Goal: Task Accomplishment & Management: Use online tool/utility

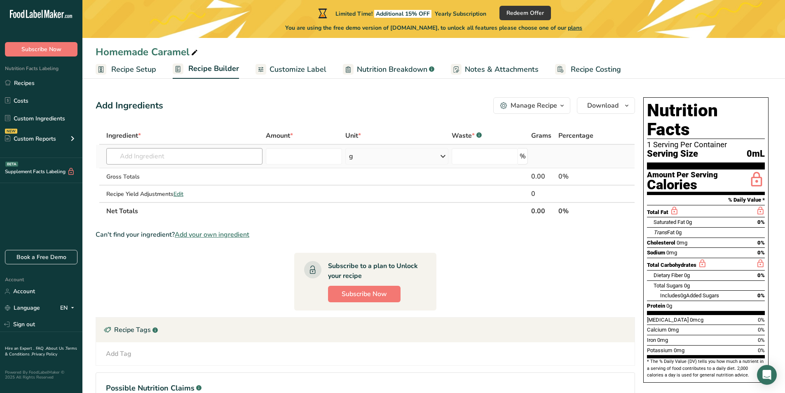
click at [142, 154] on input "text" at bounding box center [184, 156] width 156 height 16
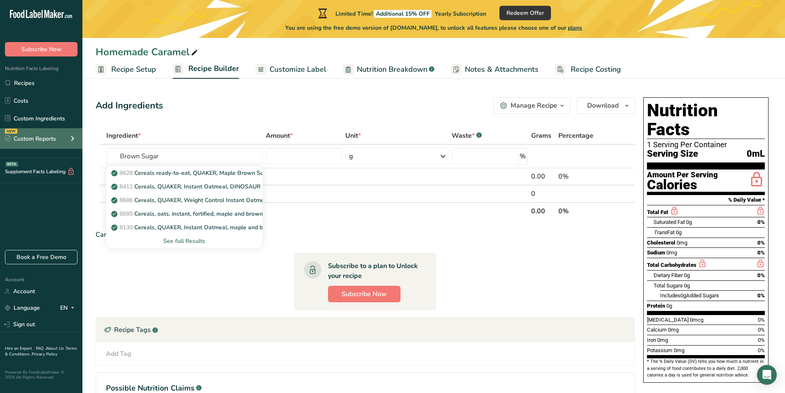
drag, startPoint x: 166, startPoint y: 155, endPoint x: 0, endPoint y: 148, distance: 165.9
click at [0, 148] on div ".a-20{fill:#fff;} Subscribe Now Nutrition Facts Labeling Recipes Costs Custom I…" at bounding box center [392, 233] width 785 height 466
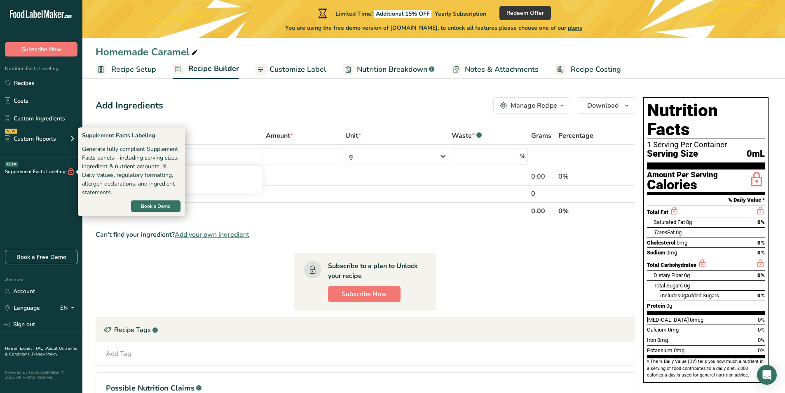
drag, startPoint x: 179, startPoint y: 156, endPoint x: 103, endPoint y: 167, distance: 76.6
click at [0, 168] on div ".a-20{fill:#fff;} Subscribe Now Nutrition Facts Labeling Recipes Costs Custom I…" at bounding box center [392, 233] width 785 height 466
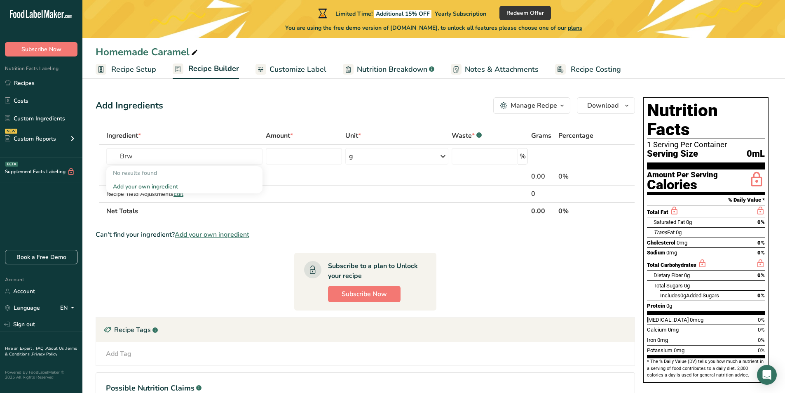
type input "Brw"
drag, startPoint x: 223, startPoint y: 128, endPoint x: 202, endPoint y: 132, distance: 20.9
click at [222, 128] on th "Ingredient *" at bounding box center [185, 135] width 160 height 17
drag, startPoint x: 162, startPoint y: 165, endPoint x: 162, endPoint y: 156, distance: 9.1
click at [161, 163] on div "No results found Add your own ingredient" at bounding box center [184, 156] width 156 height 16
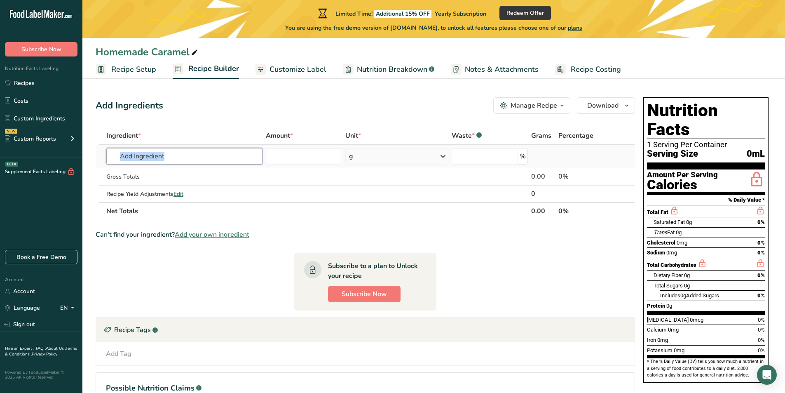
click at [163, 155] on input "text" at bounding box center [184, 156] width 156 height 16
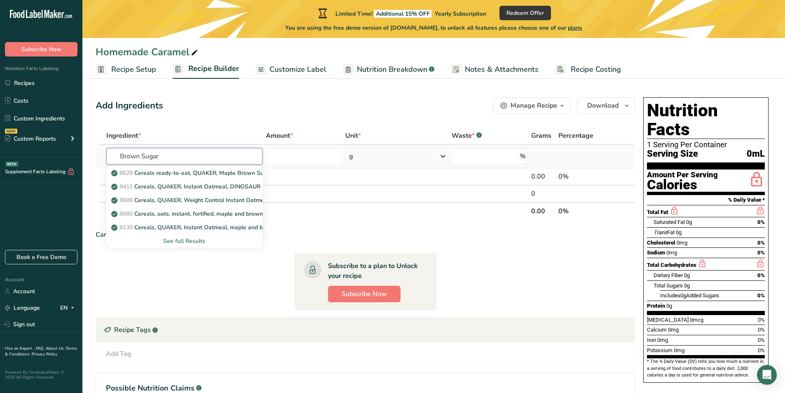
type input "Brown Sugar"
click at [172, 240] on div "See full Results" at bounding box center [184, 241] width 143 height 9
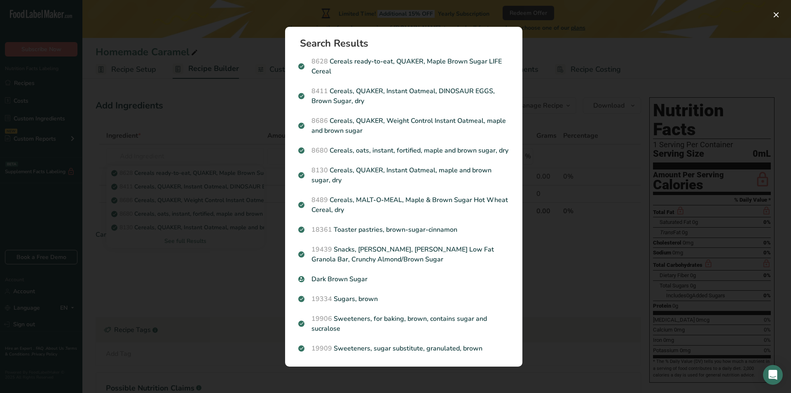
click at [136, 126] on div "Search results modal" at bounding box center [395, 196] width 791 height 393
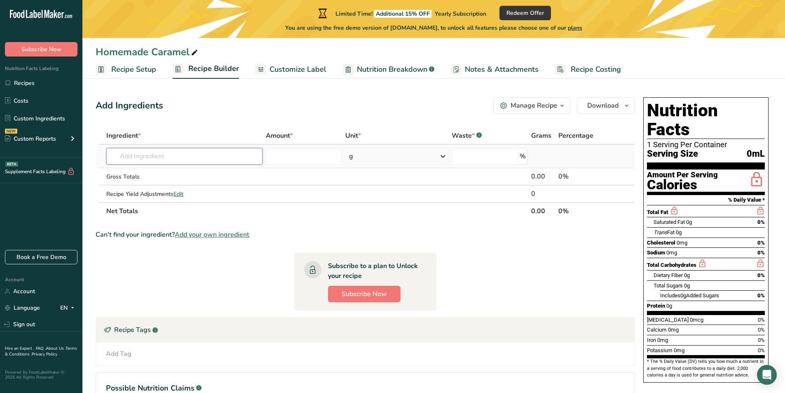
click at [145, 158] on input "text" at bounding box center [184, 156] width 156 height 16
type input "Light Brown Sugar"
click at [304, 145] on td at bounding box center [304, 156] width 80 height 23
click at [296, 153] on input "number" at bounding box center [304, 156] width 77 height 16
type input "20"
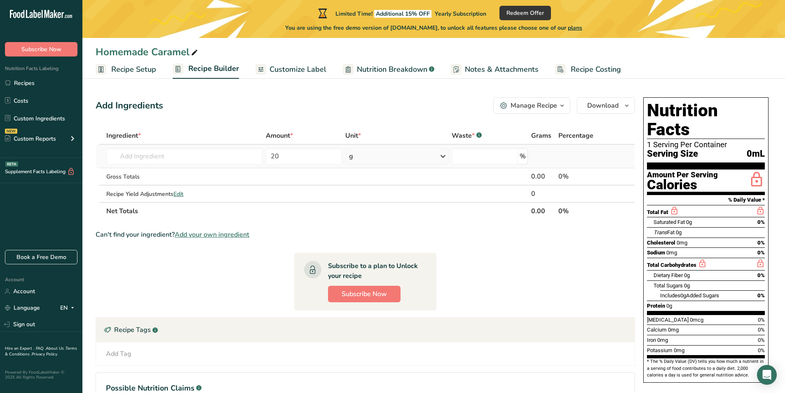
click at [399, 154] on div "g" at bounding box center [396, 156] width 103 height 16
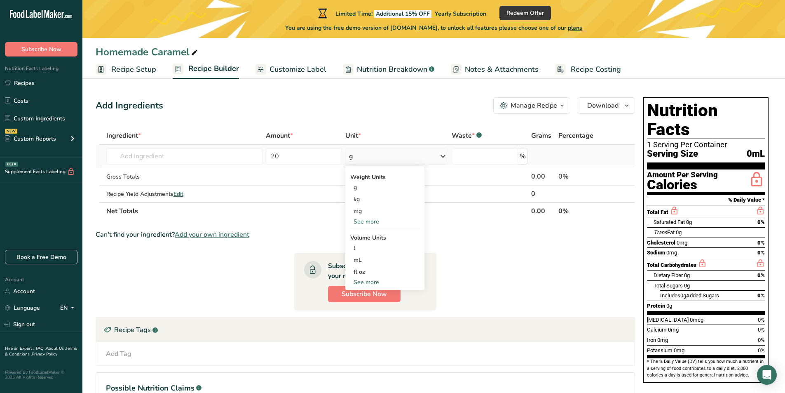
click at [372, 224] on div "See more" at bounding box center [384, 221] width 69 height 9
click at [363, 233] on div "lb" at bounding box center [384, 235] width 69 height 12
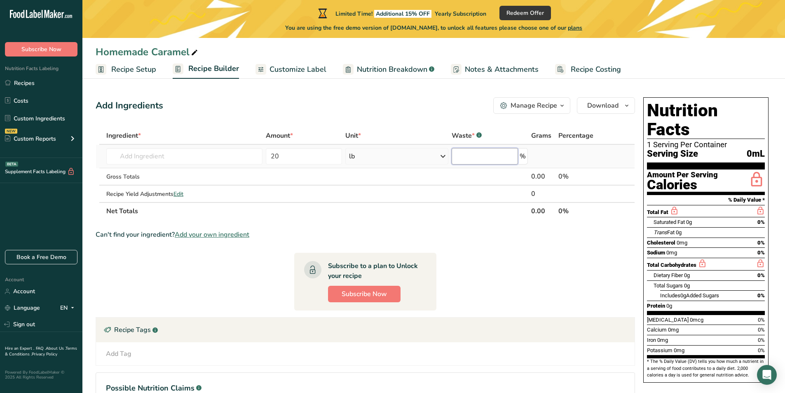
click at [467, 158] on input "number" at bounding box center [485, 156] width 67 height 16
type input "0"
click at [487, 238] on div "Can't find your ingredient? Add your own ingredient" at bounding box center [366, 235] width 540 height 10
click at [203, 162] on input "text" at bounding box center [184, 156] width 156 height 16
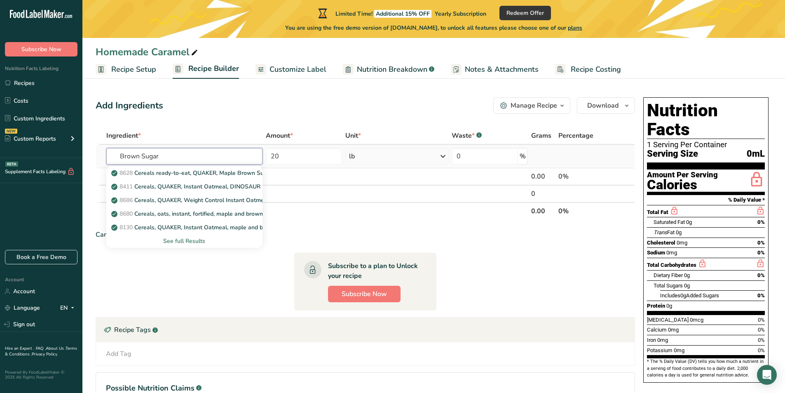
type input "Brown Sugar"
click at [189, 241] on div "See full Results" at bounding box center [184, 241] width 143 height 9
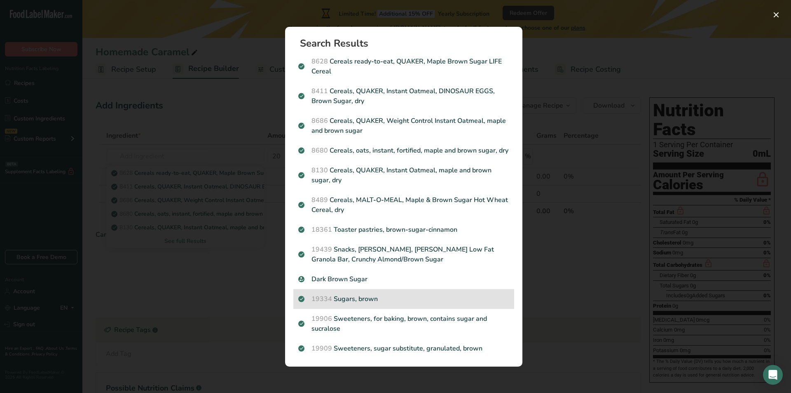
click at [366, 304] on div "19334 Sugars, brown" at bounding box center [403, 299] width 221 height 20
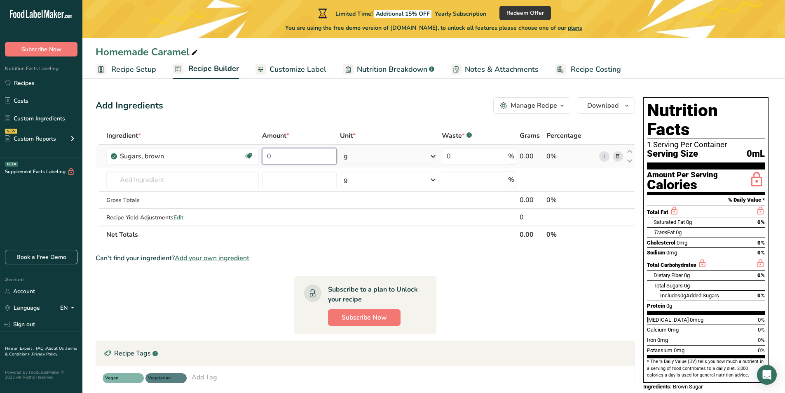
click at [298, 158] on input "0" at bounding box center [299, 156] width 74 height 16
drag, startPoint x: 298, startPoint y: 158, endPoint x: 212, endPoint y: 150, distance: 86.6
click at [212, 150] on tr "Sugars, brown Dairy free Gluten free Vegan Vegetarian Soy free 0 g Portions 1 t…" at bounding box center [365, 156] width 539 height 23
type input "20"
click at [364, 157] on div "Ingredient * Amount * Unit * Waste * .a-a{fill:#347362;}.b-a{fill:#fff;} Grams …" at bounding box center [366, 185] width 540 height 116
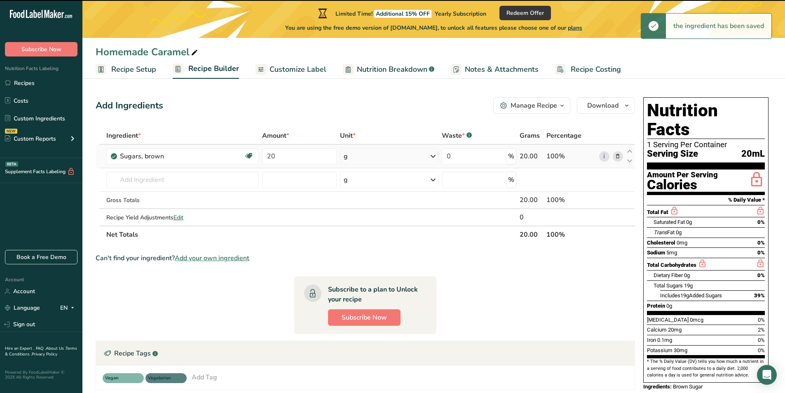
click at [431, 156] on icon at bounding box center [433, 156] width 10 height 15
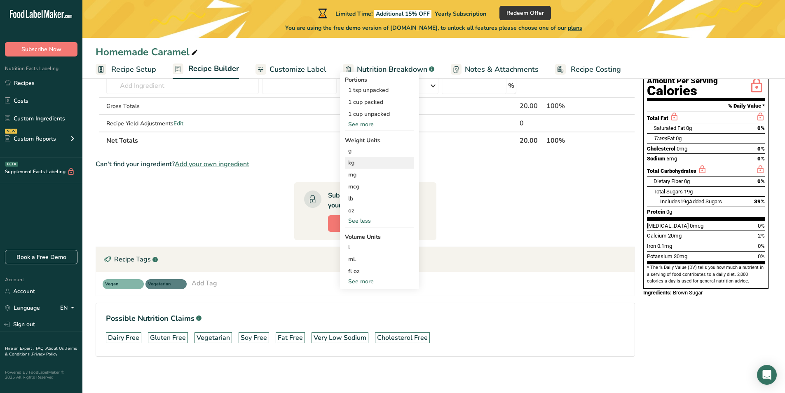
scroll to position [97, 0]
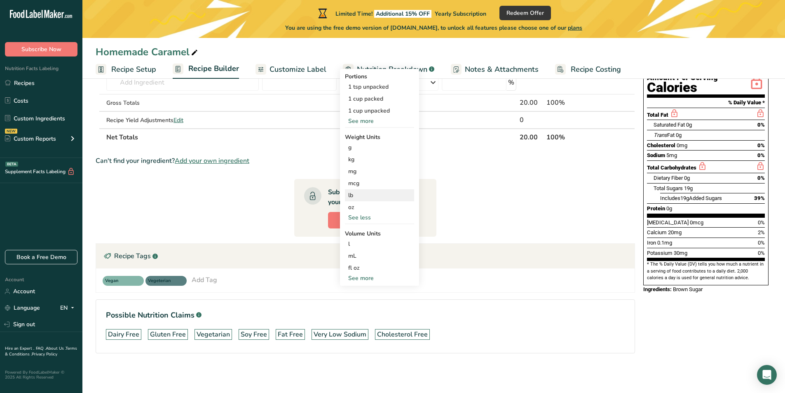
click at [349, 197] on div "lb" at bounding box center [379, 195] width 69 height 12
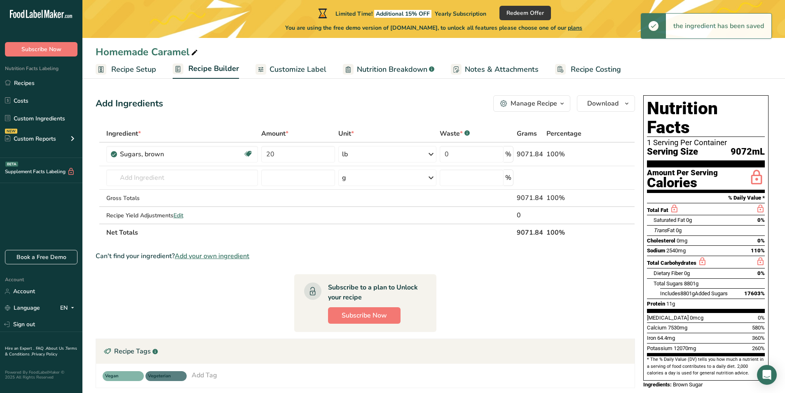
scroll to position [0, 0]
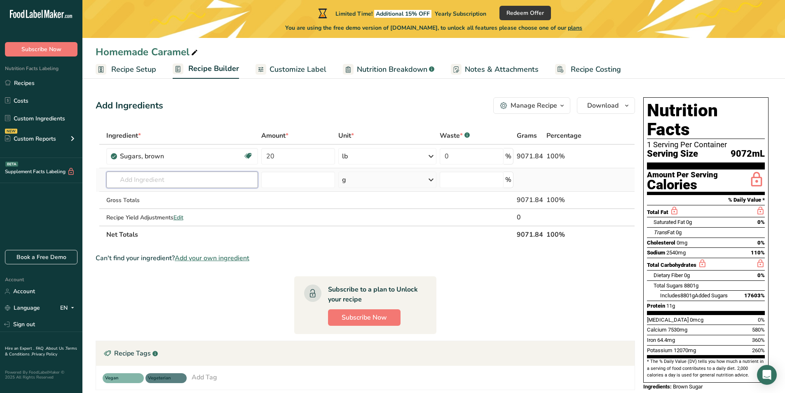
click at [149, 180] on input "text" at bounding box center [182, 179] width 152 height 16
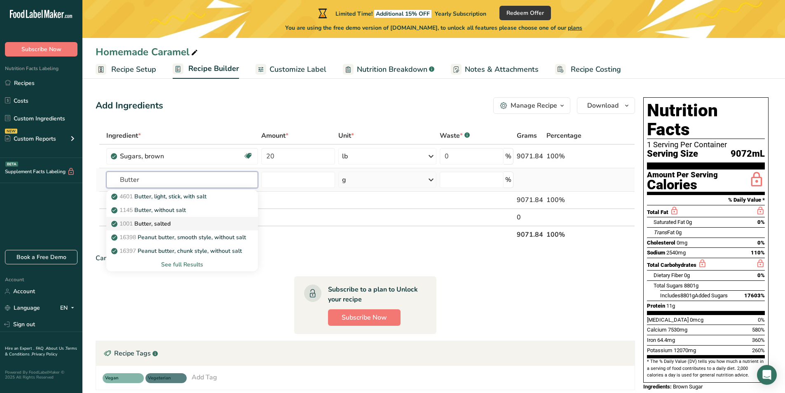
type input "Butter"
click at [168, 226] on p "1001 Butter, salted" at bounding box center [142, 223] width 58 height 9
type input "Butter, salted"
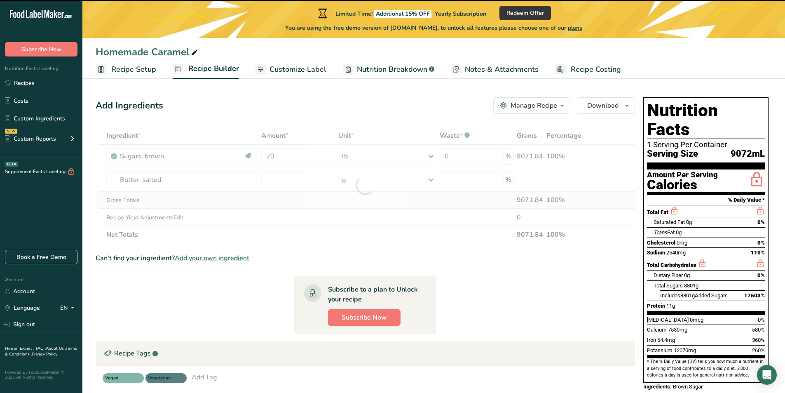
type input "0"
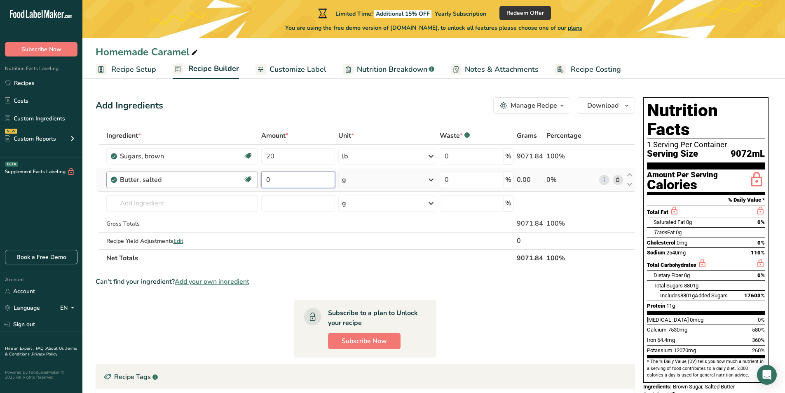
drag, startPoint x: 279, startPoint y: 179, endPoint x: 197, endPoint y: 184, distance: 81.8
click at [198, 184] on tr "Butter, salted Gluten free Vegetarian Soy free 0 g Portions 1 pat (1" sq, 1/3" …" at bounding box center [365, 179] width 539 height 23
type input "48"
click at [357, 183] on div "Ingredient * Amount * Unit * Waste * .a-a{fill:#347362;}.b-a{fill:#fff;} Grams …" at bounding box center [366, 197] width 540 height 140
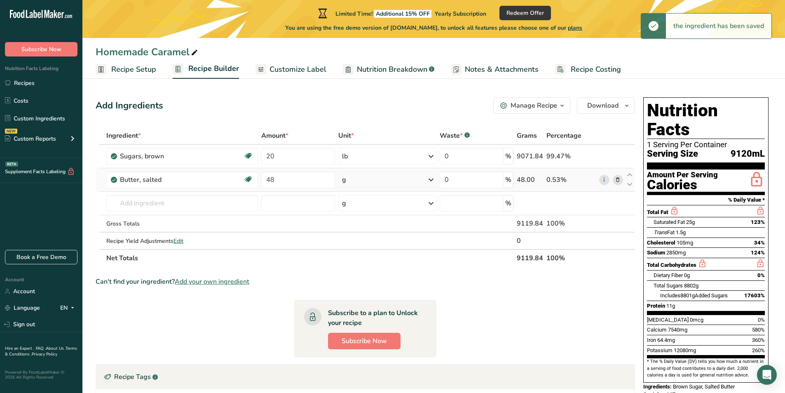
click at [428, 180] on icon at bounding box center [431, 179] width 10 height 15
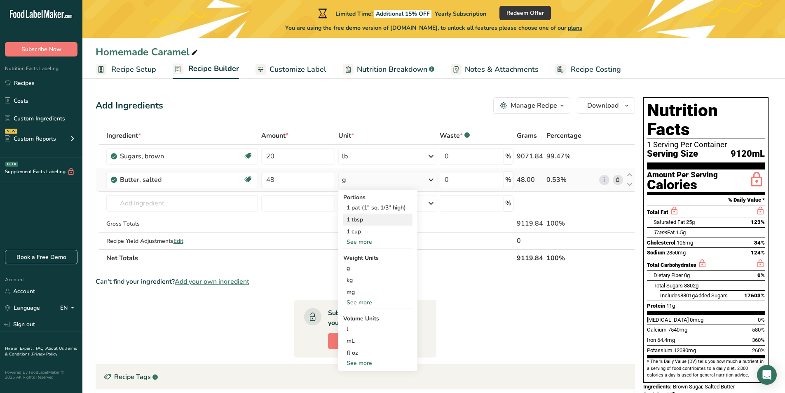
click at [362, 220] on div "1 tbsp" at bounding box center [377, 220] width 69 height 12
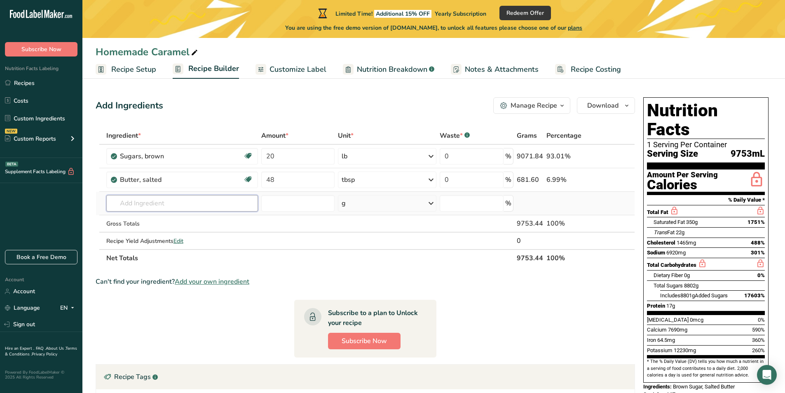
click at [158, 204] on input "text" at bounding box center [182, 203] width 152 height 16
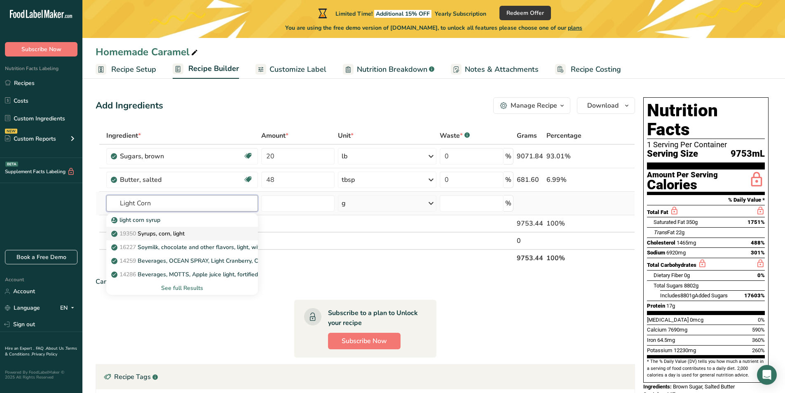
type input "Light Corn"
click at [158, 234] on p "19350 Syrups, corn, light" at bounding box center [149, 233] width 72 height 9
type input "Syrups, corn, light"
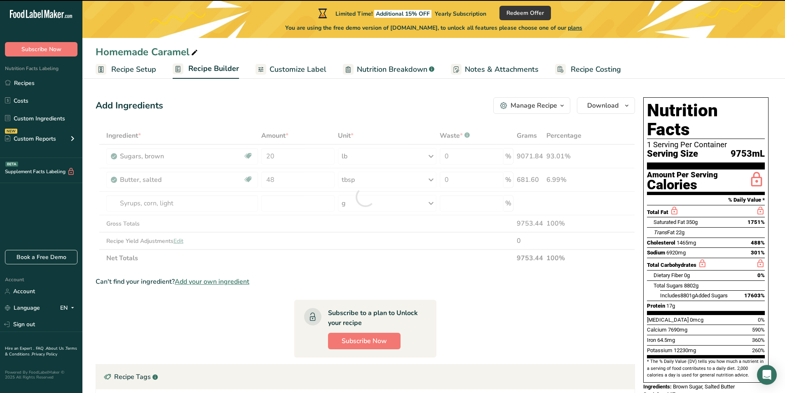
type input "0"
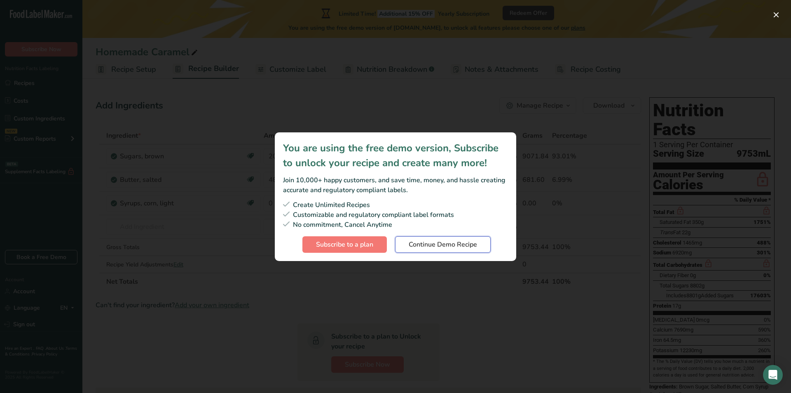
click at [427, 246] on span "Continue Demo Recipe" at bounding box center [443, 244] width 68 height 10
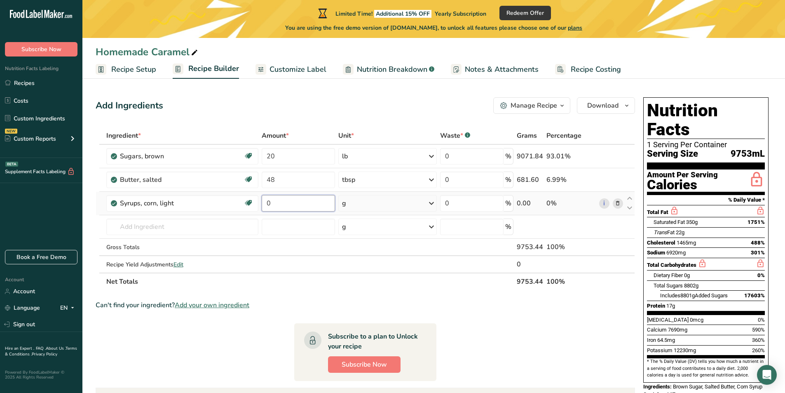
drag, startPoint x: 289, startPoint y: 205, endPoint x: 196, endPoint y: 193, distance: 93.5
click at [199, 193] on tr "Syrups, corn, light Dairy free Gluten free Vegan Vegetarian Soy free 0 g Portio…" at bounding box center [365, 203] width 539 height 23
type input "2"
click at [371, 210] on div "Ingredient * Amount * Unit * Waste * .a-a{fill:#347362;}.b-a{fill:#fff;} Grams …" at bounding box center [366, 208] width 540 height 163
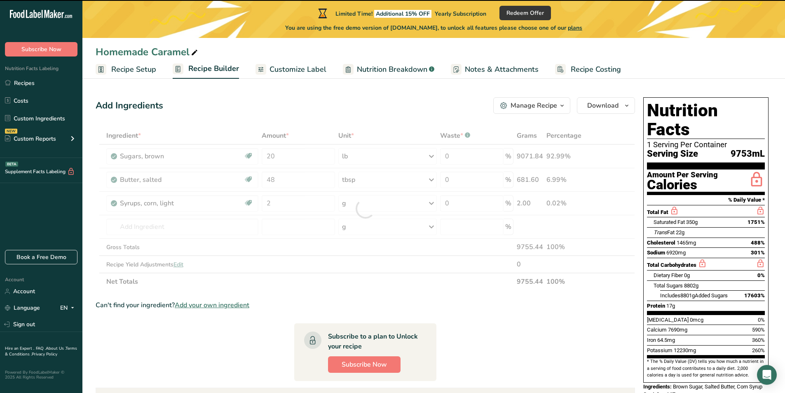
click at [432, 203] on div at bounding box center [366, 208] width 540 height 163
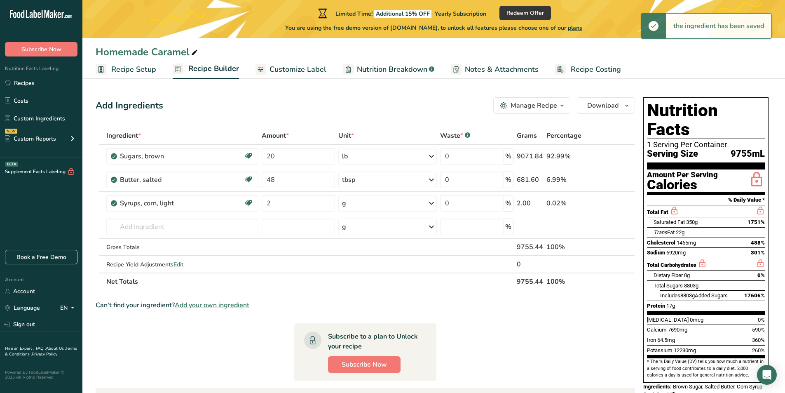
click at [432, 203] on icon at bounding box center [432, 203] width 10 height 15
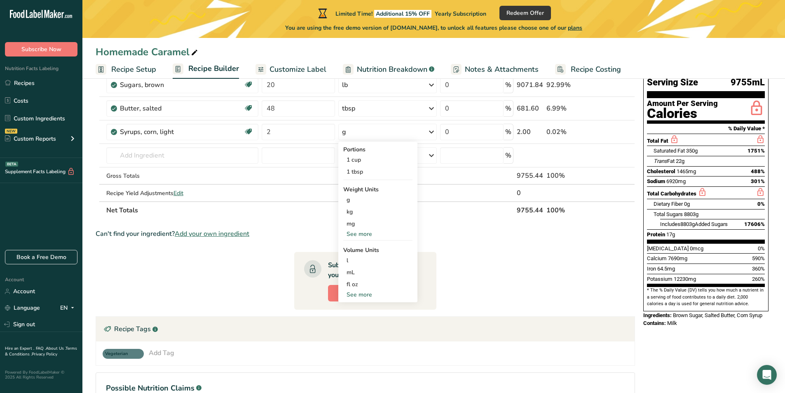
scroll to position [82, 0]
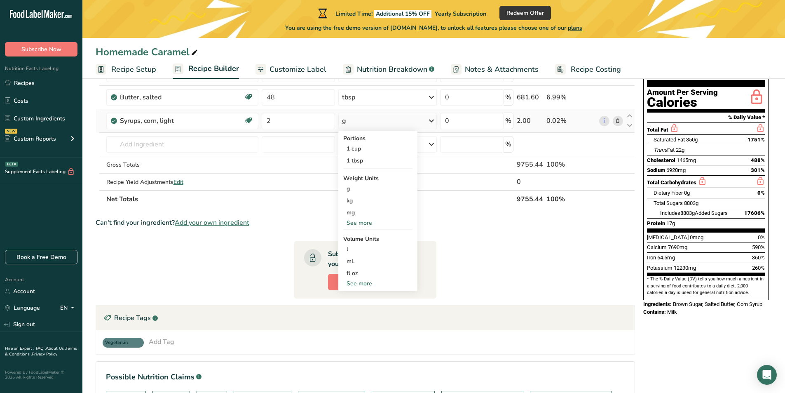
click at [354, 281] on div "See more" at bounding box center [377, 283] width 69 height 9
select select "22"
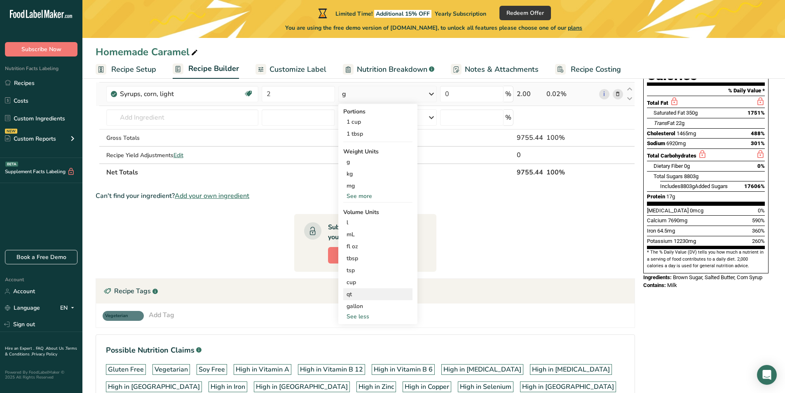
scroll to position [124, 0]
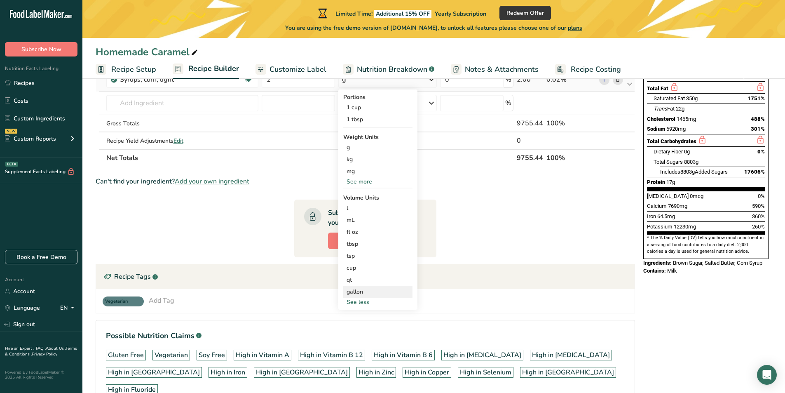
click at [359, 293] on div "gallon" at bounding box center [378, 291] width 63 height 9
click at [362, 290] on div "gallon" at bounding box center [378, 291] width 63 height 9
click at [359, 291] on div "gallon" at bounding box center [378, 291] width 63 height 9
click at [466, 332] on span "Confirm" at bounding box center [472, 331] width 18 height 7
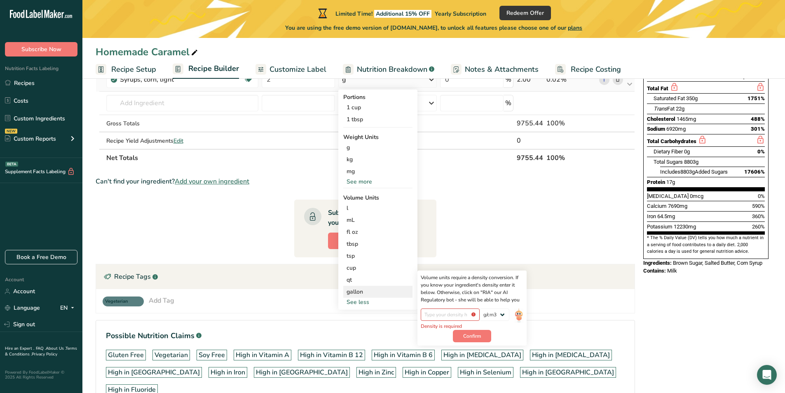
click at [354, 288] on div "gallon" at bounding box center [378, 291] width 63 height 9
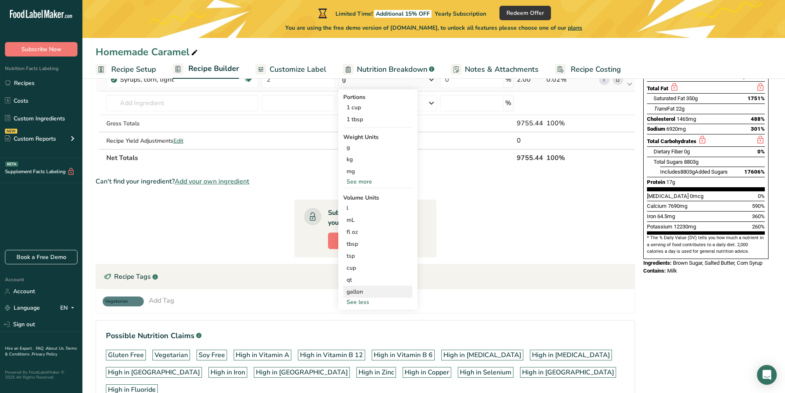
click at [348, 295] on div "gallon" at bounding box center [378, 291] width 63 height 9
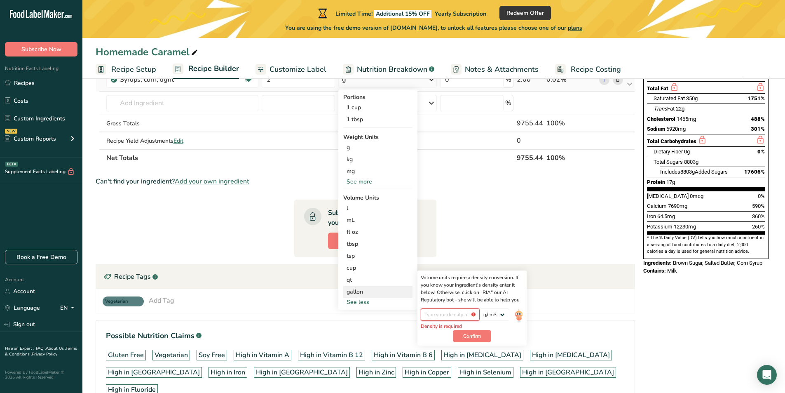
click at [458, 316] on input "number" at bounding box center [450, 314] width 59 height 12
click at [497, 314] on select "lb/ft3 g/cm3" at bounding box center [495, 314] width 30 height 12
click at [497, 312] on select "lb/ft3 g/cm3" at bounding box center [495, 314] width 30 height 12
click at [299, 166] on table "Ingredient * Amount * Unit * Waste * .a-a{fill:#347362;}.b-a{fill:#fff;} Grams …" at bounding box center [366, 84] width 540 height 163
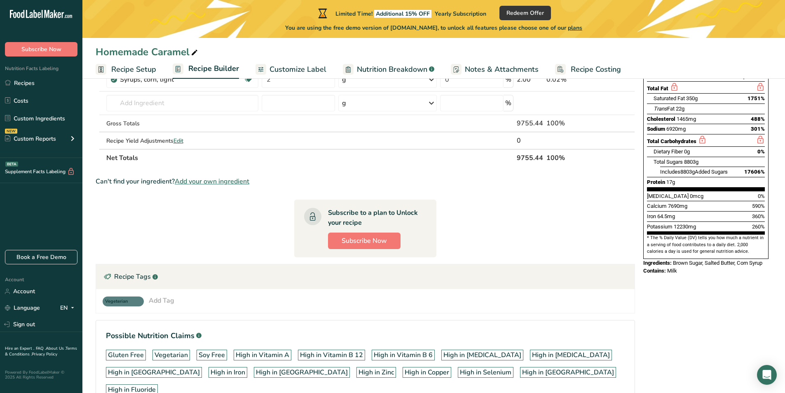
scroll to position [41, 0]
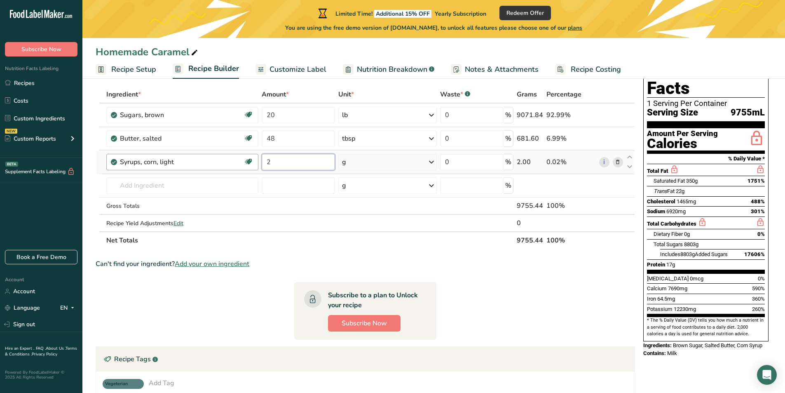
drag, startPoint x: 291, startPoint y: 164, endPoint x: 174, endPoint y: 169, distance: 117.6
click at [174, 169] on tr "Syrups, corn, light Dairy free Gluten free Vegan Vegetarian Soy free 2 g Portio…" at bounding box center [365, 161] width 539 height 23
type input "7.56"
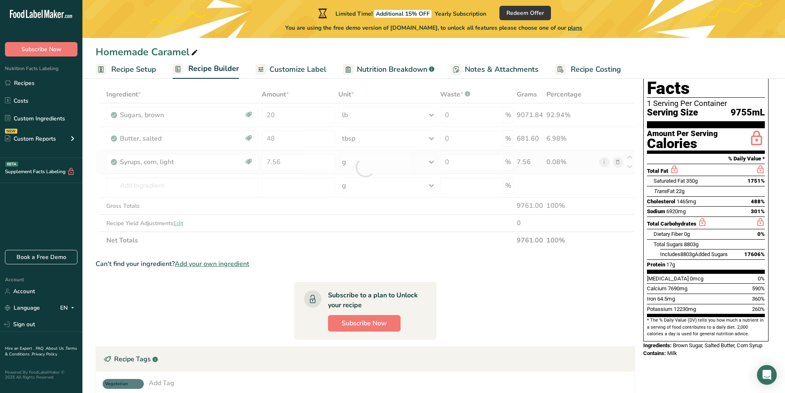
click at [378, 162] on div "Ingredient * Amount * Unit * Waste * .a-a{fill:#347362;}.b-a{fill:#fff;} Grams …" at bounding box center [366, 167] width 540 height 163
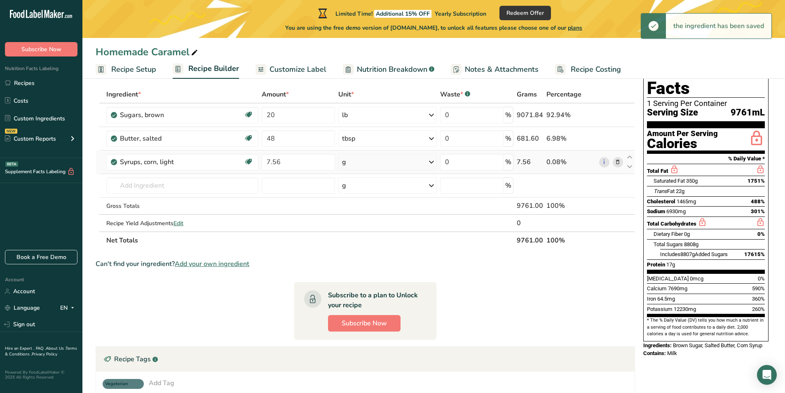
click at [431, 158] on icon at bounding box center [432, 162] width 10 height 15
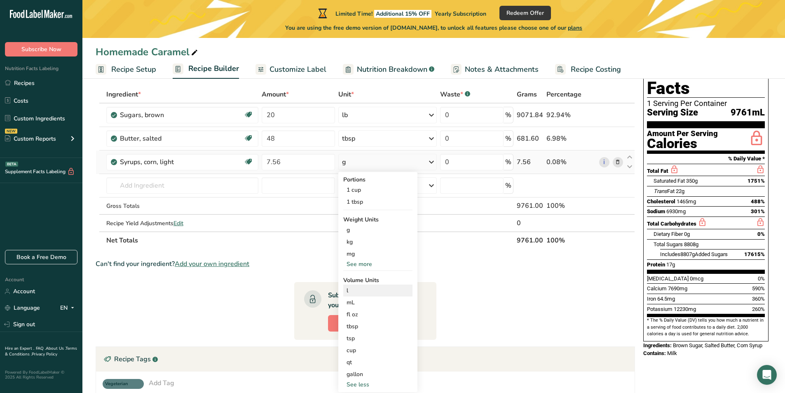
click at [346, 288] on div "l Volume units require a density conversion. If you know your ingredient's dens…" at bounding box center [377, 290] width 69 height 12
click at [352, 289] on div "l" at bounding box center [378, 290] width 63 height 9
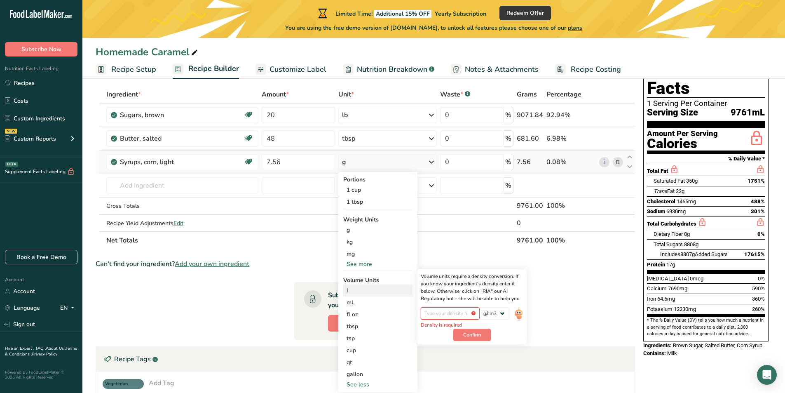
click at [436, 316] on input "number" at bounding box center [450, 313] width 59 height 12
click at [473, 312] on input "number" at bounding box center [450, 313] width 59 height 12
click at [474, 313] on input "number" at bounding box center [450, 313] width 59 height 12
click at [500, 308] on select "lb/ft3 g/cm3" at bounding box center [495, 313] width 30 height 12
click at [522, 314] on img at bounding box center [518, 314] width 9 height 14
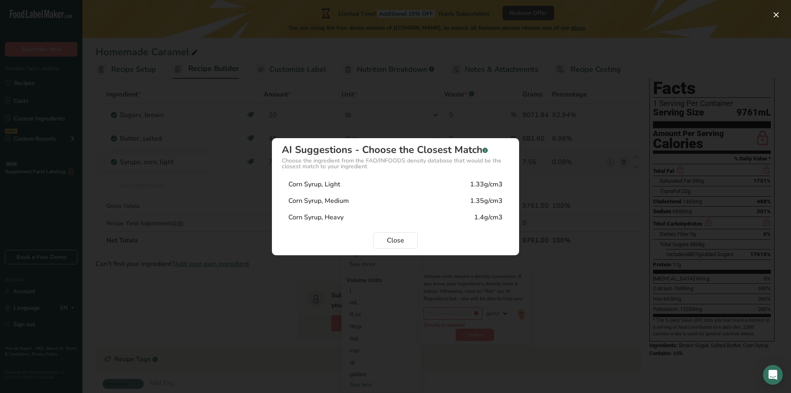
click at [333, 184] on div "Corn Syrup, Light" at bounding box center [315, 184] width 52 height 10
type input "1.33"
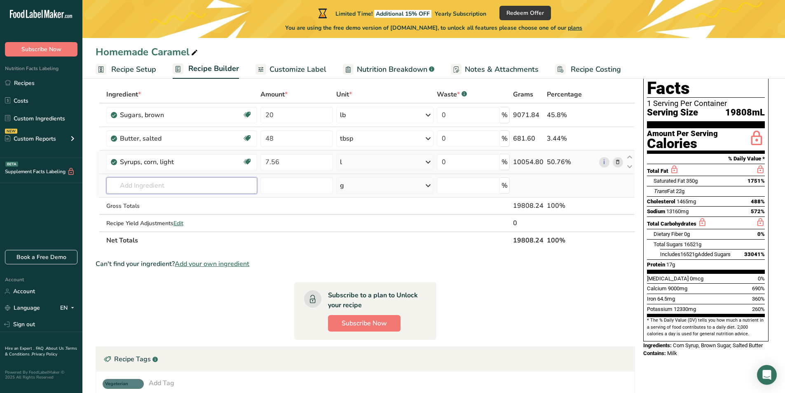
click at [184, 187] on input "text" at bounding box center [181, 185] width 151 height 16
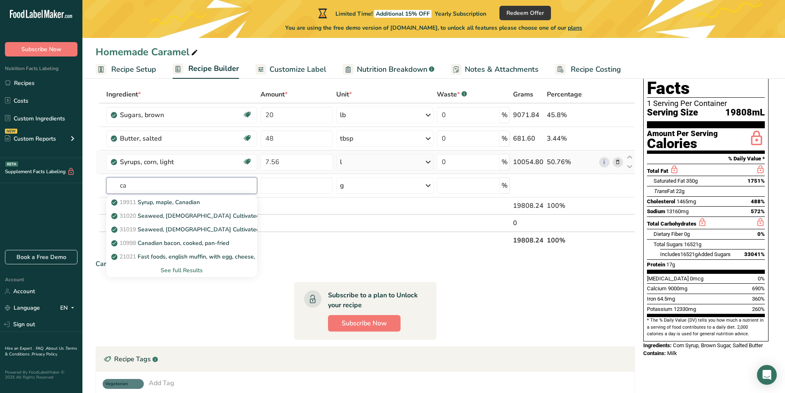
type input "c"
type input "evaporated"
click at [198, 228] on p "1096 Milk, canned, evaporated, with added vitamin D and without added vitamin A" at bounding box center [237, 229] width 248 height 9
type input "Milk, canned, evaporated, with added [MEDICAL_DATA] and without added vitamin A"
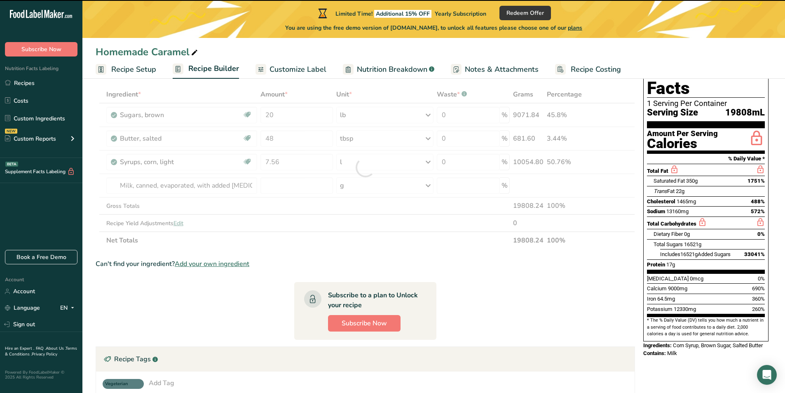
type input "0"
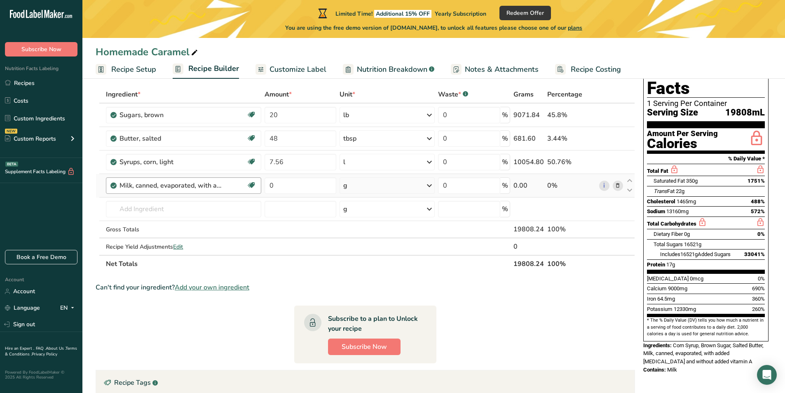
click at [228, 182] on div "Milk, canned, evaporated, with added [MEDICAL_DATA] and without added vitamin A" at bounding box center [183, 186] width 127 height 10
click at [230, 187] on div "Milk, canned, evaporated, with added [MEDICAL_DATA] and without added vitamin A" at bounding box center [183, 186] width 127 height 10
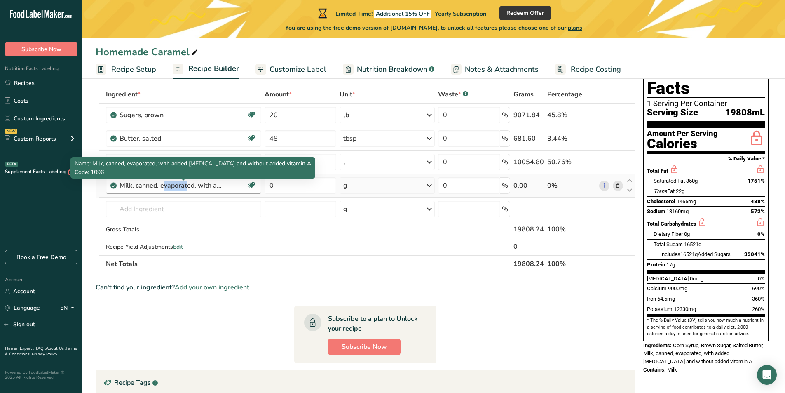
drag, startPoint x: 122, startPoint y: 188, endPoint x: 188, endPoint y: 189, distance: 66.0
click at [146, 189] on div "Milk, canned, evaporated, with added [MEDICAL_DATA] and without added vitamin A" at bounding box center [171, 186] width 103 height 10
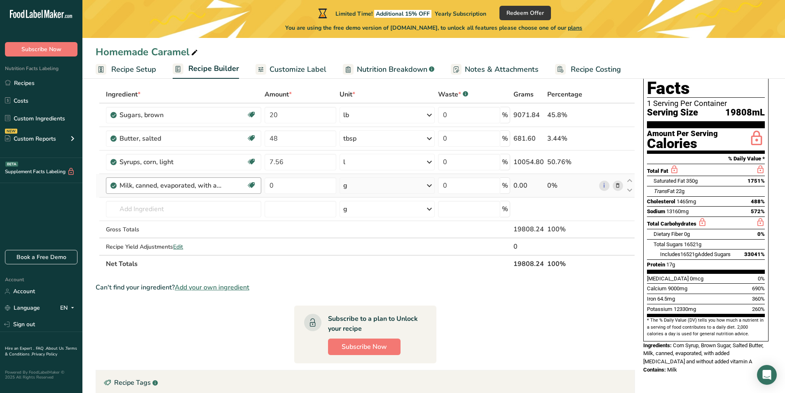
click at [232, 189] on div "Milk, canned, evaporated, with added [MEDICAL_DATA] and without added vitamin A" at bounding box center [183, 186] width 127 height 10
click at [228, 188] on div "Milk, canned, evaporated, with added [MEDICAL_DATA] and without added vitamin A" at bounding box center [183, 186] width 127 height 10
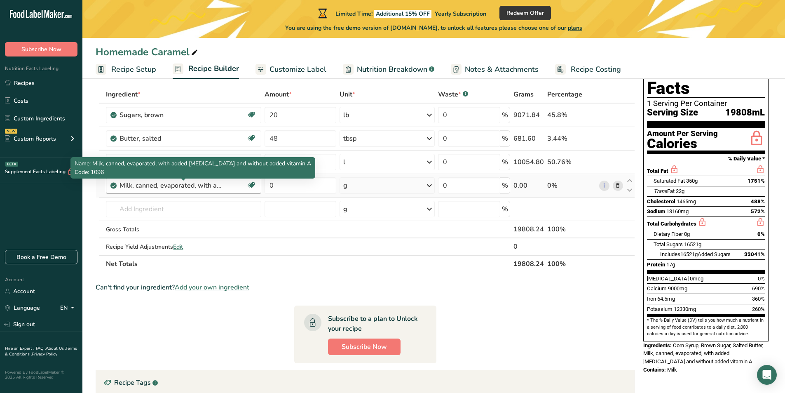
click at [220, 183] on div "Milk, canned, evaporated, with added [MEDICAL_DATA] and without added vitamin A" at bounding box center [171, 186] width 103 height 10
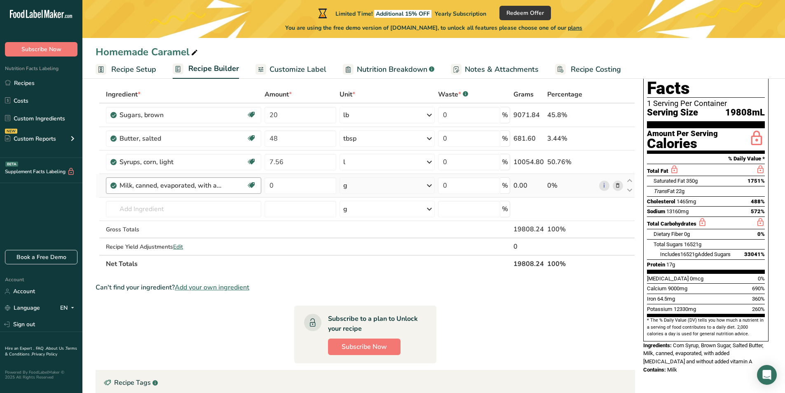
click at [195, 187] on div "Milk, canned, evaporated, with added vitamin D and without added vitamin A" at bounding box center [171, 186] width 103 height 10
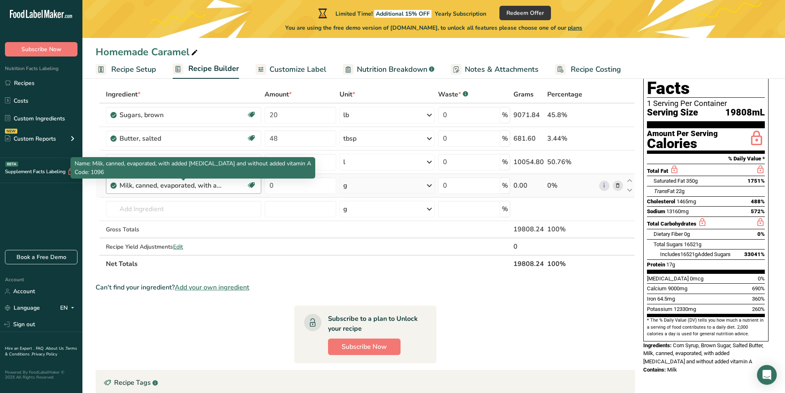
click at [127, 185] on div "Milk, canned, evaporated, with added vitamin D and without added vitamin A" at bounding box center [171, 186] width 103 height 10
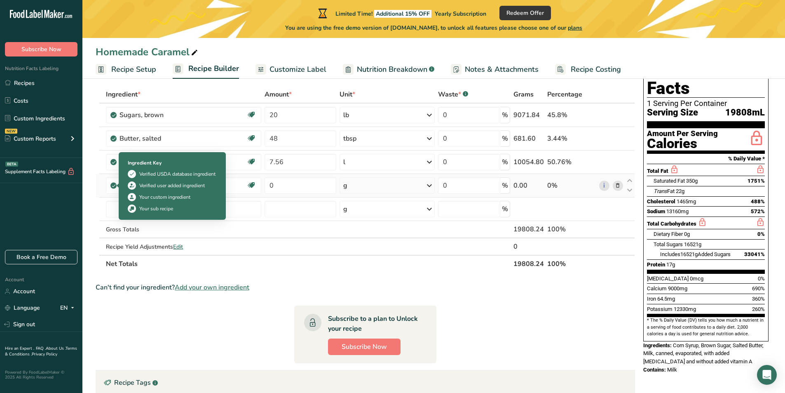
click at [115, 184] on icon at bounding box center [113, 185] width 5 height 7
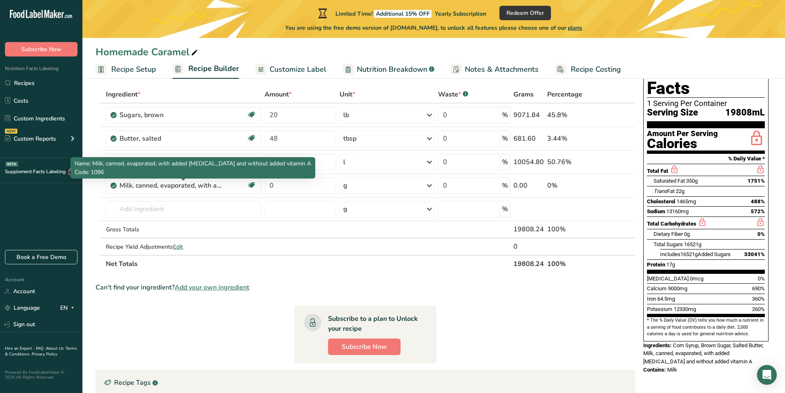
click at [159, 176] on p "Code: 1096" at bounding box center [193, 172] width 237 height 9
click at [159, 184] on div "Milk, canned, evaporated, with added vitamin D and without added vitamin A" at bounding box center [171, 186] width 103 height 10
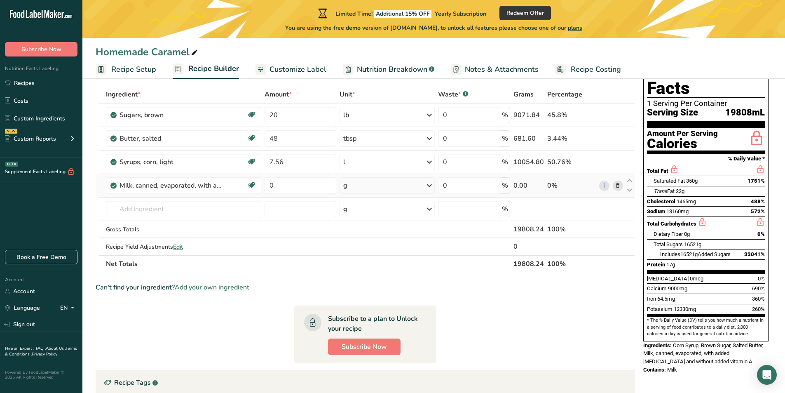
click at [620, 188] on icon at bounding box center [618, 185] width 6 height 9
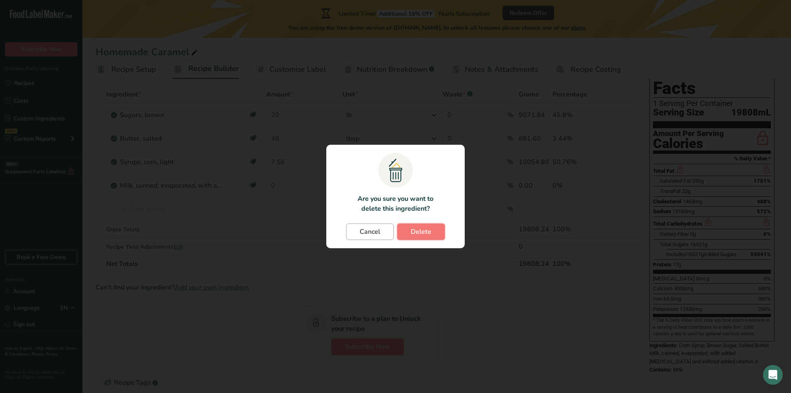
drag, startPoint x: 421, startPoint y: 228, endPoint x: 392, endPoint y: 231, distance: 29.0
click at [421, 228] on span "Delete" at bounding box center [421, 232] width 21 height 10
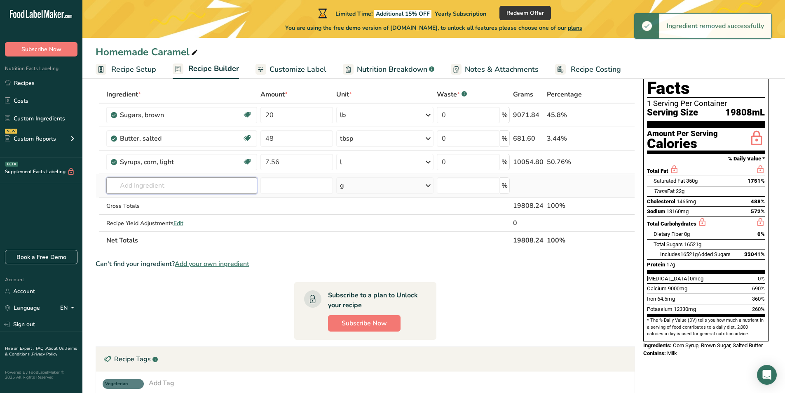
click at [160, 191] on input "text" at bounding box center [181, 185] width 151 height 16
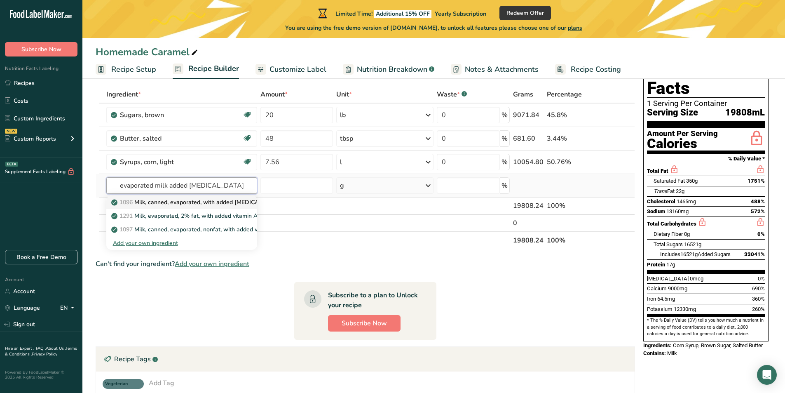
type input "evaporated milk added vitamin D"
click at [216, 202] on p "1096 Milk, canned, evaporated, with added vitamin D and without added vitamin A" at bounding box center [237, 202] width 248 height 9
type input "Milk, canned, evaporated, with added vitamin D and without added vitamin A"
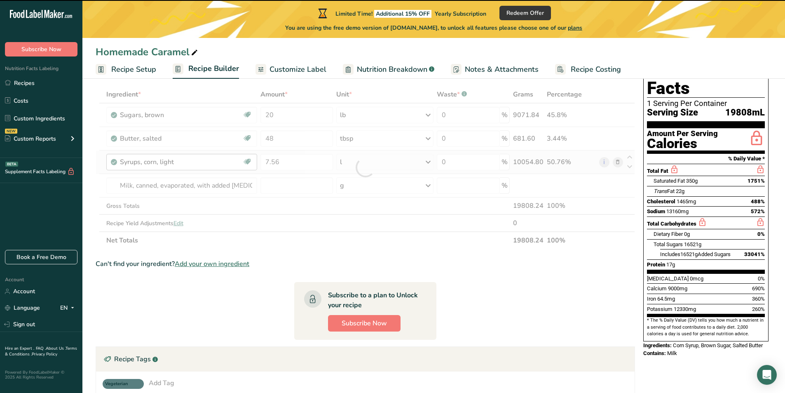
type input "0"
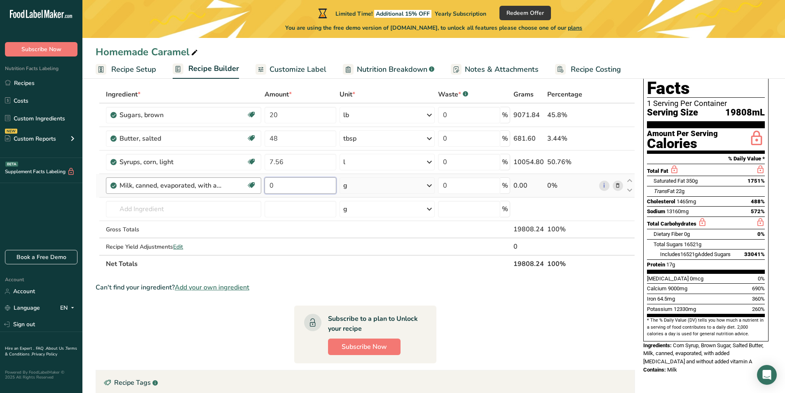
drag, startPoint x: 307, startPoint y: 186, endPoint x: 236, endPoint y: 190, distance: 71.0
click at [237, 190] on tr "Milk, canned, evaporated, with added vitamin D and without added vitamin A Glut…" at bounding box center [365, 185] width 539 height 23
type input "109"
click at [432, 187] on div "Ingredient * Amount * Unit * Waste * .a-a{fill:#347362;}.b-a{fill:#fff;} Grams …" at bounding box center [366, 179] width 540 height 187
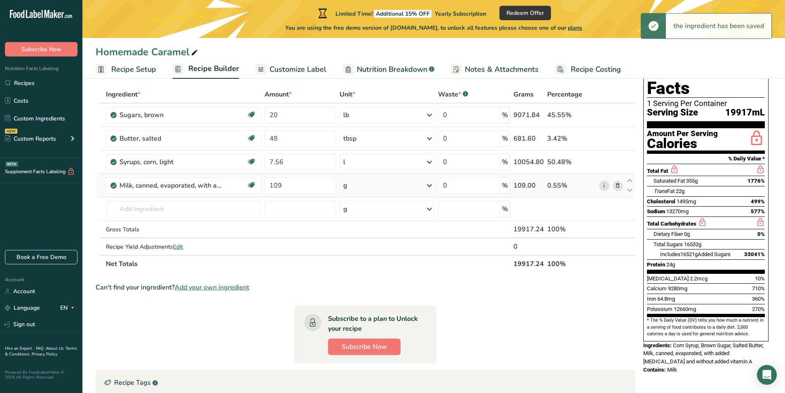
click at [419, 187] on div "g" at bounding box center [387, 185] width 95 height 16
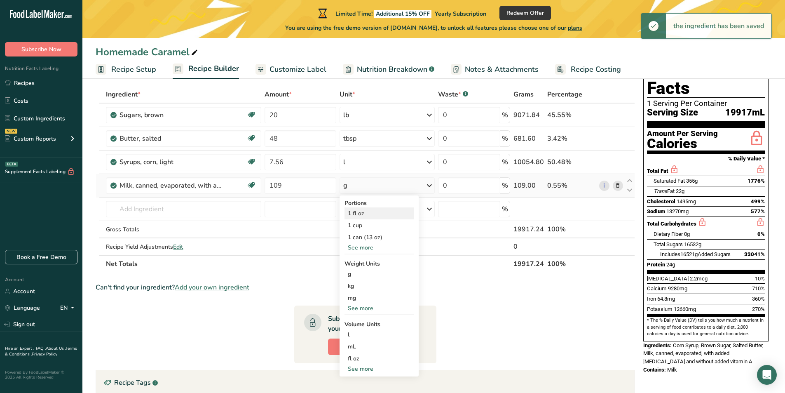
click at [371, 214] on div "1 fl oz" at bounding box center [379, 213] width 69 height 12
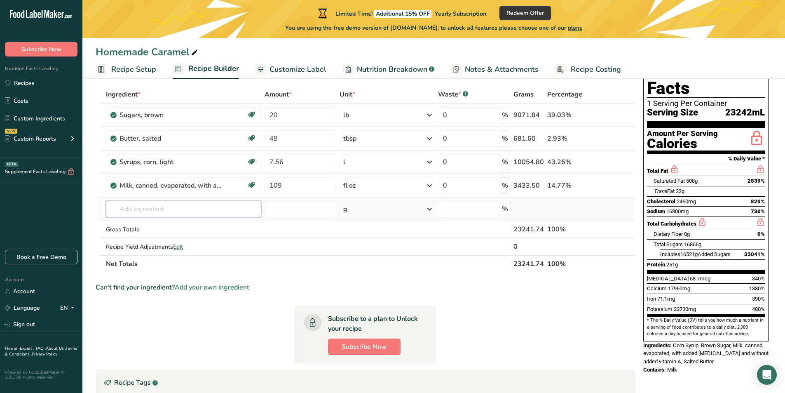
click at [121, 211] on input "text" at bounding box center [183, 209] width 155 height 16
type input "M"
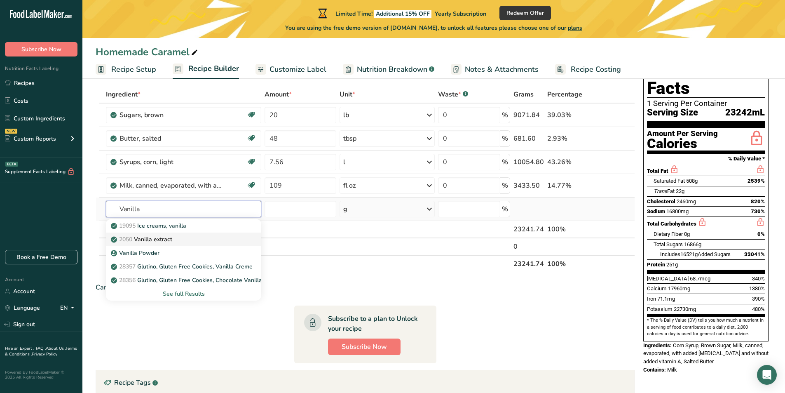
type input "Vanilla"
click at [142, 239] on p "2050 Vanilla extract" at bounding box center [143, 239] width 60 height 9
type input "Vanilla extract"
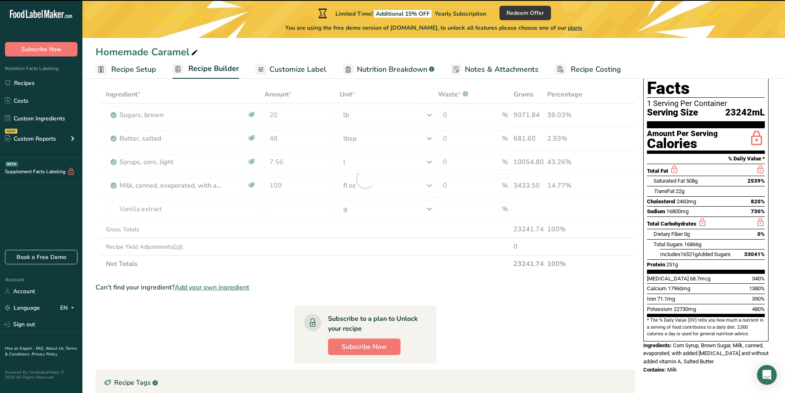
type input "0"
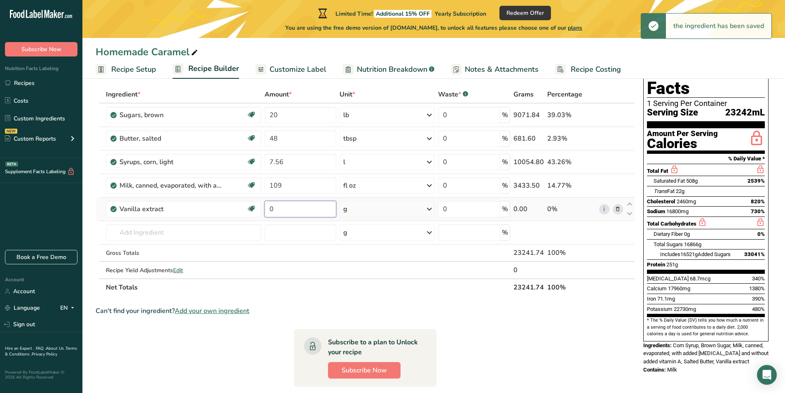
click at [279, 215] on input "0" at bounding box center [301, 209] width 72 height 16
drag, startPoint x: 279, startPoint y: 212, endPoint x: 231, endPoint y: 207, distance: 48.1
click at [231, 207] on tr "Vanilla extract Dairy free Gluten free Vegan Vegetarian Soy free 0 g Portions 1…" at bounding box center [365, 208] width 539 height 23
type input "1"
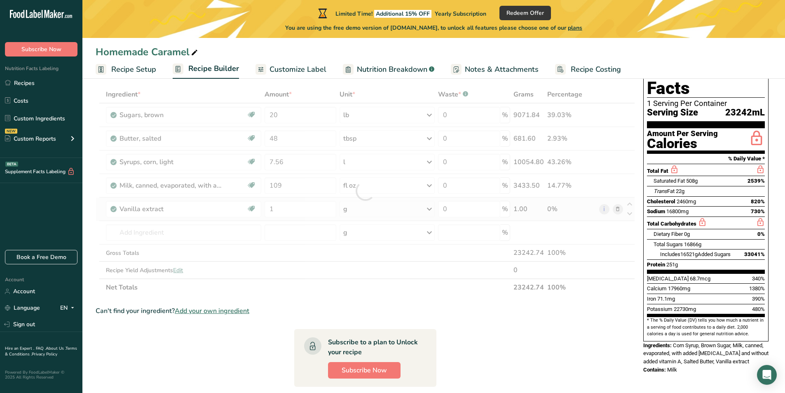
click at [404, 217] on div "Ingredient * Amount * Unit * Waste * .a-a{fill:#347362;}.b-a{fill:#fff;} Grams …" at bounding box center [366, 191] width 540 height 210
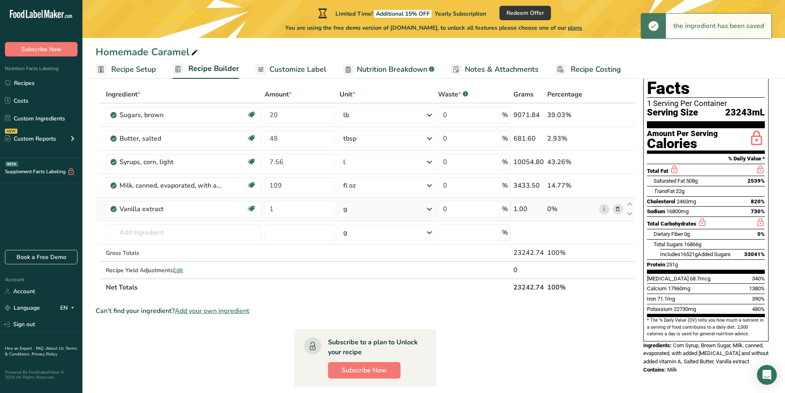
click at [400, 216] on div "g" at bounding box center [387, 209] width 95 height 16
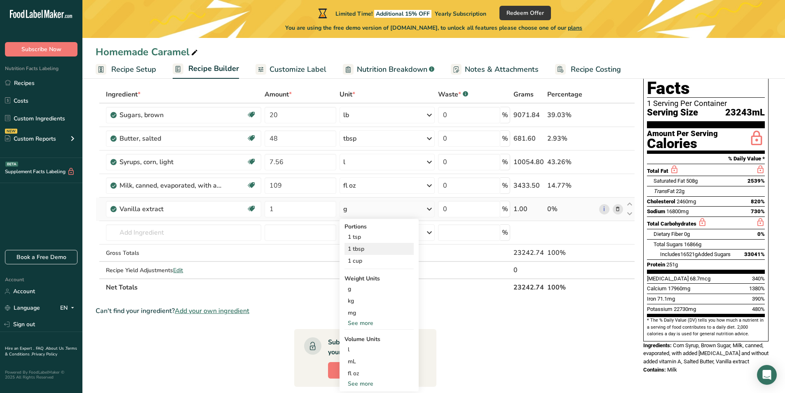
click at [363, 251] on div "1 tbsp" at bounding box center [379, 249] width 69 height 12
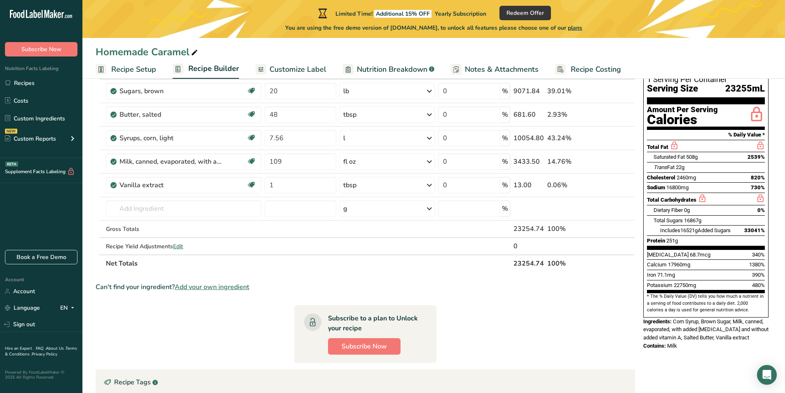
scroll to position [0, 0]
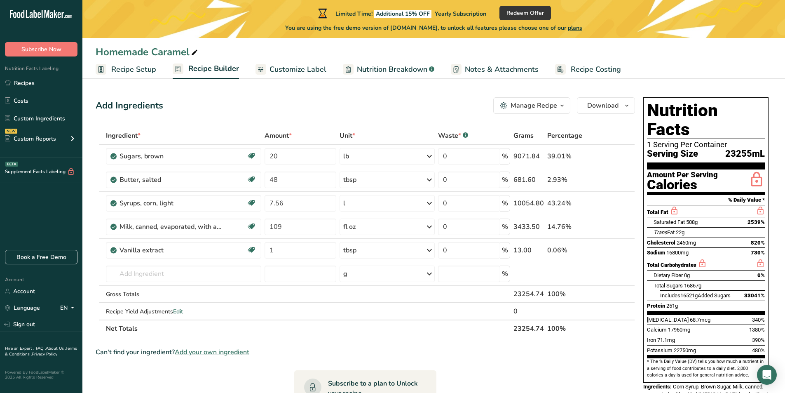
click at [557, 107] on span "button" at bounding box center [562, 106] width 10 height 10
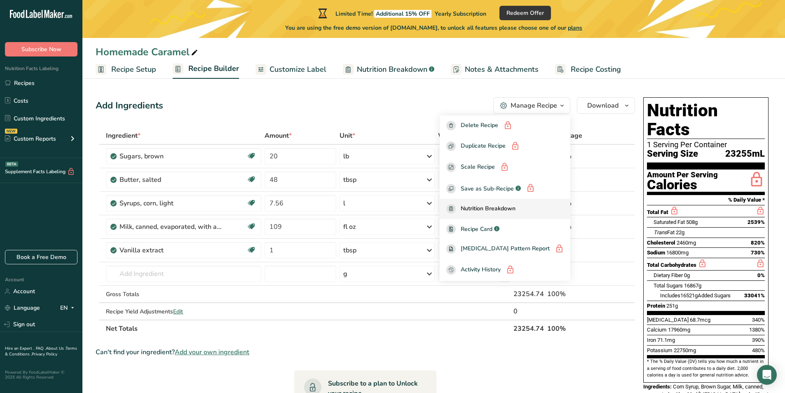
click at [501, 204] on span "Nutrition Breakdown" at bounding box center [488, 208] width 55 height 9
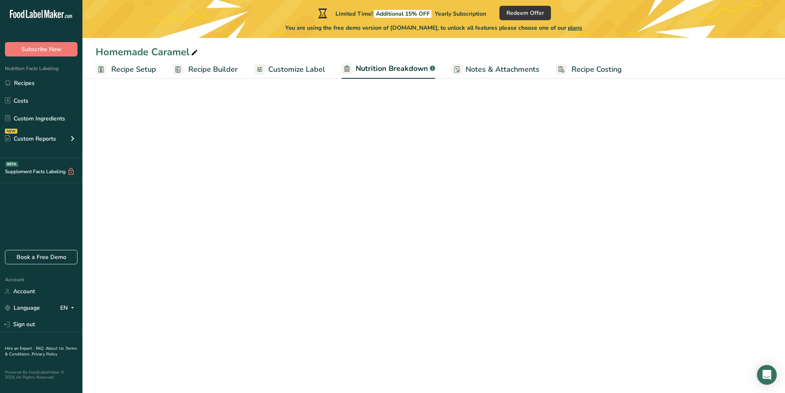
select select "Calories"
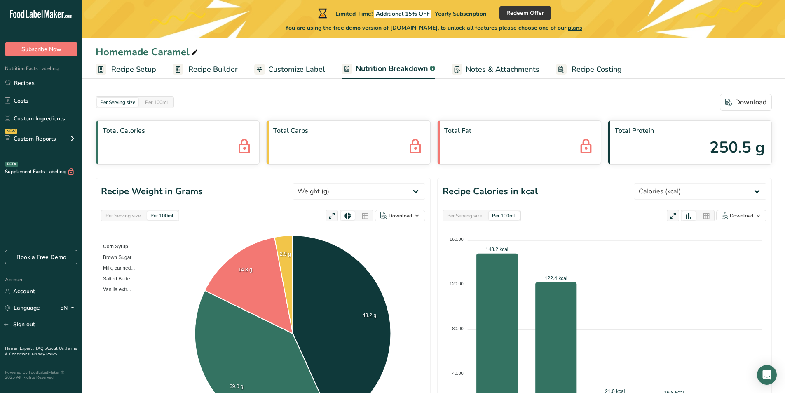
click at [199, 68] on span "Recipe Builder" at bounding box center [212, 69] width 49 height 11
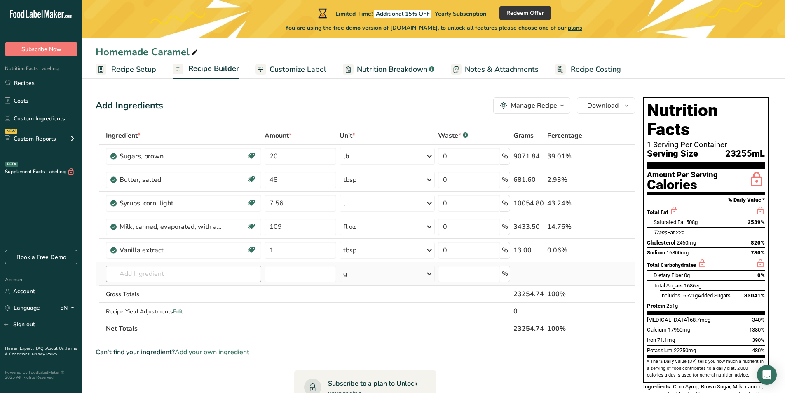
scroll to position [41, 0]
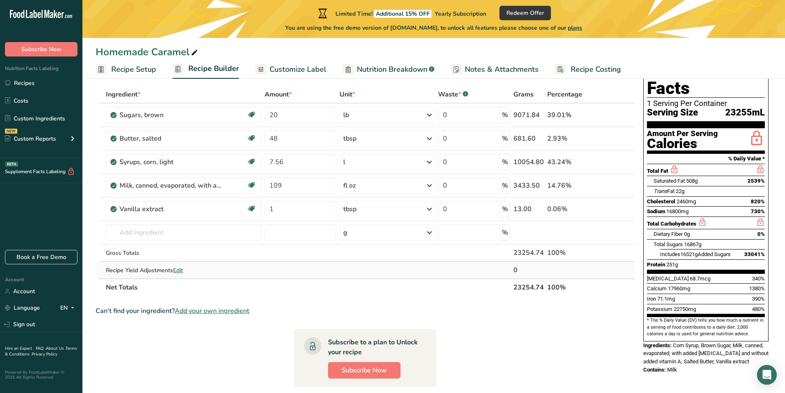
click at [181, 271] on span "Edit" at bounding box center [178, 270] width 10 height 8
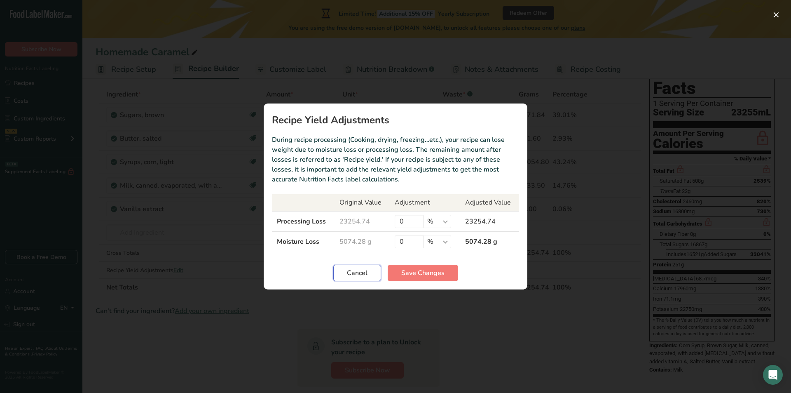
click at [369, 276] on button "Cancel" at bounding box center [357, 273] width 48 height 16
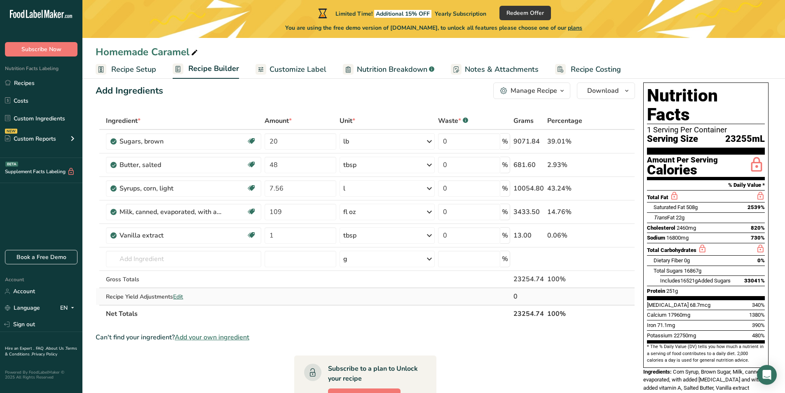
scroll to position [0, 0]
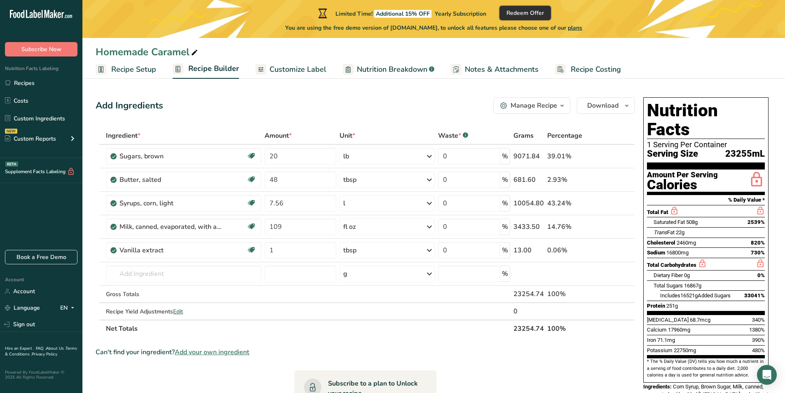
click at [529, 13] on span "Redeem Offer" at bounding box center [526, 13] width 38 height 9
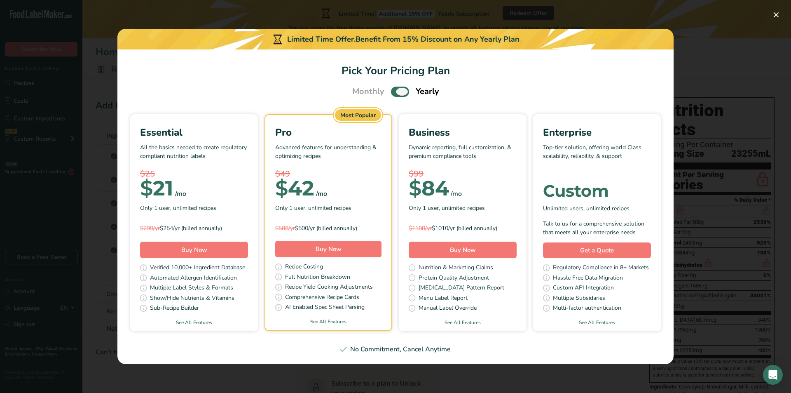
click at [394, 93] on span "Pick Your Pricing Plan Modal" at bounding box center [400, 92] width 18 height 10
click at [394, 93] on input "Pick Your Pricing Plan Modal" at bounding box center [393, 91] width 5 height 5
checkbox input "false"
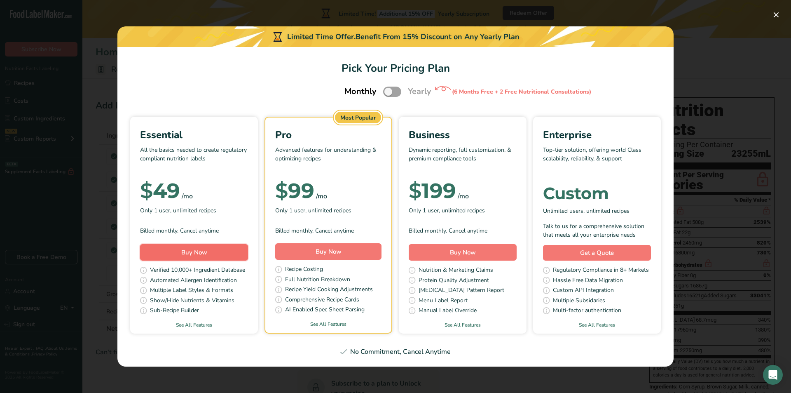
click at [201, 256] on span "Buy Now" at bounding box center [194, 252] width 26 height 8
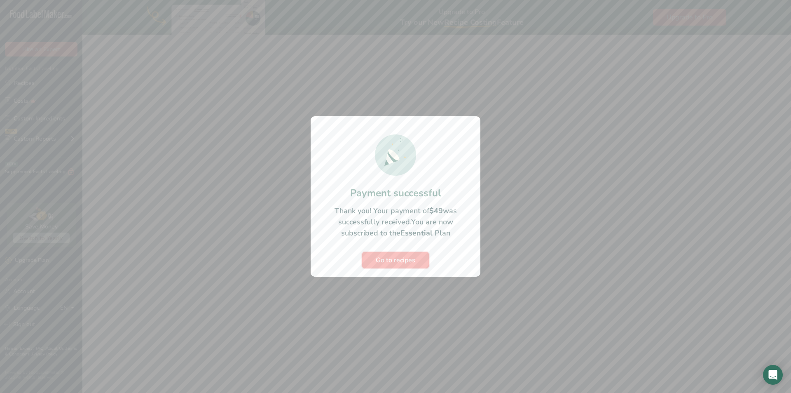
click at [381, 267] on button "Go to recipes" at bounding box center [395, 260] width 67 height 16
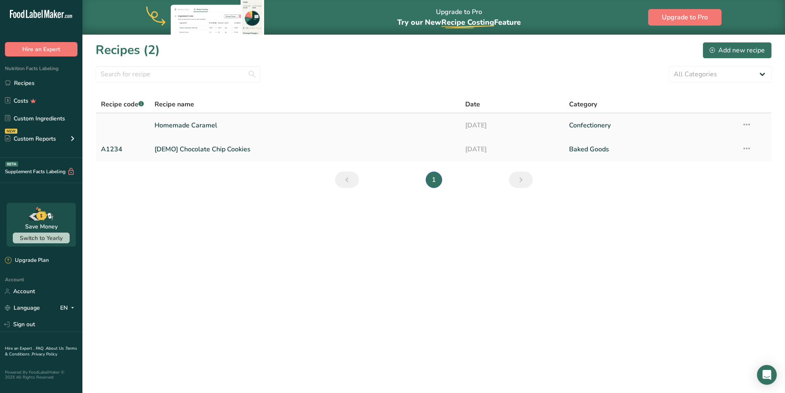
click at [193, 127] on link "Homemade Caramel" at bounding box center [305, 125] width 301 height 17
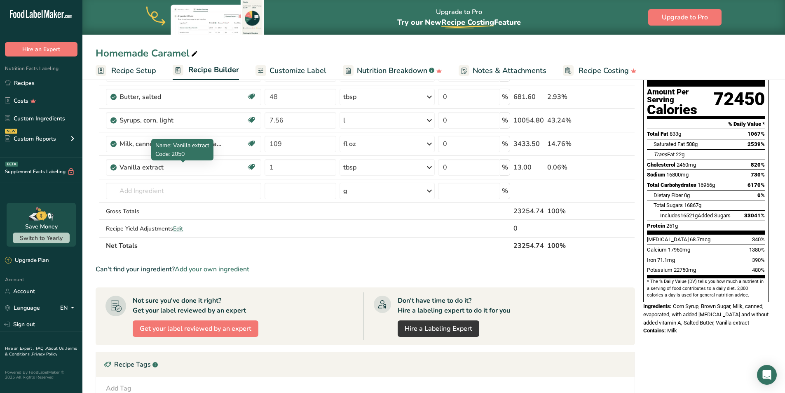
scroll to position [82, 0]
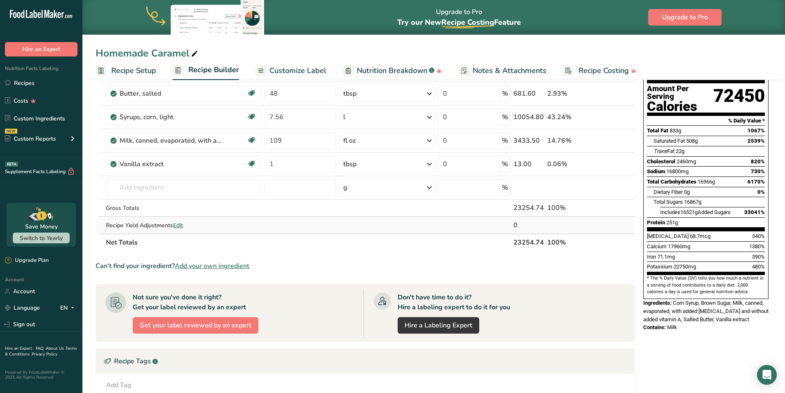
click at [178, 226] on span "Edit" at bounding box center [178, 225] width 10 height 8
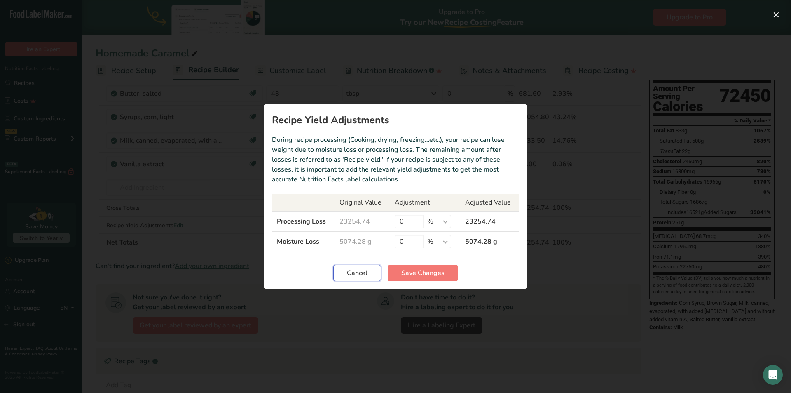
click at [360, 273] on span "Cancel" at bounding box center [357, 273] width 21 height 10
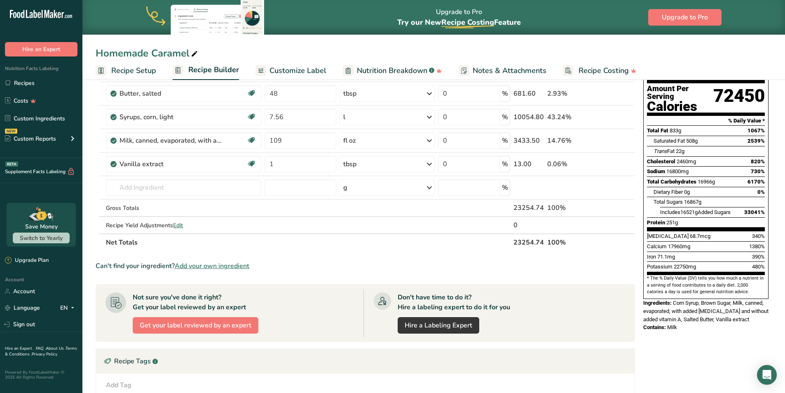
click at [399, 70] on span "Nutrition Breakdown" at bounding box center [392, 70] width 70 height 11
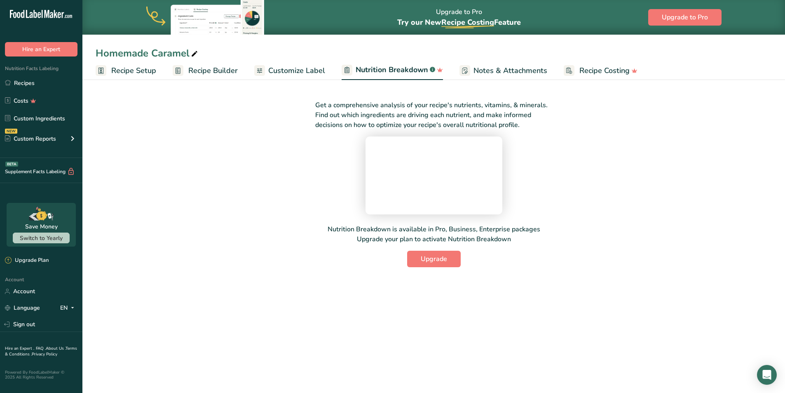
click at [138, 71] on span "Recipe Setup" at bounding box center [133, 70] width 45 height 11
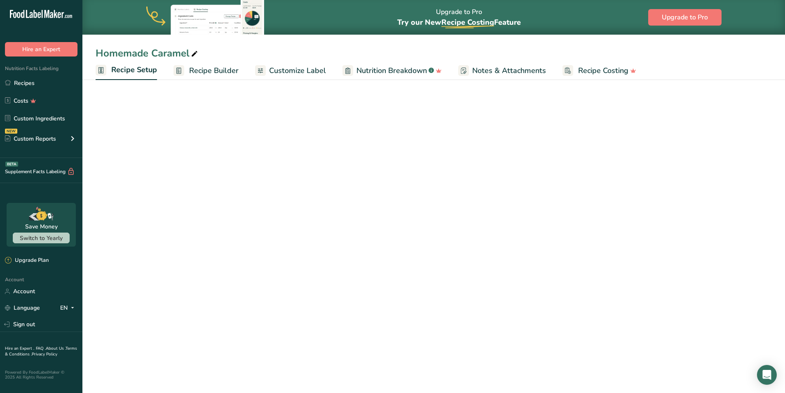
select select "22"
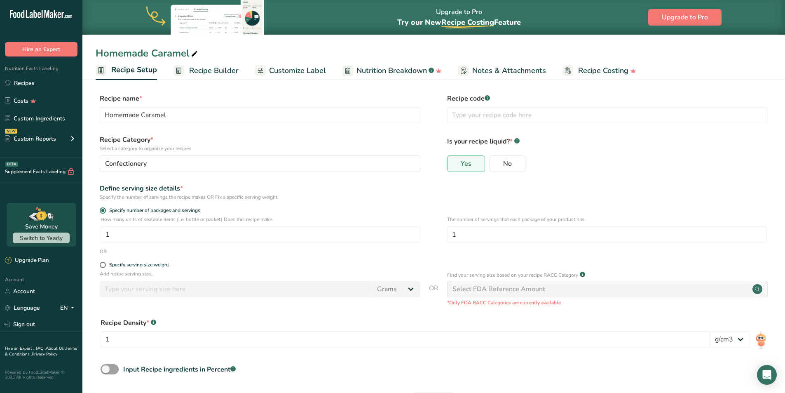
click at [225, 72] on span "Recipe Builder" at bounding box center [213, 70] width 49 height 11
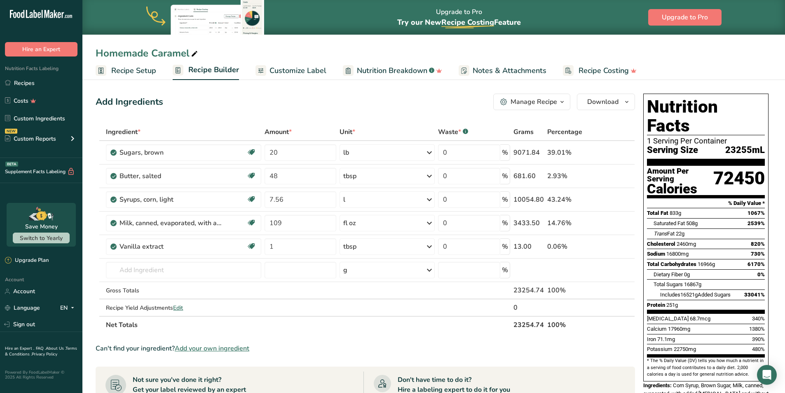
click at [556, 101] on div "Manage Recipe" at bounding box center [534, 102] width 47 height 10
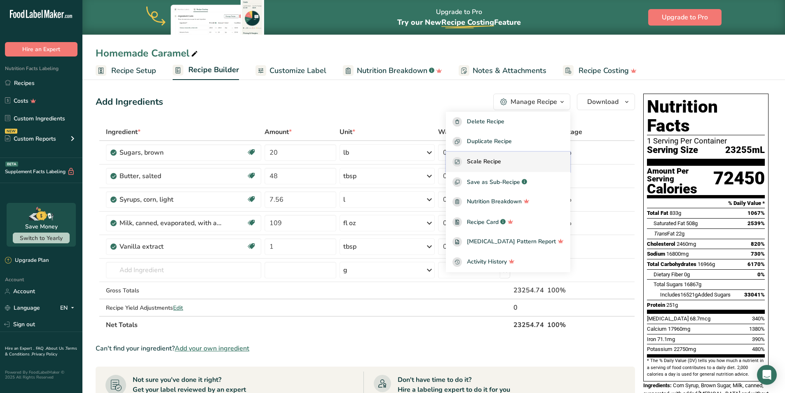
click at [496, 161] on span "Scale Recipe" at bounding box center [484, 161] width 34 height 9
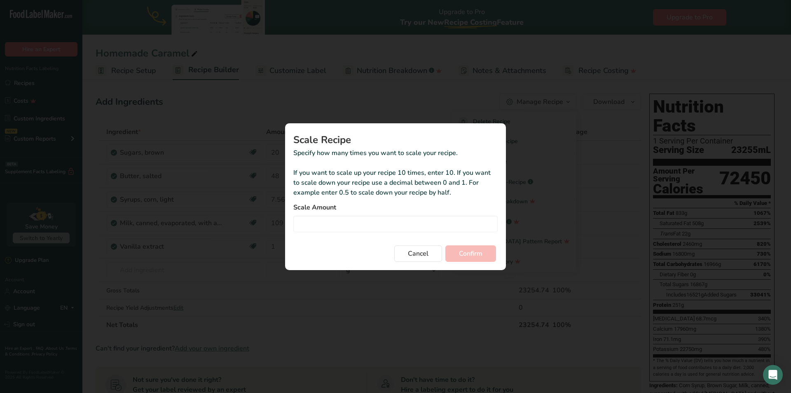
drag, startPoint x: 393, startPoint y: 252, endPoint x: 446, endPoint y: 245, distance: 53.6
click at [394, 252] on div "Cancel Confirm" at bounding box center [395, 252] width 204 height 20
click at [422, 250] on span "Cancel" at bounding box center [418, 254] width 21 height 10
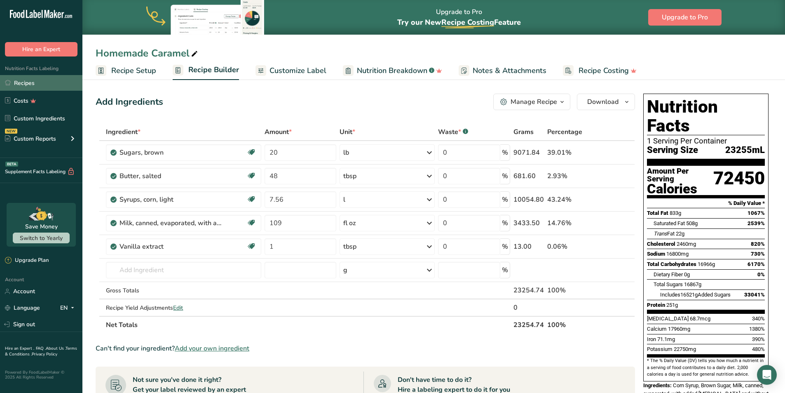
click at [28, 83] on link "Recipes" at bounding box center [41, 83] width 82 height 16
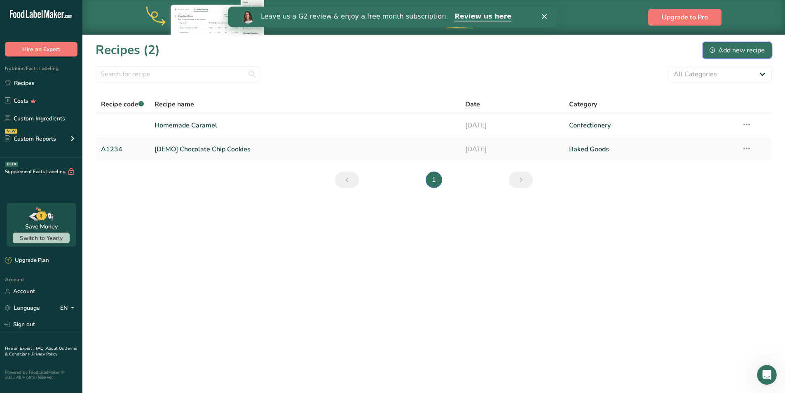
click at [741, 52] on div "Add new recipe" at bounding box center [737, 50] width 55 height 10
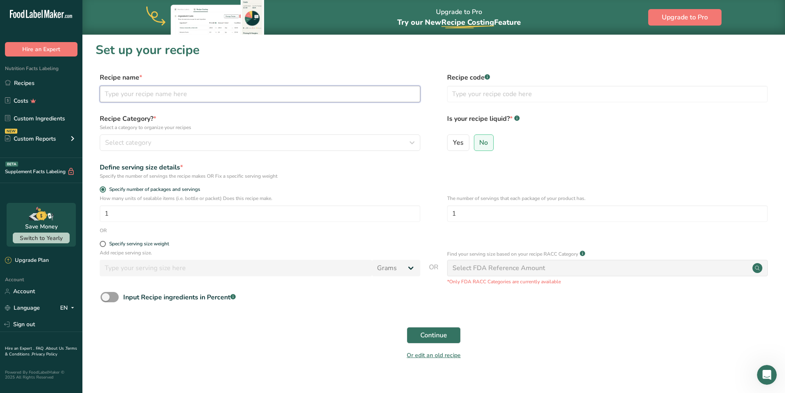
click at [115, 90] on input "text" at bounding box center [260, 94] width 321 height 16
type input "R"
click at [113, 92] on input "Orginal Caramel Apple" at bounding box center [260, 94] width 321 height 16
type input "Original Caramel Apple"
drag, startPoint x: 290, startPoint y: 119, endPoint x: 293, endPoint y: 123, distance: 5.0
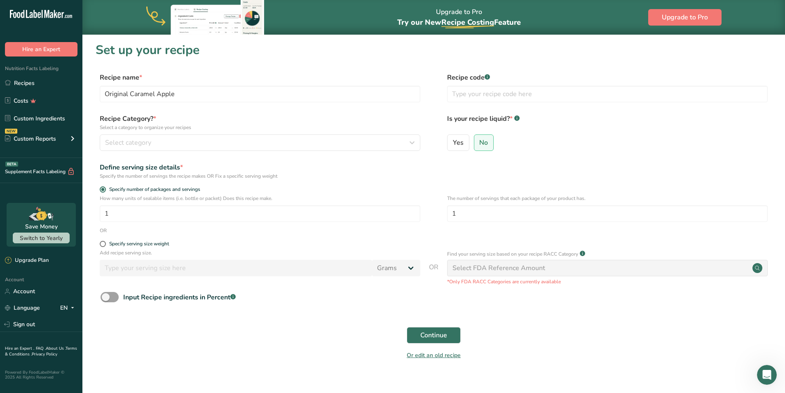
click at [291, 119] on label "Recipe Category? * Select a category to organize your recipes" at bounding box center [260, 122] width 321 height 17
click at [482, 145] on span "No" at bounding box center [483, 142] width 9 height 8
click at [480, 145] on input "No" at bounding box center [476, 142] width 5 height 5
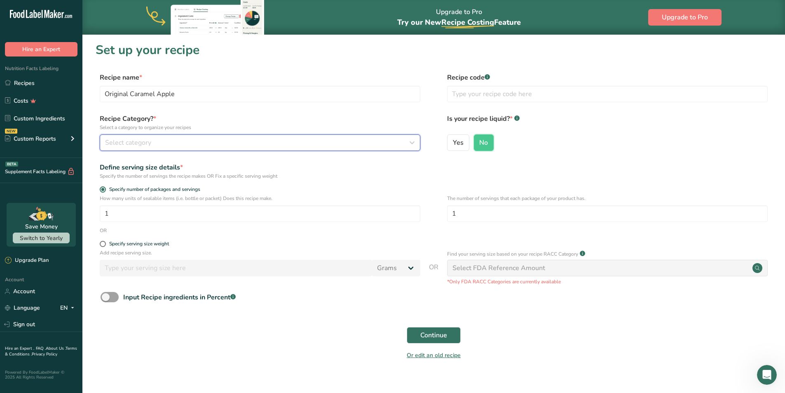
click at [129, 146] on span "Select category" at bounding box center [128, 143] width 46 height 10
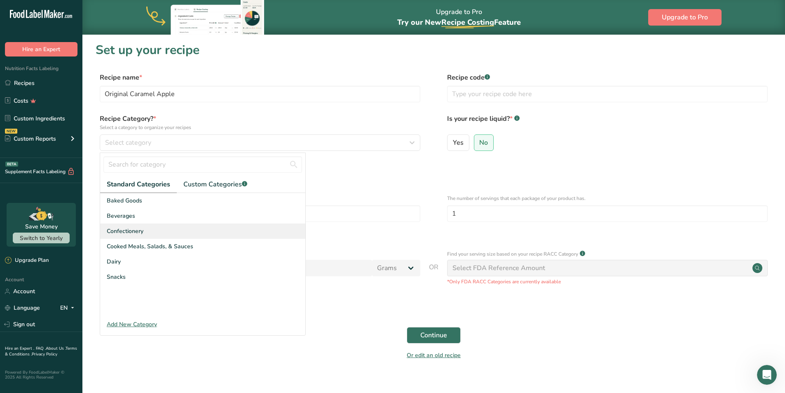
click at [128, 231] on span "Confectionery" at bounding box center [125, 231] width 37 height 9
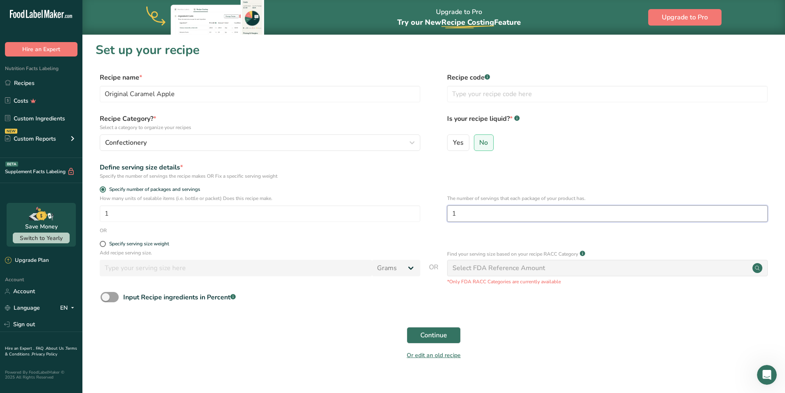
drag, startPoint x: 476, startPoint y: 218, endPoint x: 436, endPoint y: 215, distance: 39.7
click at [436, 215] on div "How many units of sealable items (i.e. bottle or packet) Does this recipe make.…" at bounding box center [434, 211] width 676 height 32
type input "4"
type input "2"
click at [102, 243] on span at bounding box center [103, 244] width 6 height 6
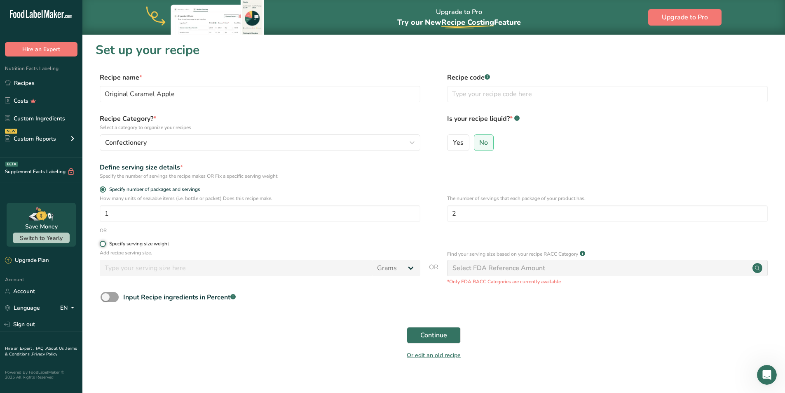
click at [102, 243] on input "Specify serving size weight" at bounding box center [102, 243] width 5 height 5
radio input "true"
radio input "false"
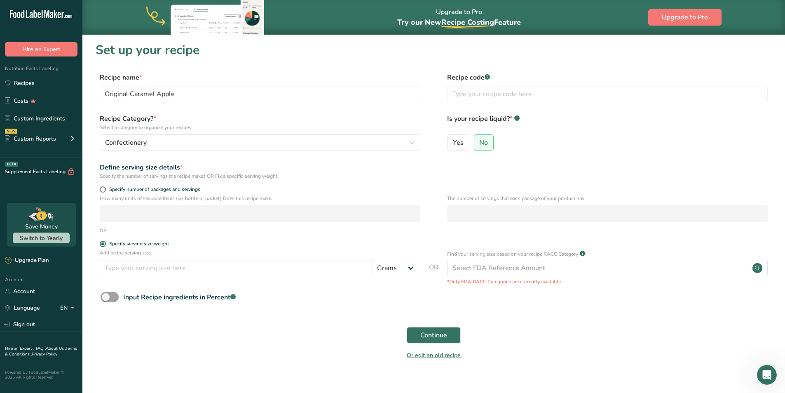
click at [99, 192] on div "Specify number of packages and servings" at bounding box center [434, 190] width 676 height 8
click at [101, 191] on span at bounding box center [103, 189] width 6 height 6
click at [101, 191] on input "Specify number of packages and servings" at bounding box center [102, 189] width 5 height 5
radio input "true"
radio input "false"
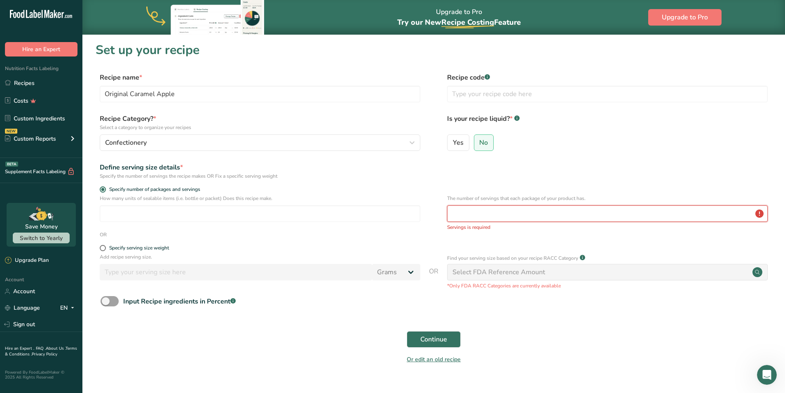
click at [483, 217] on input "number" at bounding box center [607, 213] width 321 height 16
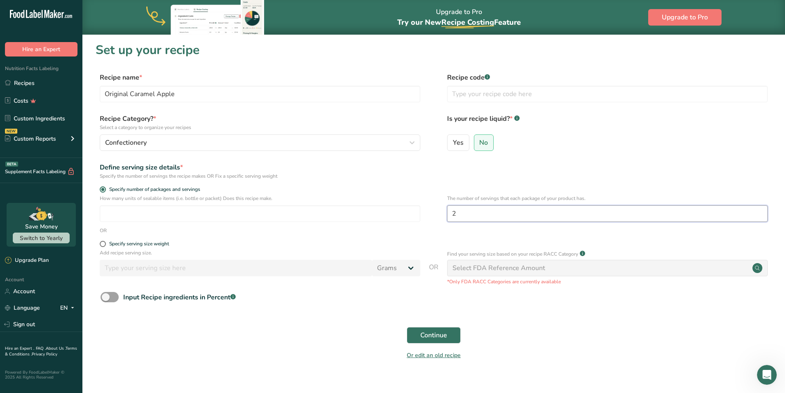
type input "2"
click at [260, 345] on div "Continue" at bounding box center [434, 335] width 676 height 26
click at [519, 267] on div "Select FDA Reference Amount" at bounding box center [499, 268] width 93 height 10
click at [115, 297] on span at bounding box center [110, 297] width 18 height 10
click at [106, 297] on input "Input Recipe ingredients in Percent .a-a{fill:#347362;}.b-a{fill:#fff;}" at bounding box center [103, 296] width 5 height 5
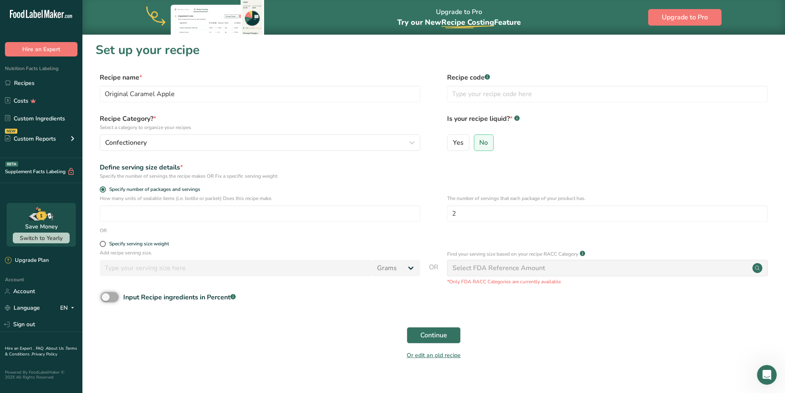
checkbox input "true"
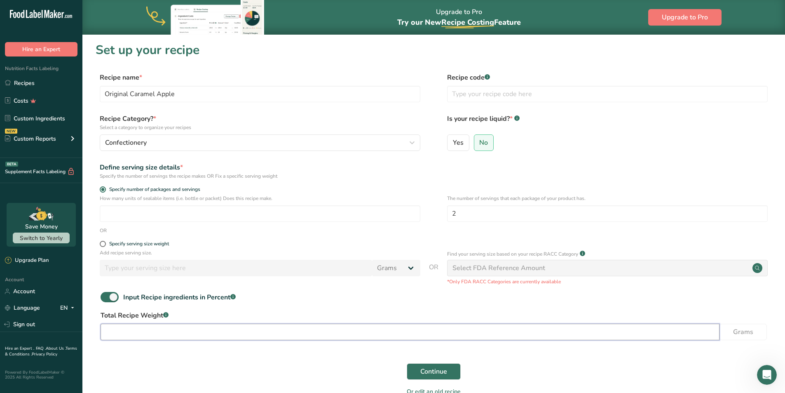
click at [135, 333] on input "number" at bounding box center [410, 332] width 619 height 16
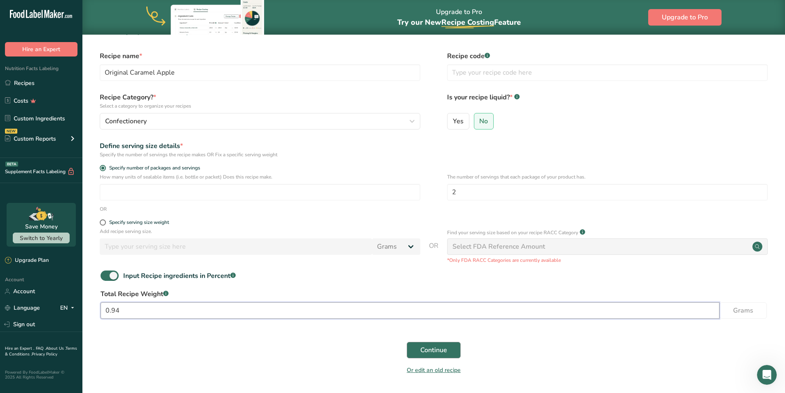
scroll to position [41, 0]
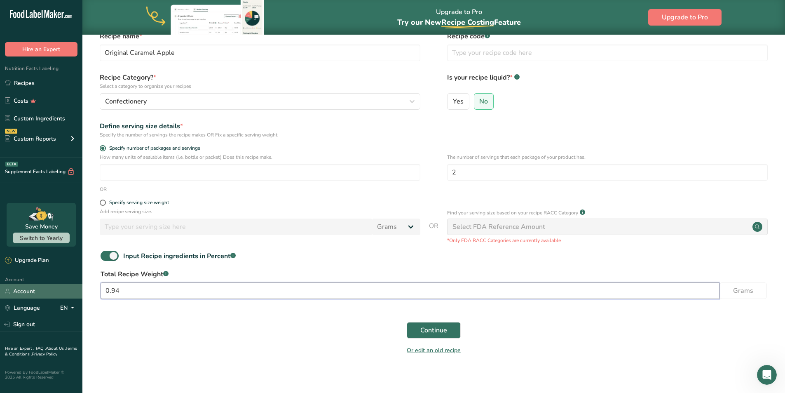
drag, startPoint x: 139, startPoint y: 292, endPoint x: 45, endPoint y: 286, distance: 94.6
click at [45, 286] on div ".a-20{fill:#fff;} Hire an Expert Nutrition Facts Labeling Recipes Costs Custom …" at bounding box center [392, 179] width 785 height 441
click at [0, 264] on div ".a-20{fill:#fff;} Hire an Expert Nutrition Facts Labeling Recipes Costs Custom …" at bounding box center [392, 179] width 785 height 441
type input "453"
click at [436, 334] on span "Continue" at bounding box center [433, 330] width 27 height 10
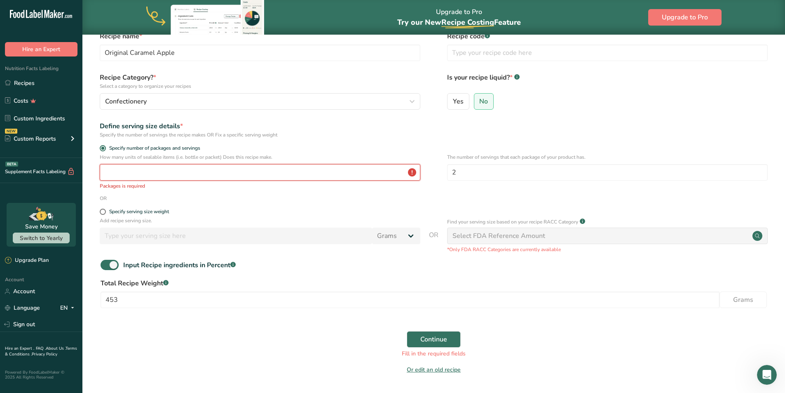
click at [177, 180] on input "number" at bounding box center [260, 172] width 321 height 16
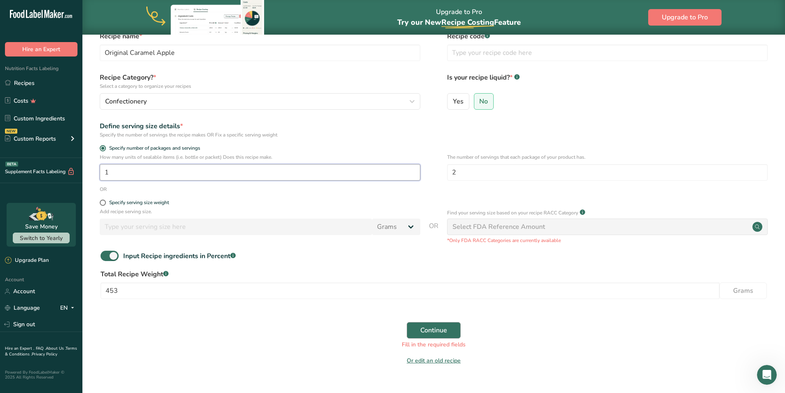
type input "1"
click at [440, 330] on span "Continue" at bounding box center [433, 330] width 27 height 10
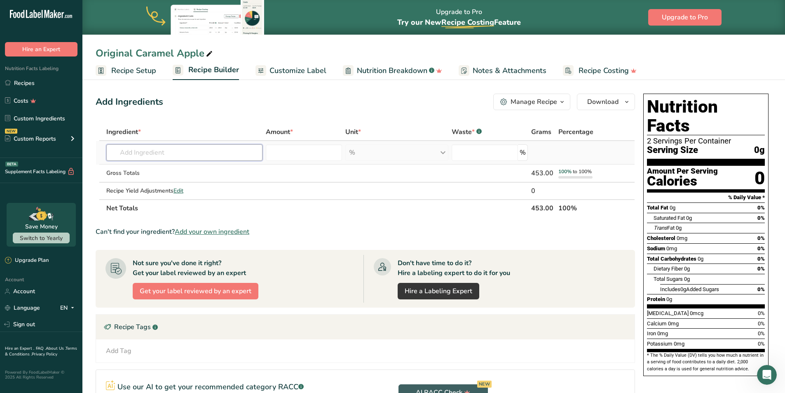
click at [116, 152] on input "text" at bounding box center [184, 152] width 156 height 16
type input "W"
click at [193, 160] on input "Cosmic Crisp Apple" at bounding box center [184, 152] width 156 height 16
drag, startPoint x: 192, startPoint y: 153, endPoint x: 7, endPoint y: 73, distance: 201.6
click at [0, 117] on div ".a-20{fill:#fff;} Hire an Expert Nutrition Facts Labeling Recipes Costs Custom …" at bounding box center [392, 250] width 785 height 500
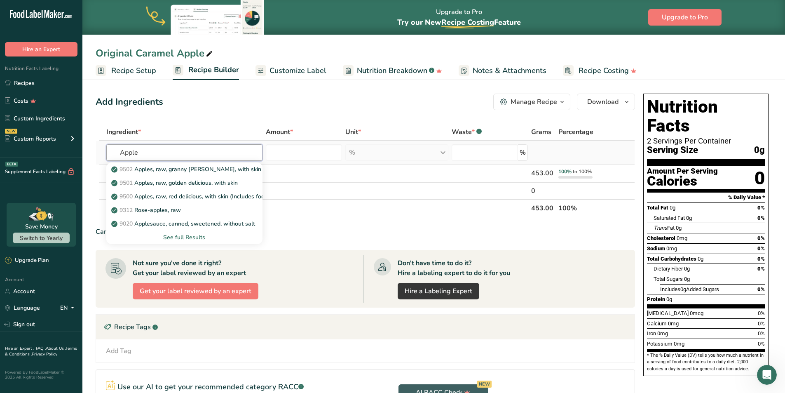
type input "Apple"
click at [183, 236] on div "See full Results" at bounding box center [184, 237] width 143 height 9
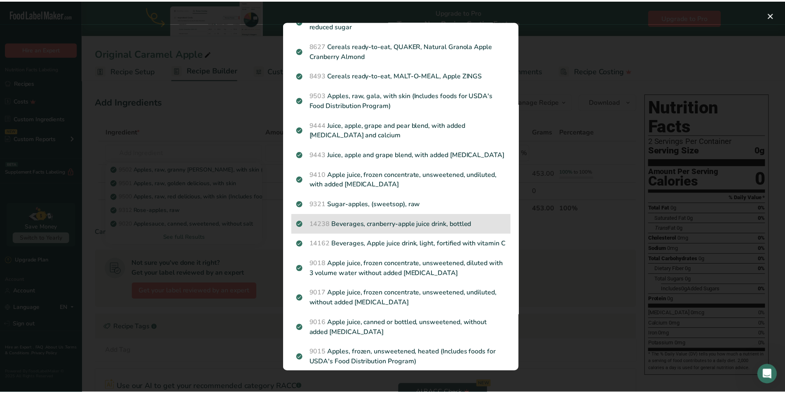
scroll to position [453, 0]
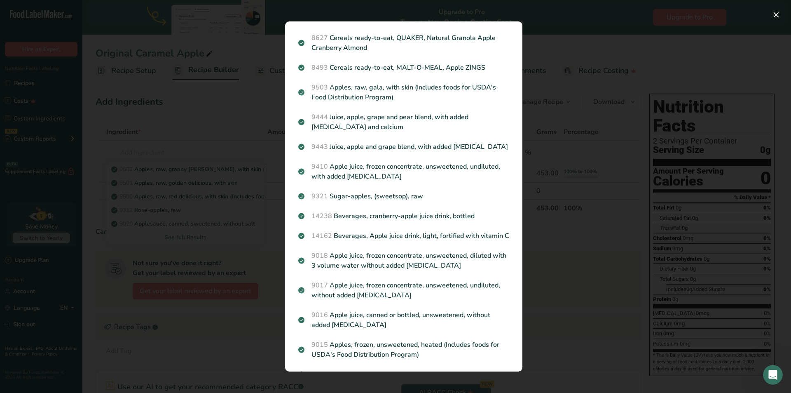
drag, startPoint x: 157, startPoint y: 96, endPoint x: 279, endPoint y: 93, distance: 121.6
click at [158, 96] on div "Search results modal" at bounding box center [395, 196] width 791 height 393
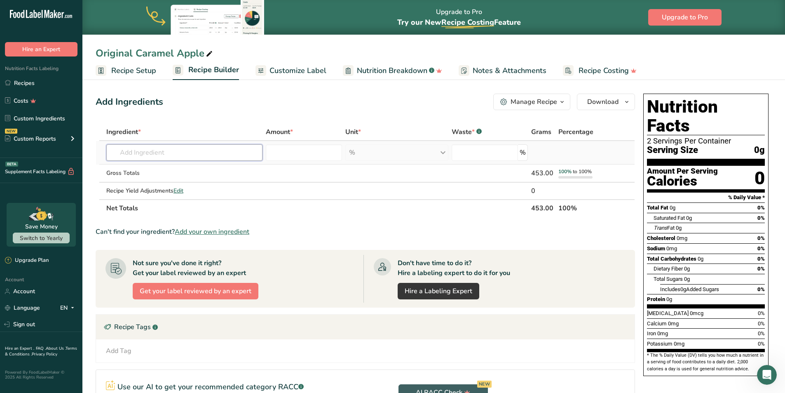
click at [164, 160] on input "text" at bounding box center [184, 152] width 156 height 16
type input "A"
click at [124, 158] on input "text" at bounding box center [184, 152] width 156 height 16
type input "W"
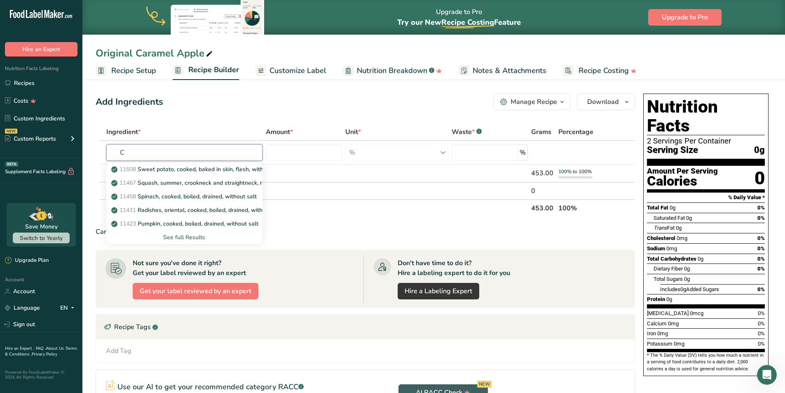
type input "C"
click at [92, 137] on section "Add Ingredients Manage Recipe Delete Recipe Duplicate Recipe Scale Recipe Save …" at bounding box center [433, 288] width 703 height 422
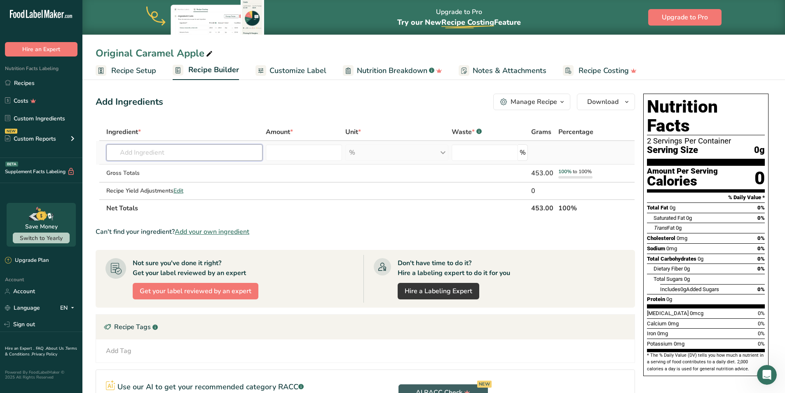
click at [147, 151] on input "text" at bounding box center [184, 152] width 156 height 16
type input "Cosmic"
click at [161, 183] on div "Add your own ingredient" at bounding box center [184, 182] width 143 height 9
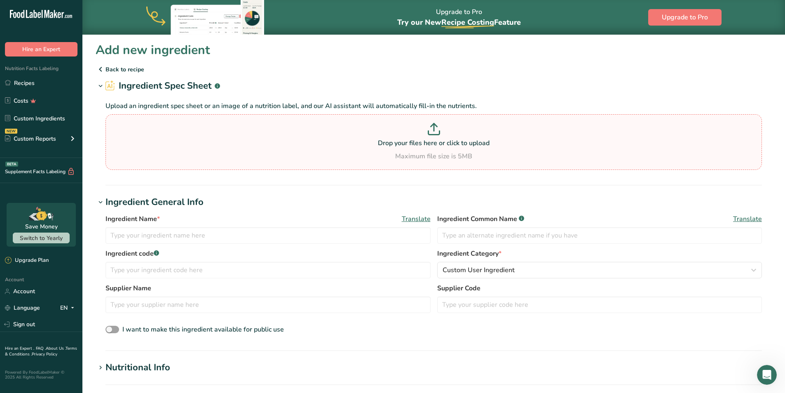
click at [427, 127] on p at bounding box center [434, 130] width 652 height 15
click at [427, 127] on input "Drop your files here or click to upload Maximum file size is 5MB" at bounding box center [434, 142] width 657 height 56
type input "C:\fakepath\Cosmic-Crisp®-nutrition-label.webp"
click at [135, 239] on input "text" at bounding box center [268, 235] width 325 height 16
type input "Cosmic Crisp Apple"
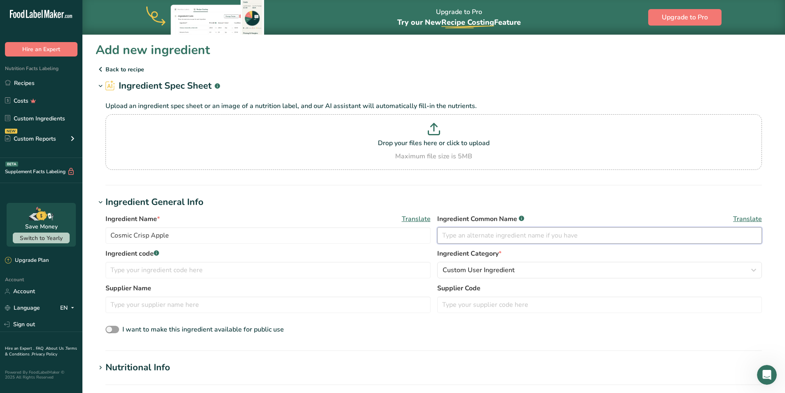
click at [462, 238] on input "text" at bounding box center [599, 235] width 325 height 16
click at [442, 132] on p at bounding box center [434, 130] width 652 height 15
click at [442, 132] on input "Drop your files here or click to upload Maximum file size is 5MB" at bounding box center [434, 142] width 657 height 56
type input "C:\fakepath\Screen-Shot-2020-01-15-at-8.44.16-PM.png"
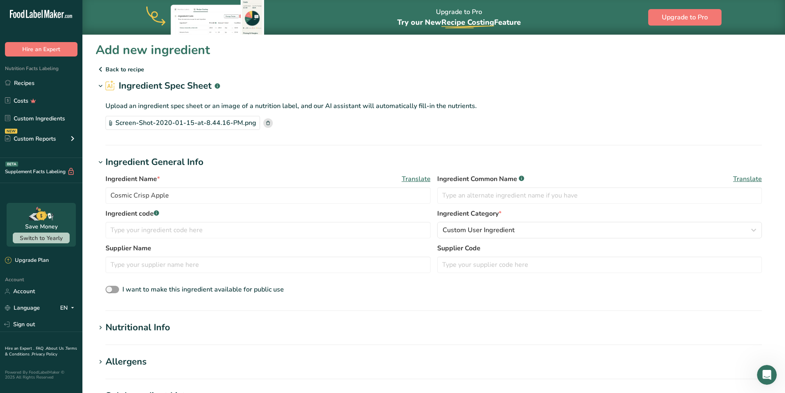
click at [746, 178] on span "Translate" at bounding box center [747, 179] width 29 height 10
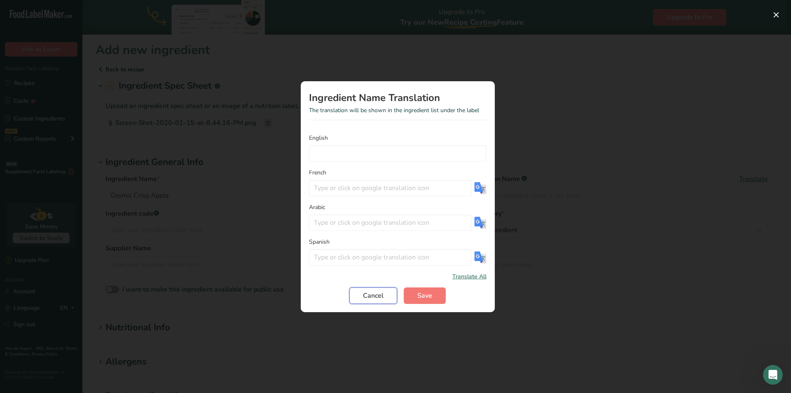
click at [385, 296] on button "Cancel" at bounding box center [374, 295] width 48 height 16
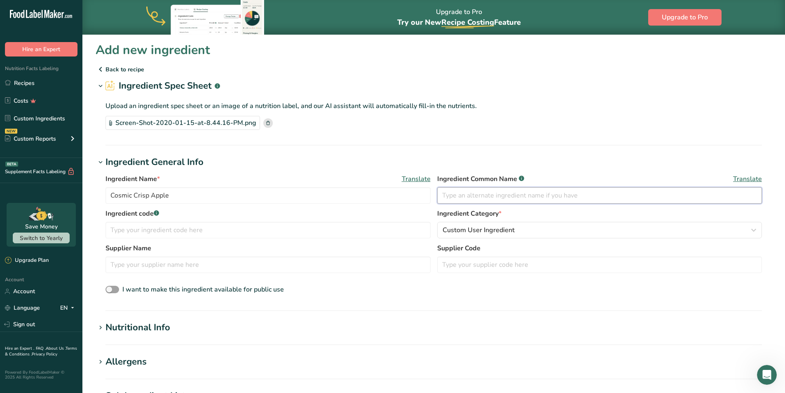
click at [474, 197] on input "text" at bounding box center [599, 195] width 325 height 16
type input "Cosmic Crisp Apple"
click at [455, 266] on input "text" at bounding box center [599, 264] width 325 height 16
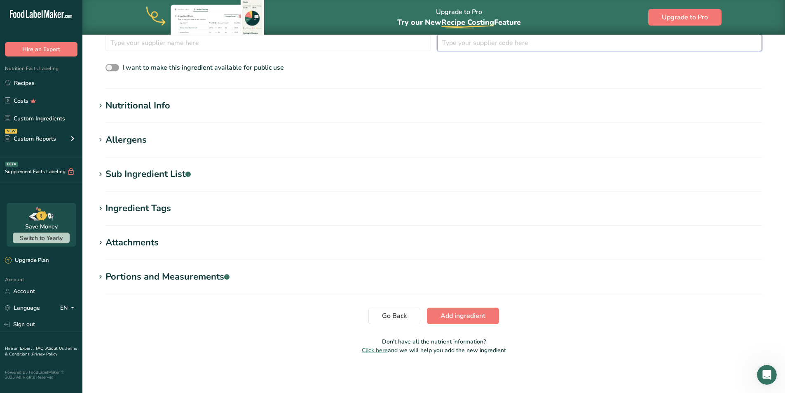
scroll to position [223, 0]
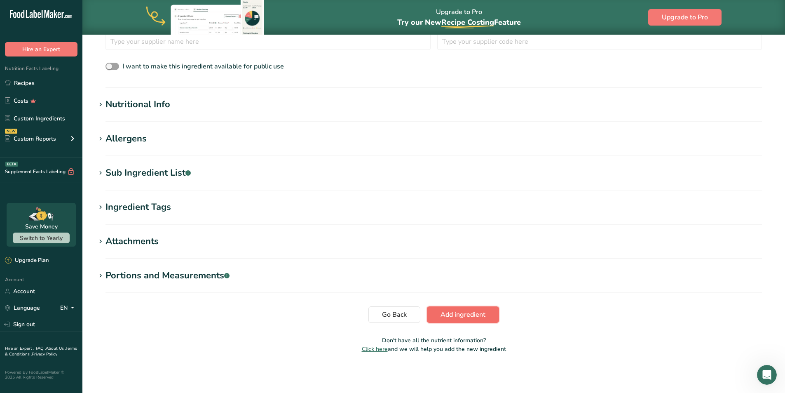
click at [462, 315] on span "Add ingredient" at bounding box center [463, 315] width 45 height 10
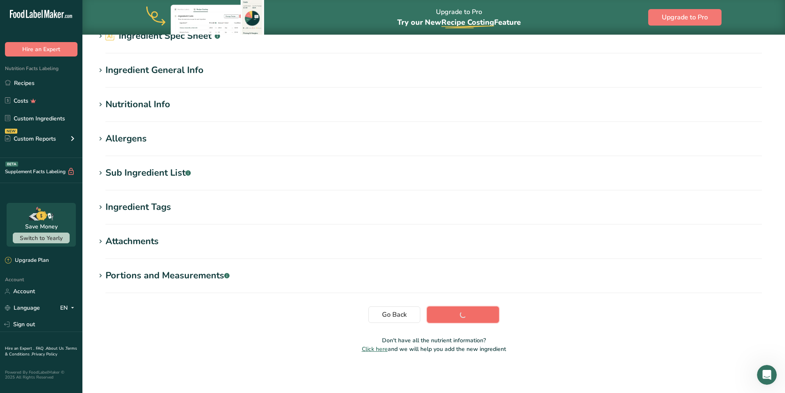
scroll to position [50, 0]
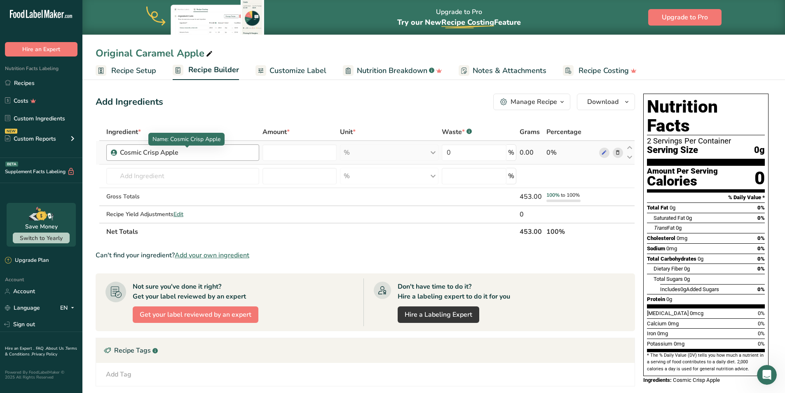
click at [181, 156] on div "Cosmic Crisp Apple" at bounding box center [171, 153] width 103 height 10
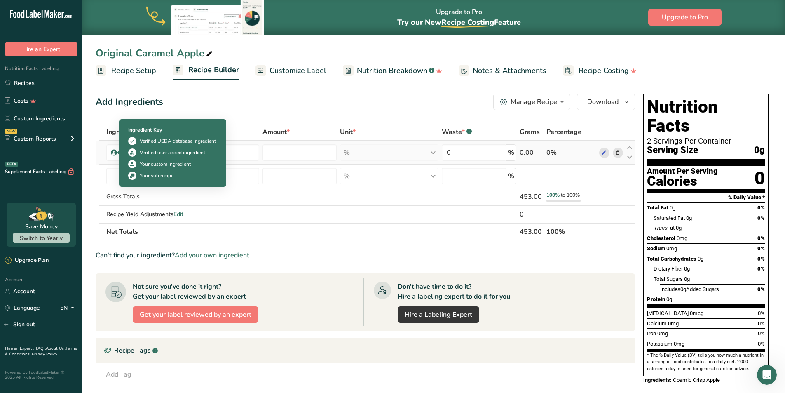
click at [117, 150] on span at bounding box center [114, 153] width 6 height 10
click at [145, 154] on div "Verified user added ingredient" at bounding box center [173, 151] width 66 height 7
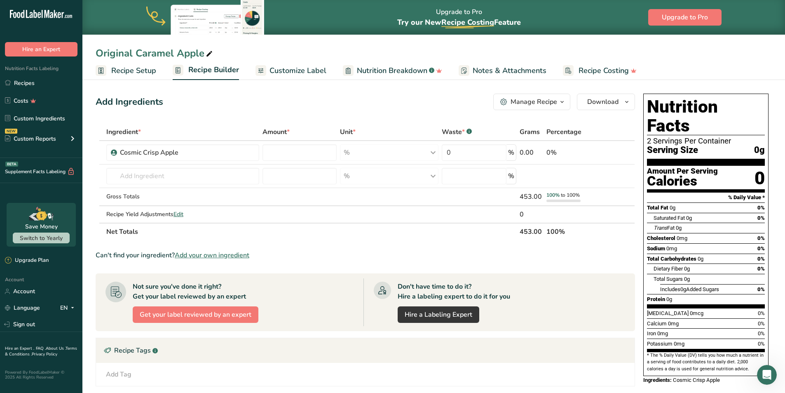
drag, startPoint x: 272, startPoint y: 251, endPoint x: 292, endPoint y: 229, distance: 29.2
click at [272, 249] on section "Ingredient * Amount * Unit * Waste * .a-a{fill:#347362;}.b-a{fill:#fff;} Grams …" at bounding box center [366, 309] width 540 height 373
click at [197, 151] on div "Cosmic Crisp Apple" at bounding box center [171, 153] width 103 height 10
click at [167, 155] on div "Cosmic Crisp Apple" at bounding box center [171, 153] width 103 height 10
click at [142, 156] on div "Cosmic Crisp Apple" at bounding box center [171, 153] width 103 height 10
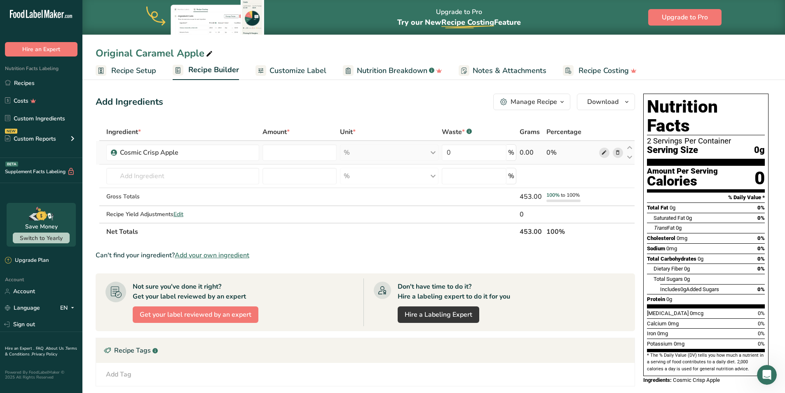
click at [603, 151] on icon at bounding box center [604, 152] width 6 height 9
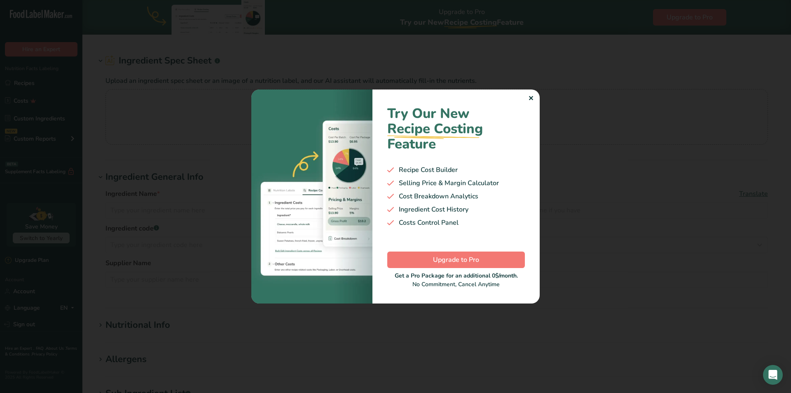
type input "Cosmic Crisp Apple"
click at [529, 95] on div "Welcome back, [PERSON_NAME]! Here's what you missed while you were away. 1. Ing…" at bounding box center [395, 196] width 791 height 393
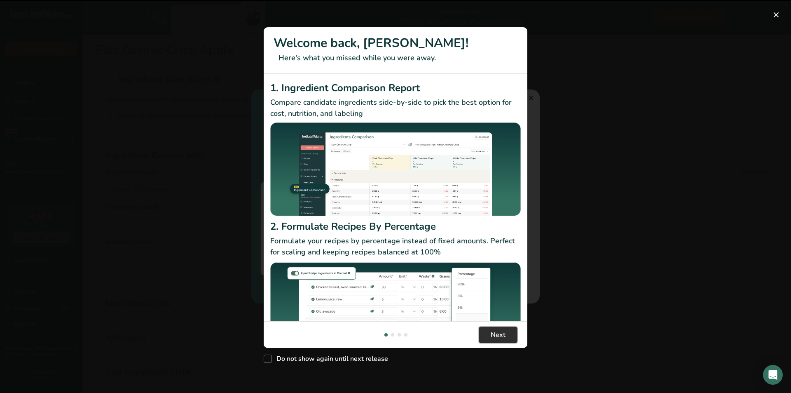
click at [492, 337] on span "Next" at bounding box center [498, 335] width 15 height 10
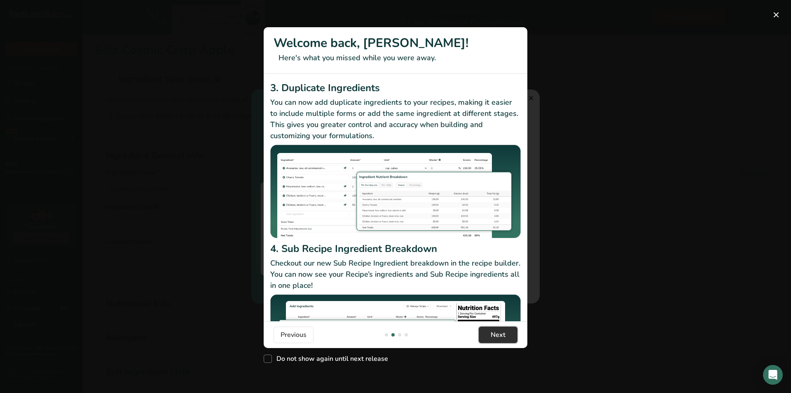
click at [504, 335] on span "Next" at bounding box center [498, 335] width 15 height 10
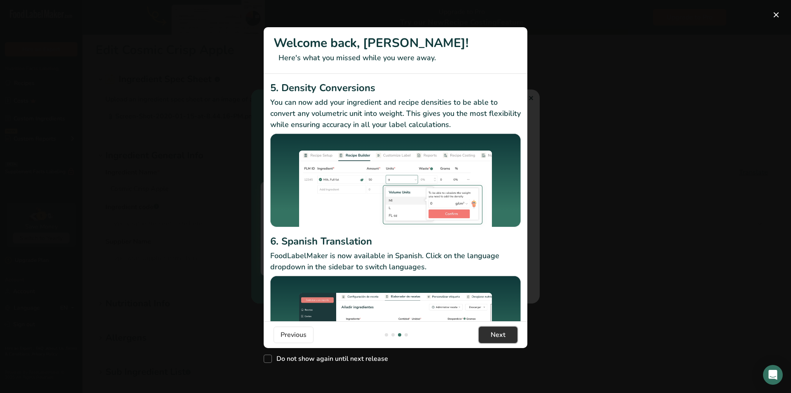
click at [502, 335] on span "Next" at bounding box center [498, 335] width 15 height 10
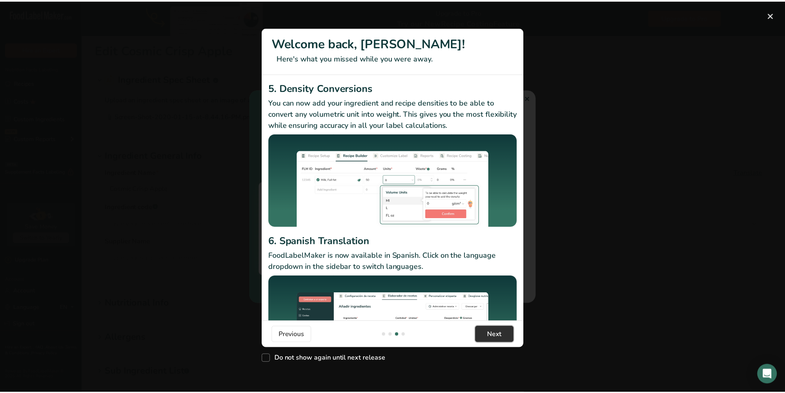
scroll to position [0, 791]
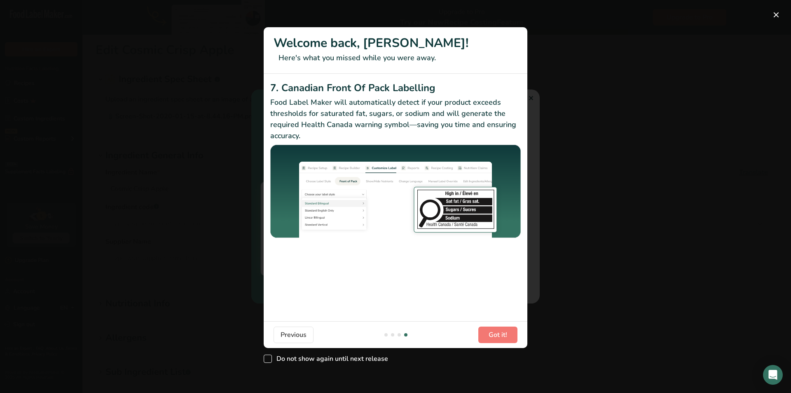
click at [272, 356] on span "Do not show again until next release" at bounding box center [330, 358] width 116 height 8
click at [269, 356] on input "Do not show again until next release" at bounding box center [266, 358] width 5 height 5
click at [266, 357] on span "New Features" at bounding box center [268, 358] width 8 height 8
click at [266, 357] on input "Do not show again until next release" at bounding box center [266, 358] width 5 height 5
click at [266, 357] on span "New Features" at bounding box center [268, 358] width 8 height 8
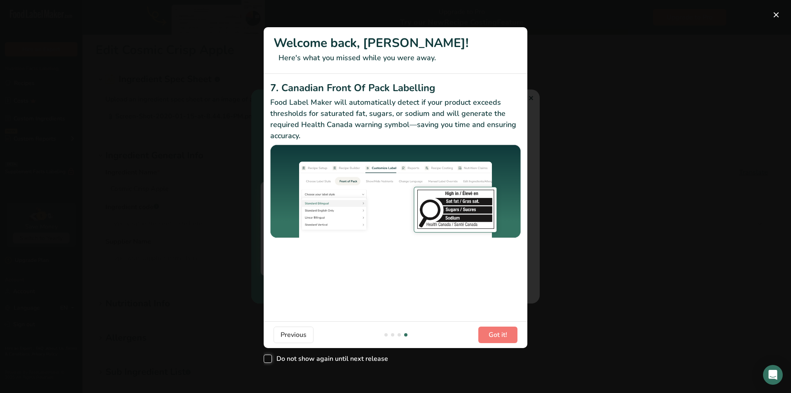
click at [266, 357] on input "Do not show again until next release" at bounding box center [266, 358] width 5 height 5
checkbox input "true"
click at [500, 331] on span "Got it!" at bounding box center [498, 335] width 19 height 10
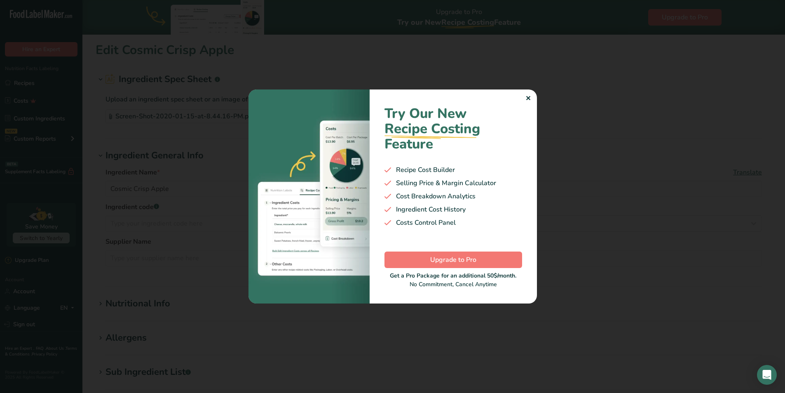
click at [526, 100] on div "✕" at bounding box center [528, 99] width 5 height 10
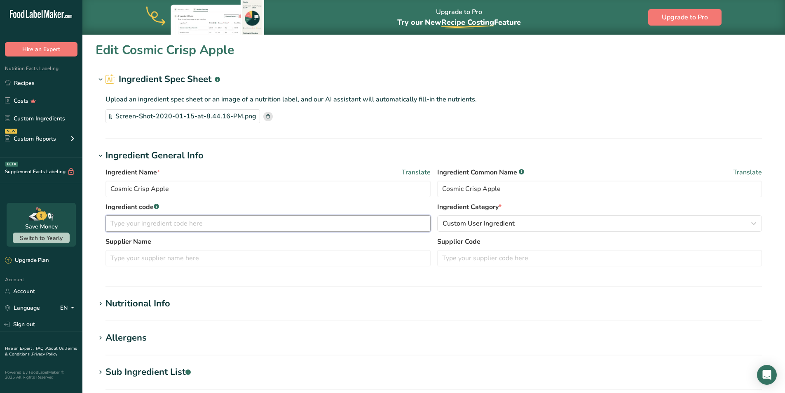
click at [271, 227] on input "text" at bounding box center [268, 223] width 325 height 16
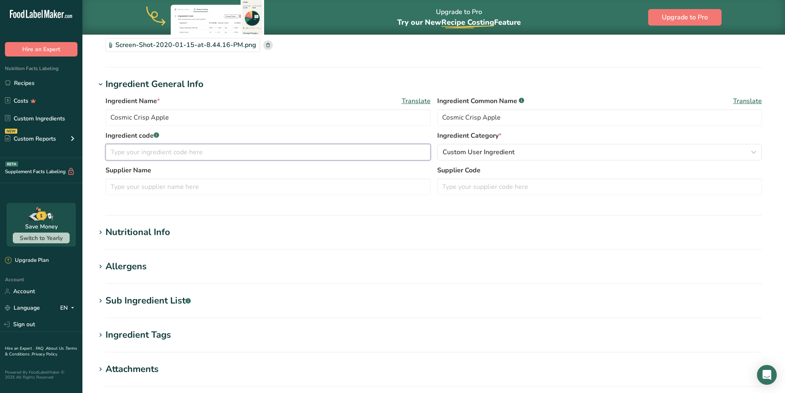
scroll to position [82, 0]
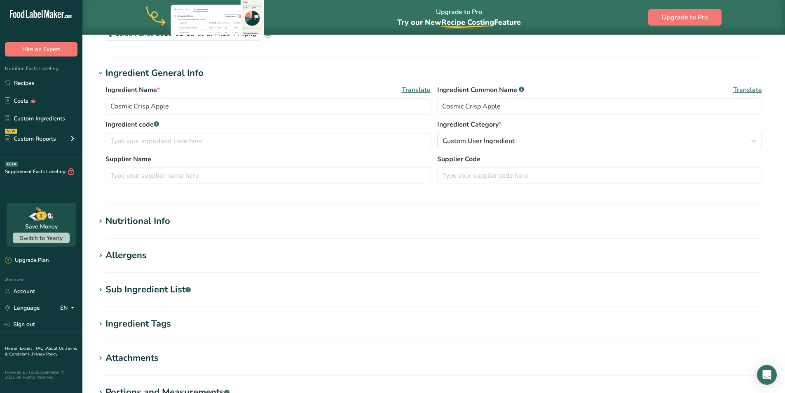
click at [150, 221] on div "Nutritional Info" at bounding box center [138, 221] width 65 height 14
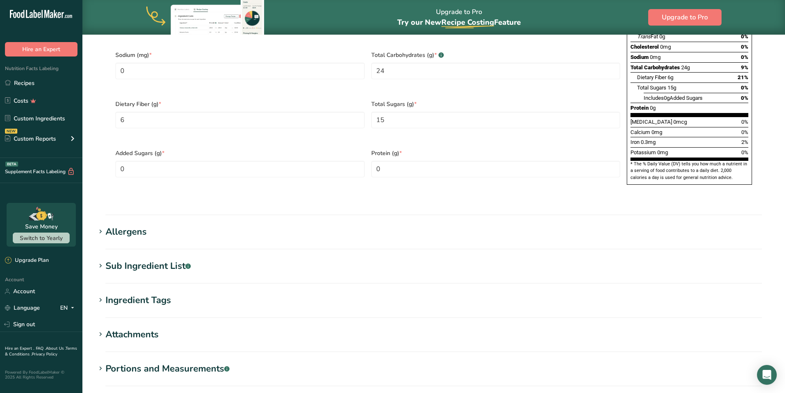
scroll to position [495, 0]
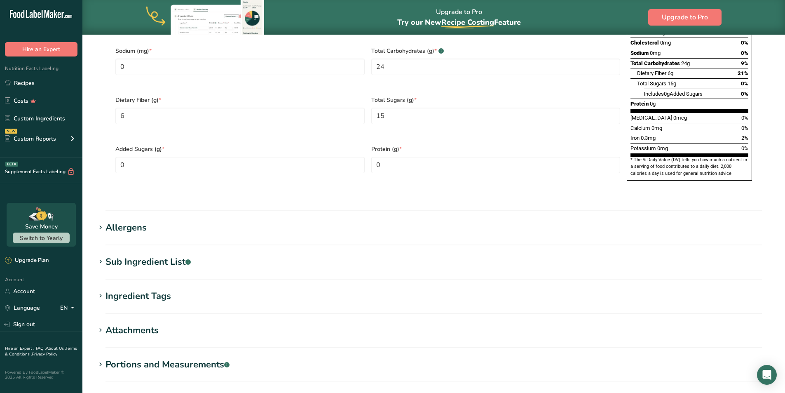
click at [180, 358] on div "Portions and Measurements .a-a{fill:#347362;}.b-a{fill:#fff;}" at bounding box center [168, 365] width 124 height 14
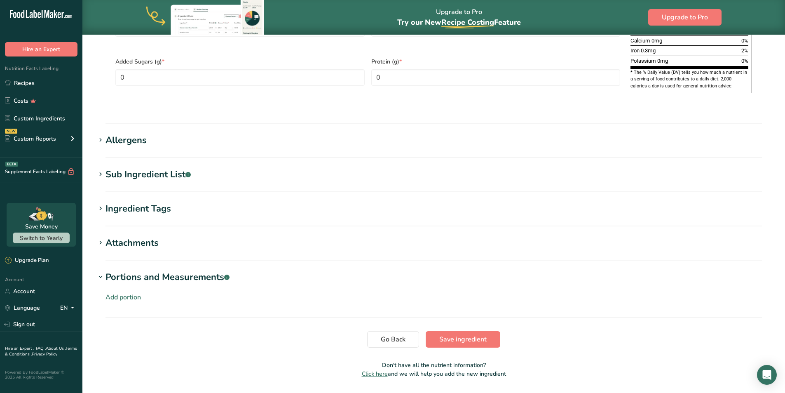
scroll to position [588, 0]
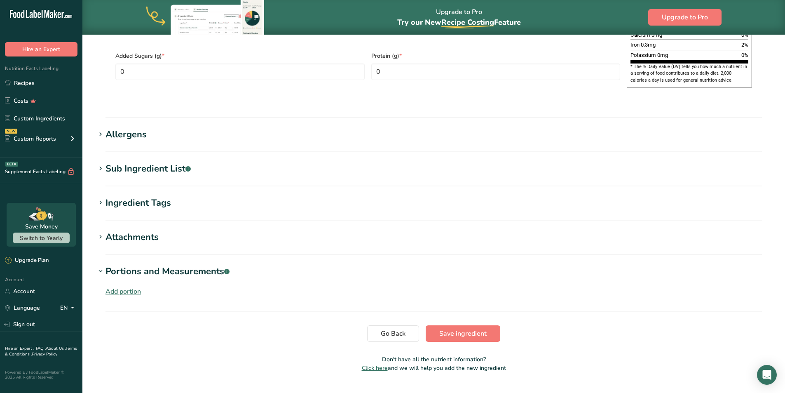
click at [126, 286] on div "Add portion" at bounding box center [123, 291] width 35 height 10
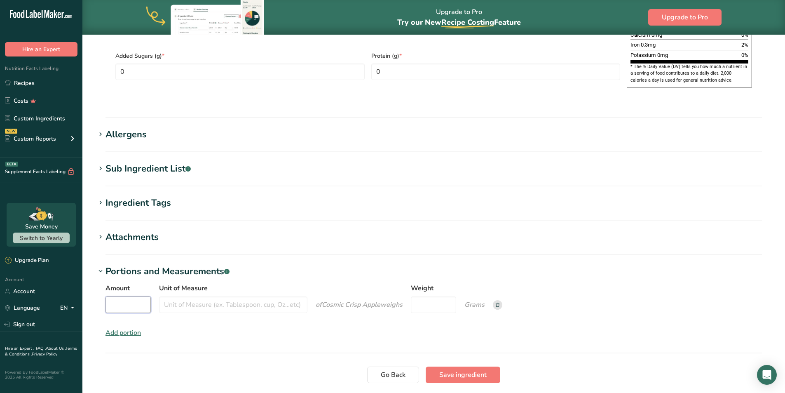
click at [119, 296] on input "Amount" at bounding box center [128, 304] width 45 height 16
type input "1"
drag, startPoint x: 203, startPoint y: 329, endPoint x: 277, endPoint y: 327, distance: 73.8
click at [211, 329] on section "Portions and Measurements .a-a{fill:#347362;}.b-a{fill:#fff;} Amount 1 Unit of …" at bounding box center [434, 309] width 676 height 89
click at [432, 296] on input "Weight" at bounding box center [433, 304] width 45 height 16
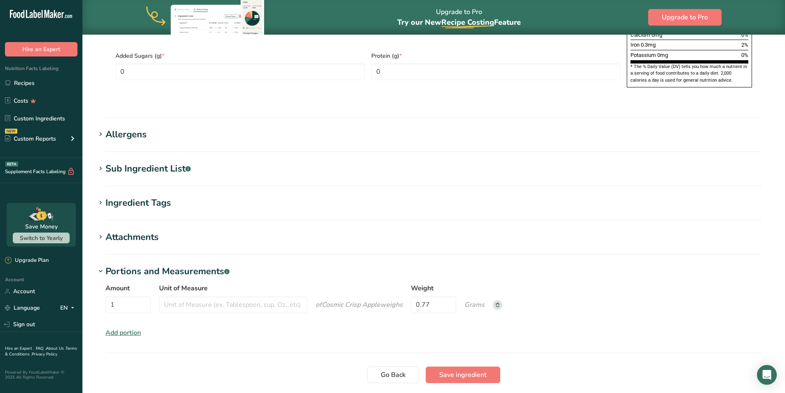
click at [479, 300] on icon "Grams" at bounding box center [475, 304] width 20 height 9
drag, startPoint x: 434, startPoint y: 287, endPoint x: 294, endPoint y: 296, distance: 140.5
click at [294, 296] on div "Amount 1 Unit of Measure of Cosmic Crisp Apple weigh s Weight 0.77 Grams" at bounding box center [434, 300] width 657 height 35
type input "349.26"
click at [461, 331] on section "Portions and Measurements .a-a{fill:#347362;}.b-a{fill:#fff;} Amount 1 Unit of …" at bounding box center [434, 309] width 676 height 89
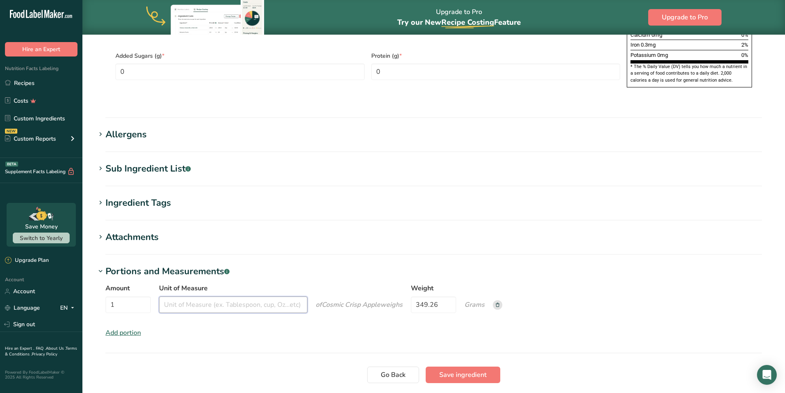
click at [167, 296] on input "Unit of Measure" at bounding box center [233, 304] width 148 height 16
click at [469, 370] on span "Save ingredient" at bounding box center [462, 375] width 47 height 10
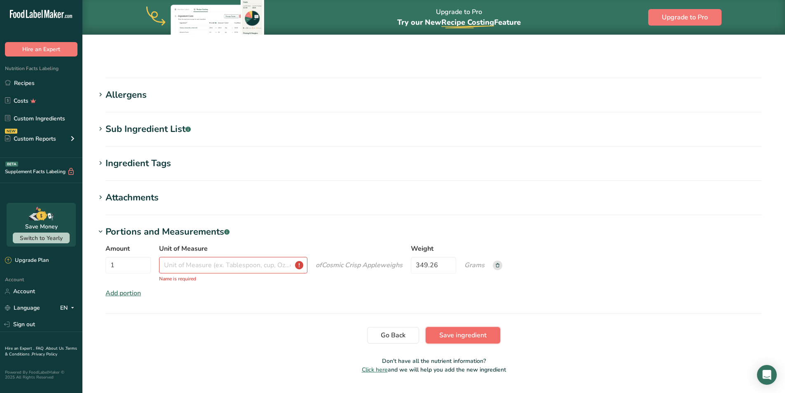
scroll to position [108, 0]
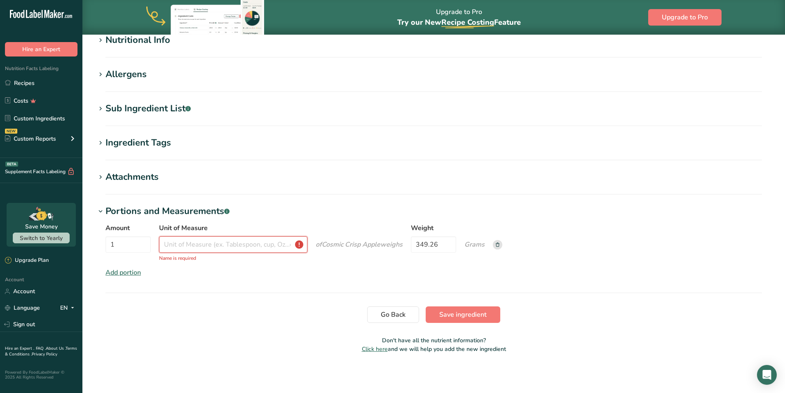
click at [165, 245] on input "Unit of Measure" at bounding box center [233, 244] width 148 height 16
click at [300, 246] on input "Unit of Measure" at bounding box center [233, 244] width 148 height 16
type input "gram"
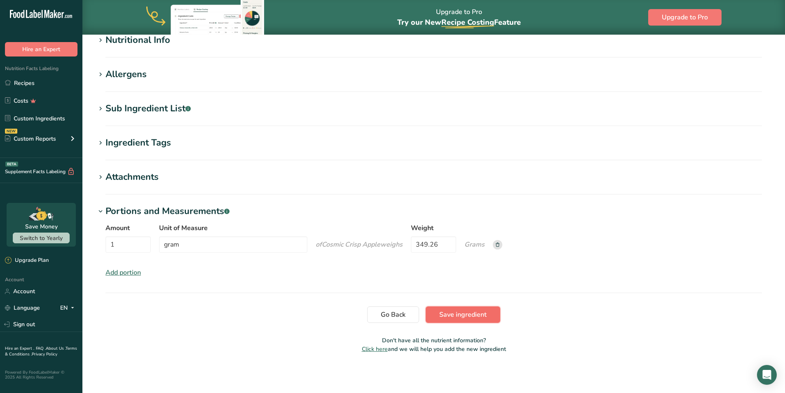
click at [442, 319] on span "Save ingredient" at bounding box center [462, 315] width 47 height 10
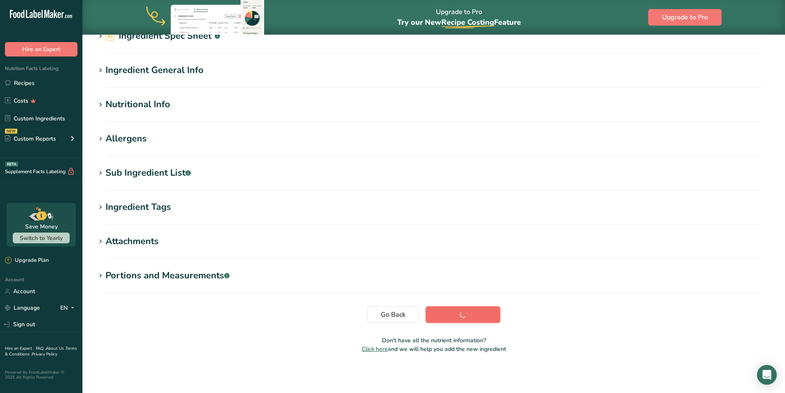
scroll to position [43, 0]
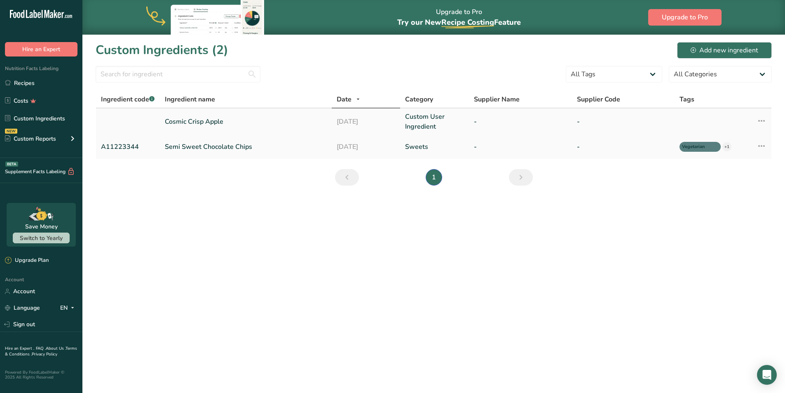
click at [195, 118] on link "Cosmic Crisp Apple" at bounding box center [246, 122] width 162 height 10
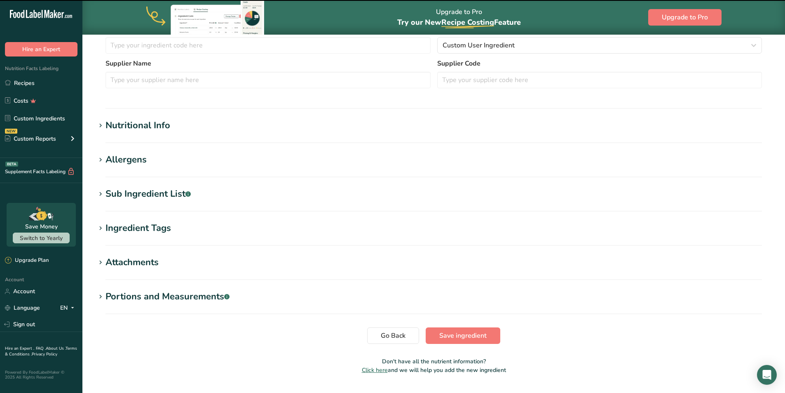
scroll to position [239, 0]
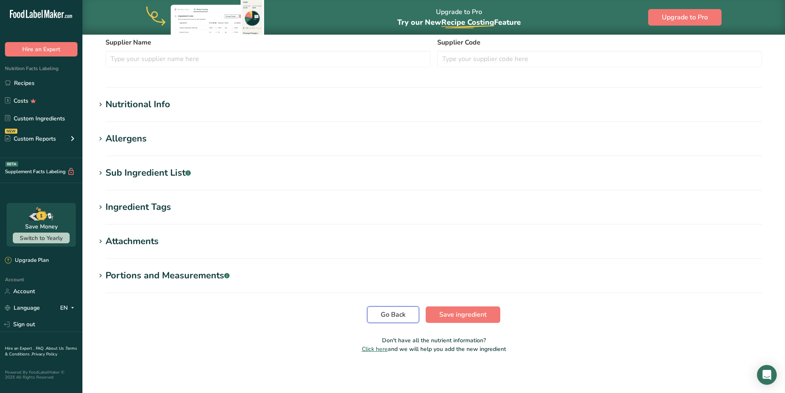
click at [384, 319] on span "Go Back" at bounding box center [393, 315] width 25 height 10
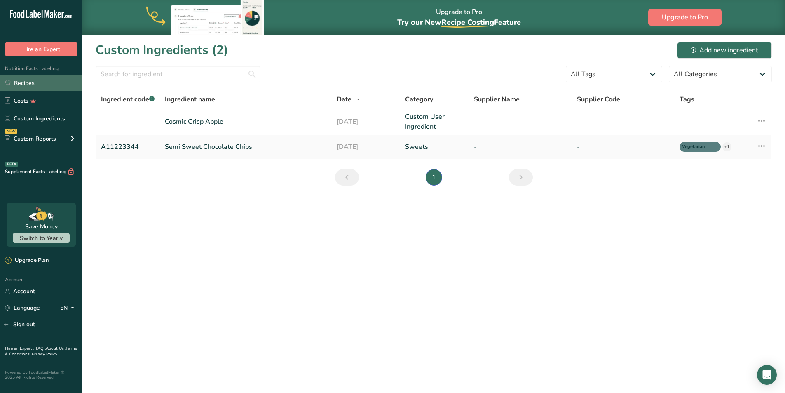
click at [24, 81] on link "Recipes" at bounding box center [41, 83] width 82 height 16
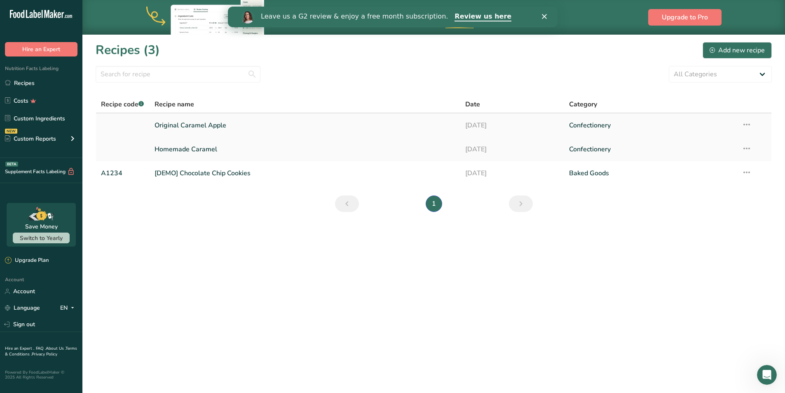
click at [208, 124] on link "Original Caramel Apple" at bounding box center [305, 125] width 301 height 17
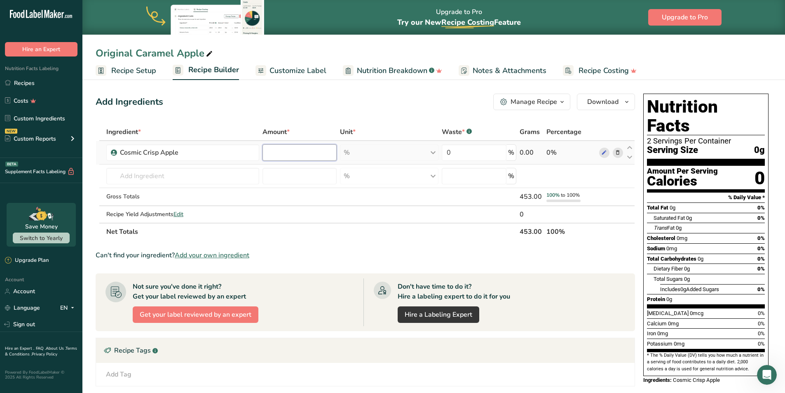
click at [291, 157] on input "number" at bounding box center [300, 152] width 74 height 16
click at [330, 150] on input "349" at bounding box center [300, 152] width 74 height 16
click at [323, 153] on input "349" at bounding box center [300, 152] width 74 height 16
drag, startPoint x: 317, startPoint y: 155, endPoint x: 163, endPoint y: 147, distance: 153.5
click at [164, 147] on tr "Cosmic Crisp Apple 349 % Portions 1 gram Weight Units g kg mg See more Volume U…" at bounding box center [365, 152] width 539 height 23
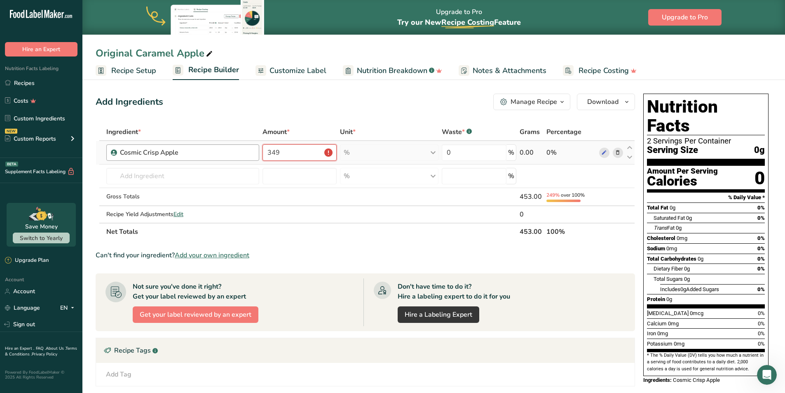
type input "4"
click at [311, 215] on div "Ingredient * Amount * Unit * Waste * .a-a{fill:#347362;}.b-a{fill:#fff;} Grams …" at bounding box center [366, 181] width 540 height 117
drag, startPoint x: 291, startPoint y: 155, endPoint x: 189, endPoint y: 156, distance: 101.4
click at [189, 156] on tr "Cosmic Crisp Apple 1 % Portions 1 gram Weight Units g kg mg See more Volume Uni…" at bounding box center [365, 152] width 539 height 23
drag, startPoint x: 257, startPoint y: 150, endPoint x: 148, endPoint y: 138, distance: 109.0
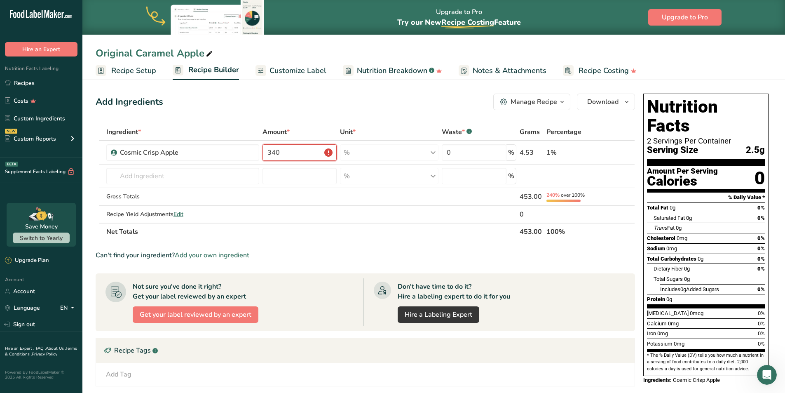
click at [148, 138] on table "Ingredient * Amount * Unit * Waste * .a-a{fill:#347362;}.b-a{fill:#fff;} Grams …" at bounding box center [366, 181] width 540 height 117
type input "1"
click at [317, 227] on div "Ingredient * Amount * Unit * Waste * .a-a{fill:#347362;}.b-a{fill:#fff;} Grams …" at bounding box center [366, 181] width 540 height 117
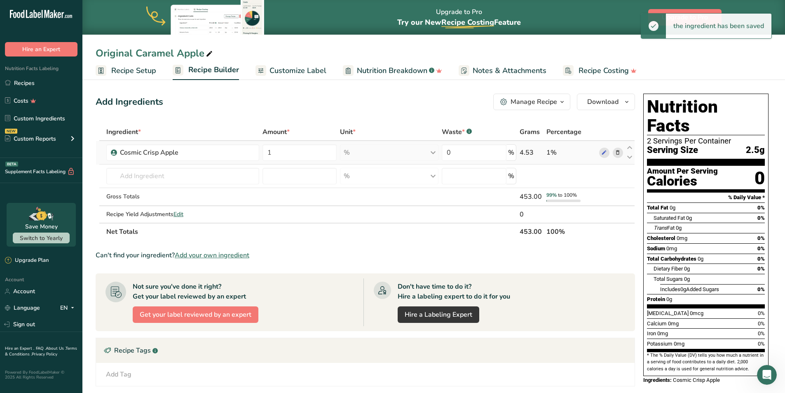
click at [411, 154] on div "% Portions 1 gram Weight Units g kg mg See more Volume Units l Volume units req…" at bounding box center [389, 152] width 99 height 16
click at [468, 152] on input "0" at bounding box center [474, 152] width 64 height 16
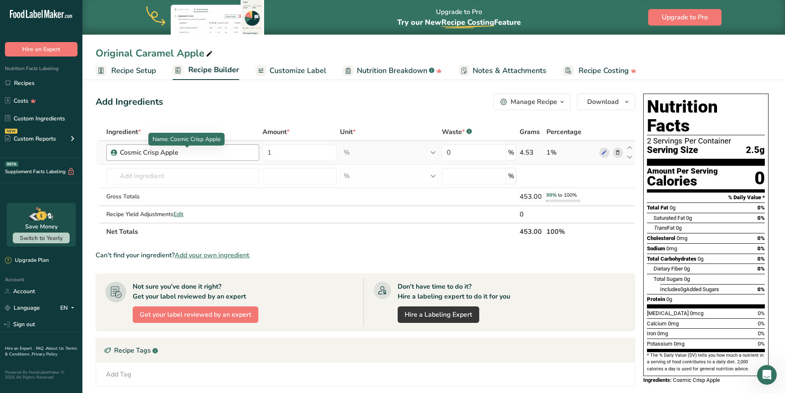
click at [187, 155] on div "Ingredient * Amount * Unit * Waste * .a-a{fill:#347362;}.b-a{fill:#fff;} Grams …" at bounding box center [366, 181] width 540 height 117
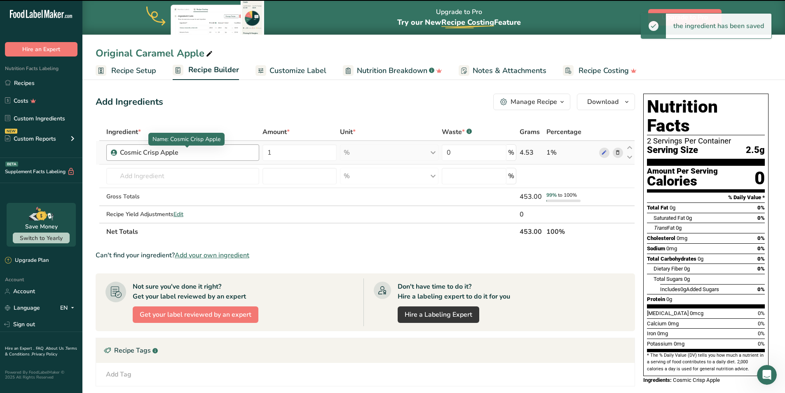
click at [134, 148] on div "Cosmic Crisp Apple" at bounding box center [171, 153] width 103 height 10
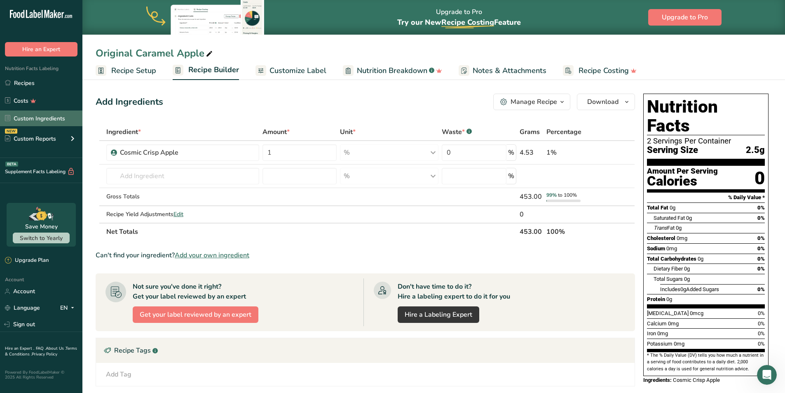
click at [42, 120] on link "Custom Ingredients" at bounding box center [41, 118] width 82 height 16
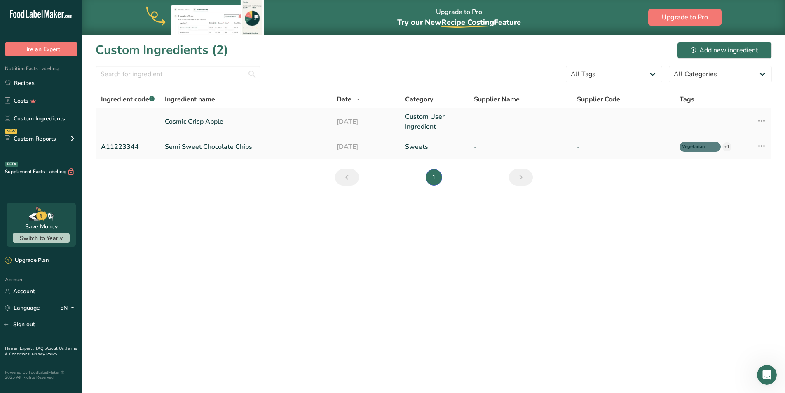
click at [204, 124] on link "Cosmic Crisp Apple" at bounding box center [246, 122] width 162 height 10
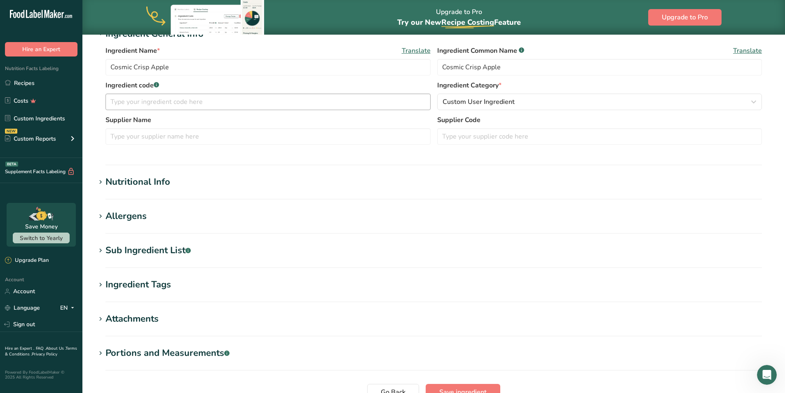
scroll to position [165, 0]
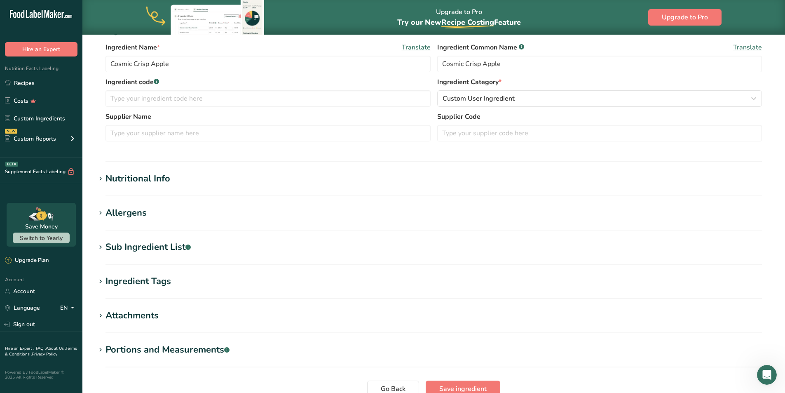
click at [168, 180] on div "Nutritional Info" at bounding box center [138, 179] width 65 height 14
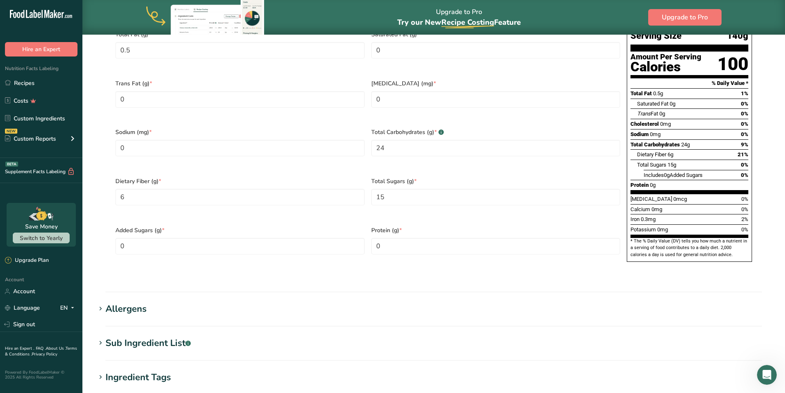
scroll to position [536, 0]
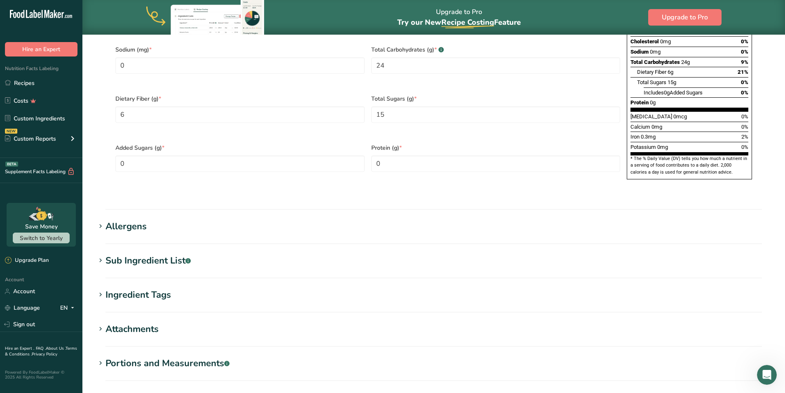
click at [160, 254] on div "Sub Ingredient List .a-a{fill:#347362;}.b-a{fill:#fff;}" at bounding box center [148, 261] width 85 height 14
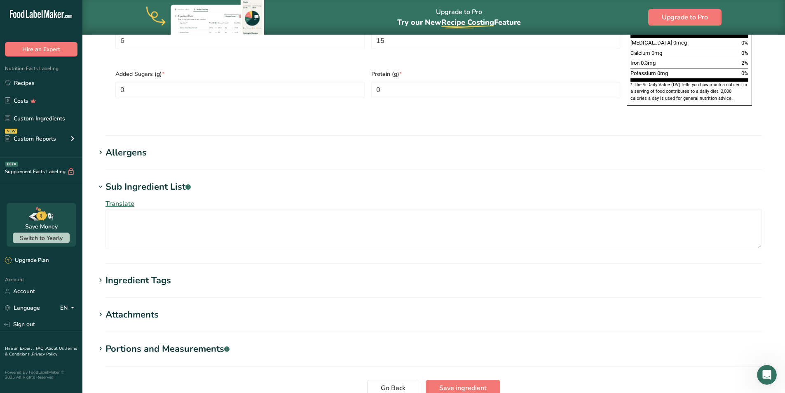
scroll to position [618, 0]
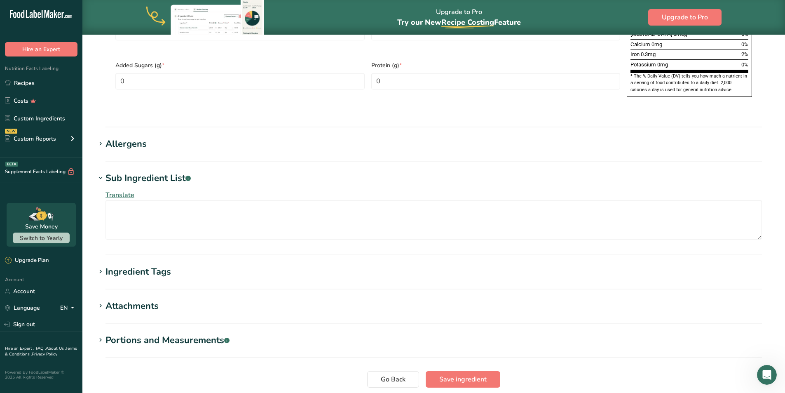
click at [145, 265] on div "Ingredient Tags" at bounding box center [139, 272] width 66 height 14
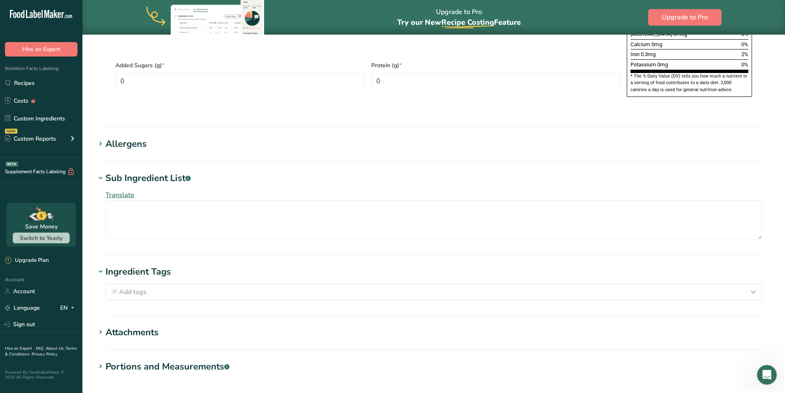
click at [136, 326] on div "Attachments" at bounding box center [132, 333] width 53 height 14
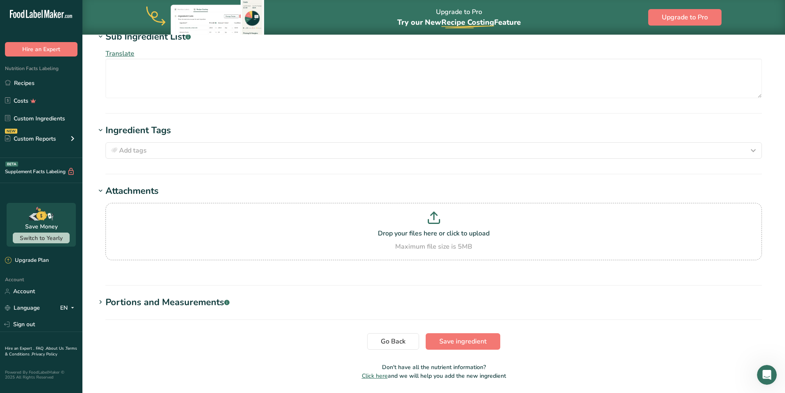
scroll to position [767, 0]
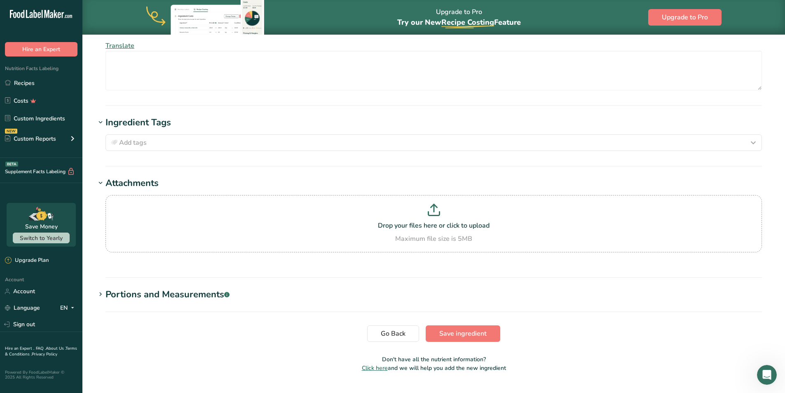
click at [176, 288] on div "Portions and Measurements .a-a{fill:#347362;}.b-a{fill:#fff;}" at bounding box center [168, 295] width 124 height 14
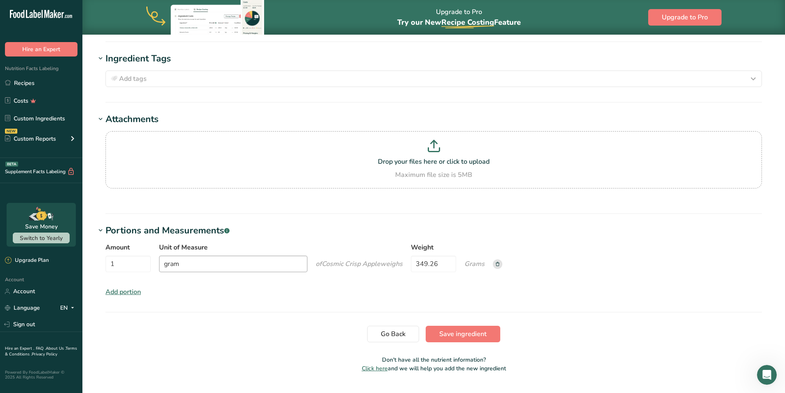
scroll to position [832, 0]
drag, startPoint x: 447, startPoint y: 242, endPoint x: 267, endPoint y: 254, distance: 180.1
click at [268, 254] on div "Amount 1 Unit of Measure gram of Cosmic Crisp Apple weigh s Weight 349.26 Grams" at bounding box center [434, 259] width 657 height 35
type input "174.63"
click at [132, 286] on div "Add portion" at bounding box center [123, 291] width 35 height 10
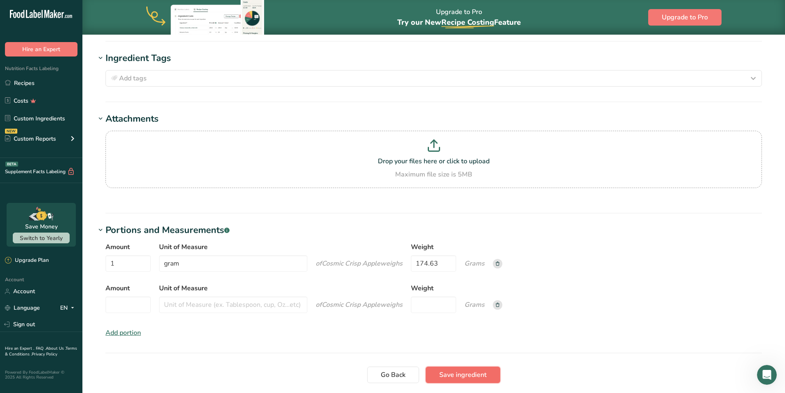
click at [462, 370] on span "Save ingredient" at bounding box center [462, 375] width 47 height 10
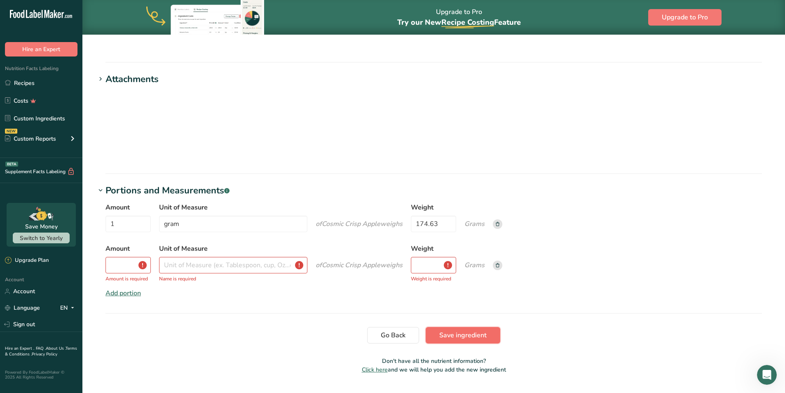
scroll to position [149, 0]
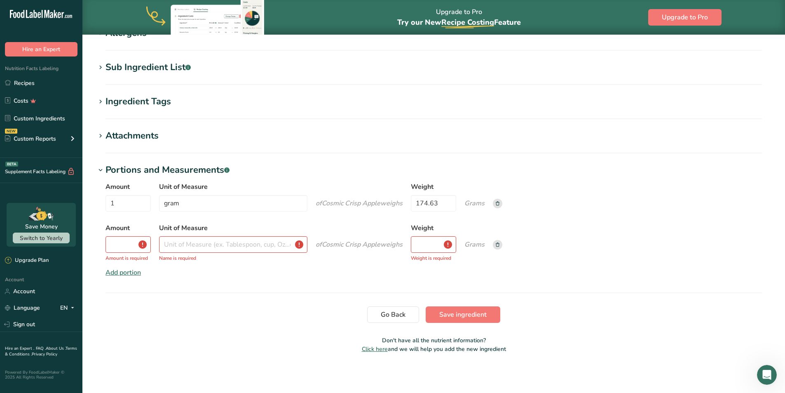
drag, startPoint x: 198, startPoint y: 270, endPoint x: 445, endPoint y: 306, distance: 249.5
click at [200, 270] on div "Amount 1 Unit of Measure gram of Cosmic Crisp Apple weigh s Weight 174.63 Grams…" at bounding box center [434, 230] width 676 height 106
click at [502, 245] on rect at bounding box center [497, 244] width 9 height 9
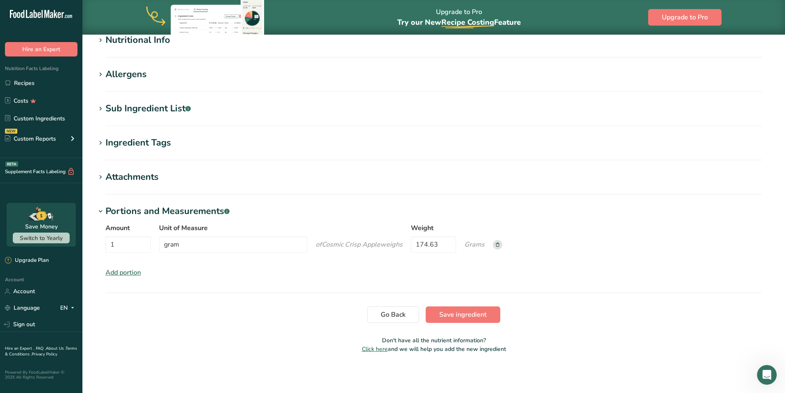
scroll to position [108, 0]
click at [459, 311] on span "Save ingredient" at bounding box center [462, 315] width 47 height 10
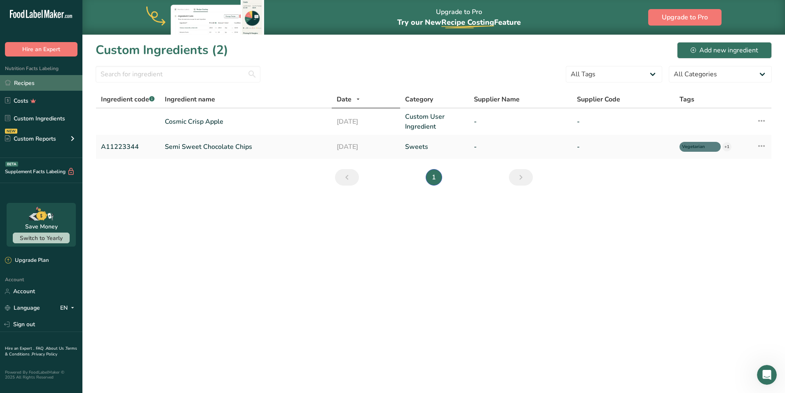
click at [19, 84] on link "Recipes" at bounding box center [41, 83] width 82 height 16
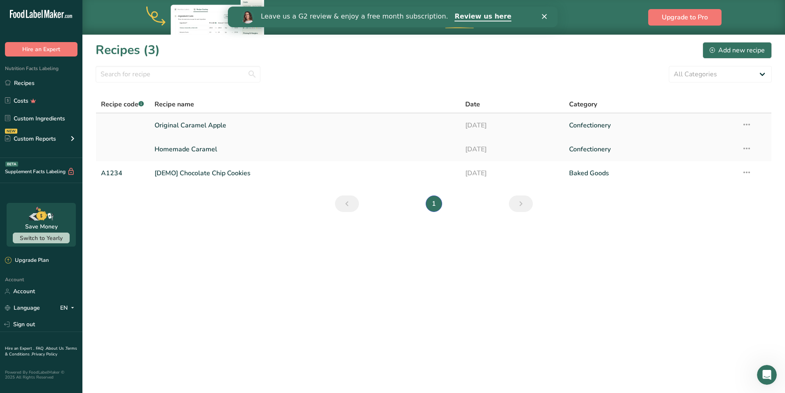
click at [199, 128] on link "Original Caramel Apple" at bounding box center [305, 125] width 301 height 17
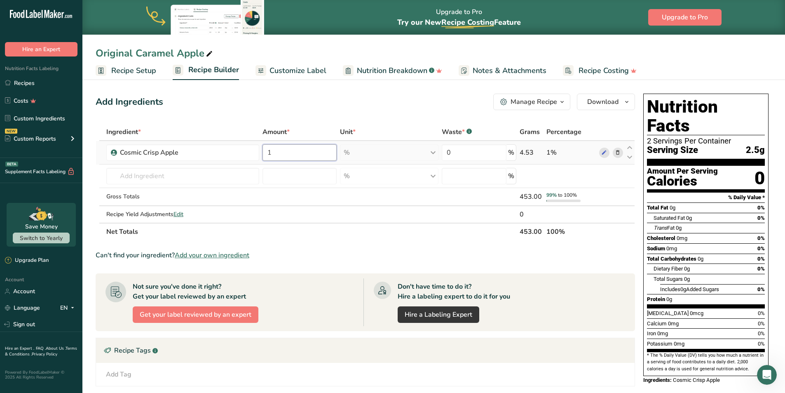
click at [290, 150] on input "1" at bounding box center [300, 152] width 74 height 16
click at [617, 153] on div "Ingredient * Amount * Unit * Waste * .a-a{fill:#347362;}.b-a{fill:#fff;} Grams …" at bounding box center [366, 181] width 540 height 117
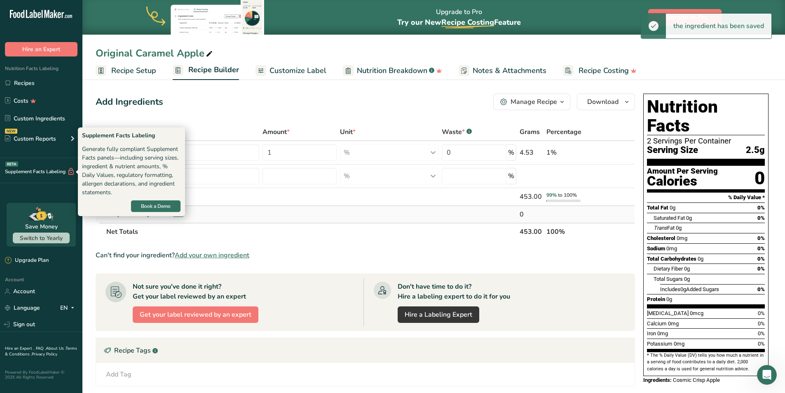
click at [228, 219] on td "Recipe Yield Adjustments Edit" at bounding box center [183, 214] width 156 height 16
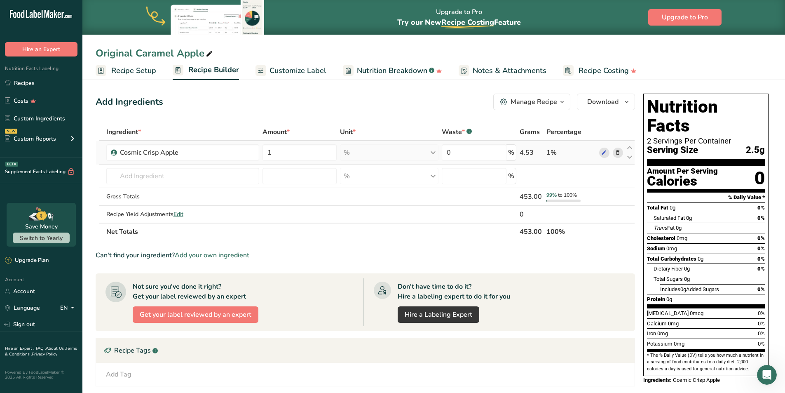
click at [617, 152] on icon at bounding box center [618, 152] width 6 height 9
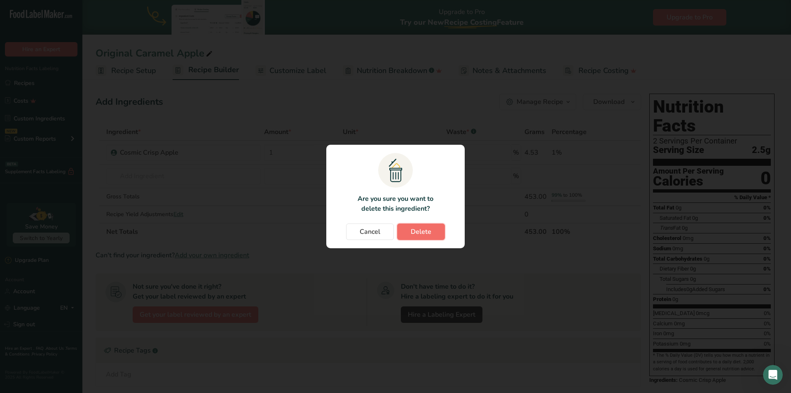
click at [415, 232] on span "Delete" at bounding box center [421, 232] width 21 height 10
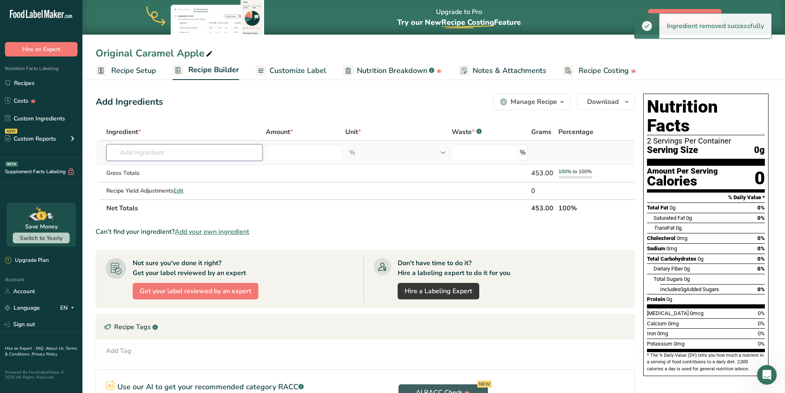
click at [166, 157] on input "text" at bounding box center [184, 152] width 156 height 16
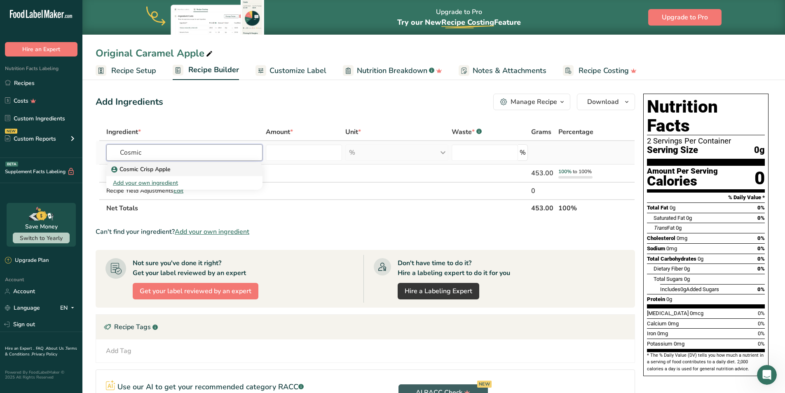
type input "Cosmic"
click at [154, 166] on p "Cosmic Crisp Apple" at bounding box center [142, 169] width 58 height 9
type input "Cosmic Crisp Apple"
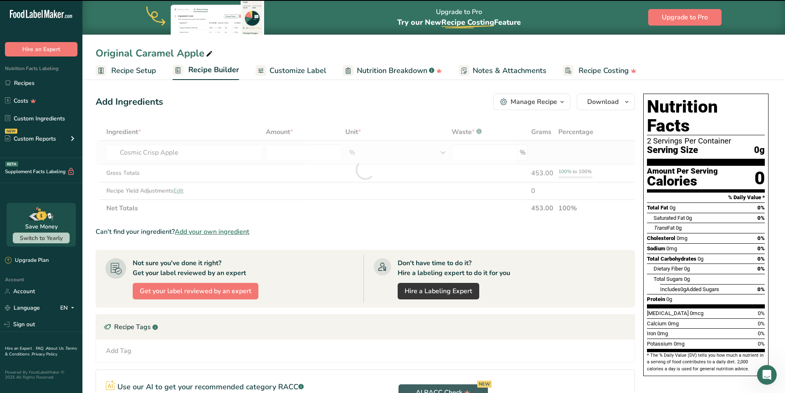
type input "0"
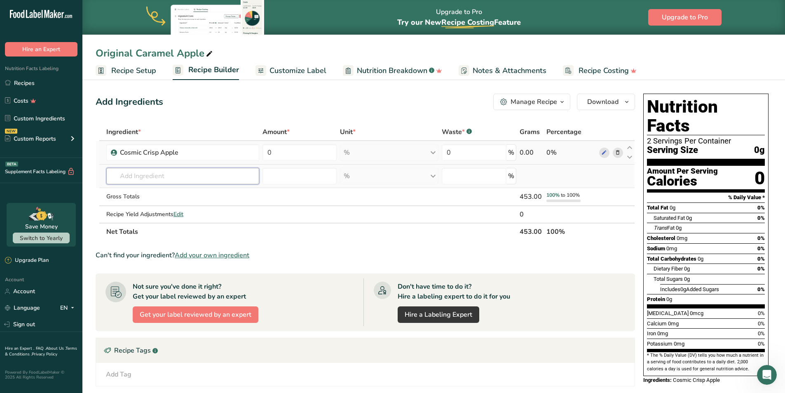
click at [127, 174] on input "text" at bounding box center [182, 176] width 153 height 16
drag, startPoint x: 311, startPoint y: 155, endPoint x: 299, endPoint y: 156, distance: 12.0
click at [310, 155] on input "0" at bounding box center [300, 152] width 74 height 16
click at [188, 146] on body ".a-20{fill:#fff;} Hire an Expert Nutrition Facts Labeling Recipes Costs Custom …" at bounding box center [392, 261] width 785 height 523
type input "1"
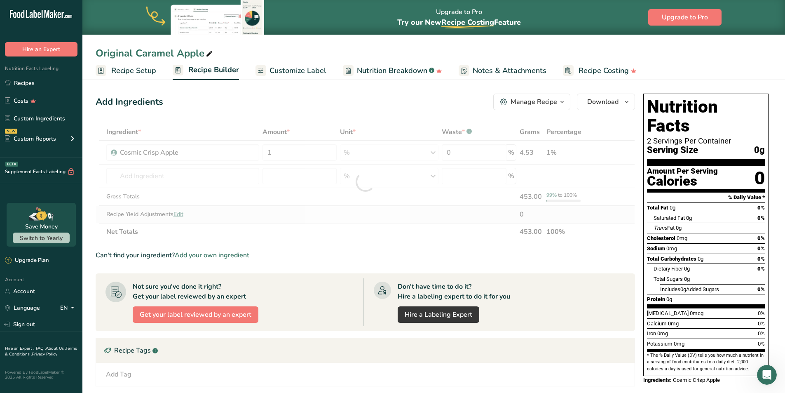
click at [418, 208] on div "Ingredient * Amount * Unit * Waste * .a-a{fill:#347362;}.b-a{fill:#fff;} Grams …" at bounding box center [366, 181] width 540 height 117
click at [604, 154] on icon at bounding box center [604, 152] width 6 height 9
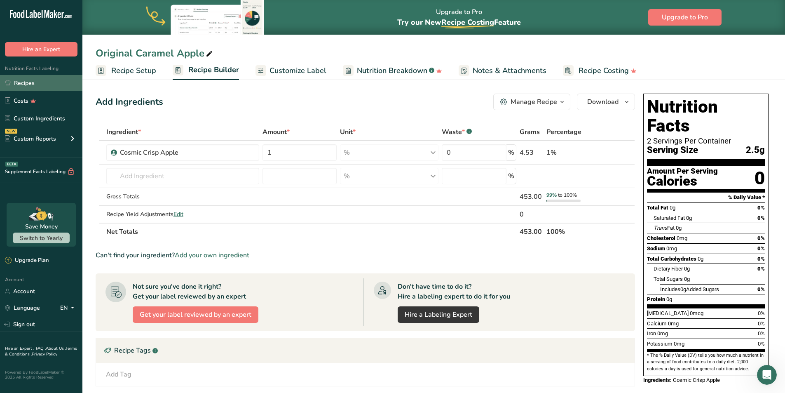
click at [38, 84] on link "Recipes" at bounding box center [41, 83] width 82 height 16
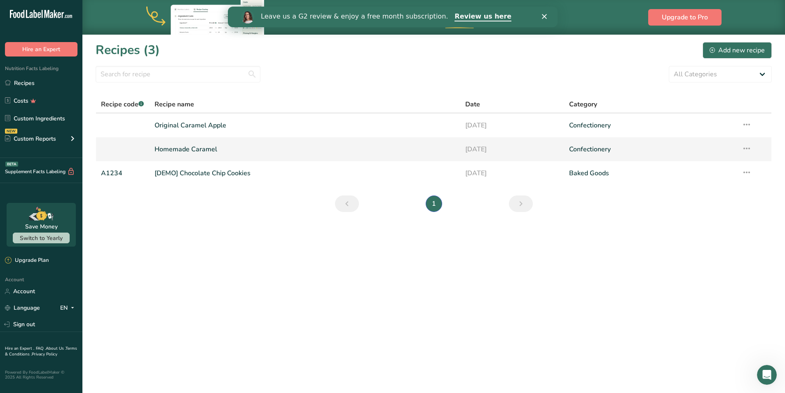
click at [216, 153] on link "Homemade Caramel" at bounding box center [305, 149] width 301 height 17
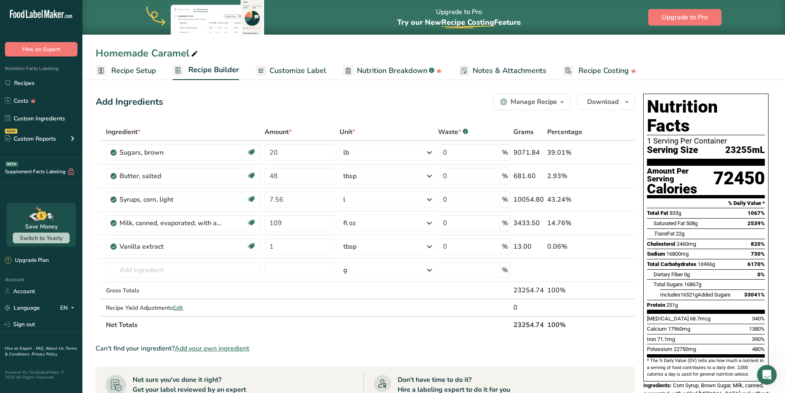
click at [303, 70] on span "Customize Label" at bounding box center [298, 70] width 57 height 11
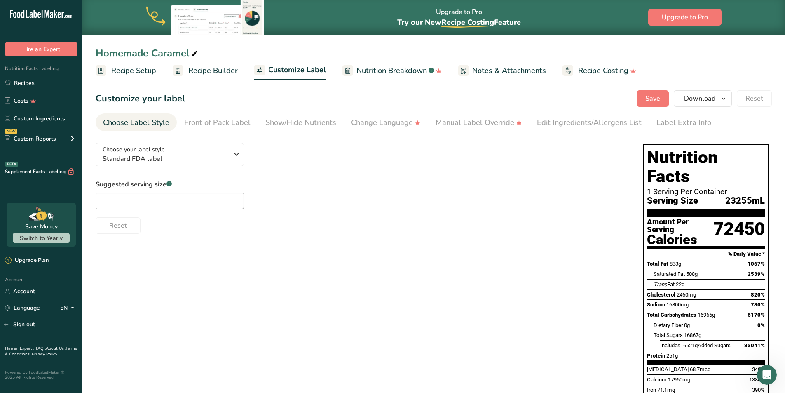
click at [162, 209] on div "Suggested serving size .a-a{fill:#347362;}.b-a{fill:#fff;} Reset" at bounding box center [361, 206] width 531 height 54
click at [162, 204] on input "text" at bounding box center [170, 200] width 148 height 16
click at [119, 204] on input "text" at bounding box center [170, 200] width 148 height 16
type input "1"
click at [216, 68] on span "Recipe Builder" at bounding box center [212, 70] width 49 height 11
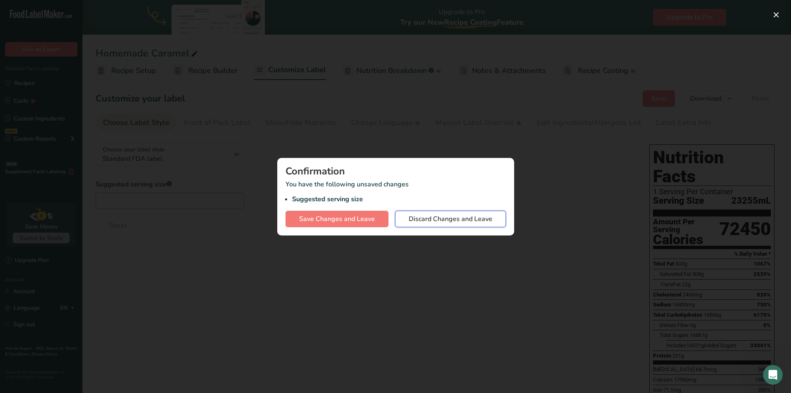
click at [453, 221] on span "Discard Changes and Leave" at bounding box center [451, 219] width 84 height 10
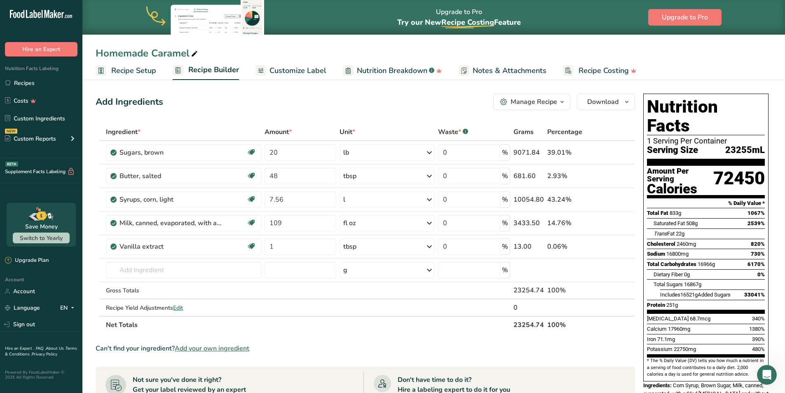
click at [131, 70] on span "Recipe Setup" at bounding box center [133, 70] width 45 height 11
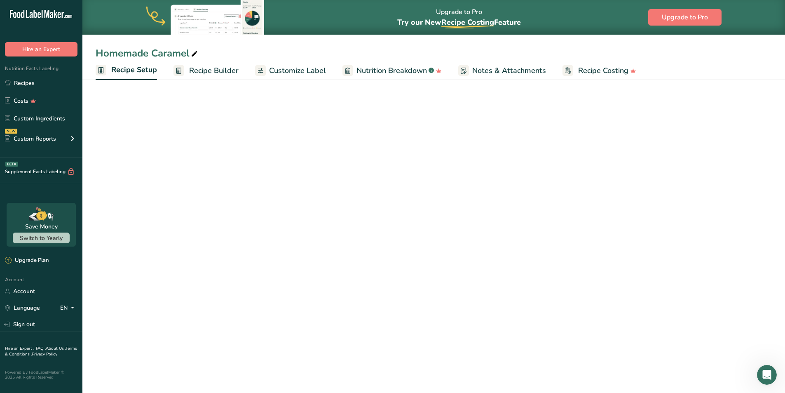
select select "22"
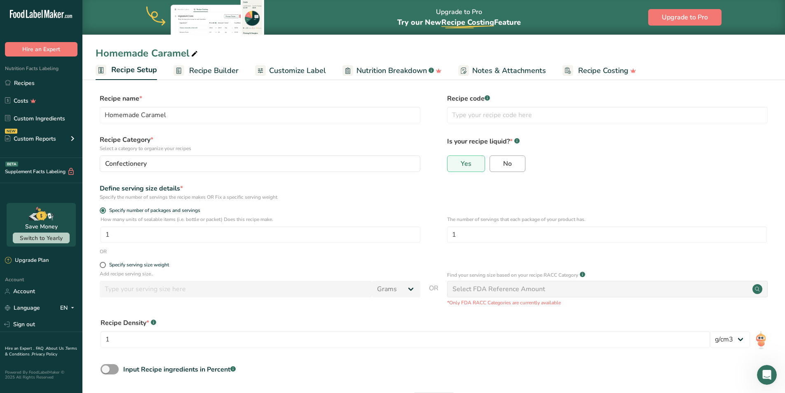
click at [507, 168] on span "No" at bounding box center [507, 164] width 9 height 8
click at [495, 166] on input "No" at bounding box center [492, 163] width 5 height 5
radio input "true"
radio input "false"
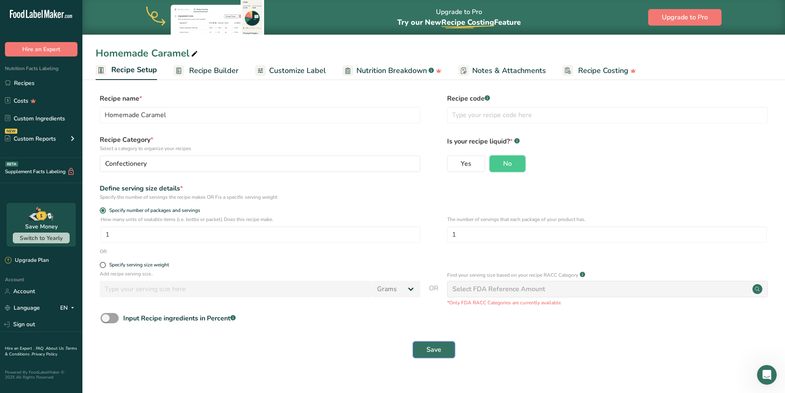
click at [449, 355] on button "Save" at bounding box center [434, 349] width 42 height 16
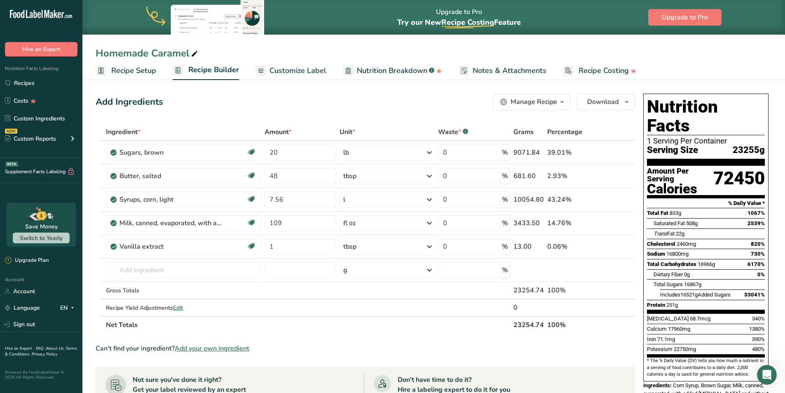
click at [675, 49] on div "Homemade Caramel" at bounding box center [433, 53] width 703 height 15
click at [596, 103] on span "Download" at bounding box center [602, 102] width 31 height 10
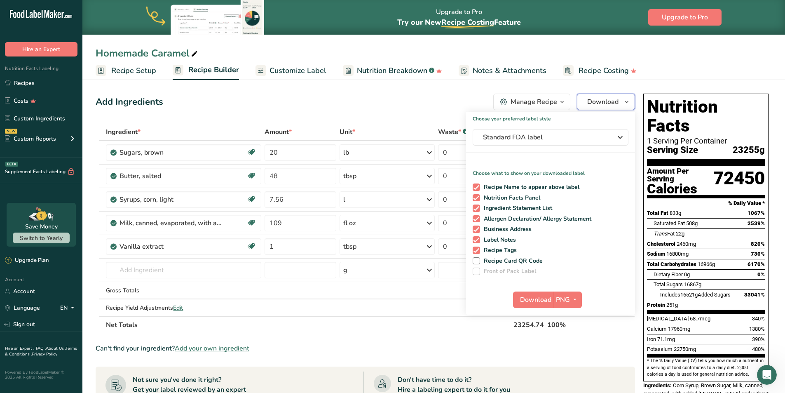
click at [610, 103] on span "Download" at bounding box center [602, 102] width 31 height 10
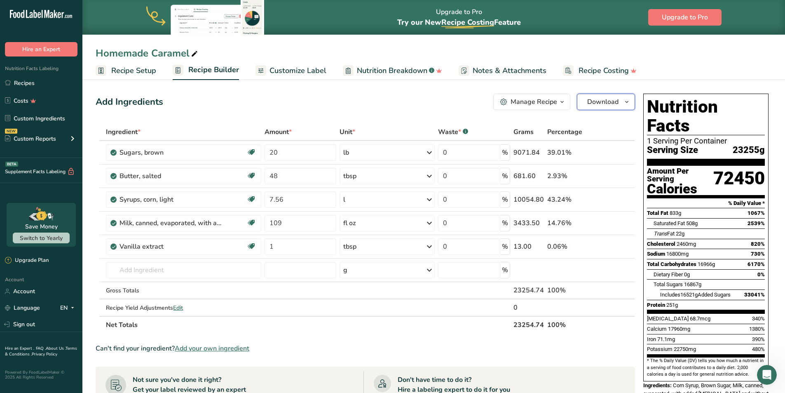
click at [610, 103] on span "Download" at bounding box center [602, 102] width 31 height 10
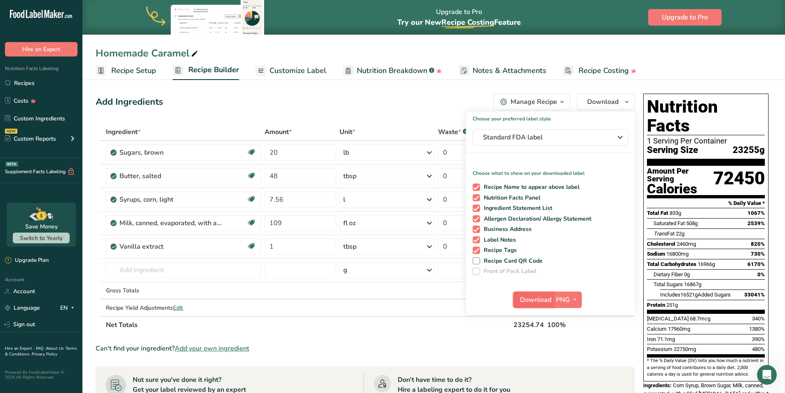
click at [543, 303] on span "Download" at bounding box center [535, 300] width 31 height 10
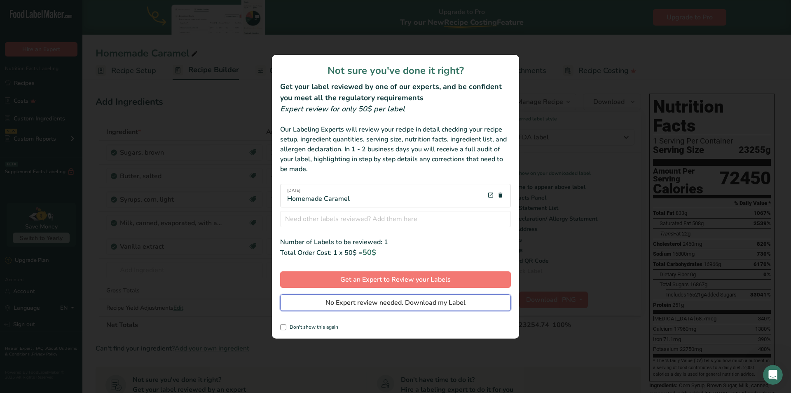
click at [385, 306] on span "No Expert review needed. Download my Label" at bounding box center [396, 303] width 140 height 10
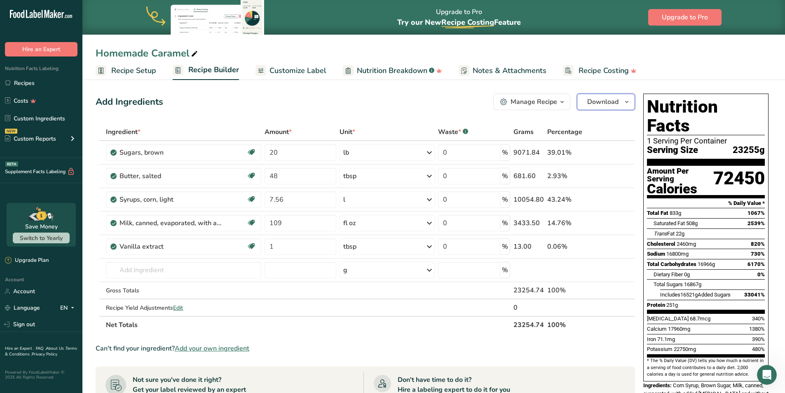
click at [597, 98] on span "Download" at bounding box center [602, 102] width 31 height 10
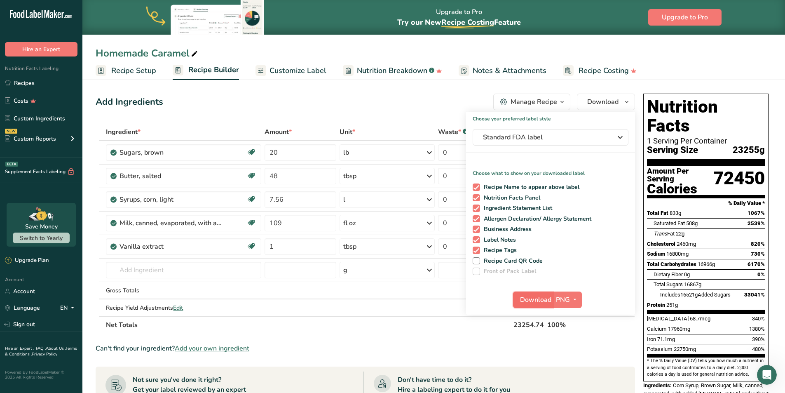
click at [539, 302] on span "Download" at bounding box center [535, 300] width 31 height 10
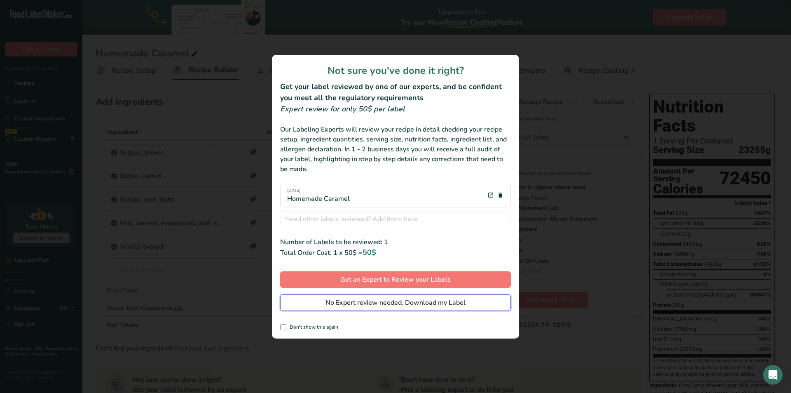
click at [377, 303] on span "No Expert review needed. Download my Label" at bounding box center [396, 303] width 140 height 10
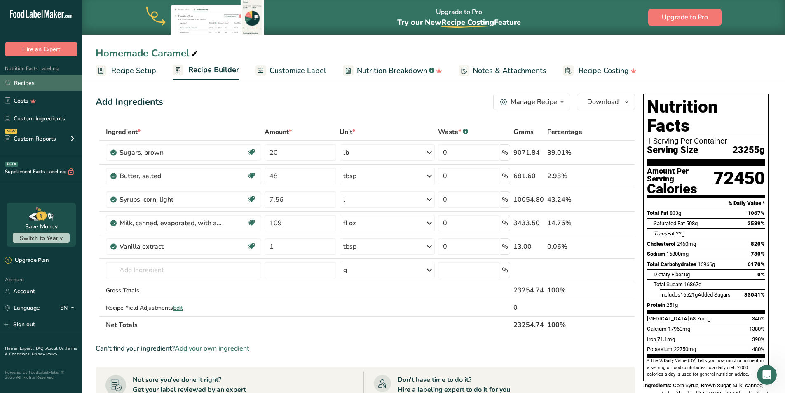
click at [31, 84] on link "Recipes" at bounding box center [41, 83] width 82 height 16
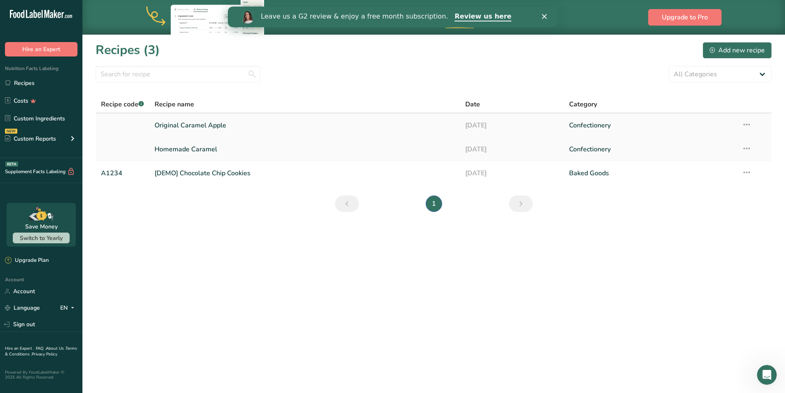
click at [203, 126] on link "Original Caramel Apple" at bounding box center [305, 125] width 301 height 17
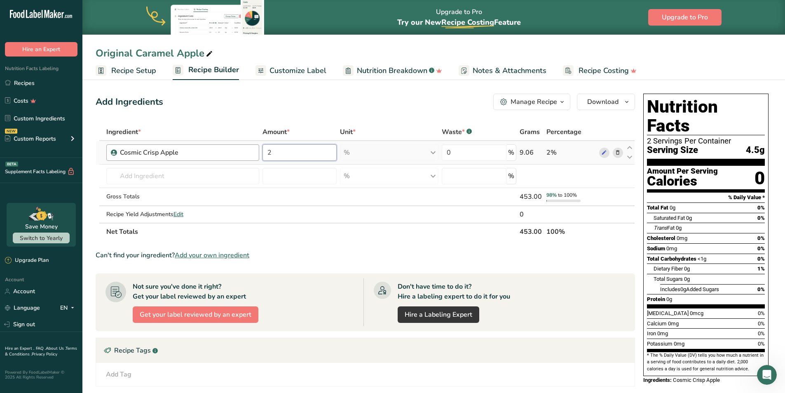
drag, startPoint x: 279, startPoint y: 151, endPoint x: 214, endPoint y: 148, distance: 65.6
click at [214, 148] on tr "Cosmic Crisp Apple 2 % Portions 1 gram Weight Units g kg mg See more Volume Uni…" at bounding box center [365, 152] width 539 height 23
type input "4"
type input "1"
click at [451, 96] on div "Add Ingredients Manage Recipe Delete Recipe Duplicate Recipe Scale Recipe Save …" at bounding box center [366, 102] width 540 height 16
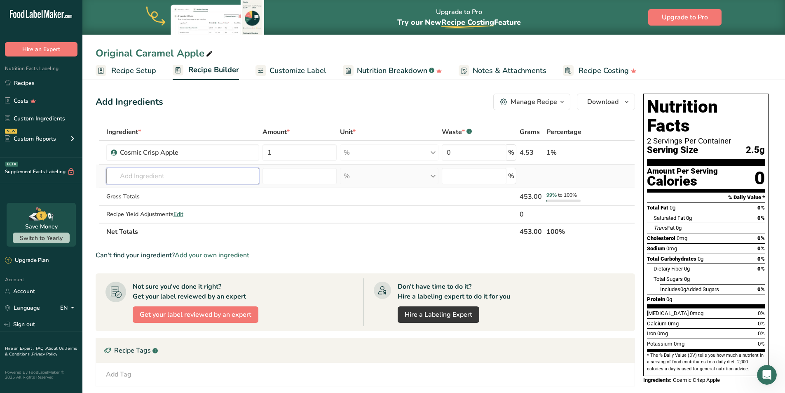
click at [141, 172] on input "text" at bounding box center [182, 176] width 153 height 16
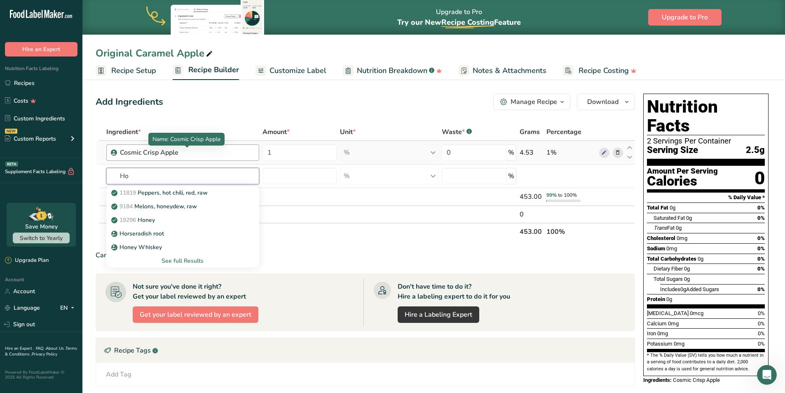
type input "H"
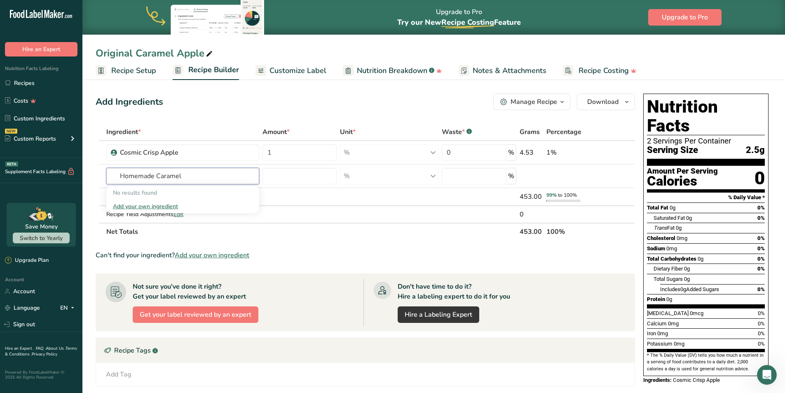
drag, startPoint x: 195, startPoint y: 175, endPoint x: 17, endPoint y: 193, distance: 179.0
click at [15, 194] on div ".a-20{fill:#fff;} Hire an Expert Nutrition Facts Labeling Recipes Costs Custom …" at bounding box center [392, 261] width 785 height 523
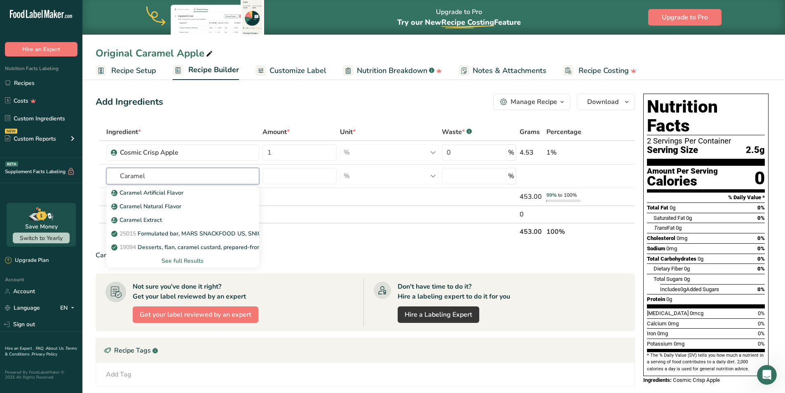
type input "Caramel"
click at [220, 116] on div "Add Ingredients Manage Recipe Delete Recipe Duplicate Recipe Scale Recipe Save …" at bounding box center [368, 300] width 544 height 420
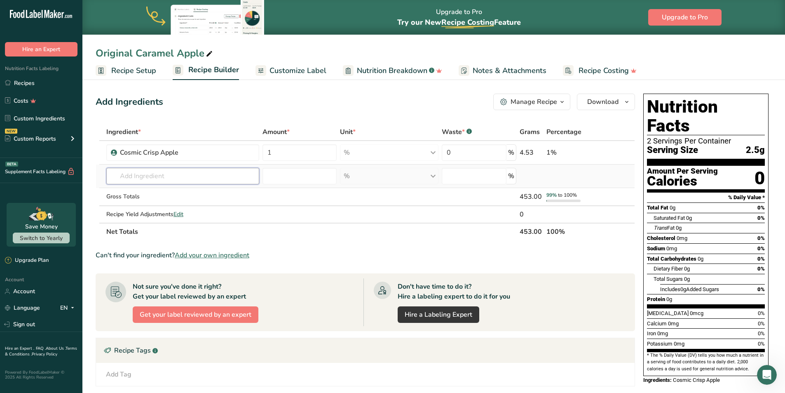
click at [181, 176] on input "text" at bounding box center [182, 176] width 153 height 16
click at [128, 174] on input "text" at bounding box center [182, 176] width 153 height 16
type input "Homemade Caramel"
click at [193, 114] on div "Add Ingredients Manage Recipe Delete Recipe Duplicate Recipe Scale Recipe Save …" at bounding box center [368, 300] width 544 height 420
click at [22, 84] on link "Recipes" at bounding box center [41, 83] width 82 height 16
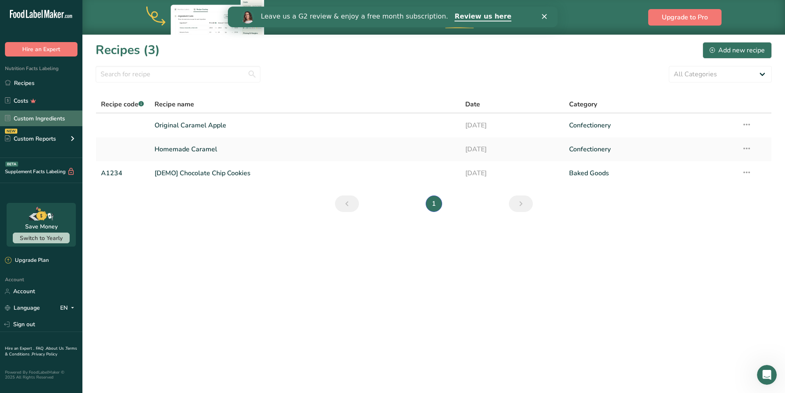
click at [54, 118] on link "Custom Ingredients" at bounding box center [41, 118] width 82 height 16
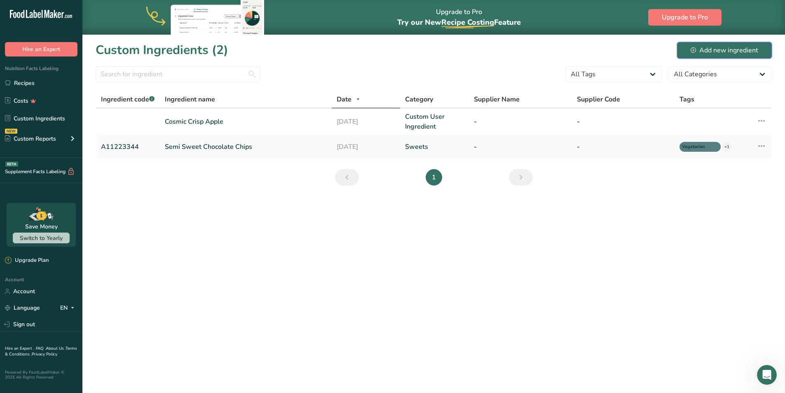
click at [722, 51] on div "Add new ingredient" at bounding box center [725, 50] width 68 height 10
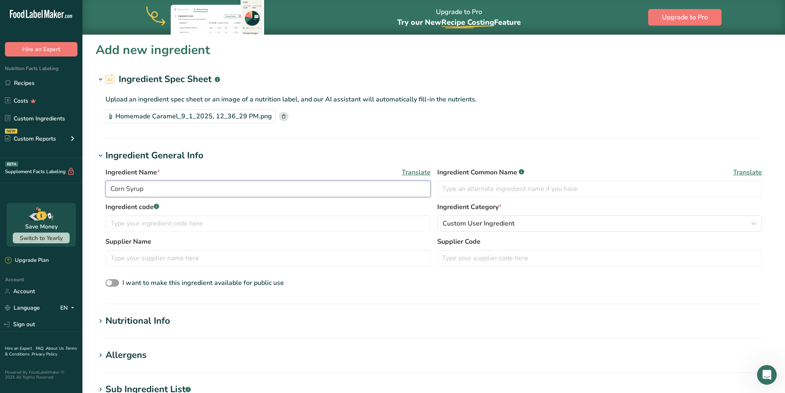
drag, startPoint x: 167, startPoint y: 190, endPoint x: 0, endPoint y: 181, distance: 167.2
click at [0, 176] on div ".a-20{fill:#fff;} Hire an Expert Nutrition Facts Labeling Recipes Costs Custom …" at bounding box center [392, 304] width 785 height 609
type input "Homemade Caramel"
click at [525, 148] on section "Add new ingredient Ingredient Spec Sheet .a-a{fill:#347362;}.b-a{fill:#fff;} Up…" at bounding box center [433, 308] width 703 height 549
click at [498, 180] on div "Ingredient Common Name .a-a{fill:#347362;}.b-a{fill:#fff;} Translate" at bounding box center [599, 182] width 325 height 30
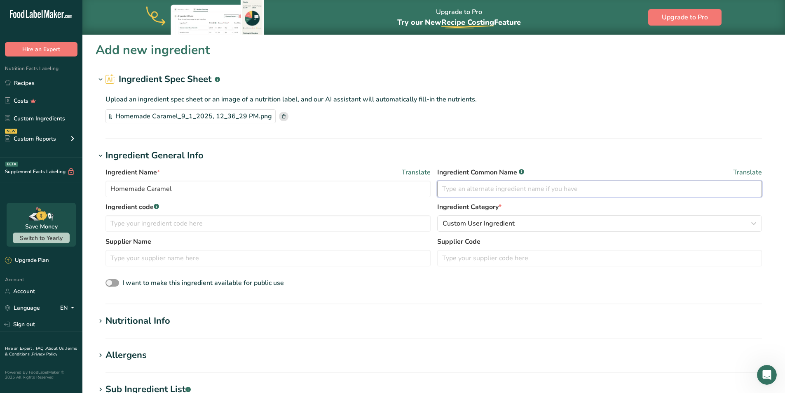
click at [494, 192] on input "text" at bounding box center [599, 189] width 325 height 16
type input "J"
type input "Homemade Caramel"
click at [365, 195] on input "Homemade Caramel" at bounding box center [268, 189] width 325 height 16
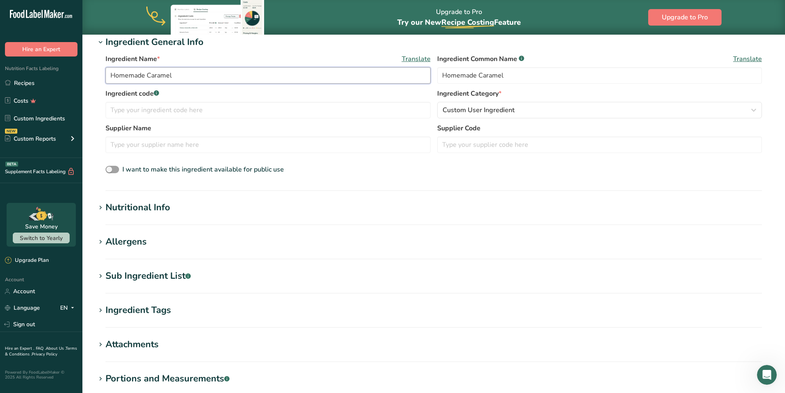
scroll to position [124, 0]
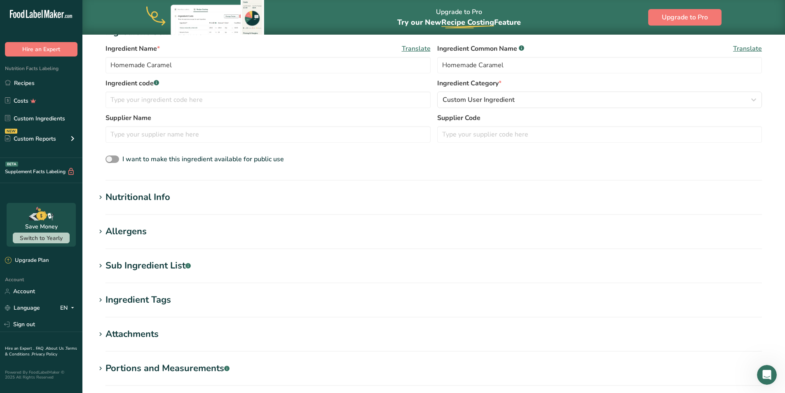
click at [141, 200] on div "Nutritional Info" at bounding box center [138, 197] width 65 height 14
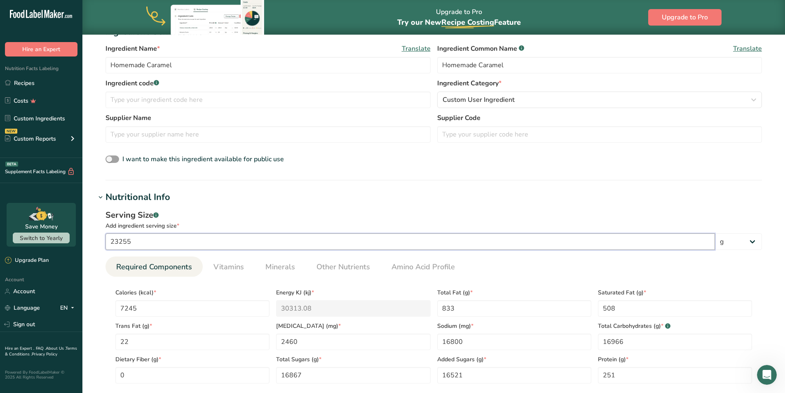
drag, startPoint x: 156, startPoint y: 243, endPoint x: 0, endPoint y: 233, distance: 156.6
click at [0, 233] on div ".a-20{fill:#fff;} Hire an Expert Nutrition Facts Labeling Recipes Costs Custom …" at bounding box center [392, 276] width 785 height 800
type input "77.111"
click at [368, 202] on h1 "Nutritional Info" at bounding box center [434, 197] width 676 height 14
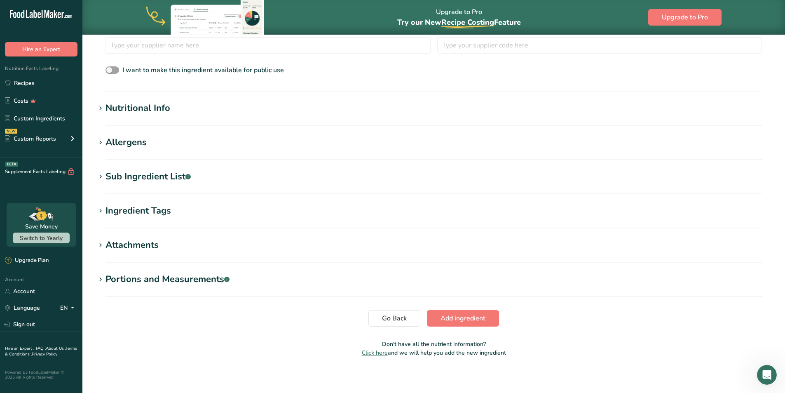
scroll to position [216, 0]
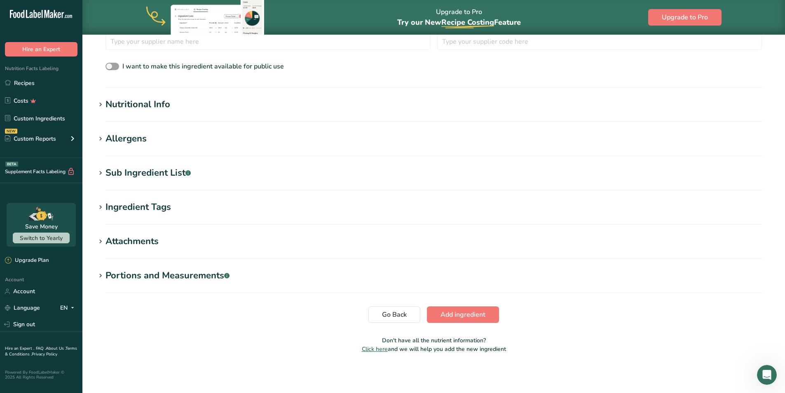
click at [156, 204] on div "Ingredient Tags" at bounding box center [139, 207] width 66 height 14
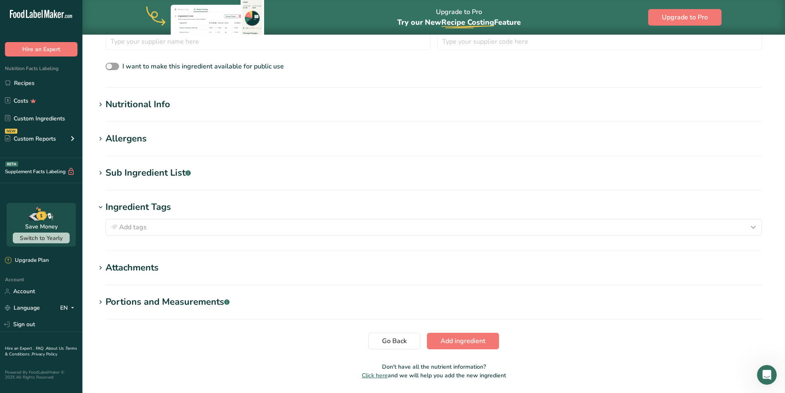
click at [164, 111] on div "Nutritional Info" at bounding box center [138, 105] width 65 height 14
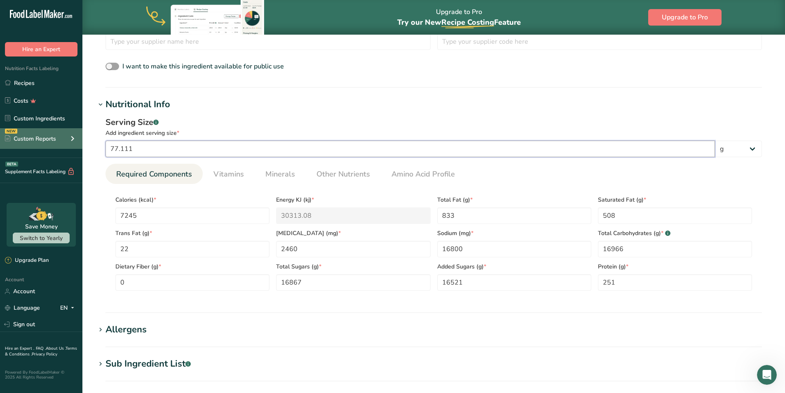
drag, startPoint x: 232, startPoint y: 155, endPoint x: 0, endPoint y: 144, distance: 231.9
click at [0, 144] on div ".a-20{fill:#fff;} Hire an Expert Nutrition Facts Labeling Recipes Costs Custom …" at bounding box center [392, 197] width 785 height 826
type input "0.17"
click at [732, 154] on select "g kg mg mcg lb oz l mL fl oz tbsp tsp cup qt gallon" at bounding box center [738, 149] width 47 height 16
select select "12"
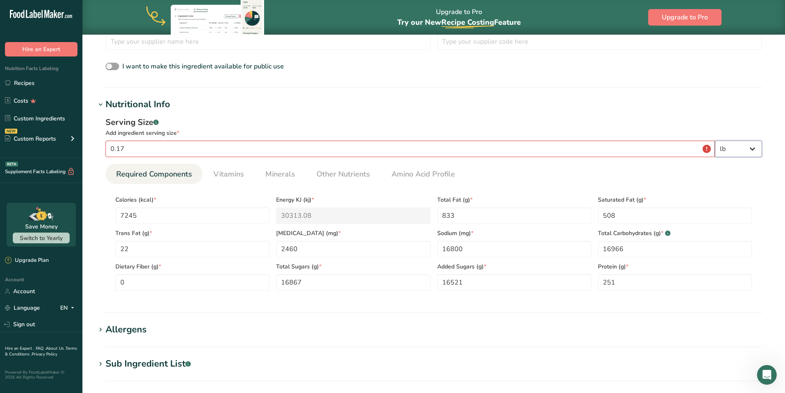
click at [715, 141] on select "g kg mg mcg lb oz l mL fl oz tbsp tsp cup qt gallon" at bounding box center [738, 149] width 47 height 16
click at [608, 109] on h1 "Nutritional Info" at bounding box center [434, 105] width 676 height 14
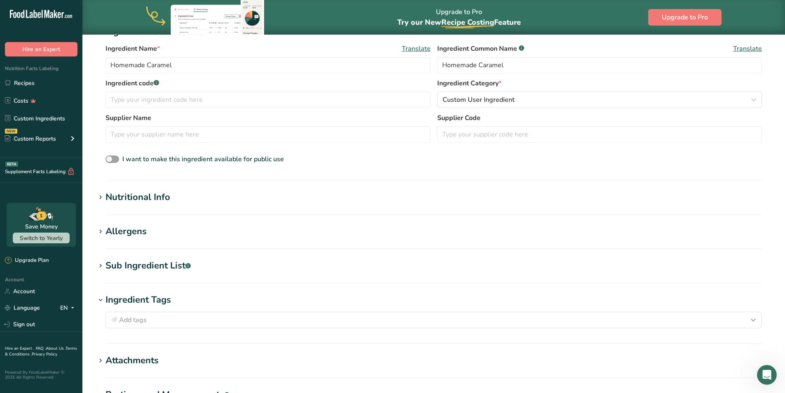
scroll to position [52, 0]
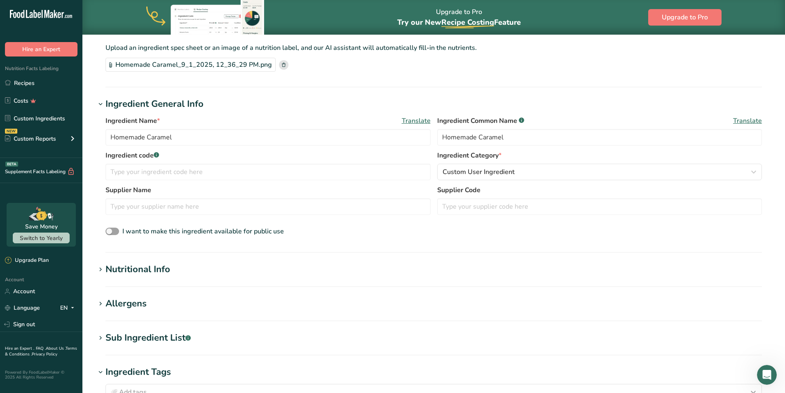
click at [142, 268] on div "Nutritional Info" at bounding box center [138, 270] width 65 height 14
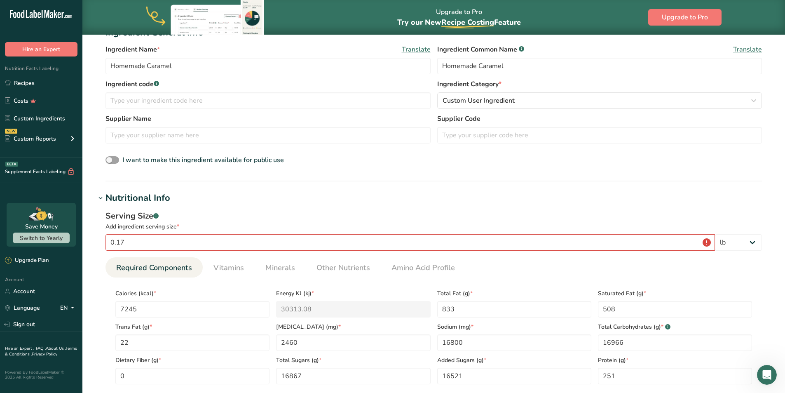
scroll to position [134, 0]
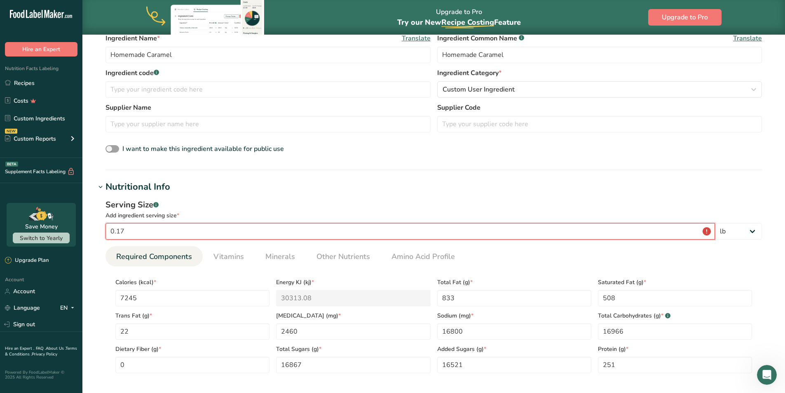
drag, startPoint x: 155, startPoint y: 234, endPoint x: 21, endPoint y: 227, distance: 135.0
click at [21, 227] on div ".a-20{fill:#fff;} Hire an Expert Nutrition Facts Labeling Recipes Costs Custom …" at bounding box center [392, 279] width 785 height 826
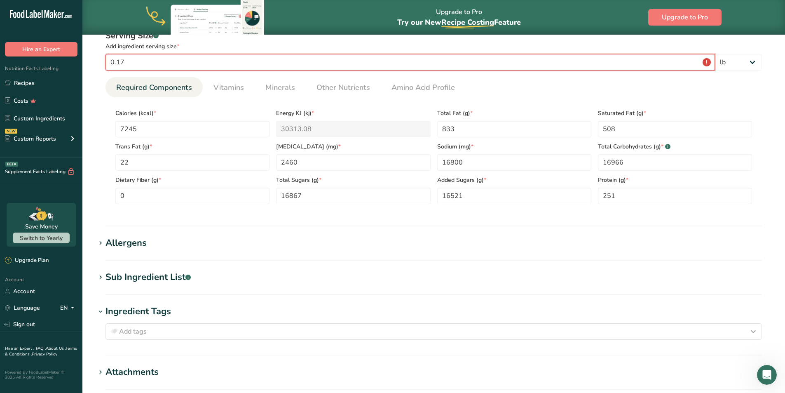
scroll to position [381, 0]
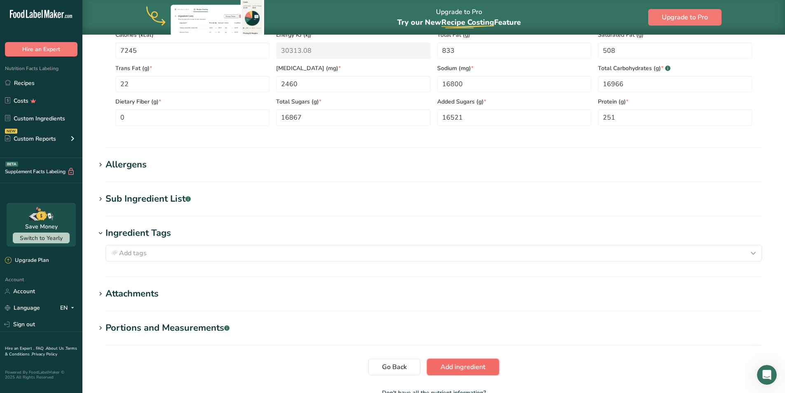
click at [474, 361] on button "Add ingredient" at bounding box center [463, 367] width 72 height 16
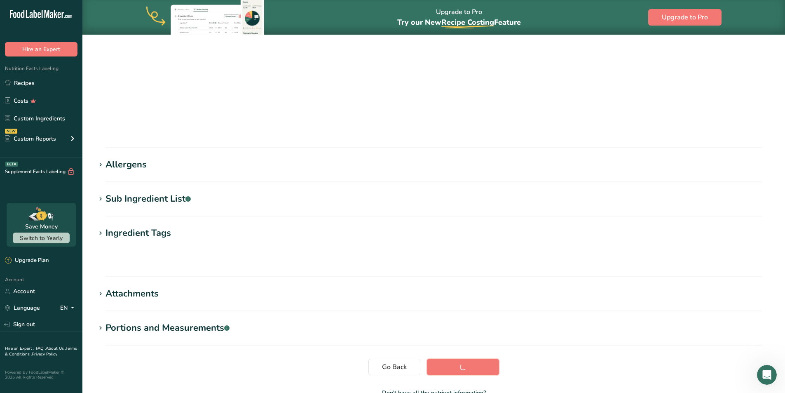
scroll to position [43, 0]
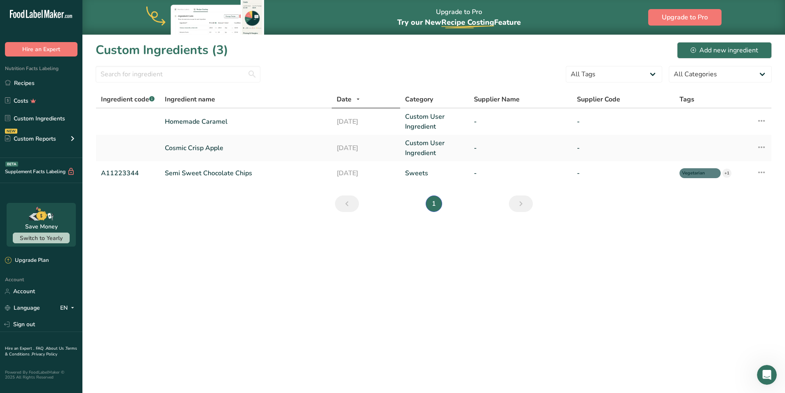
click at [264, 271] on main "Upgrade to Pro Try our New Recipe Costing .a-29{fill:none;stroke-linecap:round;…" at bounding box center [392, 196] width 785 height 393
click at [32, 85] on link "Recipes" at bounding box center [41, 83] width 82 height 16
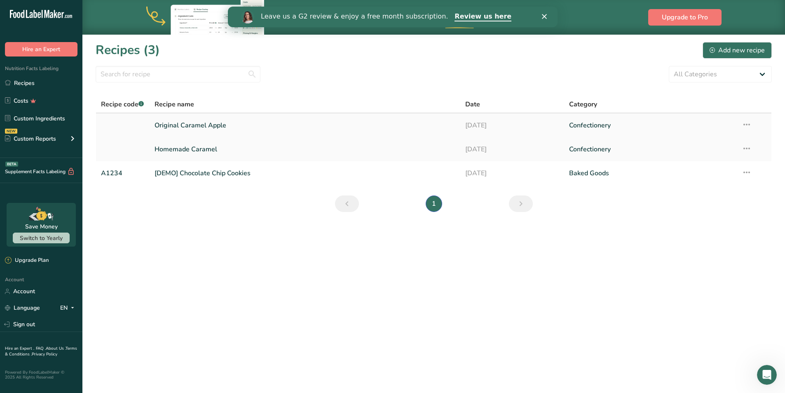
click at [212, 127] on link "Original Caramel Apple" at bounding box center [305, 125] width 301 height 17
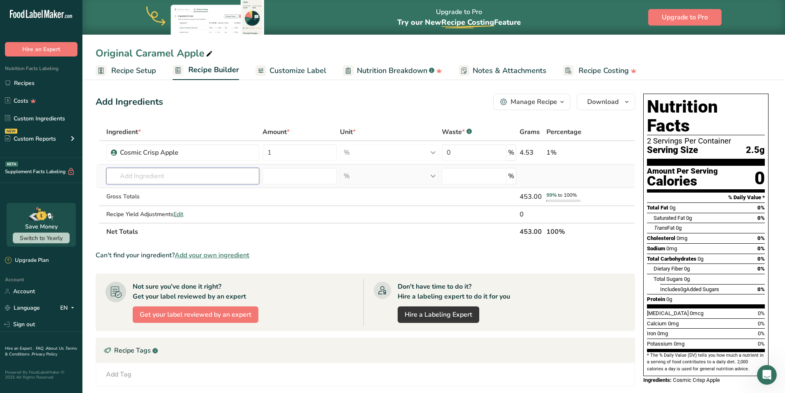
click at [171, 179] on input "text" at bounding box center [182, 176] width 153 height 16
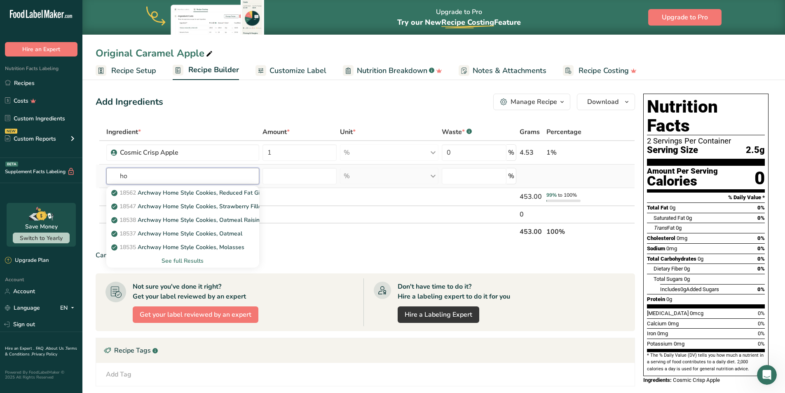
type input "h"
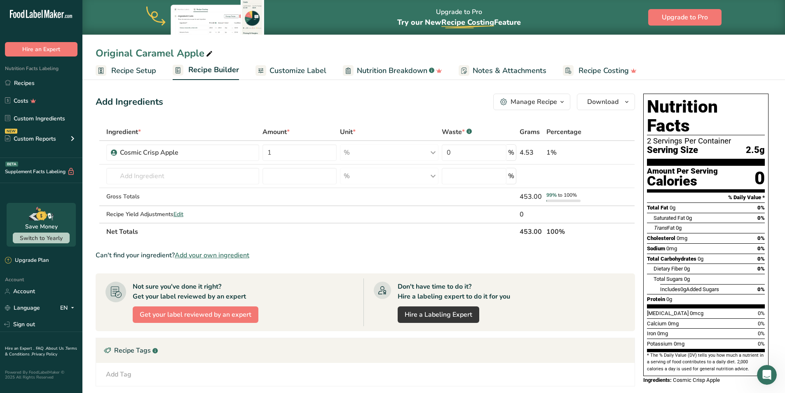
click at [263, 260] on section "Ingredient * Amount * Unit * Waste * .a-a{fill:#347362;}.b-a{fill:#fff;} Grams …" at bounding box center [366, 309] width 540 height 373
click at [183, 210] on div "Recipe Yield Adjustments Edit" at bounding box center [182, 214] width 153 height 9
click at [162, 178] on input "text" at bounding box center [182, 176] width 153 height 16
click at [117, 183] on input "text" at bounding box center [182, 176] width 153 height 16
click at [198, 179] on input "text" at bounding box center [182, 176] width 153 height 16
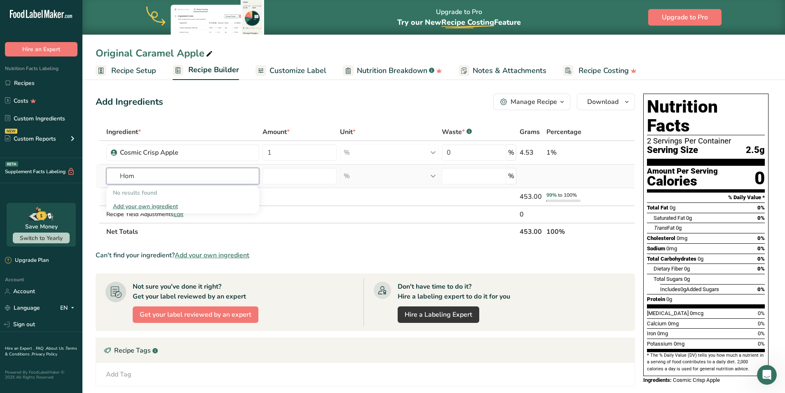
type input "Home"
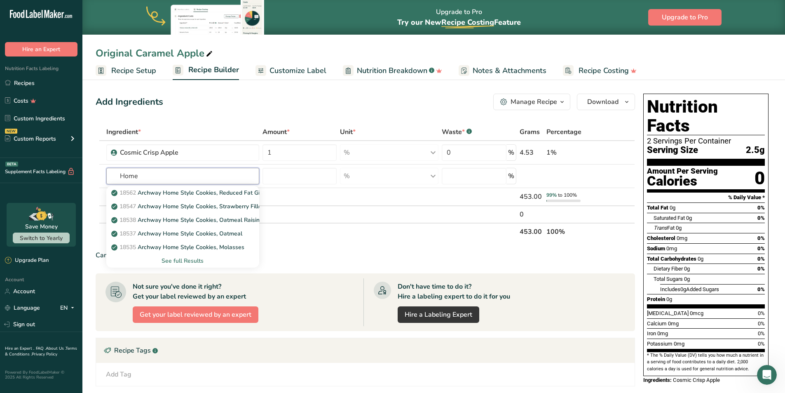
drag, startPoint x: 145, startPoint y: 175, endPoint x: 0, endPoint y: 174, distance: 145.5
click at [0, 174] on div ".a-20{fill:#fff;} Hire an Expert Nutrition Facts Labeling Recipes Costs Custom …" at bounding box center [392, 261] width 785 height 523
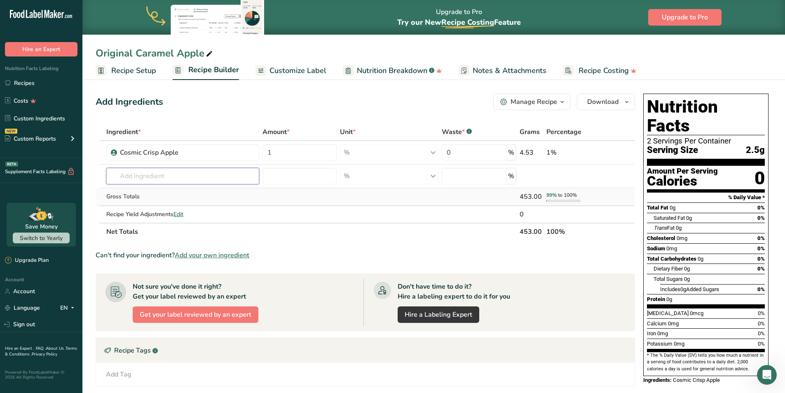
drag, startPoint x: 173, startPoint y: 184, endPoint x: 164, endPoint y: 191, distance: 11.7
click at [173, 185] on td "Almond flour 1211 Milk, whole, 3.25% milkfat, without added vitamin A and vitam…" at bounding box center [183, 175] width 156 height 23
click at [166, 171] on input "text" at bounding box center [182, 176] width 153 height 16
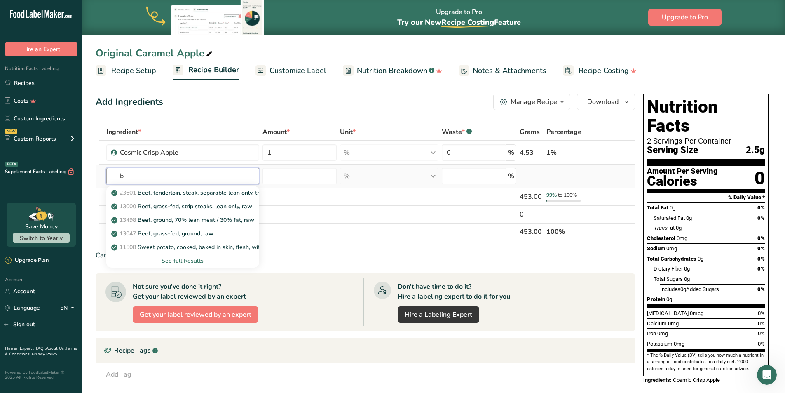
type input "b"
click at [188, 261] on div "See full Results" at bounding box center [183, 260] width 140 height 9
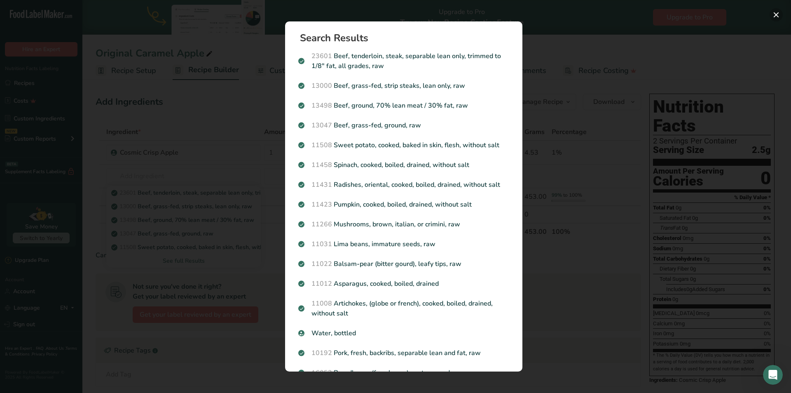
drag, startPoint x: 772, startPoint y: 18, endPoint x: 735, endPoint y: 26, distance: 38.2
click at [772, 17] on button "Search results modal" at bounding box center [776, 14] width 13 height 13
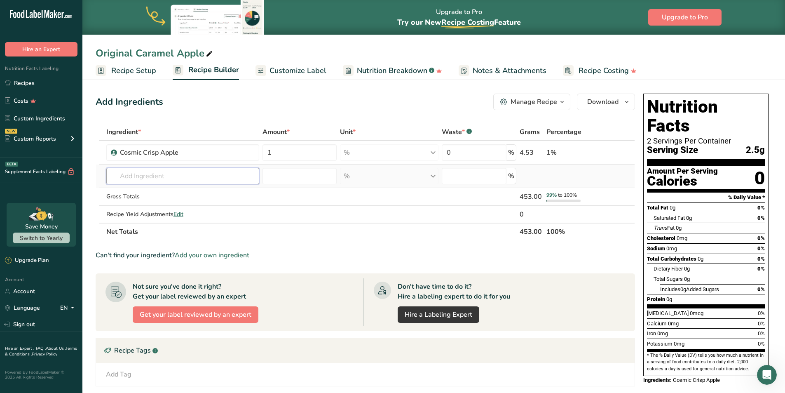
click at [150, 172] on input "text" at bounding box center [182, 176] width 153 height 16
click at [155, 178] on input "text" at bounding box center [182, 176] width 153 height 16
click at [238, 215] on div "Recipe Yield Adjustments Edit" at bounding box center [182, 214] width 153 height 9
click at [173, 179] on input "text" at bounding box center [182, 176] width 153 height 16
click at [136, 175] on input "text" at bounding box center [182, 176] width 153 height 16
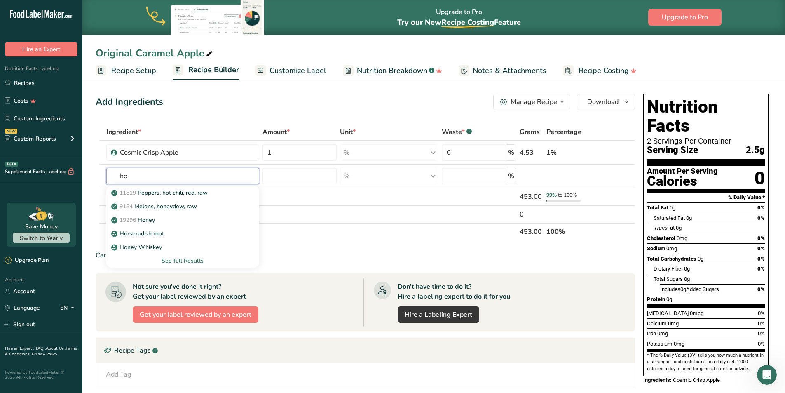
type input "ho"
click at [359, 256] on div "Can't find your ingredient? Add your own ingredient" at bounding box center [366, 255] width 540 height 10
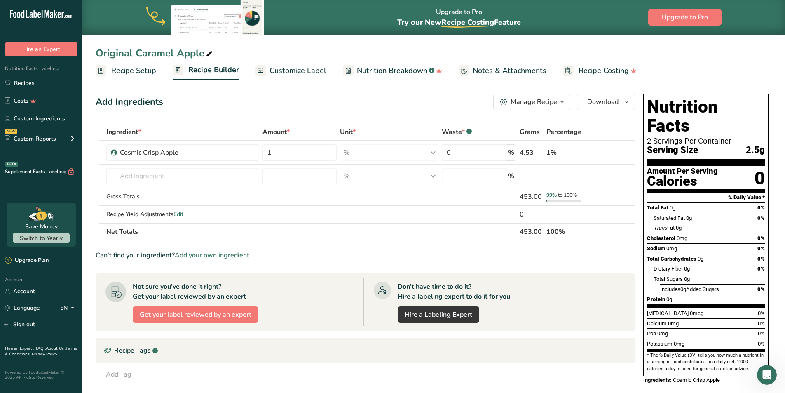
click at [200, 256] on span "Add your own ingredient" at bounding box center [212, 255] width 75 height 10
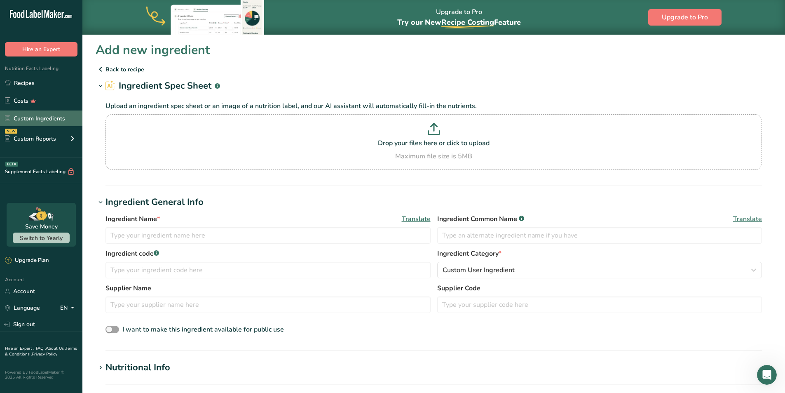
click at [37, 119] on link "Custom Ingredients" at bounding box center [41, 118] width 82 height 16
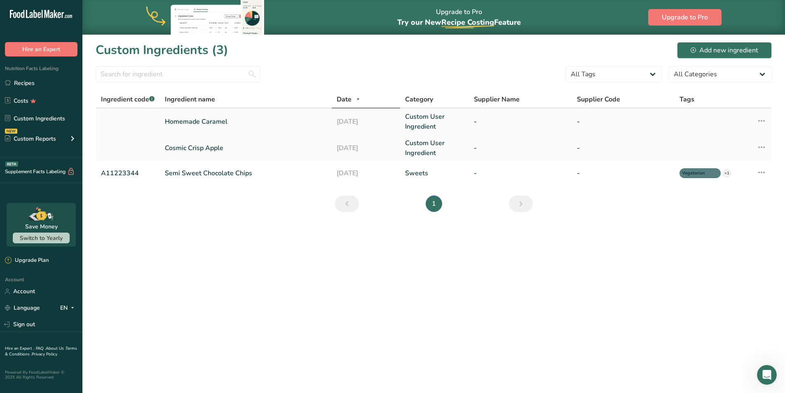
click at [219, 118] on link "Homemade Caramel" at bounding box center [246, 122] width 162 height 10
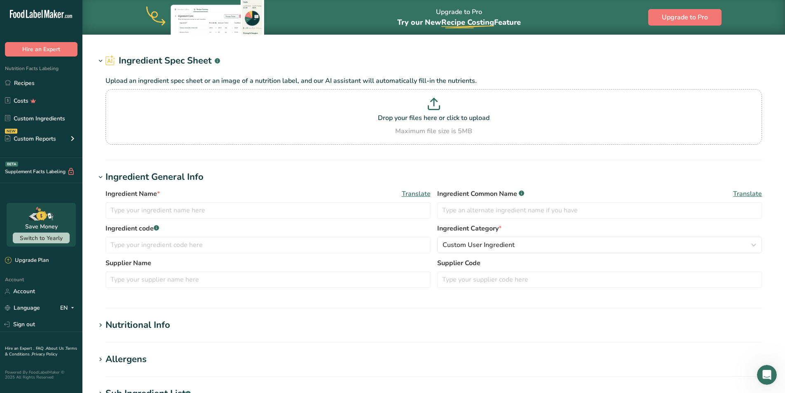
type input "Homemade Caramel"
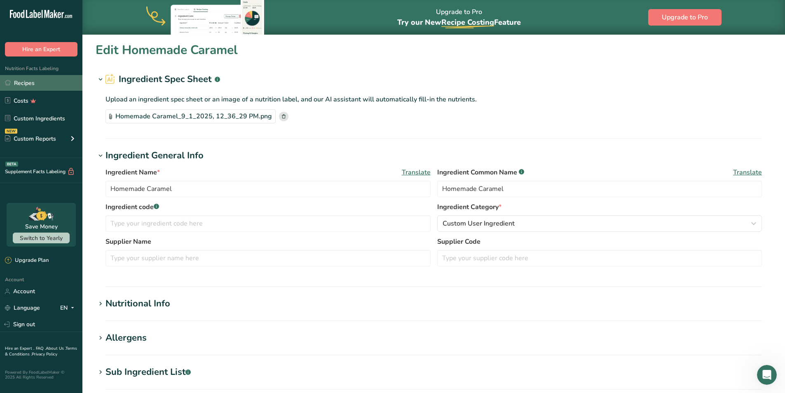
click at [28, 83] on link "Recipes" at bounding box center [41, 83] width 82 height 16
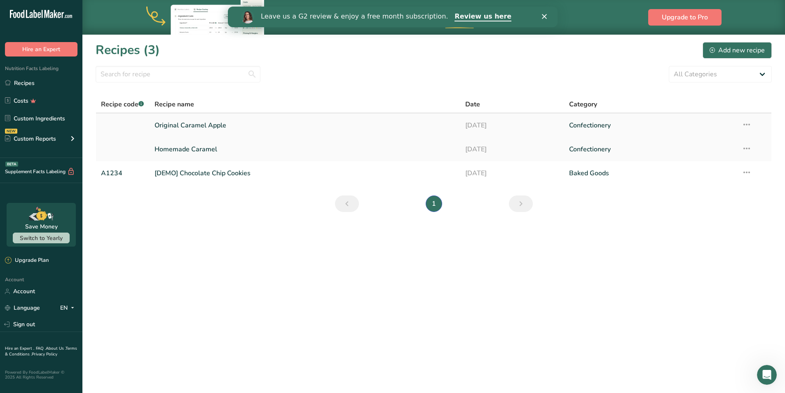
click at [210, 125] on link "Original Caramel Apple" at bounding box center [305, 125] width 301 height 17
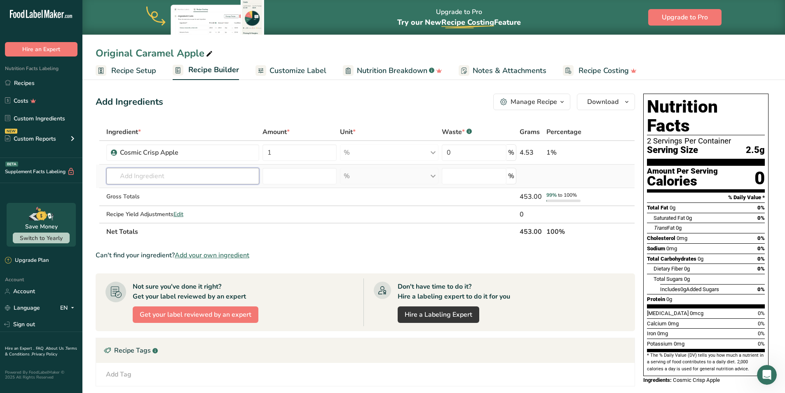
click at [129, 174] on input "text" at bounding box center [182, 176] width 153 height 16
click at [181, 216] on span "Edit" at bounding box center [179, 214] width 10 height 8
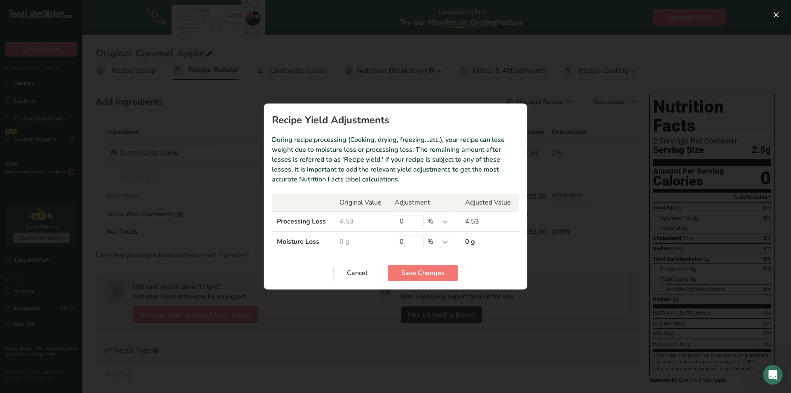
click at [483, 223] on td "4.53" at bounding box center [489, 221] width 59 height 21
drag, startPoint x: 483, startPoint y: 222, endPoint x: 396, endPoint y: 209, distance: 87.5
click at [396, 209] on table "Original Value Adjustment Adjusted Value Processing Loss 4.53 0 % g kg mg mcg l…" at bounding box center [395, 222] width 247 height 57
click at [476, 210] on th "Adjusted Value" at bounding box center [489, 202] width 59 height 17
click at [356, 272] on span "Cancel" at bounding box center [357, 273] width 21 height 10
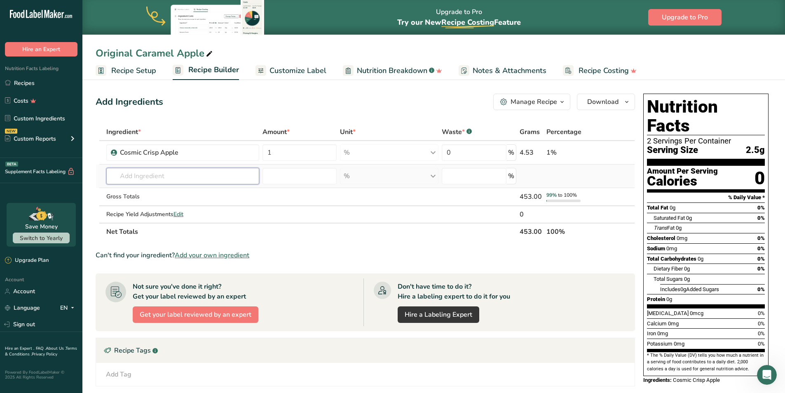
click at [173, 179] on input "text" at bounding box center [182, 176] width 153 height 16
drag, startPoint x: 108, startPoint y: 173, endPoint x: 186, endPoint y: 178, distance: 77.6
click at [109, 173] on input "text" at bounding box center [182, 176] width 153 height 16
click at [150, 197] on div "Gross Totals" at bounding box center [182, 196] width 153 height 9
drag, startPoint x: 140, startPoint y: 180, endPoint x: 168, endPoint y: 178, distance: 28.5
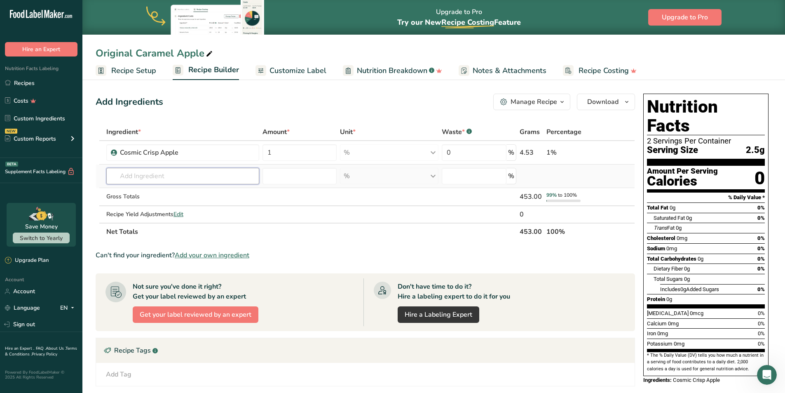
click at [142, 180] on input "text" at bounding box center [182, 176] width 153 height 16
click at [368, 181] on div "% Weight Units g kg mg See more Volume Units l Volume units require a density c…" at bounding box center [389, 176] width 99 height 16
drag, startPoint x: 301, startPoint y: 181, endPoint x: 210, endPoint y: 182, distance: 91.5
click at [299, 182] on input "number" at bounding box center [300, 176] width 74 height 16
click at [210, 182] on input "text" at bounding box center [182, 176] width 153 height 16
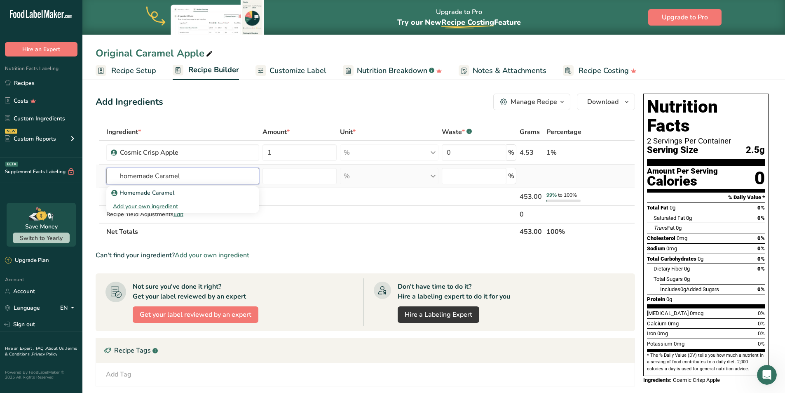
type input "homemade Caramel"
click at [171, 207] on div "Add your own ingredient" at bounding box center [183, 206] width 140 height 9
click at [166, 174] on input "text" at bounding box center [182, 176] width 153 height 16
click at [179, 179] on input "Homemade Caramel" at bounding box center [182, 176] width 153 height 16
drag, startPoint x: 190, startPoint y: 180, endPoint x: 0, endPoint y: 160, distance: 190.6
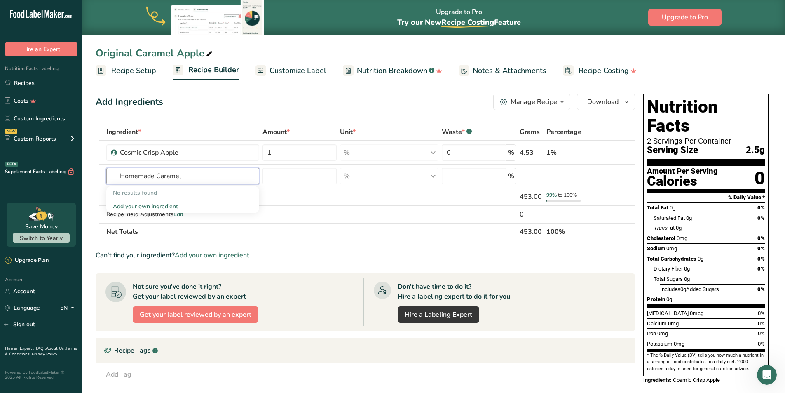
click at [0, 160] on div ".a-20{fill:#fff;} Hire an Expert Nutrition Facts Labeling Recipes Costs Custom …" at bounding box center [392, 261] width 785 height 523
click at [181, 183] on input "Homemade Caramel" at bounding box center [182, 176] width 153 height 16
drag, startPoint x: 189, startPoint y: 180, endPoint x: 2, endPoint y: 151, distance: 189.4
click at [0, 157] on div ".a-20{fill:#fff;} Hire an Expert Nutrition Facts Labeling Recipes Costs Custom …" at bounding box center [392, 261] width 785 height 523
type input "homemade caramel"
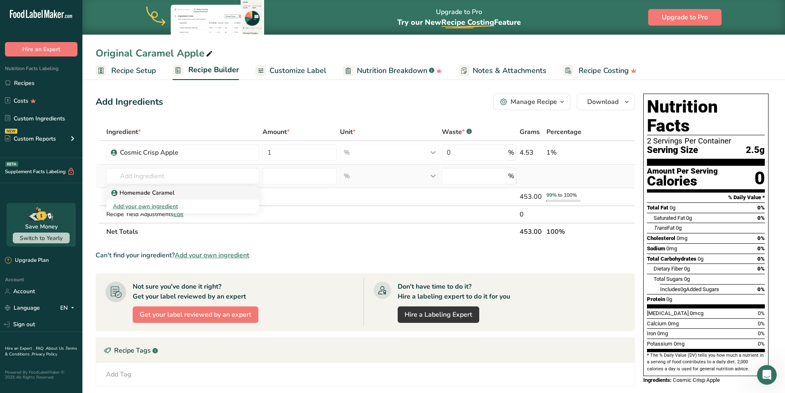
click at [158, 192] on p "Homemade Caramel" at bounding box center [143, 192] width 61 height 9
type input "Homemade Caramel"
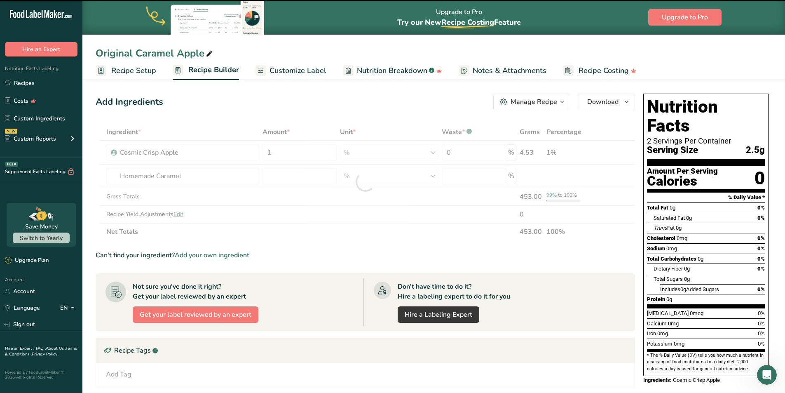
type input "0"
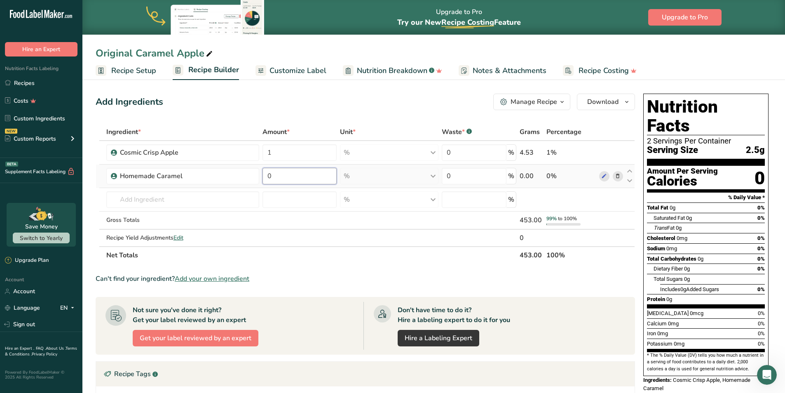
drag, startPoint x: 285, startPoint y: 178, endPoint x: 189, endPoint y: 167, distance: 96.6
click at [189, 167] on tr "Homemade Caramel 0 % Weight Units g kg mg See more Volume Units l Volume units …" at bounding box center [365, 175] width 539 height 23
type input "1"
click at [459, 242] on div "Ingredient * Amount * Unit * Waste * .a-a{fill:#347362;}.b-a{fill:#fff;} Grams …" at bounding box center [366, 193] width 540 height 141
click at [531, 177] on div "4.53" at bounding box center [531, 176] width 23 height 10
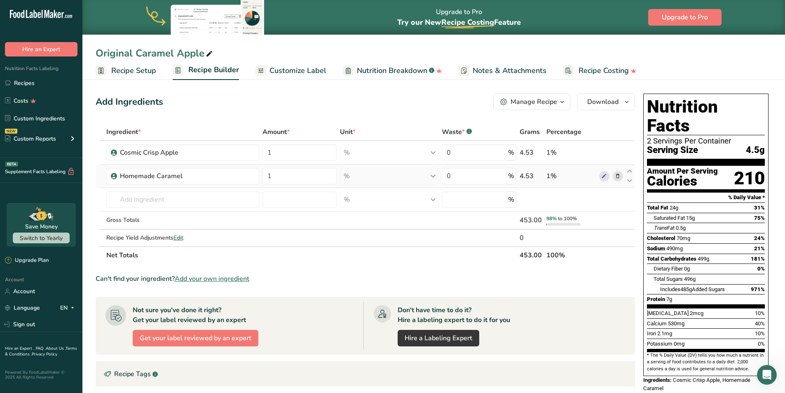
drag, startPoint x: 537, startPoint y: 178, endPoint x: 512, endPoint y: 175, distance: 24.9
click at [512, 175] on tr "Homemade Caramel 1 % Weight Units g kg mg See more Volume Units l Volume units …" at bounding box center [365, 175] width 539 height 23
click at [556, 103] on div "Manage Recipe" at bounding box center [534, 102] width 47 height 10
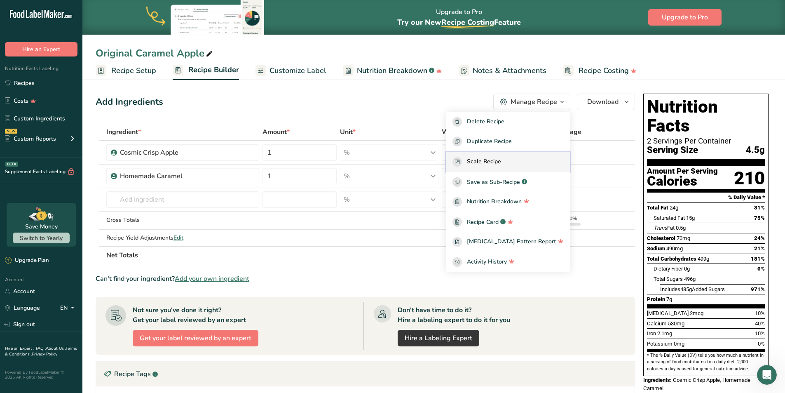
click at [500, 162] on span "Scale Recipe" at bounding box center [484, 161] width 34 height 9
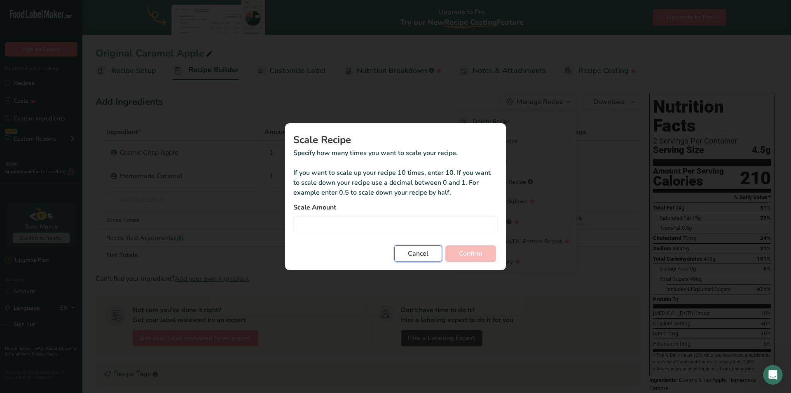
click at [419, 256] on span "Cancel" at bounding box center [418, 254] width 21 height 10
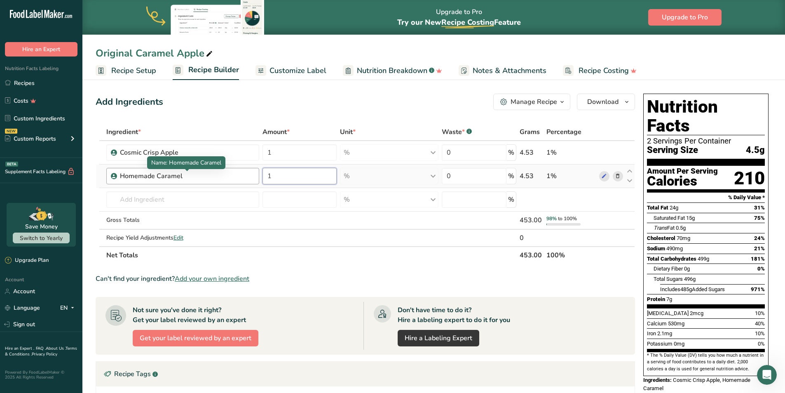
drag, startPoint x: 303, startPoint y: 176, endPoint x: 216, endPoint y: 176, distance: 86.1
click at [216, 176] on tr "Homemade Caramel 1 % Weight Units g kg mg See more Volume Units l Volume units …" at bounding box center [365, 175] width 539 height 23
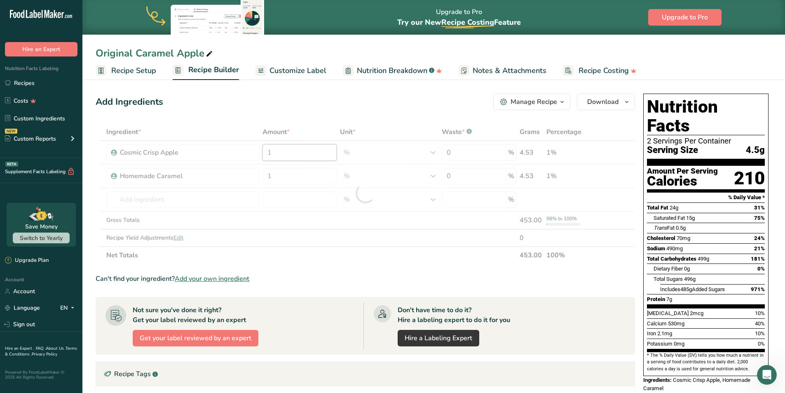
drag, startPoint x: 317, startPoint y: 149, endPoint x: 116, endPoint y: 149, distance: 200.7
click at [118, 150] on div "Ingredient * Amount * Unit * Waste * .a-a{fill:#347362;}.b-a{fill:#fff;} Grams …" at bounding box center [366, 193] width 540 height 141
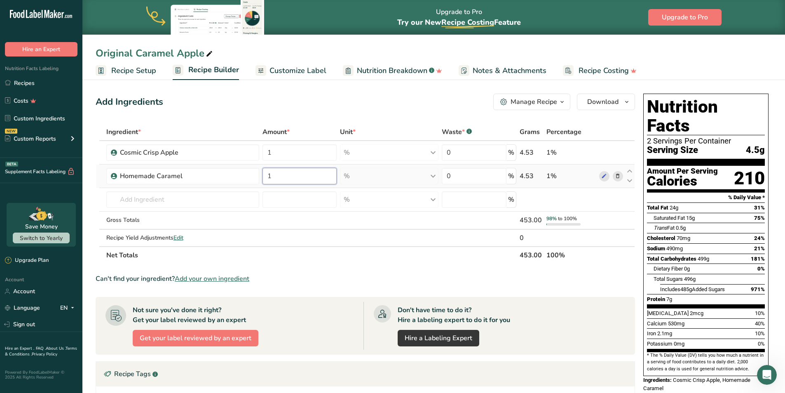
click at [294, 181] on div "Ingredient * Amount * Unit * Waste * .a-a{fill:#347362;}.b-a{fill:#fff;} Grams …" at bounding box center [366, 193] width 540 height 141
click at [605, 153] on div "Ingredient * Amount * Unit * Waste * .a-a{fill:#347362;}.b-a{fill:#fff;} Grams …" at bounding box center [366, 193] width 540 height 141
click at [150, 72] on span "Recipe Setup" at bounding box center [133, 70] width 45 height 11
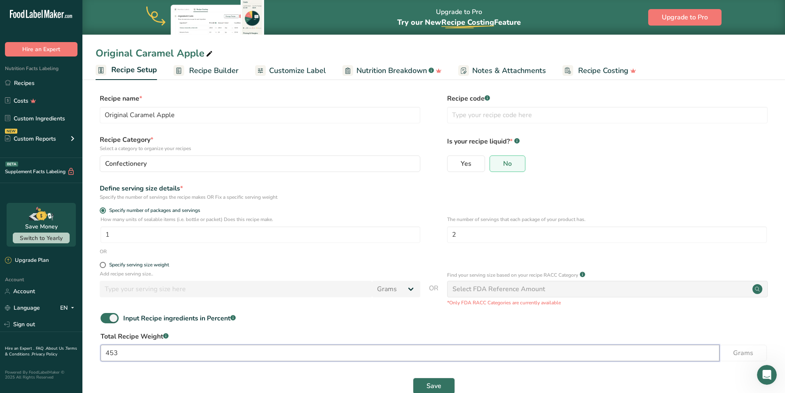
drag, startPoint x: 141, startPoint y: 354, endPoint x: 23, endPoint y: 347, distance: 117.7
click at [23, 347] on div ".a-20{fill:#fff;} Hire an Expert Nutrition Facts Labeling Recipes Costs Custom …" at bounding box center [392, 206] width 785 height 412
type input "426.377"
click at [376, 317] on div "Input Recipe ingredients in Percent .a-a{fill:#347362;}.b-a{fill:#fff;}" at bounding box center [434, 321] width 676 height 17
click at [434, 384] on span "Save" at bounding box center [434, 386] width 15 height 10
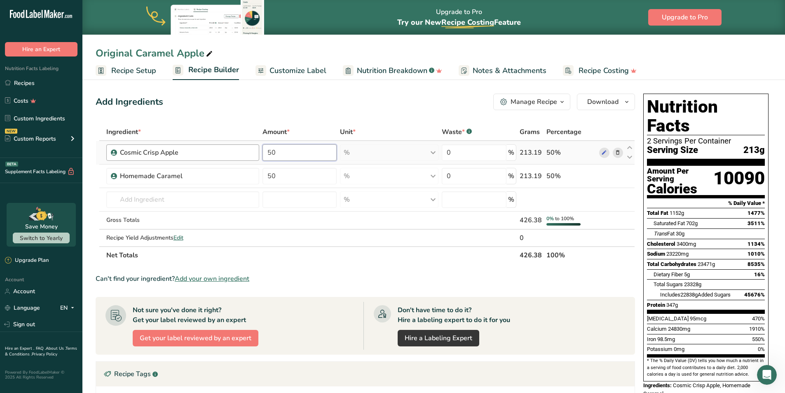
drag, startPoint x: 228, startPoint y: 147, endPoint x: 204, endPoint y: 145, distance: 24.0
click at [204, 145] on tr "Cosmic Crisp Apple 50 % Portions 1 gram Weight Units g kg mg See more Volume Un…" at bounding box center [365, 152] width 539 height 23
type input "1"
click at [174, 169] on div "Ingredient * Amount * Unit * Waste * .a-a{fill:#347362;}.b-a{fill:#fff;} Grams …" at bounding box center [366, 193] width 540 height 141
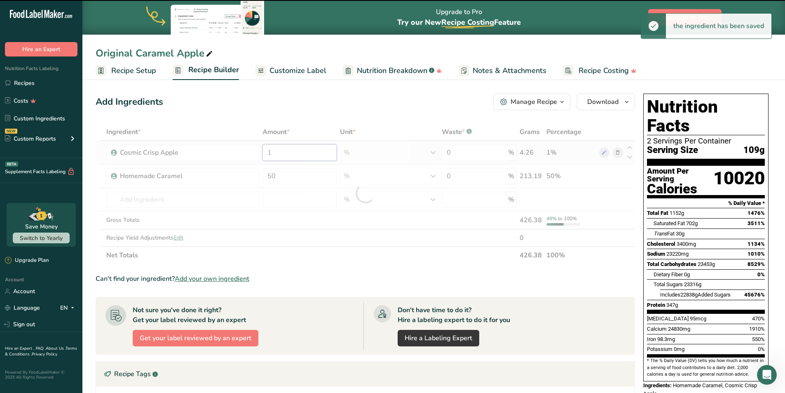
drag, startPoint x: 296, startPoint y: 158, endPoint x: 287, endPoint y: 158, distance: 9.1
click at [287, 158] on input "1" at bounding box center [300, 152] width 74 height 16
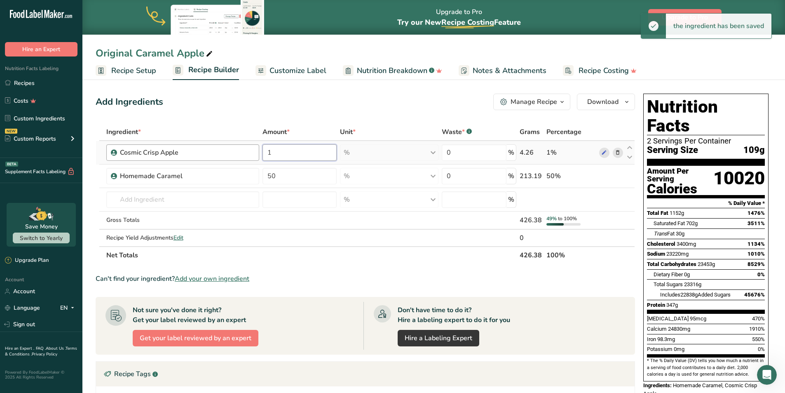
drag, startPoint x: 303, startPoint y: 156, endPoint x: 109, endPoint y: 144, distance: 194.5
click at [110, 144] on tr "Cosmic Crisp Apple 1 % Portions 1 gram Weight Units g kg mg See more Volume Uni…" at bounding box center [365, 152] width 539 height 23
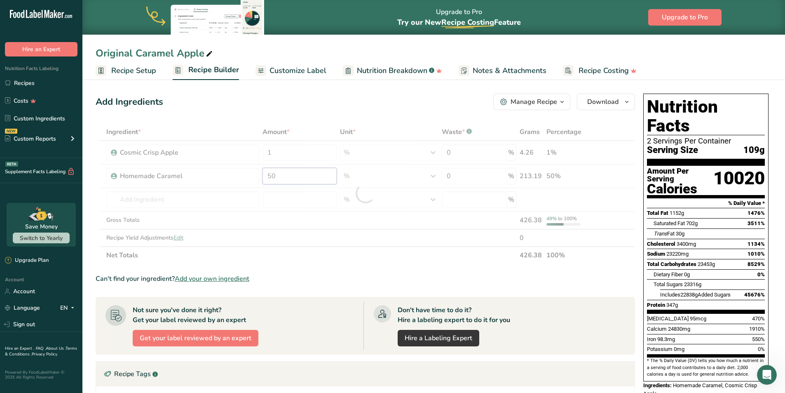
drag, startPoint x: 289, startPoint y: 172, endPoint x: 167, endPoint y: 174, distance: 122.0
click at [167, 174] on div "Ingredient * Amount * Unit * Waste * .a-a{fill:#347362;}.b-a{fill:#fff;} Grams …" at bounding box center [366, 193] width 540 height 141
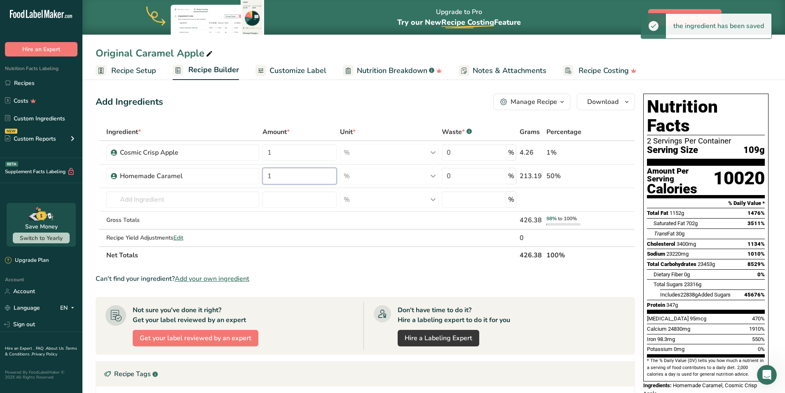
type input "1"
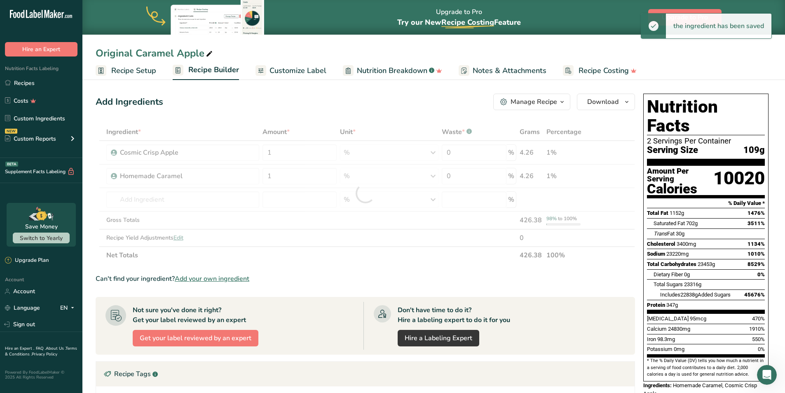
click at [422, 123] on div "Add Ingredients Manage Recipe Delete Recipe Duplicate Recipe Scale Recipe Save …" at bounding box center [368, 311] width 544 height 443
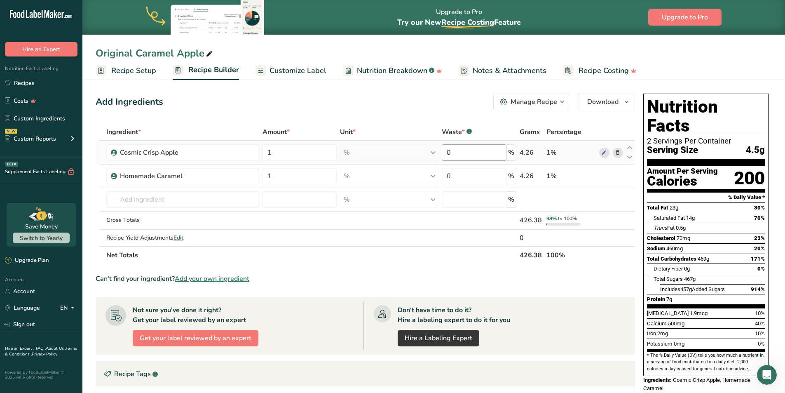
drag, startPoint x: 533, startPoint y: 152, endPoint x: 492, endPoint y: 148, distance: 41.0
click at [493, 148] on tr "Cosmic Crisp Apple 1 % Portions 1 gram Weight Units g kg mg See more Volume Uni…" at bounding box center [365, 152] width 539 height 23
click at [515, 160] on div "0 %" at bounding box center [479, 152] width 74 height 16
click at [603, 152] on icon at bounding box center [604, 152] width 6 height 9
click at [148, 71] on span "Recipe Setup" at bounding box center [133, 70] width 45 height 11
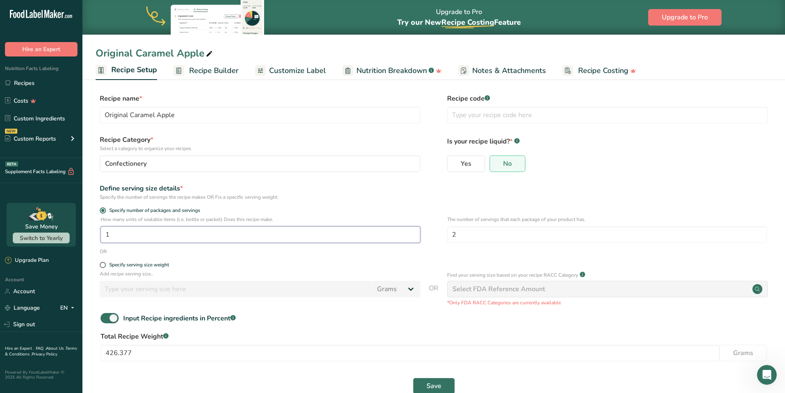
drag, startPoint x: 160, startPoint y: 241, endPoint x: 38, endPoint y: 225, distance: 122.3
click at [38, 225] on div ".a-20{fill:#fff;} Hire an Expert Nutrition Facts Labeling Recipes Costs Custom …" at bounding box center [392, 206] width 785 height 412
drag, startPoint x: 408, startPoint y: 230, endPoint x: 395, endPoint y: 229, distance: 12.8
click at [395, 229] on div "How many units of sealable items (i.e. bottle or packet) Does this recipe make.…" at bounding box center [434, 232] width 676 height 32
type input "4"
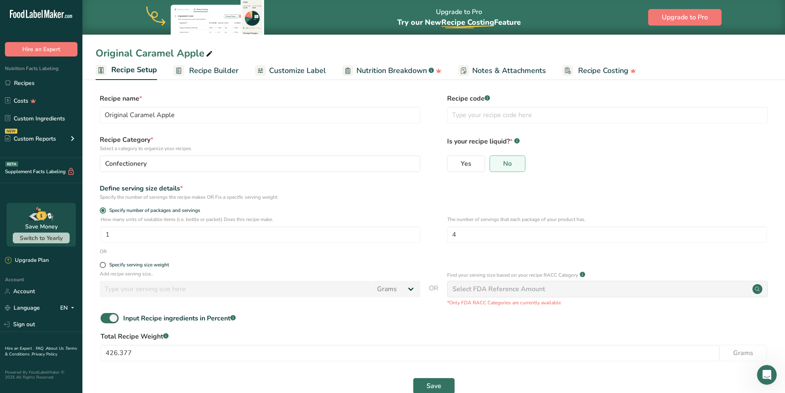
click at [451, 194] on div "Define serving size details * Specify the number of servings the recipe makes O…" at bounding box center [434, 191] width 676 height 17
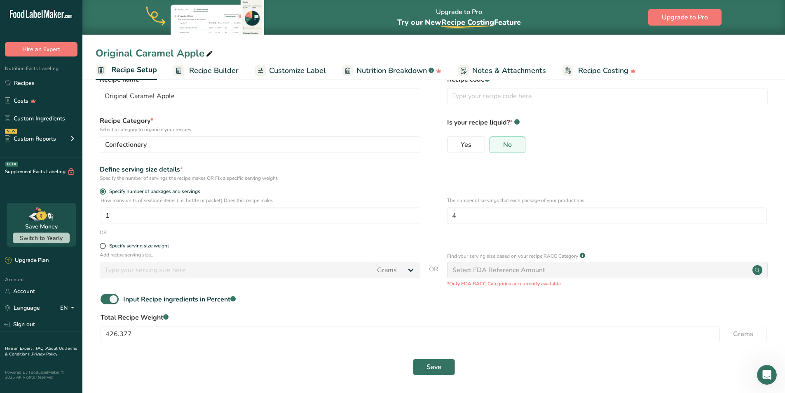
scroll to position [19, 0]
click at [436, 366] on span "Save" at bounding box center [434, 366] width 15 height 10
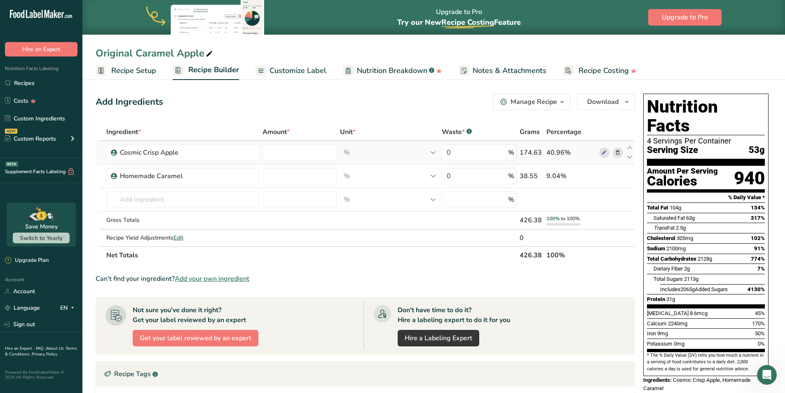
click at [538, 155] on div "174.63" at bounding box center [531, 153] width 23 height 10
click at [168, 162] on td "Cosmic Crisp Apple" at bounding box center [183, 152] width 156 height 23
click at [167, 154] on div "Cosmic Crisp Apple" at bounding box center [171, 153] width 103 height 10
click at [603, 153] on icon at bounding box center [604, 152] width 6 height 9
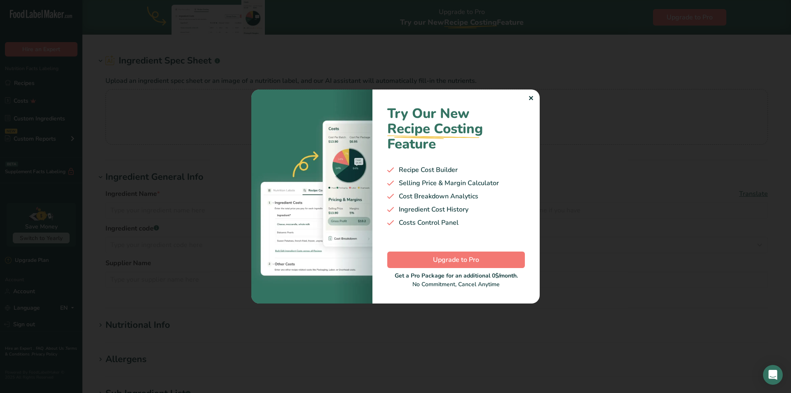
type input "Cosmic Crisp Apple"
click at [529, 99] on div "✕" at bounding box center [530, 99] width 5 height 10
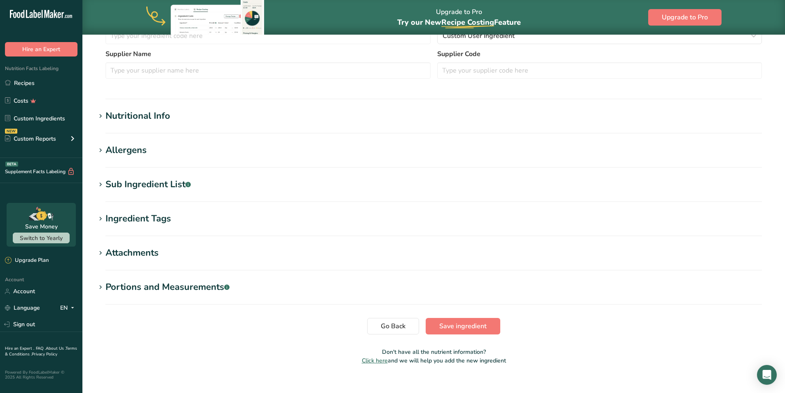
scroll to position [239, 0]
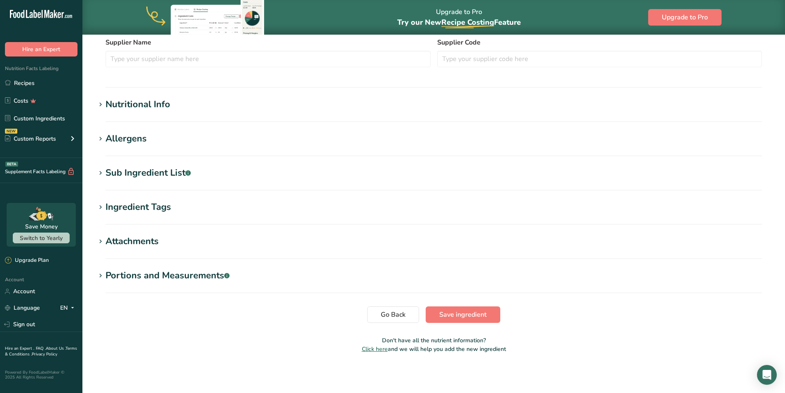
click at [143, 251] on section "Attachments Drop your files here or click to upload Maximum file size is 5MB" at bounding box center [434, 247] width 676 height 24
click at [155, 184] on section "Sub Ingredient List .a-a{fill:#347362;}.b-a{fill:#fff;} Translate" at bounding box center [434, 178] width 676 height 24
click at [108, 140] on div "Allergens" at bounding box center [126, 139] width 41 height 14
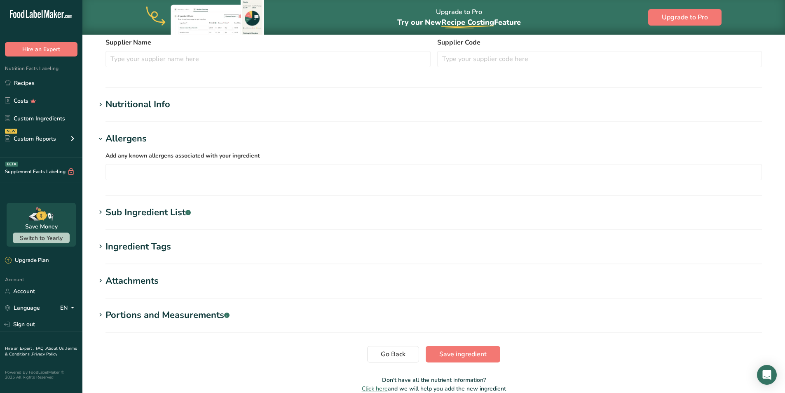
click at [158, 105] on div "Nutritional Info" at bounding box center [138, 105] width 65 height 14
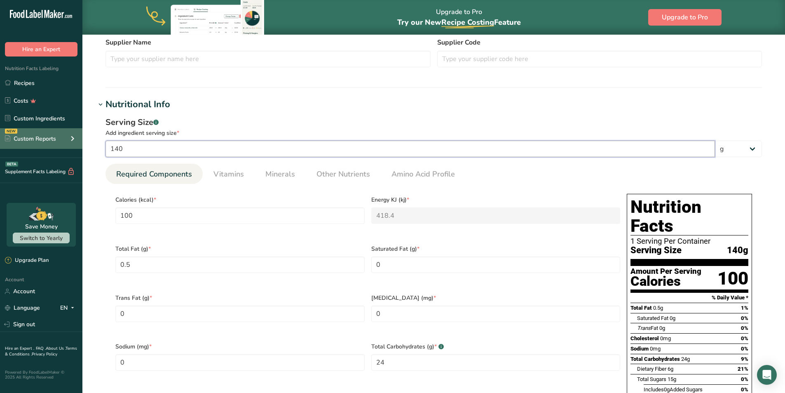
drag, startPoint x: 138, startPoint y: 153, endPoint x: 26, endPoint y: 141, distance: 113.2
click at [26, 141] on div ".a-20{fill:#fff;} Hire an Expert Nutrition Facts Labeling Recipes Costs Custom …" at bounding box center [392, 289] width 785 height 1056
type input "1"
type input "0.7143"
type KJ "2.9886"
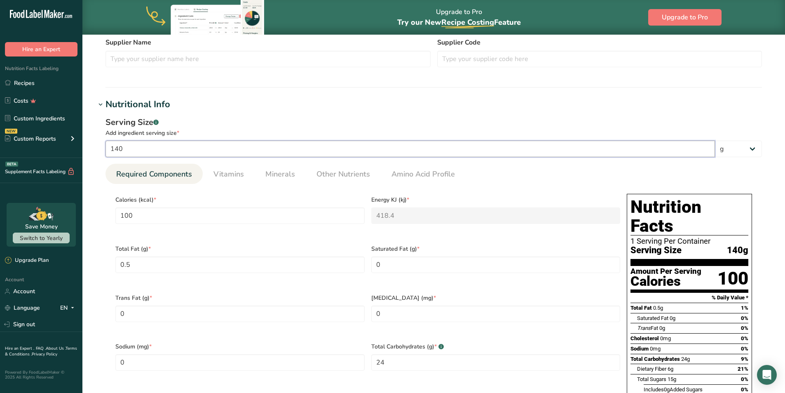
type Fat "0.0036"
type Carbohydrates "0.1714"
type Fiber "0.0429"
type Sugars "0.1071"
type input "17"
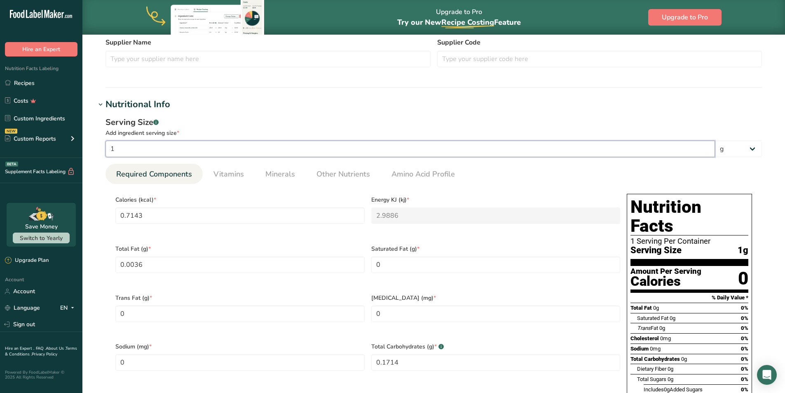
type input "12.1429"
type KJ "50.8057"
type Fat "0.0607"
type Carbohydrates "2.9143"
type Fiber "0.7286"
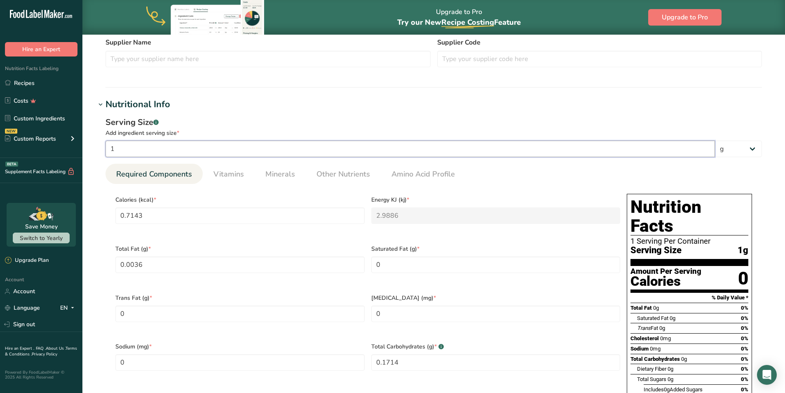
type Sugars "1.8214"
type input "174"
type input "124.2858"
type KJ "520.0114"
type Fat "0.6214"
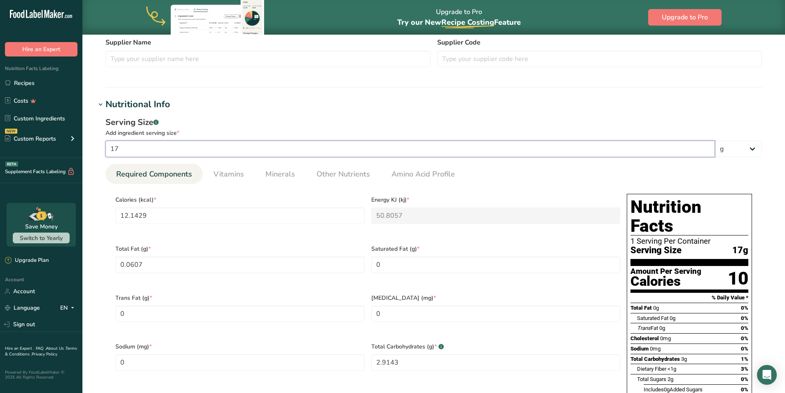
type Carbohydrates "29.8286"
type Fiber "7.4571"
type Sugars "18.6429"
type input "174.6"
type input "124.7143"
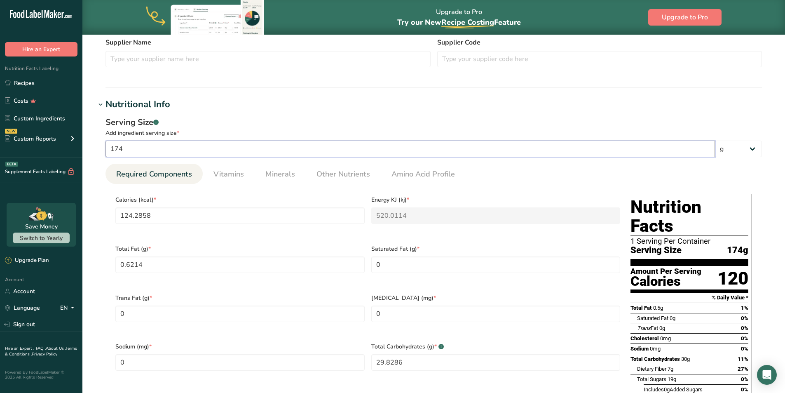
type KJ "521.8045"
type Fat "0.6235"
type Carbohydrates "29.9315"
type Fiber "7.4828"
type Sugars "18.7072"
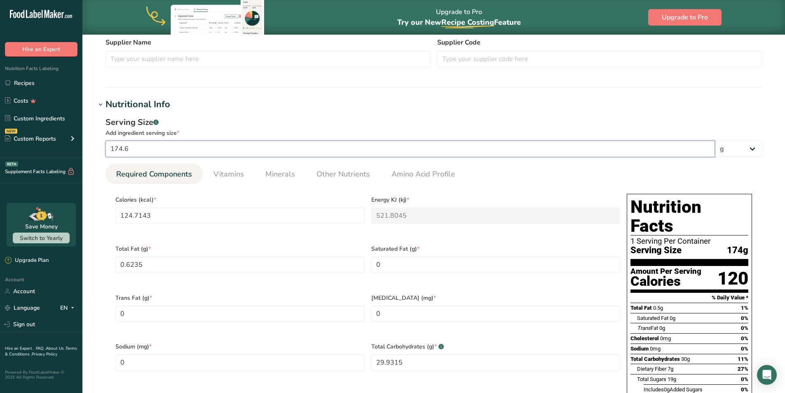
type input "174.63"
type input "124.7358"
type KJ "521.8942"
type Fat "0.6236"
type Carbohydrates "29.9366"
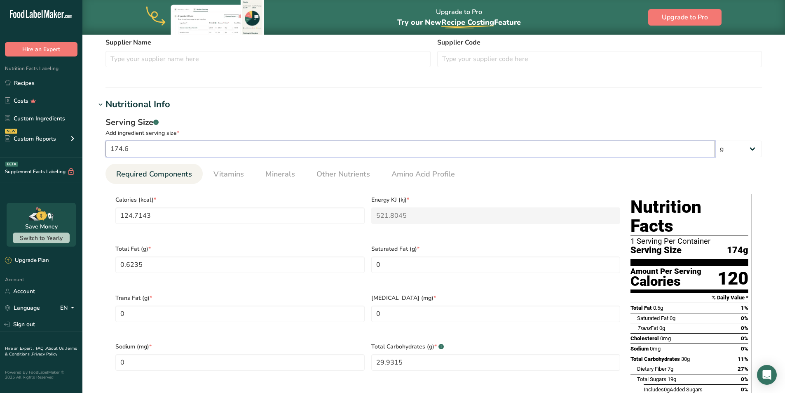
type Fiber "7.4841"
type Sugars "18.7104"
type input "174.63"
click at [549, 167] on ul "Required Components Vitamins Minerals Other Nutrients Amino Acid Profile" at bounding box center [434, 174] width 657 height 20
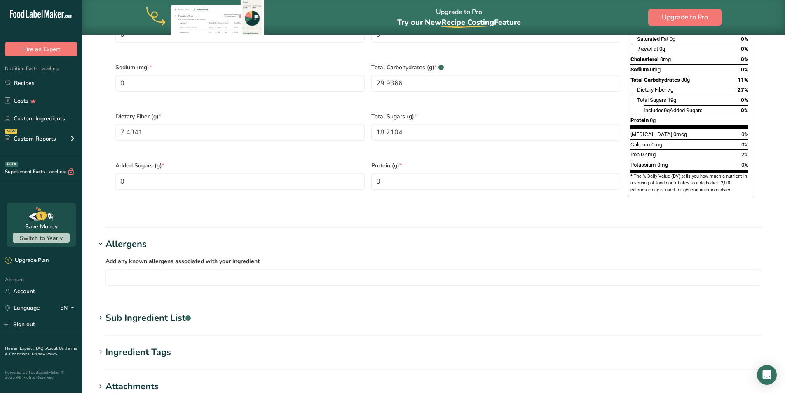
scroll to position [397, 0]
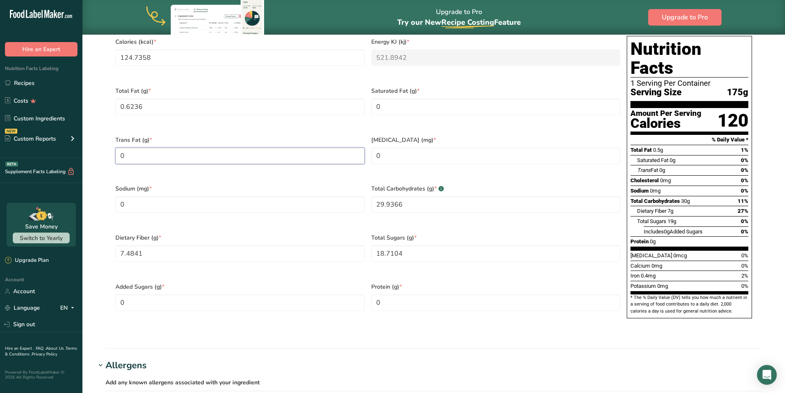
click at [285, 155] on Fat "0" at bounding box center [239, 156] width 249 height 16
click at [354, 124] on div "Total Fat (g) * 0.6236" at bounding box center [240, 106] width 256 height 49
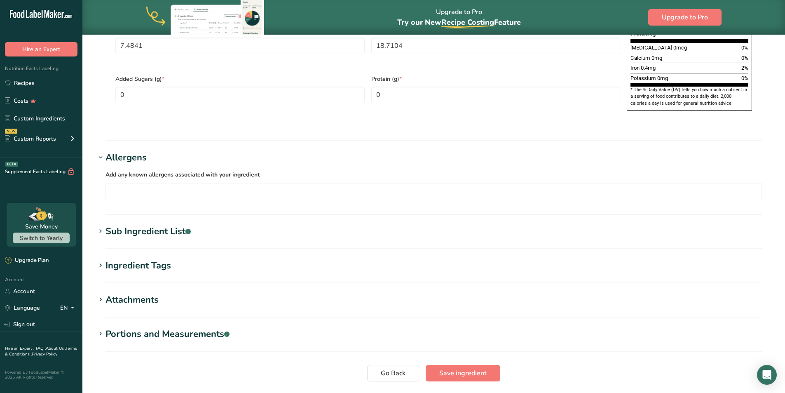
scroll to position [644, 0]
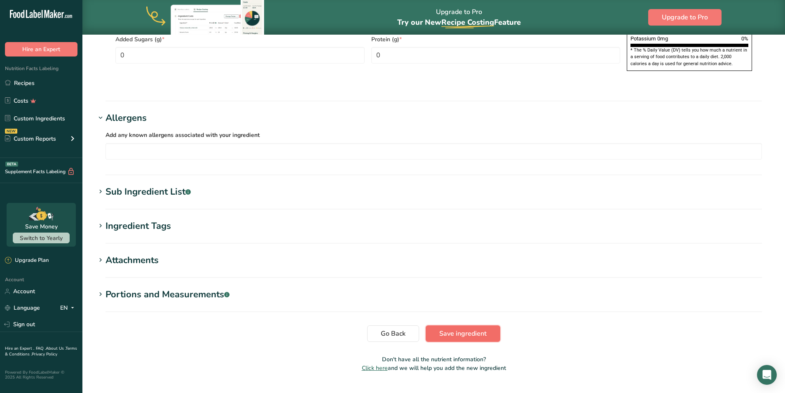
click at [475, 329] on span "Save ingredient" at bounding box center [462, 334] width 47 height 10
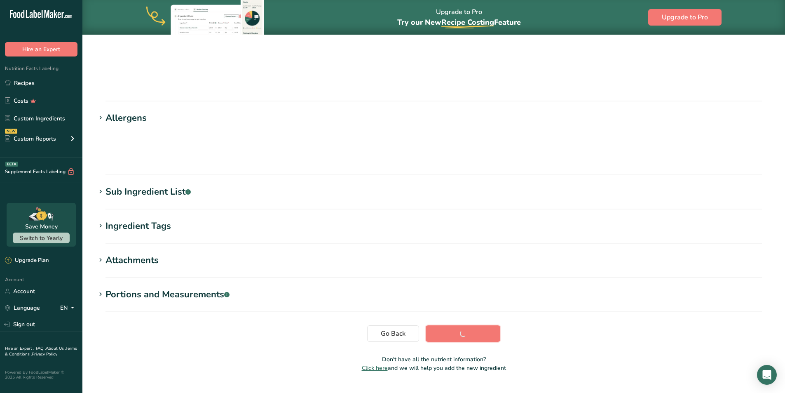
scroll to position [43, 0]
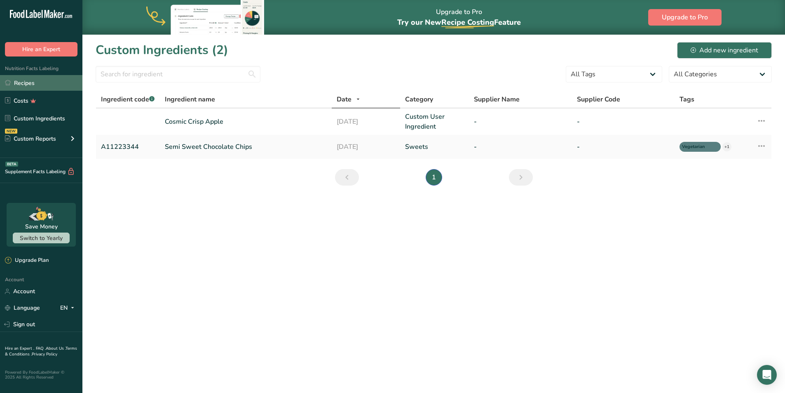
click at [48, 82] on link "Recipes" at bounding box center [41, 83] width 82 height 16
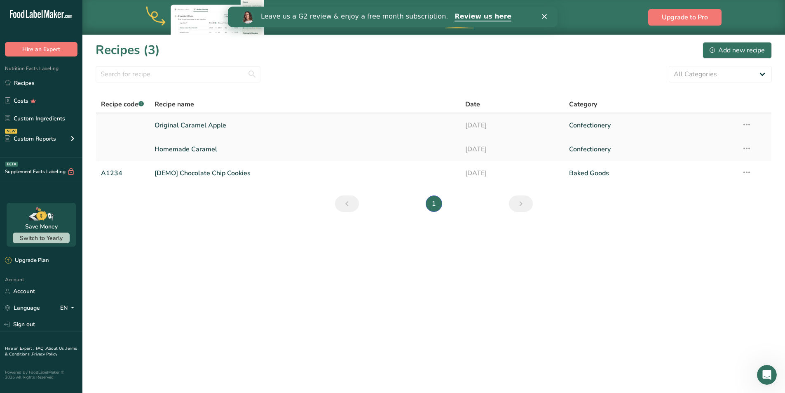
click at [195, 124] on link "Original Caramel Apple" at bounding box center [305, 125] width 301 height 17
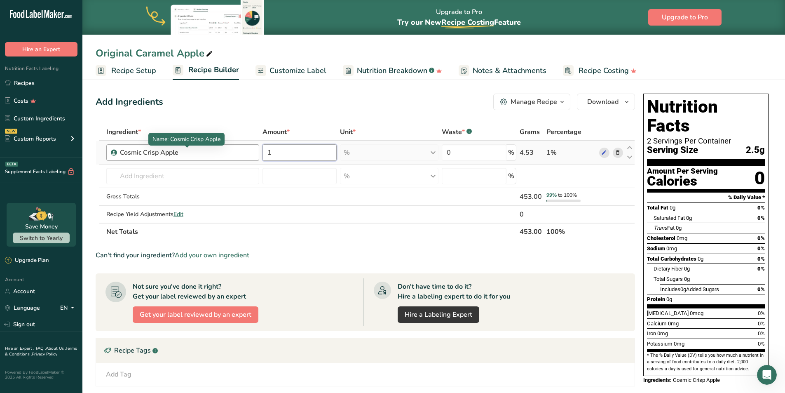
drag, startPoint x: 300, startPoint y: 153, endPoint x: 167, endPoint y: 146, distance: 133.3
click at [168, 146] on tr "Cosmic Crisp Apple 1 % Portions 1 gram Weight Units g kg mg See more Volume Uni…" at bounding box center [365, 152] width 539 height 23
click at [300, 291] on div "Not sure you've done it right? Get your label reviewed by an expert Get your la…" at bounding box center [235, 302] width 258 height 48
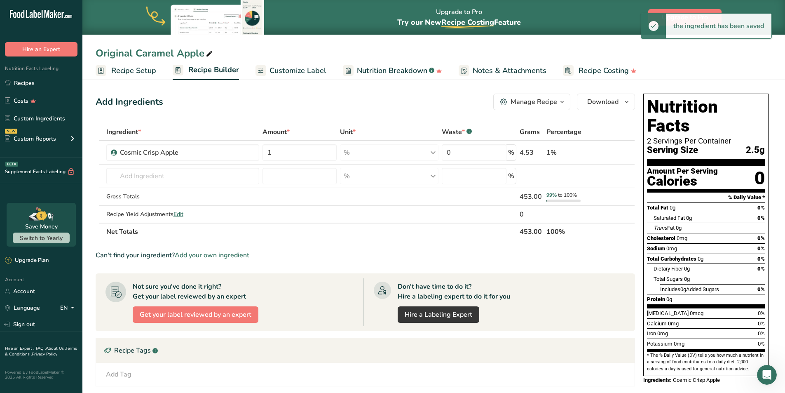
click at [392, 103] on div "Add Ingredients Manage Recipe Delete Recipe Duplicate Recipe Scale Recipe Save …" at bounding box center [366, 102] width 540 height 16
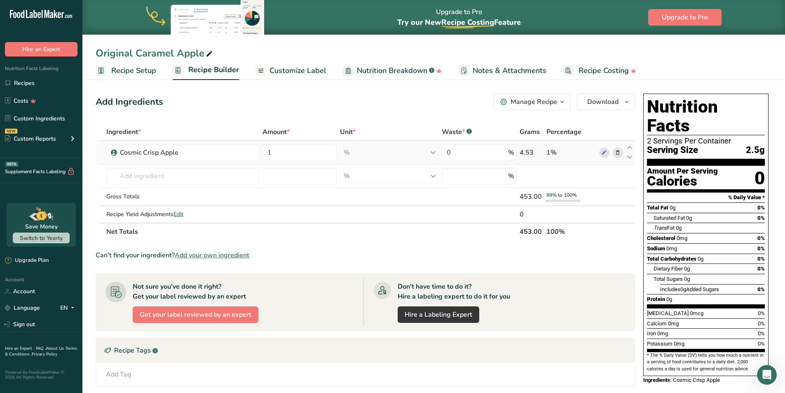
click at [617, 153] on icon at bounding box center [618, 152] width 6 height 9
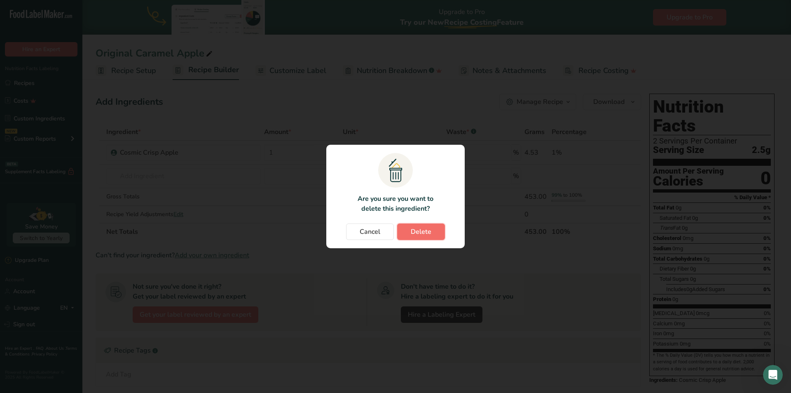
click at [428, 229] on span "Delete" at bounding box center [421, 232] width 21 height 10
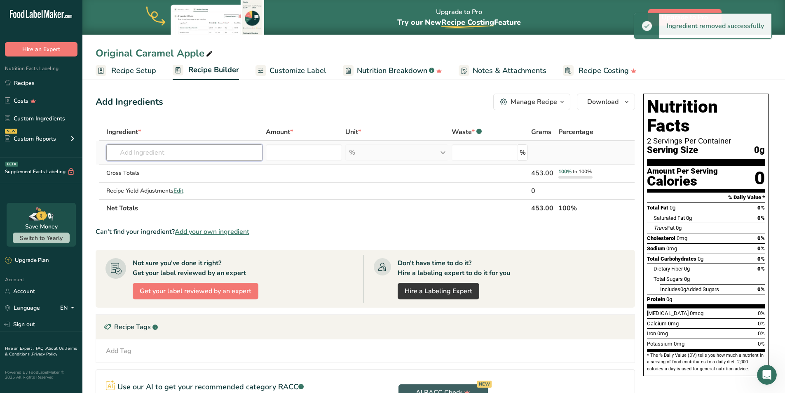
click at [163, 154] on input "text" at bounding box center [184, 152] width 156 height 16
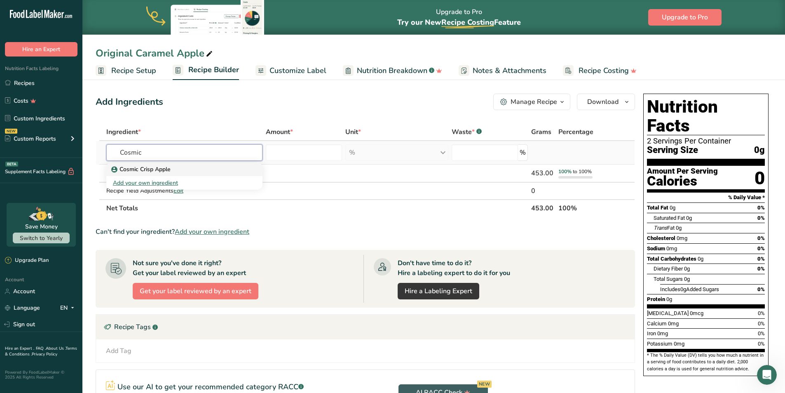
type input "Cosmic"
click at [161, 169] on p "Cosmic Crisp Apple" at bounding box center [142, 169] width 58 height 9
type input "Cosmic Crisp Apple"
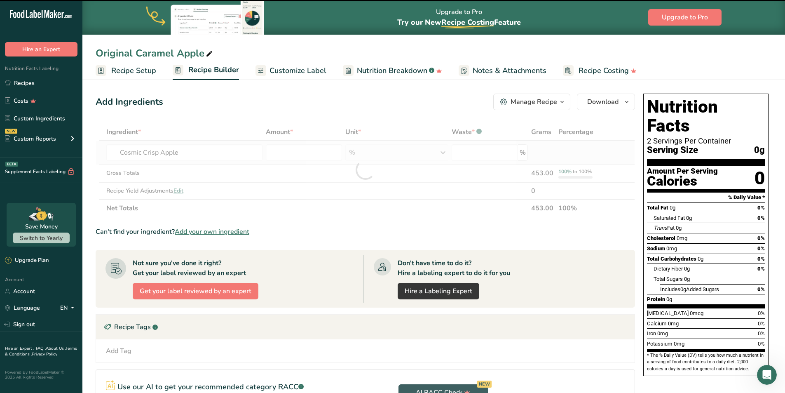
type input "0"
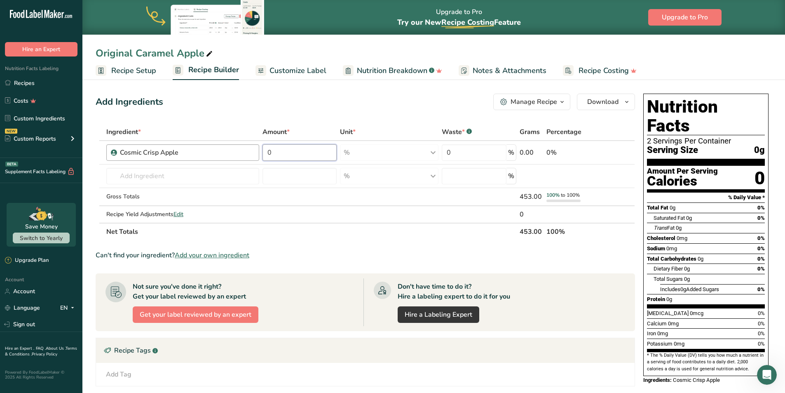
drag, startPoint x: 298, startPoint y: 154, endPoint x: 189, endPoint y: 157, distance: 109.3
click at [189, 157] on tr "Cosmic Crisp Apple 0 % Portions 1 gram Weight Units g kg mg See more Volume Uni…" at bounding box center [365, 152] width 539 height 23
click at [385, 240] on section "Ingredient * Amount * Unit * Waste * .a-a{fill:#347362;}.b-a{fill:#fff;} Grams …" at bounding box center [366, 309] width 540 height 373
drag, startPoint x: 265, startPoint y: 152, endPoint x: 124, endPoint y: 150, distance: 141.0
click at [131, 150] on tr "Cosmic Crisp Apple 174 % Portions 1 gram Weight Units g kg mg See more Volume U…" at bounding box center [365, 152] width 539 height 23
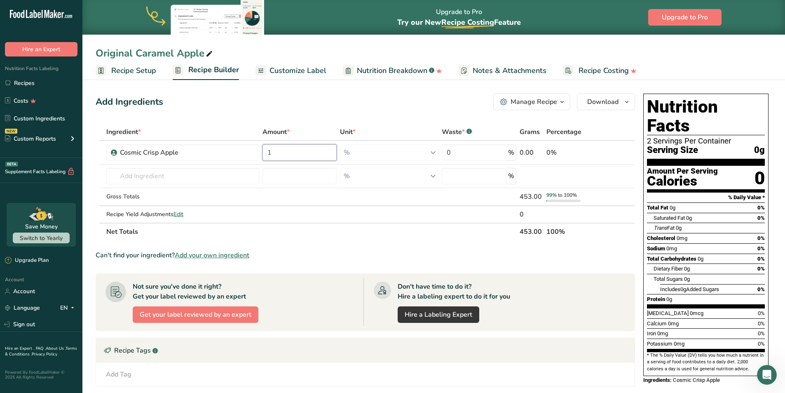
type input "1"
click at [196, 289] on div "Not sure you've done it right? Get your label reviewed by an expert" at bounding box center [189, 292] width 113 height 20
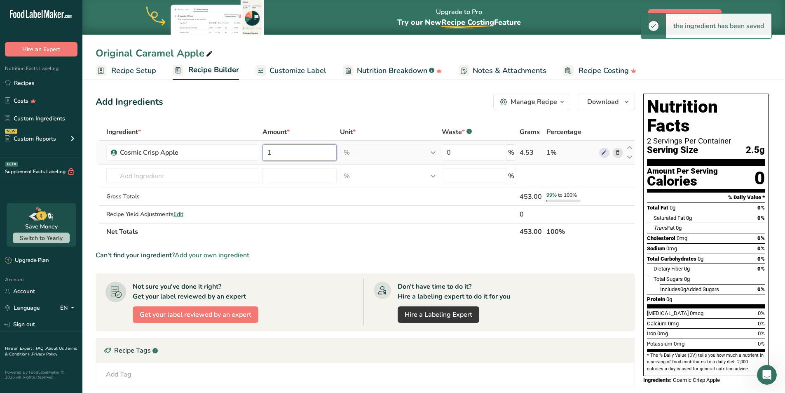
drag, startPoint x: 287, startPoint y: 156, endPoint x: 114, endPoint y: 163, distance: 173.3
click at [115, 163] on tr "Cosmic Crisp Apple 1 % Portions 1 gram Weight Units g kg mg See more Volume Uni…" at bounding box center [365, 152] width 539 height 23
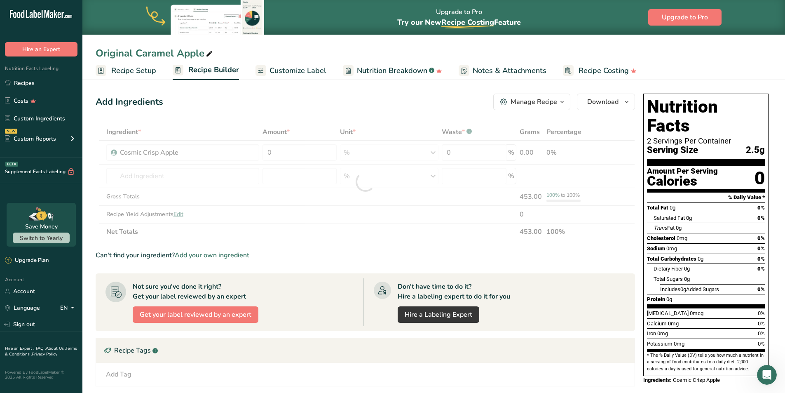
click at [289, 130] on div "Ingredient * Amount * Unit * Waste * .a-a{fill:#347362;}.b-a{fill:#fff;} Grams …" at bounding box center [366, 181] width 540 height 117
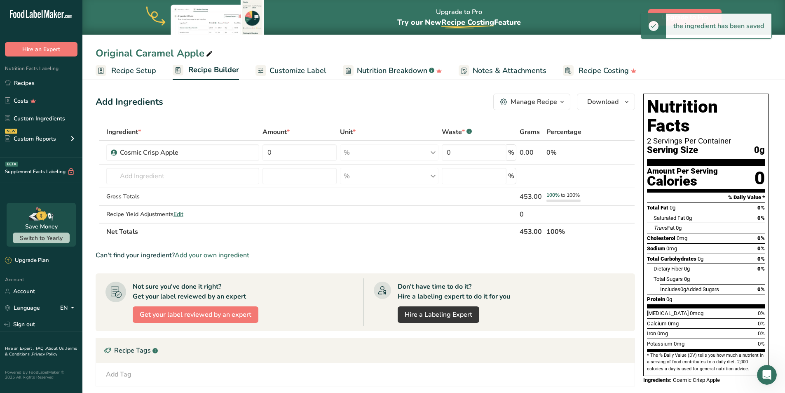
click at [316, 127] on div "Amount *" at bounding box center [300, 132] width 74 height 10
click at [343, 148] on div "% Portions 1 gram Weight Units g kg mg See more Volume Units l Volume units req…" at bounding box center [389, 152] width 99 height 16
click at [347, 153] on div "% Portions 1 gram Weight Units g kg mg See more Volume Units l Volume units req…" at bounding box center [389, 152] width 99 height 16
drag, startPoint x: 309, startPoint y: 149, endPoint x: 301, endPoint y: 150, distance: 7.9
click at [301, 150] on input "0" at bounding box center [300, 152] width 74 height 16
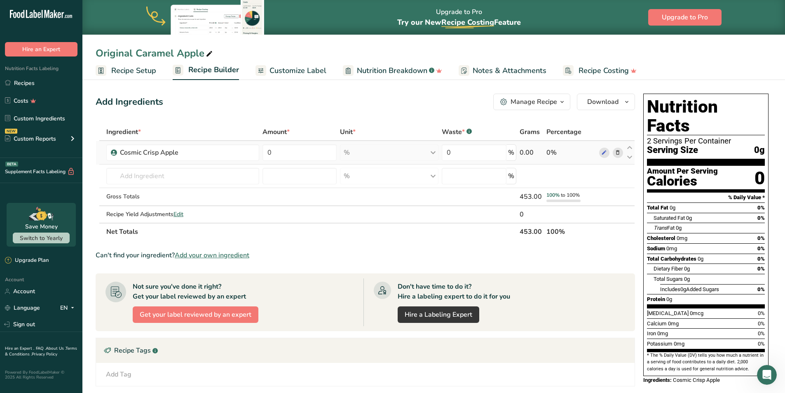
click at [572, 155] on div "Ingredient * Amount * Unit * Waste * .a-a{fill:#347362;}.b-a{fill:#fff;} Grams …" at bounding box center [366, 181] width 540 height 117
click at [320, 154] on input "0" at bounding box center [300, 152] width 74 height 16
drag, startPoint x: 309, startPoint y: 155, endPoint x: 163, endPoint y: 164, distance: 146.6
click at [168, 162] on tr "Cosmic Crisp Apple 0 % Portions 1 gram Weight Units g kg mg See more Volume Uni…" at bounding box center [365, 152] width 539 height 23
type input "2"
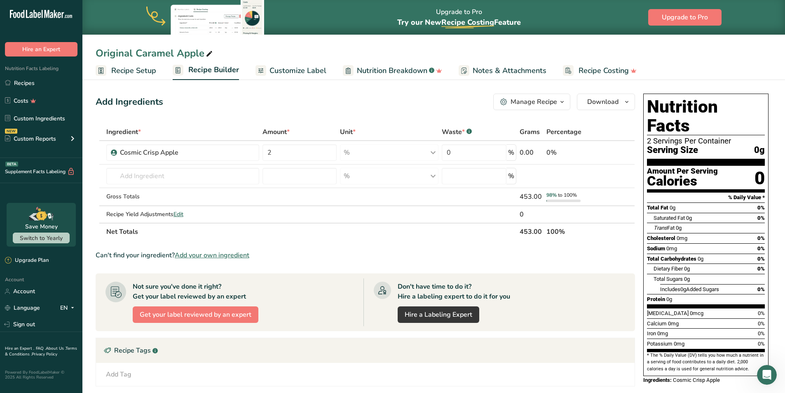
click at [365, 266] on section "Ingredient * Amount * Unit * Waste * .a-a{fill:#347362;}.b-a{fill:#fff;} Grams …" at bounding box center [366, 309] width 540 height 373
click at [32, 81] on link "Recipes" at bounding box center [41, 83] width 82 height 16
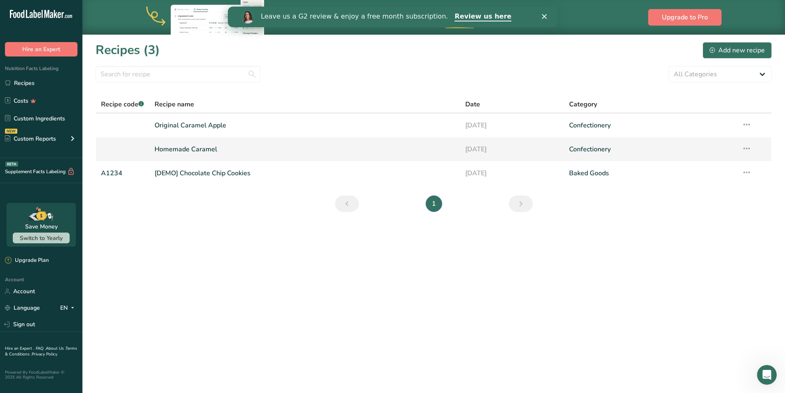
click at [204, 150] on link "Homemade Caramel" at bounding box center [305, 149] width 301 height 17
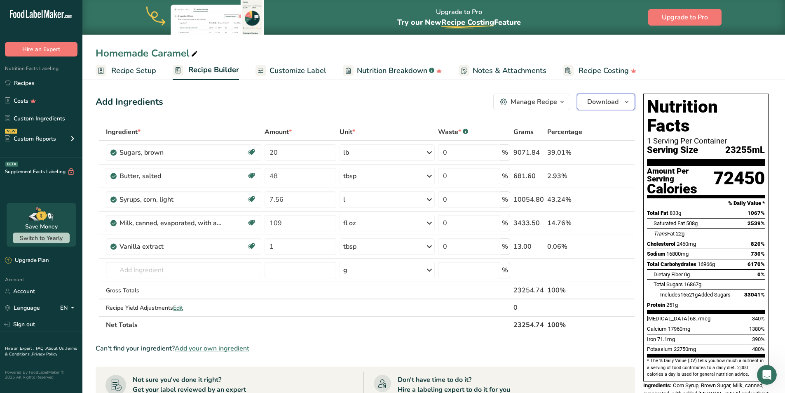
click at [608, 101] on span "Download" at bounding box center [602, 102] width 31 height 10
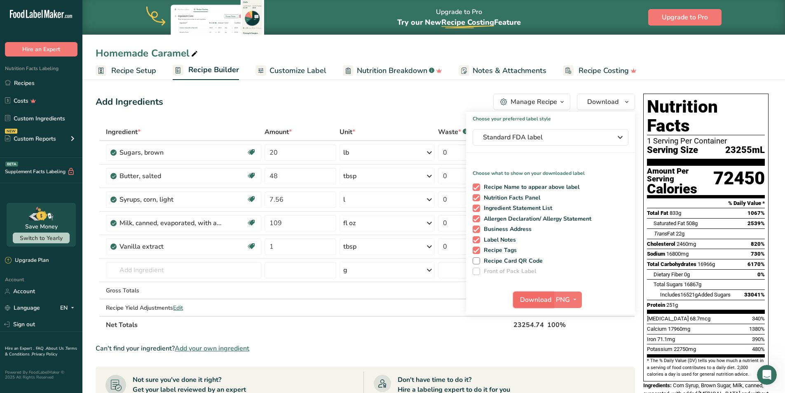
click at [532, 300] on span "Download" at bounding box center [535, 300] width 31 height 10
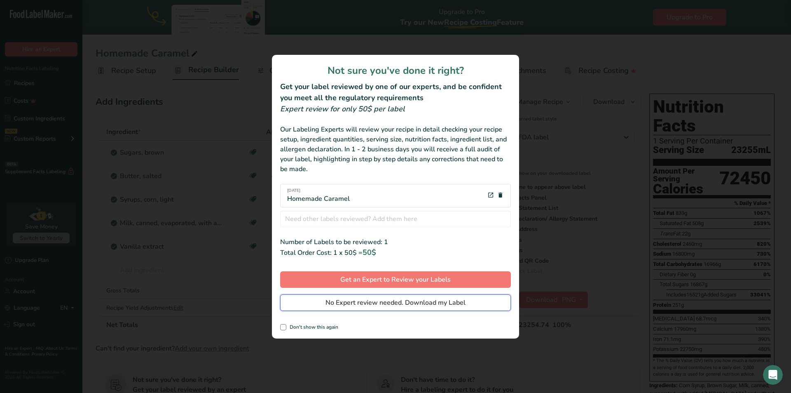
click at [407, 309] on button "No Expert review needed. Download my Label" at bounding box center [395, 302] width 231 height 16
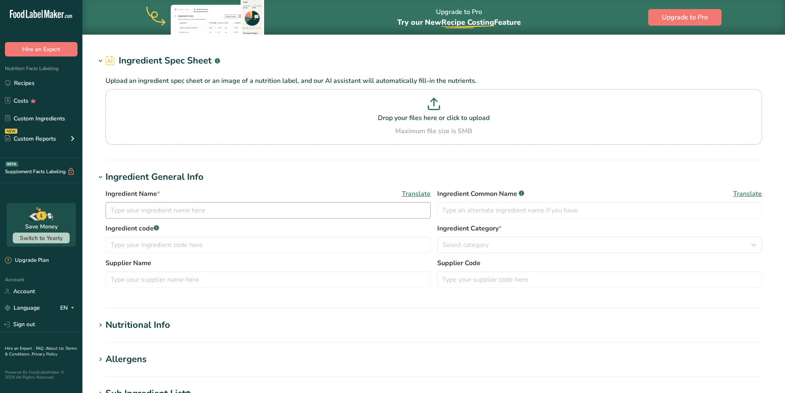
type input "Cosmic Crisp Apple"
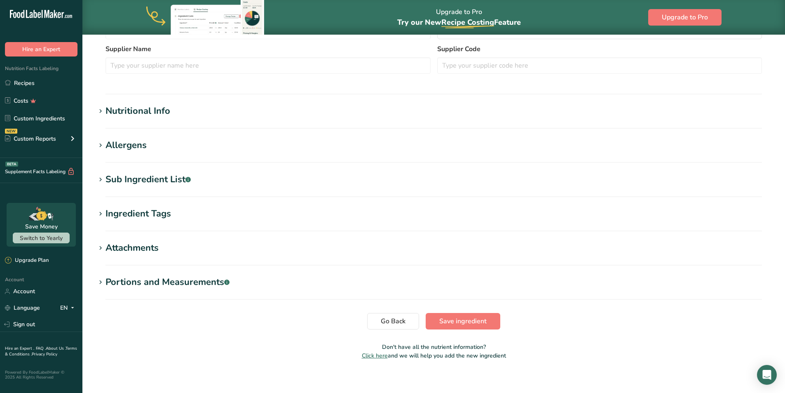
scroll to position [239, 0]
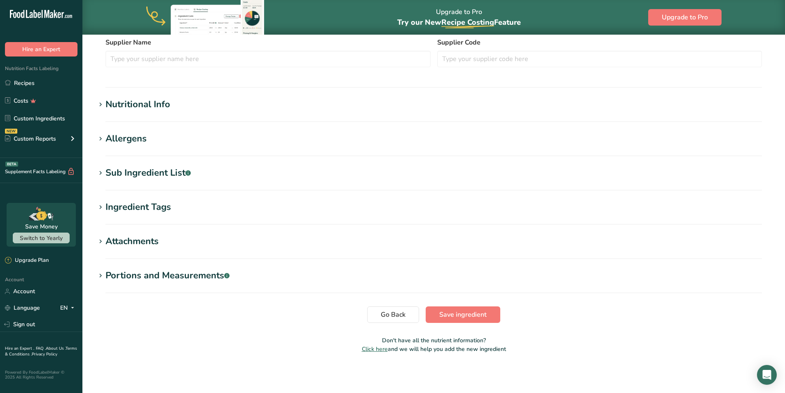
click at [143, 272] on div "Portions and Measurements .a-a{fill:#347362;}.b-a{fill:#fff;}" at bounding box center [168, 276] width 124 height 14
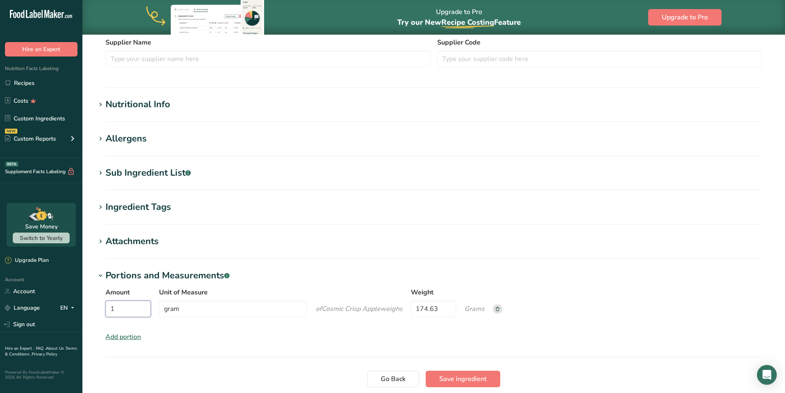
drag, startPoint x: 131, startPoint y: 308, endPoint x: 11, endPoint y: 316, distance: 119.8
click at [12, 316] on div ".a-20{fill:#fff;} Hire an Expert Nutrition Facts Labeling Recipes Costs Custom …" at bounding box center [392, 109] width 785 height 696
type input "174.63"
click at [471, 380] on span "Save ingredient" at bounding box center [462, 379] width 47 height 10
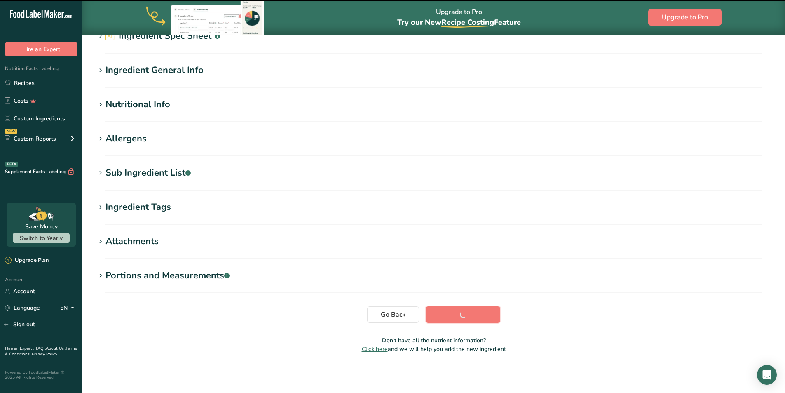
scroll to position [43, 0]
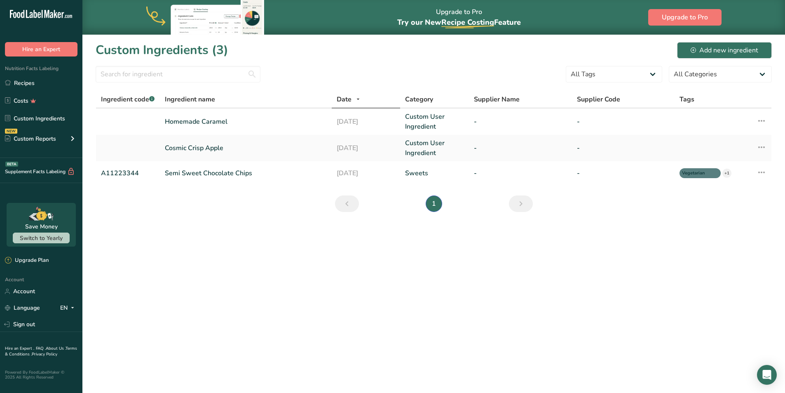
click at [31, 74] on div "Nutrition Facts Labeling Recipes Costs Custom Ingredients NEW Custom Reports Me…" at bounding box center [41, 106] width 82 height 101
click at [32, 80] on link "Recipes" at bounding box center [41, 83] width 82 height 16
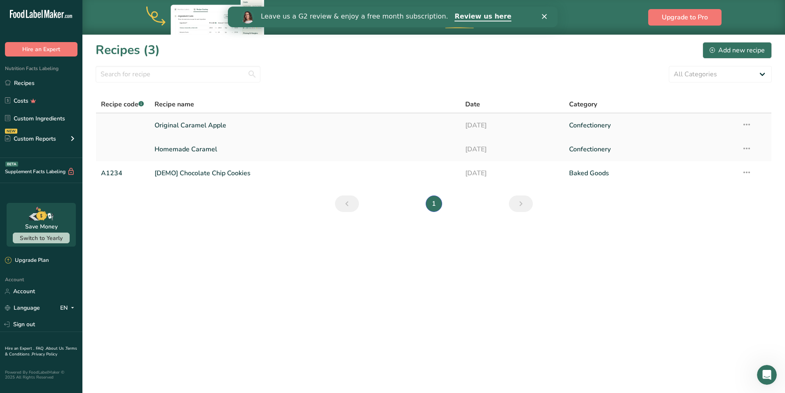
click at [218, 123] on link "Original Caramel Apple" at bounding box center [305, 125] width 301 height 17
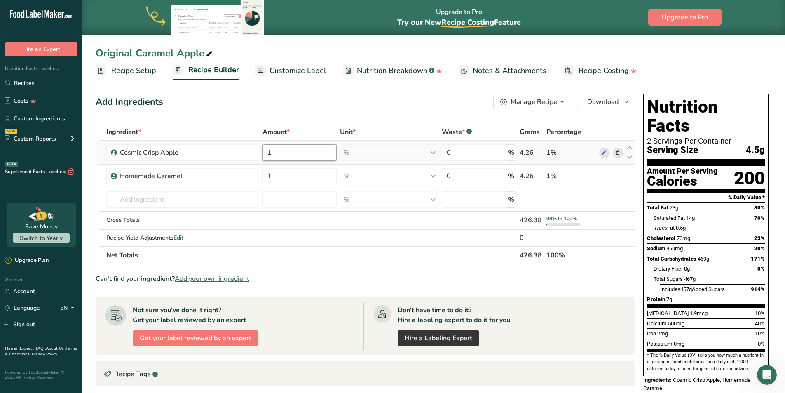
click at [279, 154] on input "1" at bounding box center [300, 152] width 74 height 16
drag, startPoint x: 279, startPoint y: 154, endPoint x: 151, endPoint y: 147, distance: 128.4
click at [151, 147] on tr "Cosmic Crisp Apple 1 % Portions 174.63 gram Weight Units g kg mg See more Volum…" at bounding box center [365, 152] width 539 height 23
type input "174.63"
click at [336, 243] on td at bounding box center [299, 238] width 77 height 16
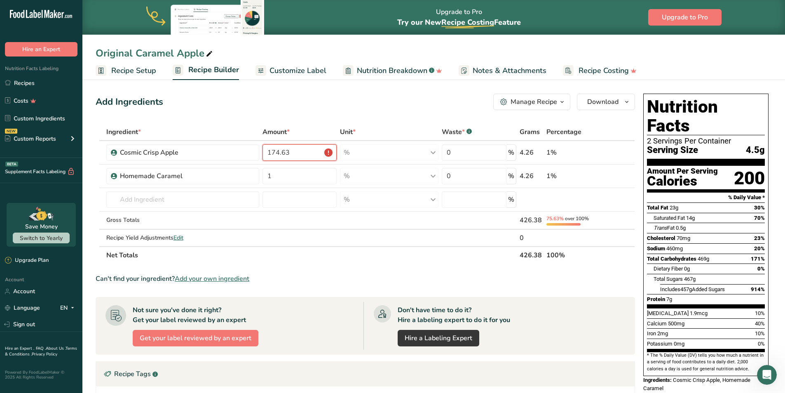
drag, startPoint x: 295, startPoint y: 150, endPoint x: 98, endPoint y: 127, distance: 198.4
click at [103, 137] on table "Ingredient * Amount * Unit * Waste * .a-a{fill:#347362;}.b-a{fill:#fff;} Grams …" at bounding box center [366, 193] width 540 height 141
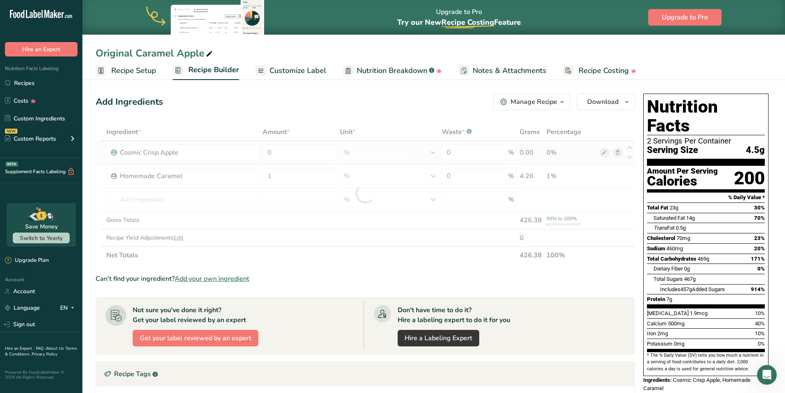
click at [532, 150] on div "Ingredient * Amount * Unit * Waste * .a-a{fill:#347362;}.b-a{fill:#fff;} Grams …" at bounding box center [366, 193] width 540 height 141
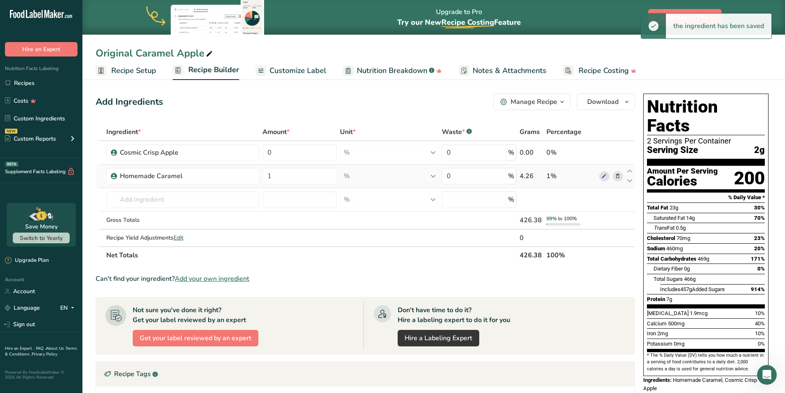
click at [534, 175] on div "4.26" at bounding box center [531, 176] width 23 height 10
click at [529, 175] on div "4.26" at bounding box center [531, 176] width 23 height 10
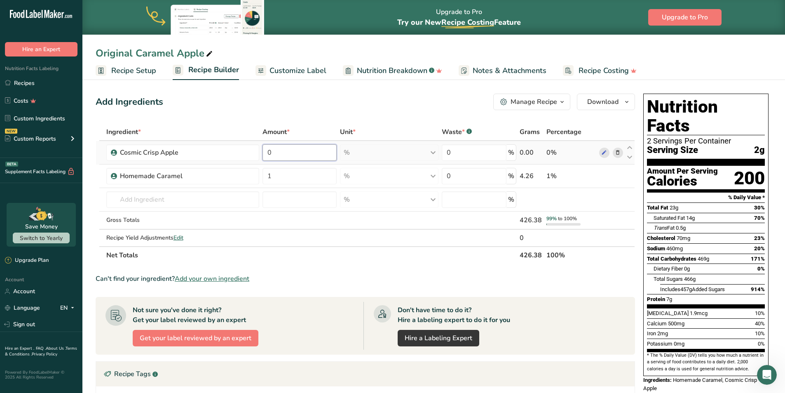
click at [289, 158] on input "0" at bounding box center [300, 152] width 74 height 16
click at [283, 150] on input "0" at bounding box center [300, 152] width 74 height 16
click at [526, 152] on div "Ingredient * Amount * Unit * Waste * .a-a{fill:#347362;}.b-a{fill:#fff;} Grams …" at bounding box center [366, 193] width 540 height 141
drag, startPoint x: 524, startPoint y: 154, endPoint x: 520, endPoint y: 153, distance: 4.2
click at [520, 153] on div "0.00" at bounding box center [531, 153] width 23 height 10
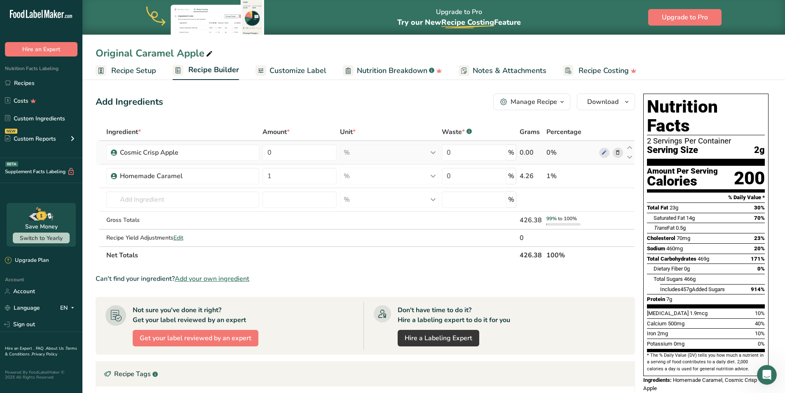
drag, startPoint x: 514, startPoint y: 182, endPoint x: 564, endPoint y: 156, distance: 57.0
click at [515, 182] on div "0 %" at bounding box center [479, 176] width 74 height 16
click at [525, 149] on div "0.00" at bounding box center [531, 153] width 23 height 10
click at [548, 154] on div "0%" at bounding box center [571, 153] width 49 height 10
drag, startPoint x: 547, startPoint y: 153, endPoint x: 540, endPoint y: 152, distance: 7.4
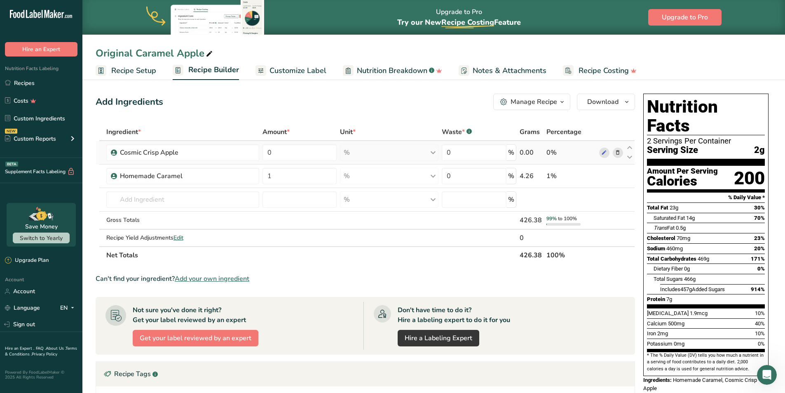
click at [546, 153] on td "0%" at bounding box center [571, 152] width 53 height 23
click at [520, 153] on div "0.00" at bounding box center [531, 153] width 23 height 10
click at [221, 153] on div "Cosmic Crisp Apple" at bounding box center [171, 153] width 103 height 10
click at [272, 157] on input "0" at bounding box center [300, 152] width 74 height 16
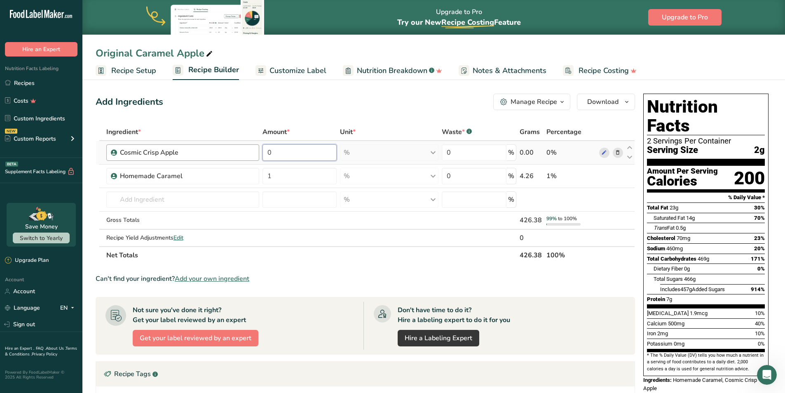
drag, startPoint x: 296, startPoint y: 153, endPoint x: 228, endPoint y: 150, distance: 68.5
click at [228, 150] on tr "Cosmic Crisp Apple 0 % Portions 174.63 gram Weight Units g kg mg See more Volum…" at bounding box center [365, 152] width 539 height 23
type input "1"
click at [441, 119] on div "Add Ingredients Manage Recipe Delete Recipe Duplicate Recipe Scale Recipe Save …" at bounding box center [368, 311] width 544 height 443
drag, startPoint x: 282, startPoint y: 178, endPoint x: 213, endPoint y: 170, distance: 70.1
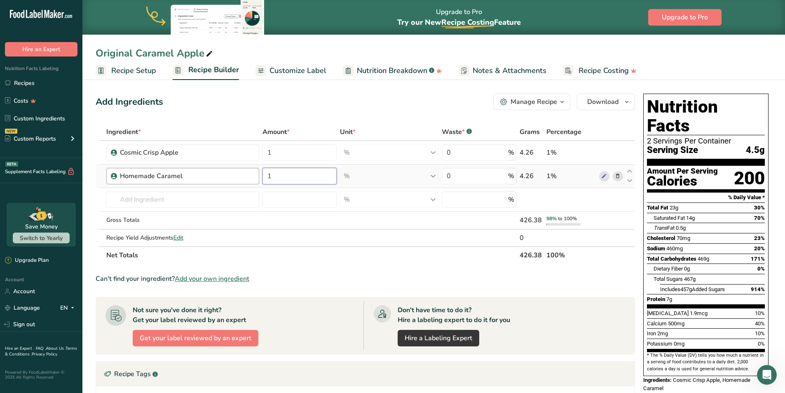
click at [214, 170] on tr "Homemade Caramel 1 % Weight Units g kg mg See more Volume Units l Volume units …" at bounding box center [365, 175] width 539 height 23
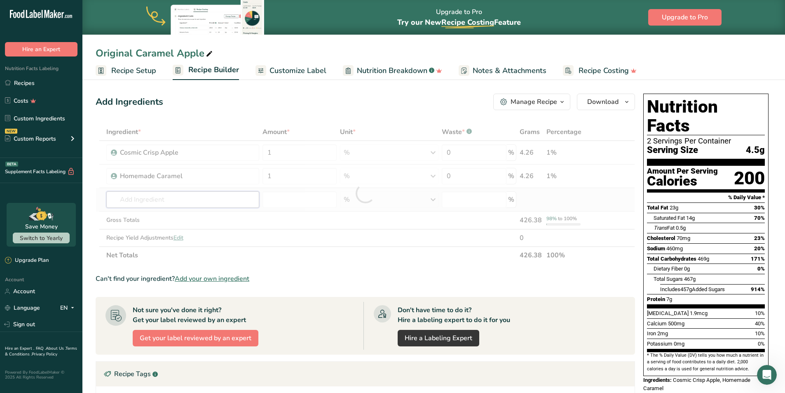
click at [158, 198] on div "Ingredient * Amount * Unit * Waste * .a-a{fill:#347362;}.b-a{fill:#fff;} Grams …" at bounding box center [366, 193] width 540 height 141
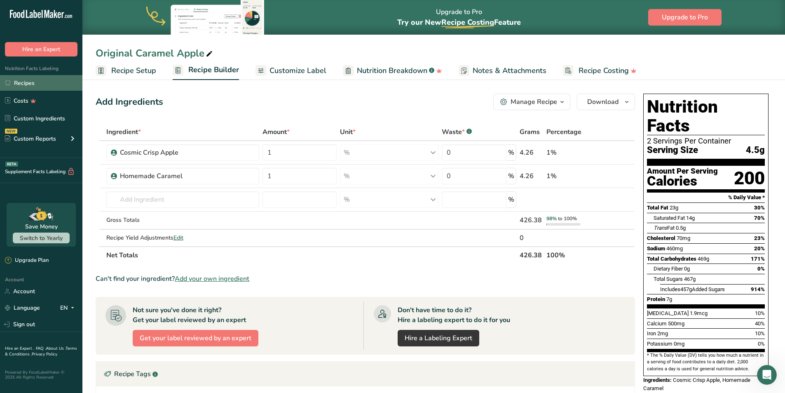
click at [27, 81] on link "Recipes" at bounding box center [41, 83] width 82 height 16
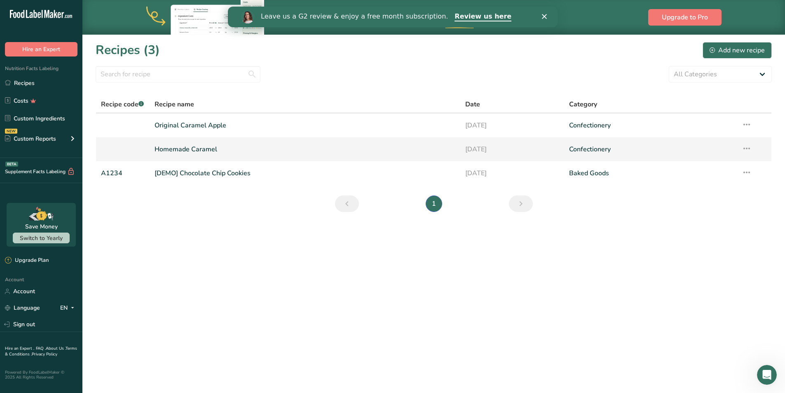
click at [199, 155] on link "Homemade Caramel" at bounding box center [305, 149] width 301 height 17
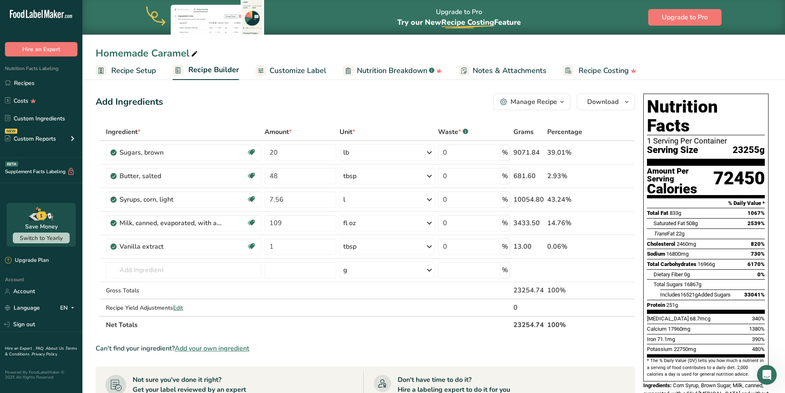
click at [558, 105] on span "button" at bounding box center [562, 102] width 10 height 10
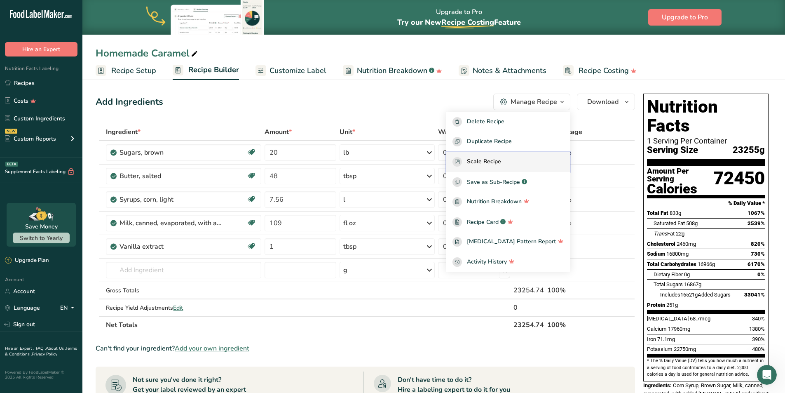
click at [501, 164] on span "Scale Recipe" at bounding box center [484, 161] width 34 height 9
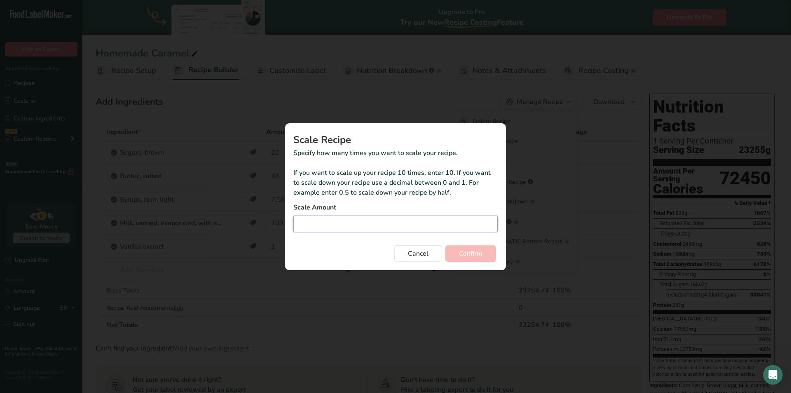
click at [335, 226] on input "Duplicate recipe modal" at bounding box center [395, 224] width 204 height 16
type input "0.5"
click at [485, 258] on button "Confirm" at bounding box center [471, 253] width 51 height 16
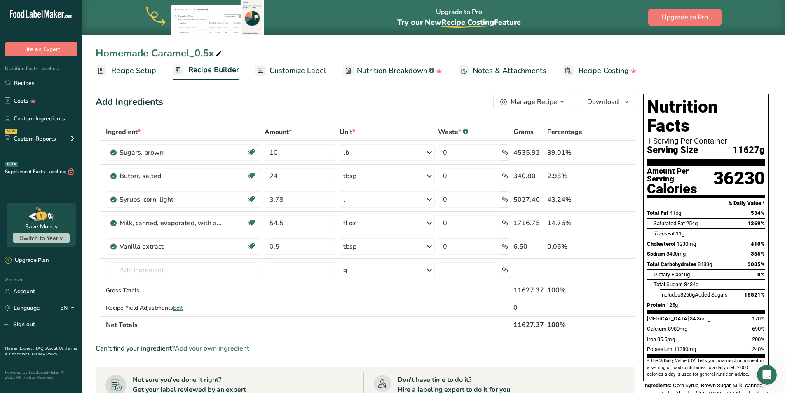
click at [676, 67] on ul "Recipe Setup Recipe Builder Customize Label Nutrition Breakdown .a-a{fill:#3473…" at bounding box center [433, 70] width 703 height 19
click at [362, 292] on td at bounding box center [387, 290] width 99 height 17
click at [251, 96] on div "Add Ingredients Manage Recipe Delete Recipe Duplicate Recipe Scale Recipe Save …" at bounding box center [366, 102] width 540 height 16
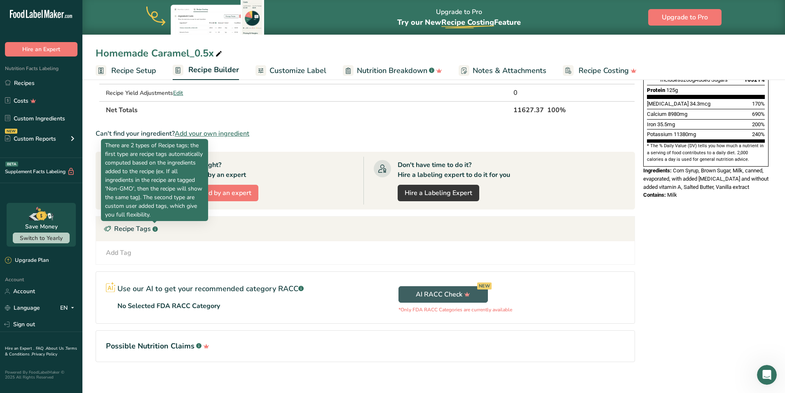
scroll to position [223, 0]
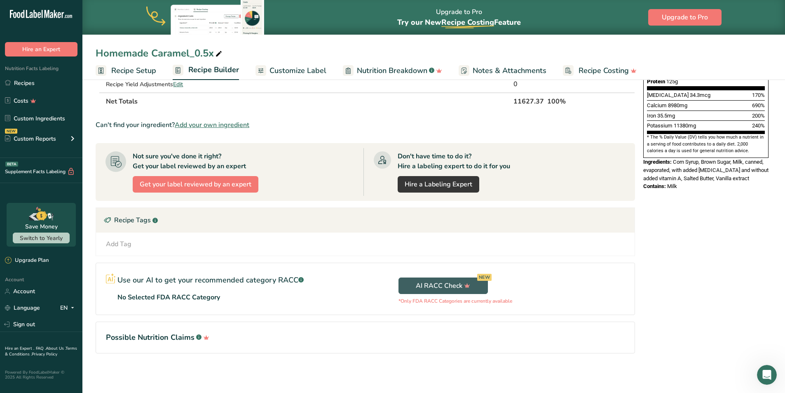
click at [184, 338] on h1 "Possible Nutrition Claims .a-a{fill:#347362;}.b-a{fill:#fff;}" at bounding box center [365, 337] width 519 height 11
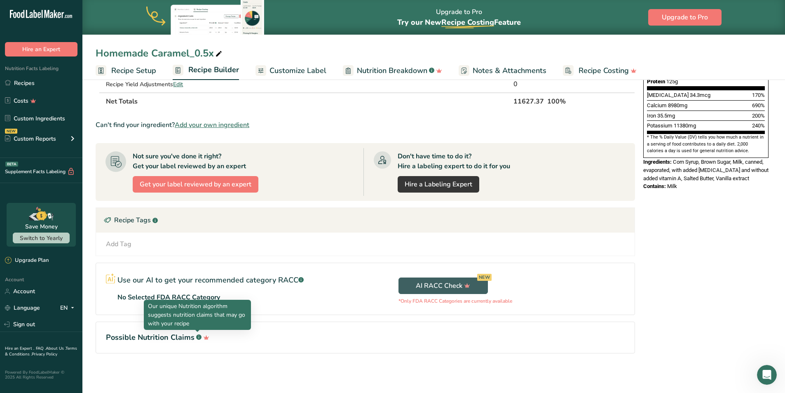
click at [199, 338] on icon at bounding box center [199, 337] width 0 height 2
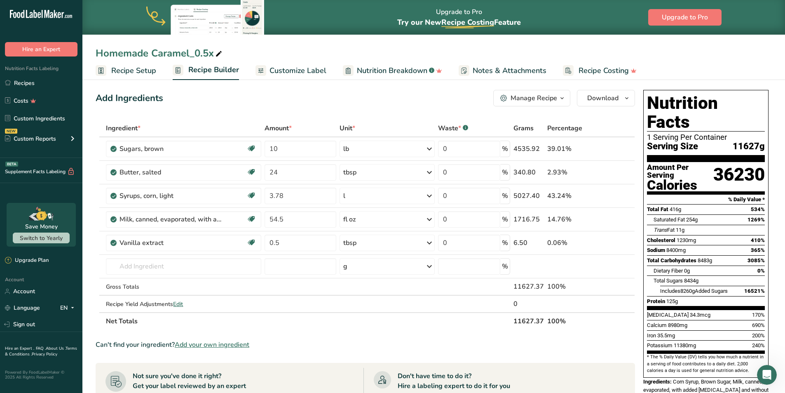
scroll to position [0, 0]
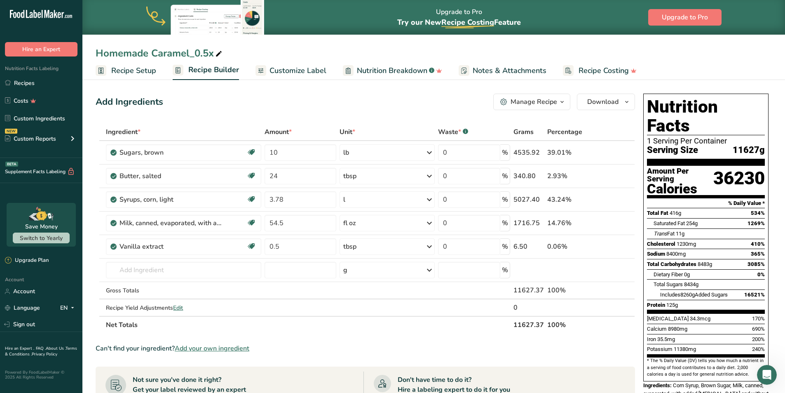
click at [467, 101] on div "Add Ingredients Manage Recipe Delete Recipe Duplicate Recipe Scale Recipe Save …" at bounding box center [366, 102] width 540 height 16
click at [294, 73] on span "Customize Label" at bounding box center [298, 70] width 57 height 11
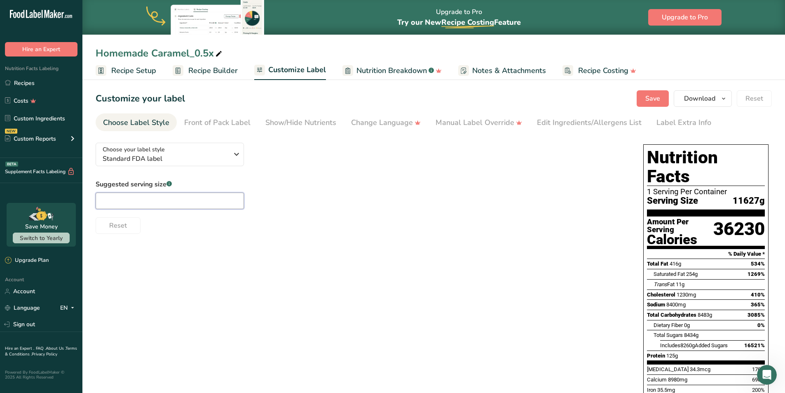
click at [146, 198] on input "text" at bounding box center [170, 200] width 148 height 16
click at [124, 70] on span "Recipe Setup" at bounding box center [133, 70] width 45 height 11
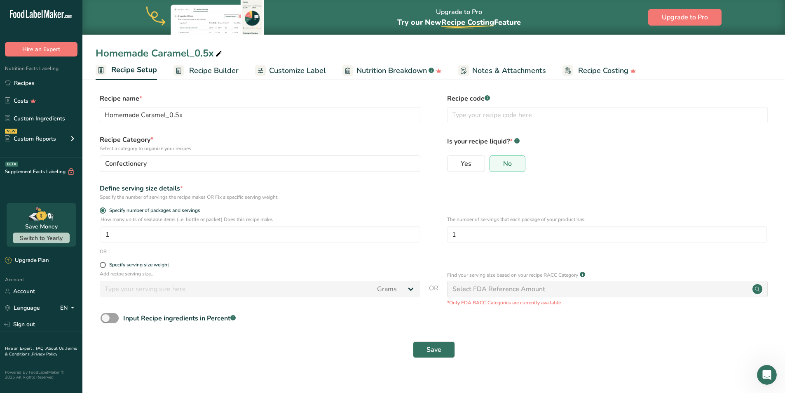
click at [209, 71] on span "Recipe Builder" at bounding box center [213, 70] width 49 height 11
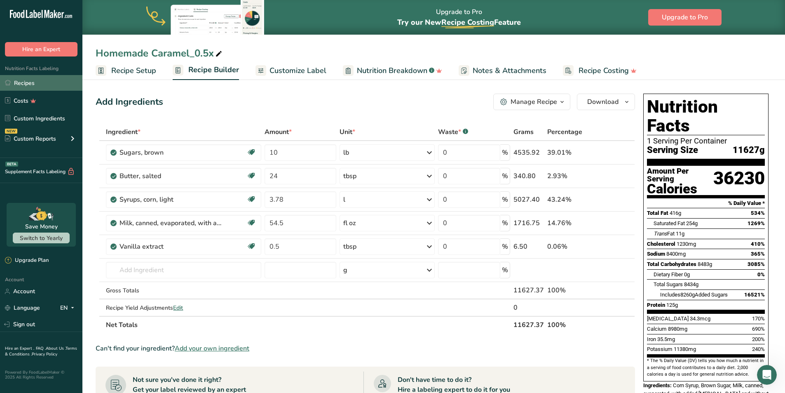
click at [16, 83] on link "Recipes" at bounding box center [41, 83] width 82 height 16
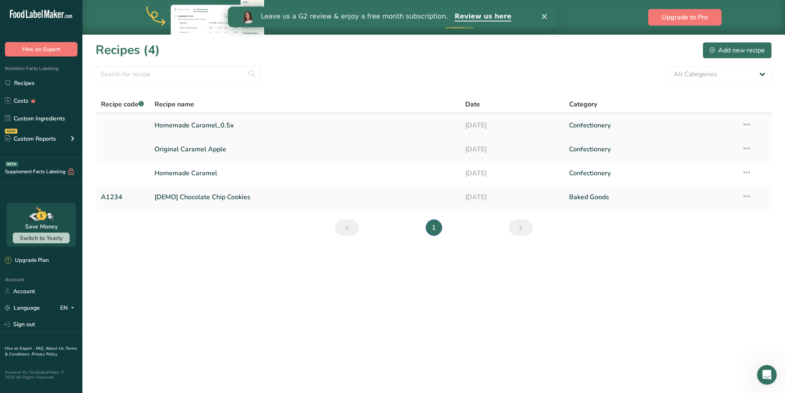
click at [206, 127] on link "Homemade Caramel_0.5x" at bounding box center [305, 125] width 301 height 17
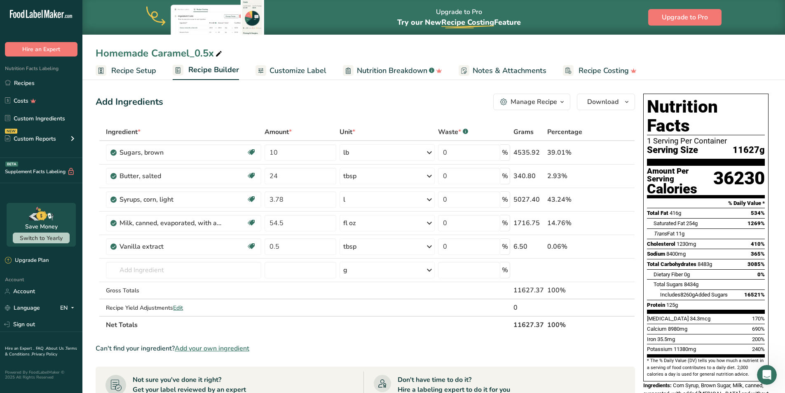
click at [141, 71] on span "Recipe Setup" at bounding box center [133, 70] width 45 height 11
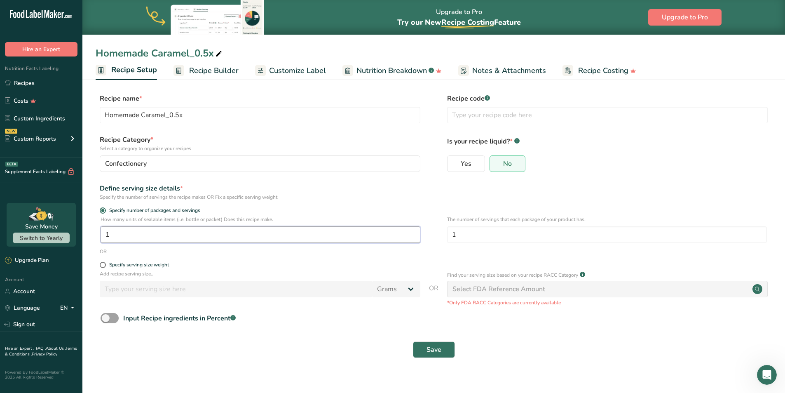
click at [143, 239] on input "1" at bounding box center [261, 234] width 320 height 16
click at [101, 266] on span at bounding box center [103, 265] width 6 height 6
click at [101, 266] on input "Specify serving size weight" at bounding box center [102, 264] width 5 height 5
radio input "true"
radio input "false"
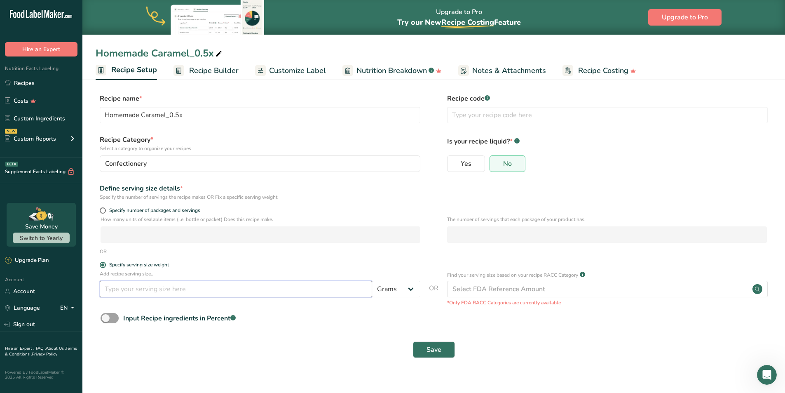
click at [145, 291] on input "number" at bounding box center [236, 289] width 272 height 16
type input "0.17"
click at [397, 291] on select "Grams kg mg mcg lb oz l mL fl oz tbsp tsp cup qt gallon" at bounding box center [396, 289] width 48 height 16
select select "12"
click at [372, 281] on select "Grams kg mg mcg lb oz l mL fl oz tbsp tsp cup qt gallon" at bounding box center [396, 289] width 48 height 16
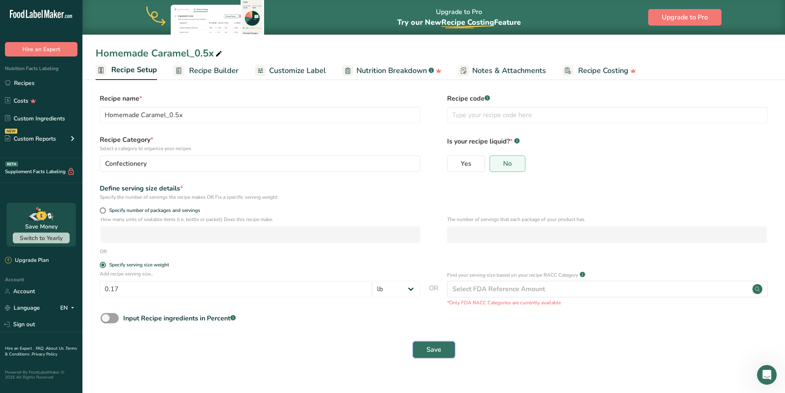
click at [440, 345] on span "Save" at bounding box center [434, 350] width 15 height 10
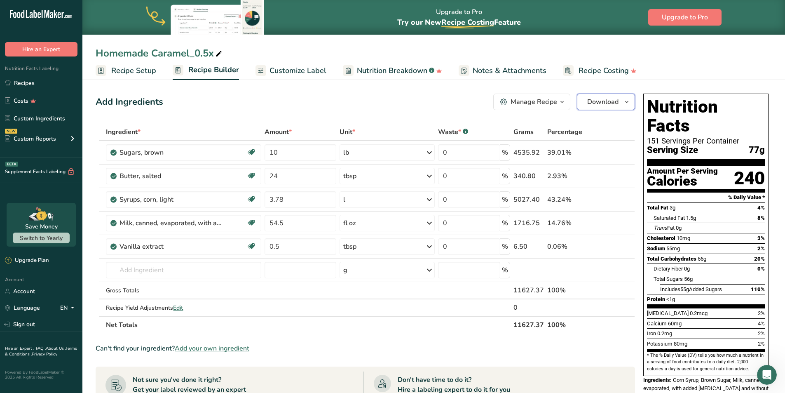
click at [597, 99] on span "Download" at bounding box center [602, 102] width 31 height 10
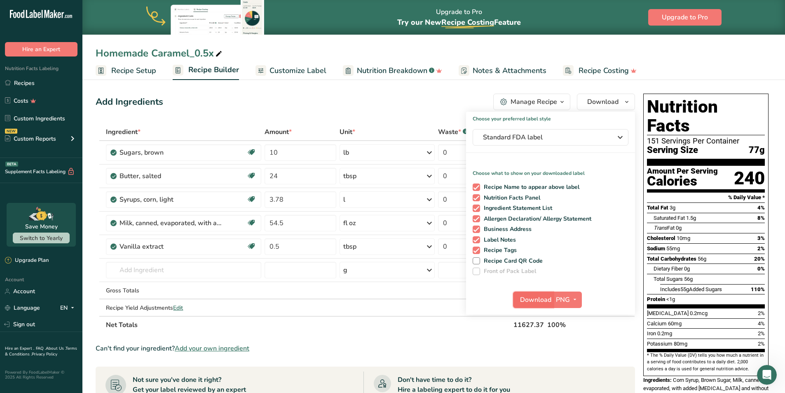
click at [533, 300] on span "Download" at bounding box center [535, 300] width 31 height 10
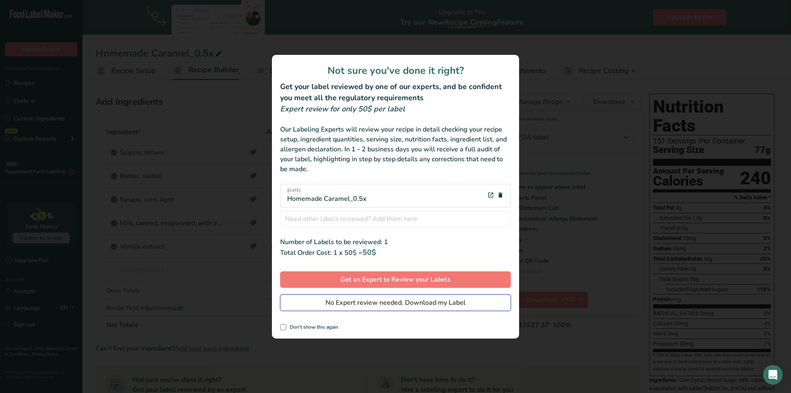
click at [362, 303] on span "No Expert review needed. Download my Label" at bounding box center [396, 303] width 140 height 10
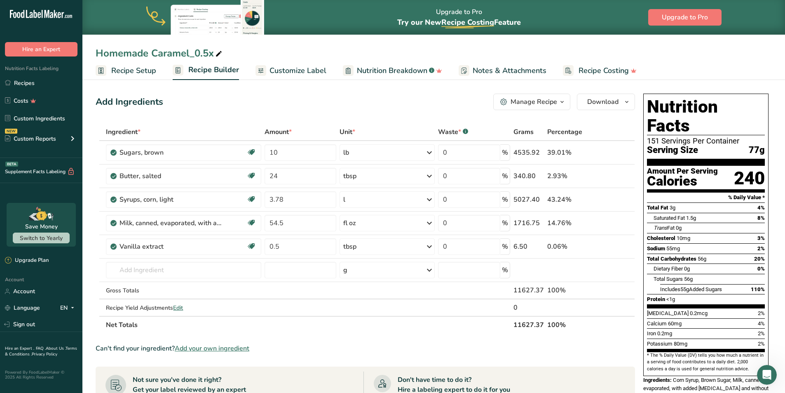
click at [220, 56] on icon at bounding box center [218, 54] width 7 height 12
drag, startPoint x: 190, startPoint y: 52, endPoint x: 217, endPoint y: 54, distance: 26.5
click at [217, 54] on input "Homemade Caramel_0.5x" at bounding box center [434, 53] width 676 height 15
type input "Homemade Caramel (Single Serving)"
click at [395, 94] on div "Add Ingredients Manage Recipe Delete Recipe Duplicate Recipe Scale Recipe Save …" at bounding box center [366, 102] width 540 height 16
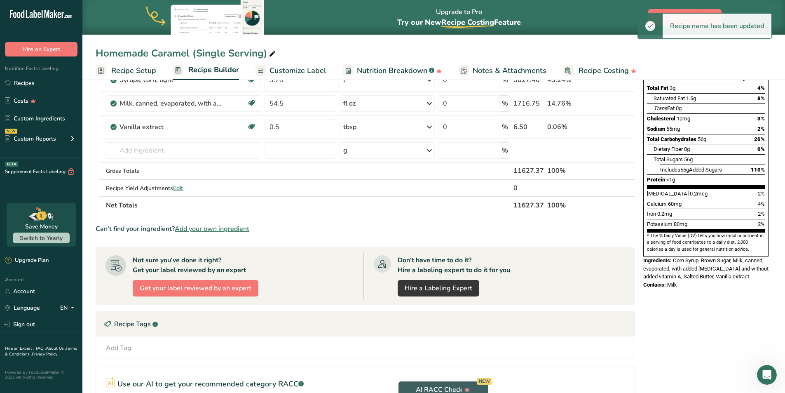
scroll to position [124, 0]
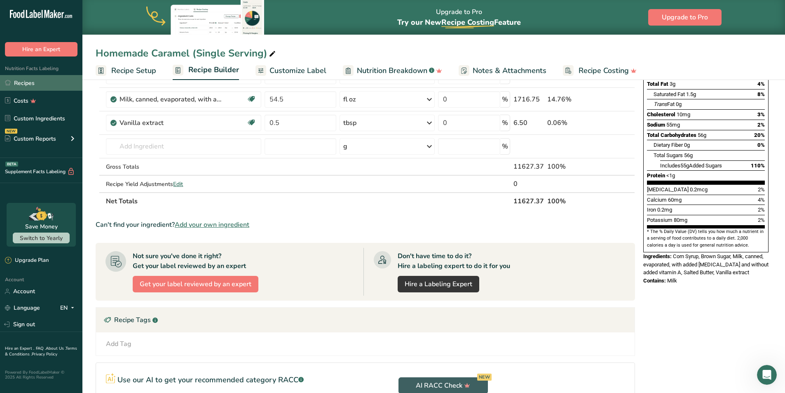
click at [29, 84] on link "Recipes" at bounding box center [41, 83] width 82 height 16
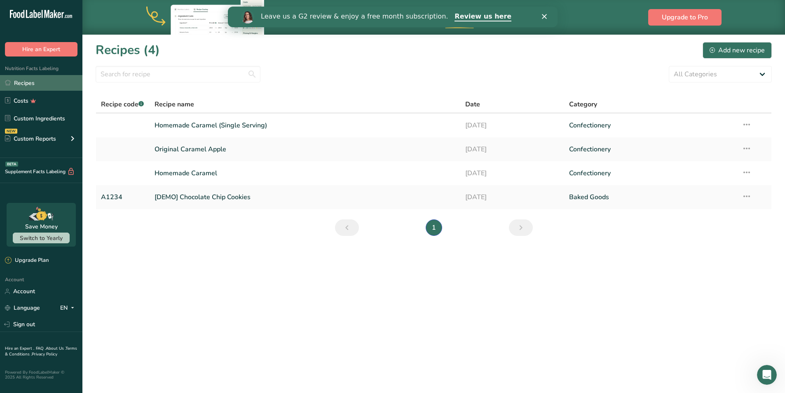
click at [21, 85] on link "Recipes" at bounding box center [41, 83] width 82 height 16
click at [237, 124] on link "Homemade Caramel (Single Serving)" at bounding box center [305, 125] width 301 height 17
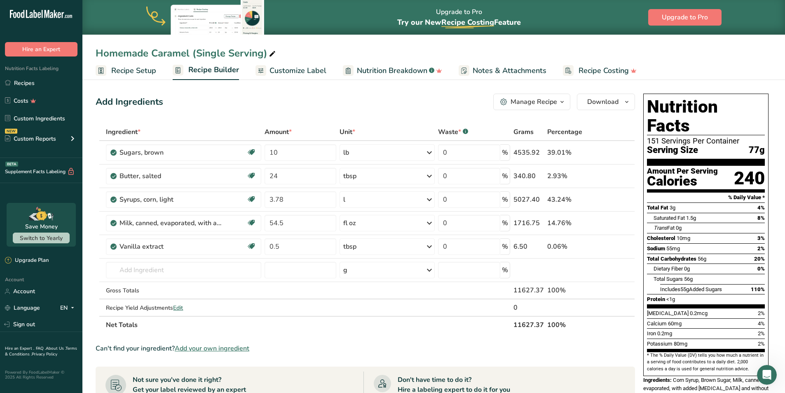
click at [269, 54] on icon at bounding box center [272, 54] width 7 height 12
drag, startPoint x: 191, startPoint y: 53, endPoint x: 295, endPoint y: 59, distance: 104.1
click at [295, 59] on input "Homemade Caramel (Single Serving)" at bounding box center [434, 53] width 676 height 15
type input "Homemade Caramel"
click at [366, 323] on th "Net Totals" at bounding box center [307, 324] width 407 height 17
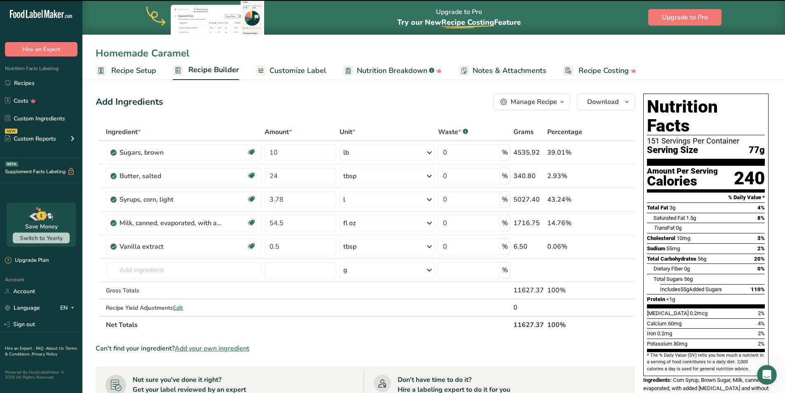
click at [234, 108] on div "Add Ingredients Manage Recipe Delete Recipe Duplicate Recipe Scale Recipe Save …" at bounding box center [366, 102] width 540 height 16
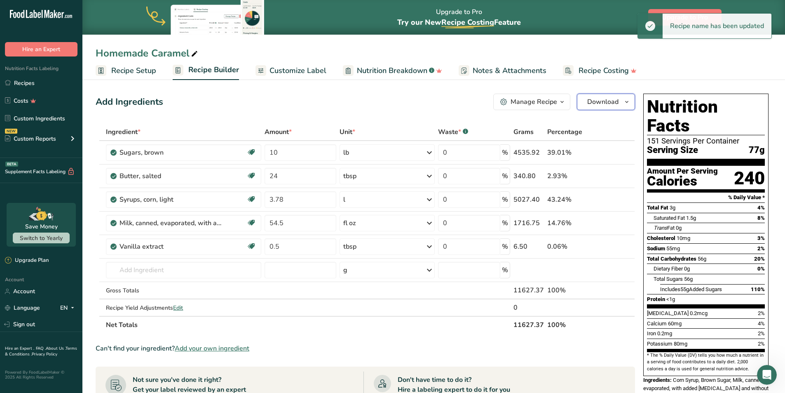
click at [604, 99] on span "Download" at bounding box center [602, 102] width 31 height 10
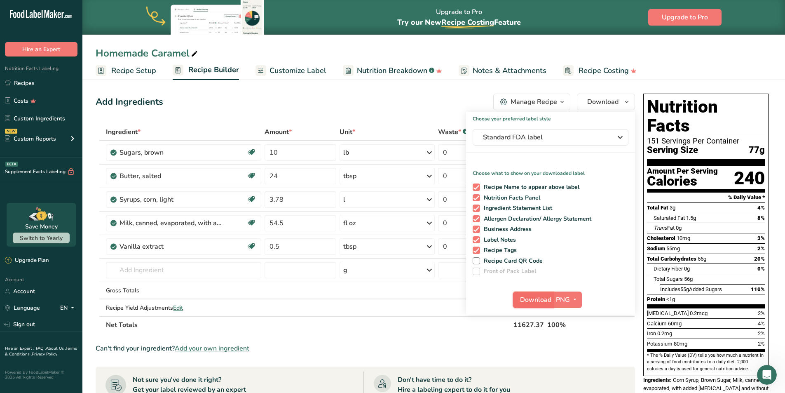
click at [551, 303] on span "Download" at bounding box center [535, 300] width 31 height 10
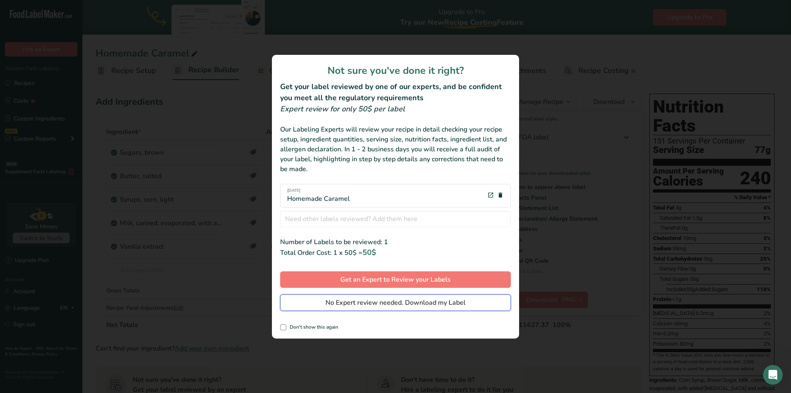
click at [386, 305] on span "No Expert review needed. Download my Label" at bounding box center [396, 303] width 140 height 10
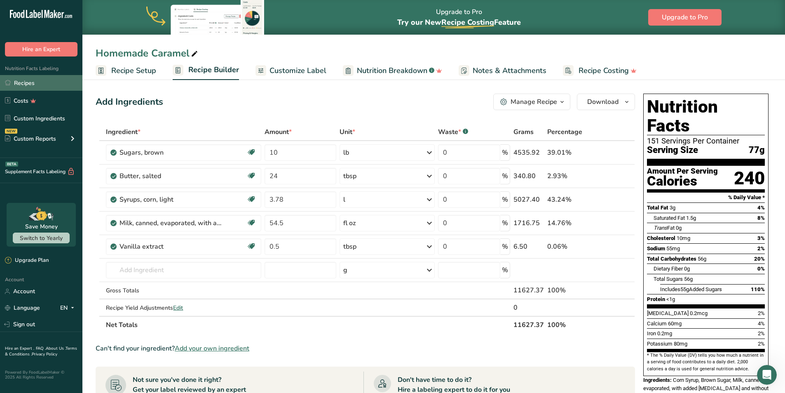
click at [32, 84] on link "Recipes" at bounding box center [41, 83] width 82 height 16
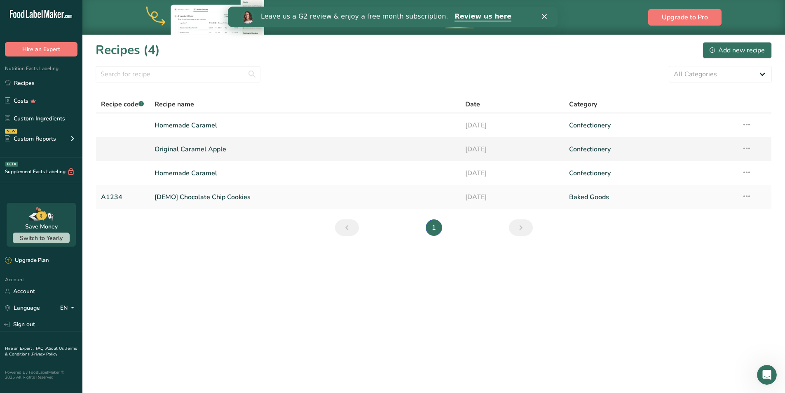
click at [195, 147] on link "Original Caramel Apple" at bounding box center [305, 149] width 301 height 17
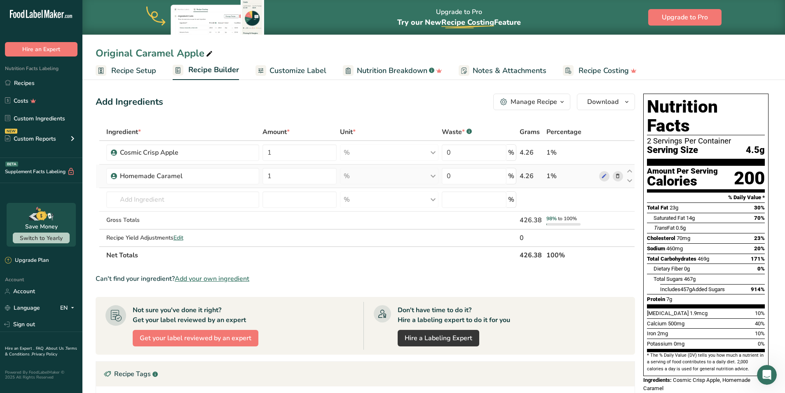
click at [618, 177] on icon at bounding box center [618, 176] width 6 height 9
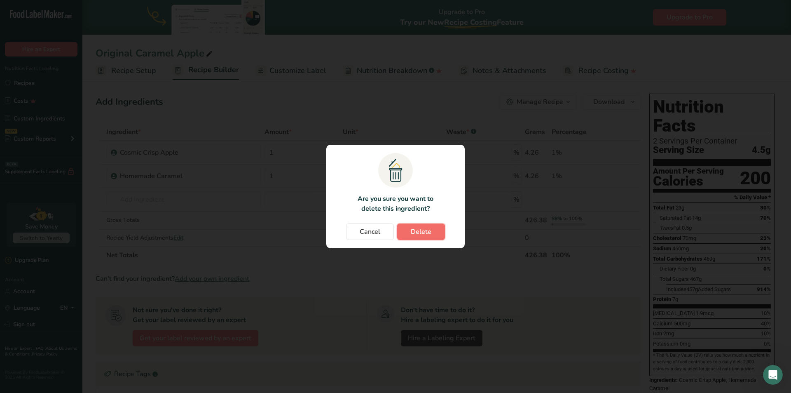
click at [427, 233] on span "Delete" at bounding box center [421, 232] width 21 height 10
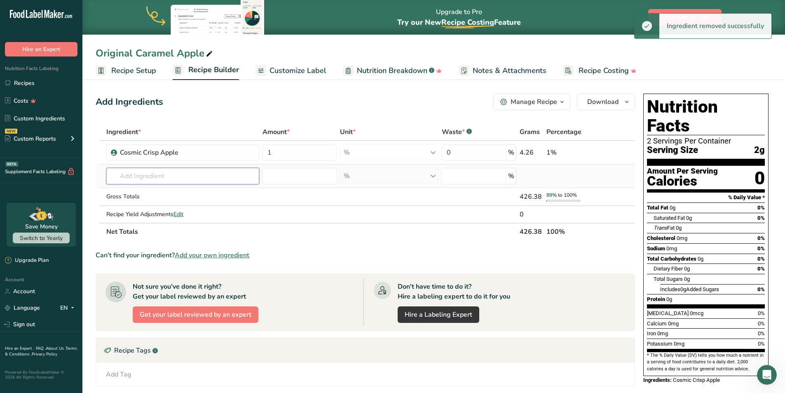
click at [127, 178] on input "text" at bounding box center [182, 176] width 153 height 16
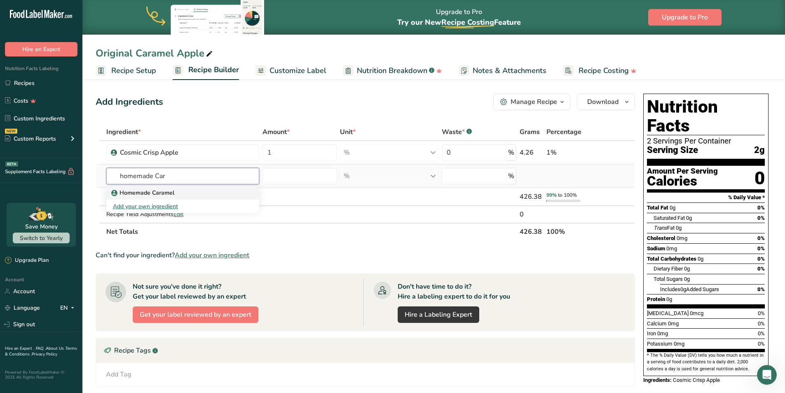
type input "homemade Car"
click at [161, 194] on p "Homemade Caramel" at bounding box center [143, 192] width 61 height 9
type input "Homemade Caramel"
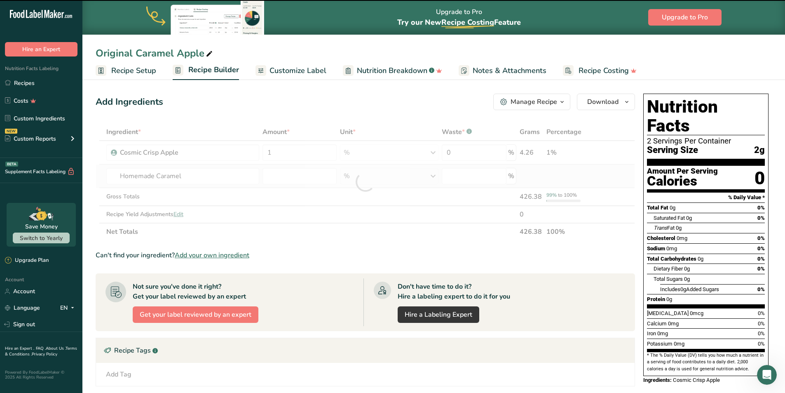
type input "0"
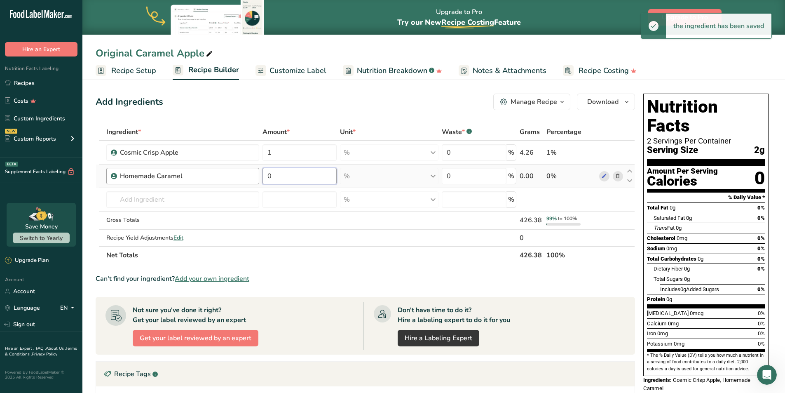
drag, startPoint x: 284, startPoint y: 172, endPoint x: 206, endPoint y: 175, distance: 78.4
click at [207, 174] on tr "Homemade Caramel 0 % Weight Units g kg mg See more Volume Units l Volume units …" at bounding box center [365, 175] width 539 height 23
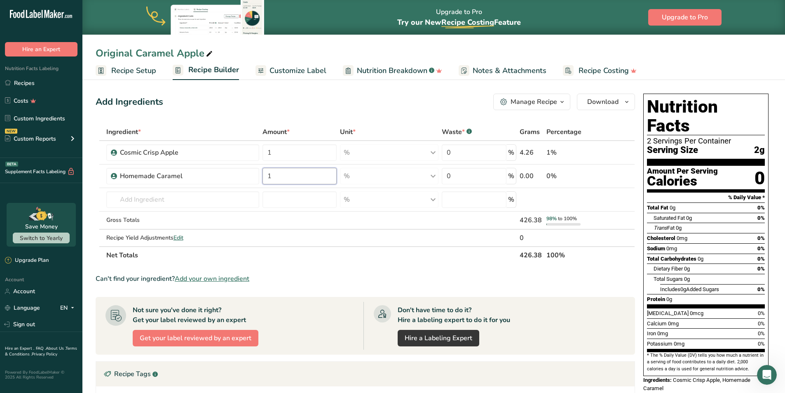
type input "1"
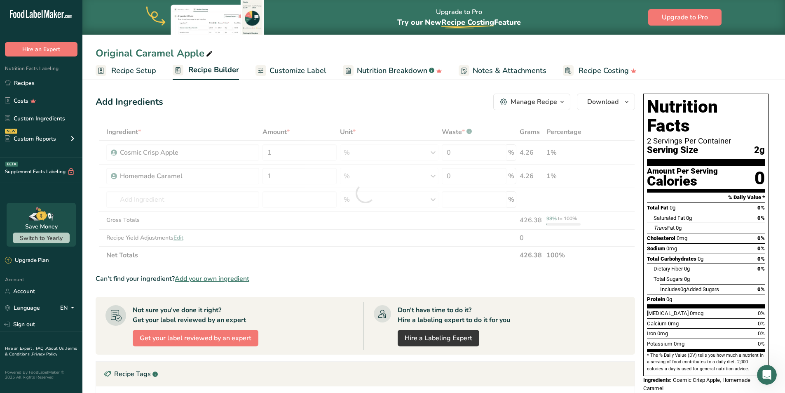
click at [388, 304] on div "Don't have time to do it? Hire a labeling expert to do it for you Hire a Labeli…" at bounding box center [495, 326] width 262 height 48
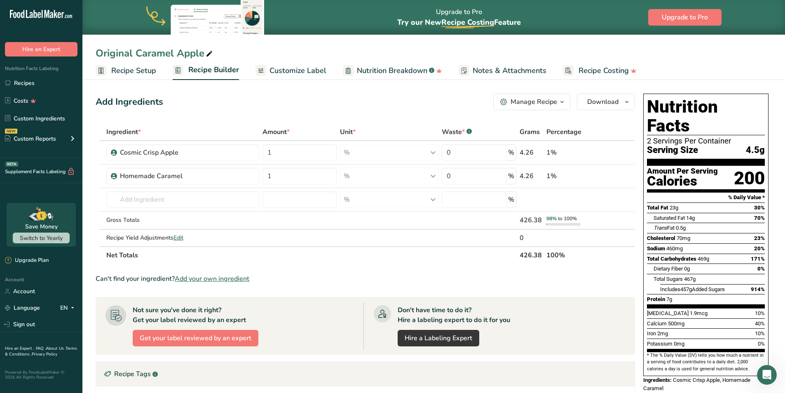
click at [145, 69] on span "Recipe Setup" at bounding box center [133, 70] width 45 height 11
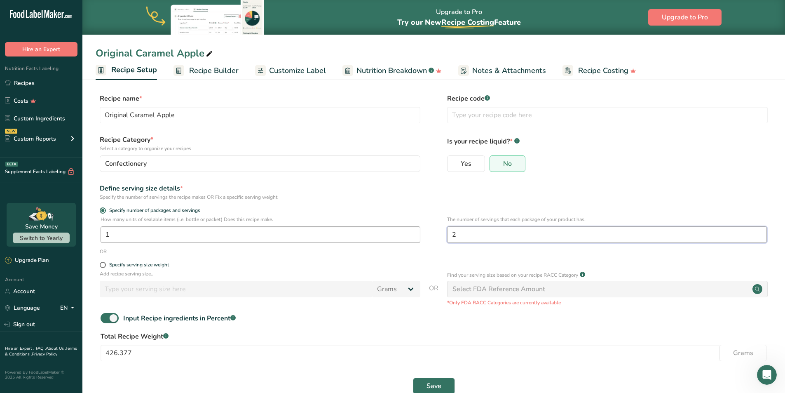
drag, startPoint x: 481, startPoint y: 237, endPoint x: 306, endPoint y: 238, distance: 174.4
click at [311, 238] on div "How many units of sealable items (i.e. bottle or packet) Does this recipe make.…" at bounding box center [434, 232] width 676 height 32
type input "1"
click at [473, 202] on form "Recipe name * Original Caramel Apple Recipe code .a-a{fill:#347362;}.b-a{fill:#…" at bounding box center [434, 246] width 676 height 305
click at [103, 265] on span at bounding box center [103, 265] width 6 height 6
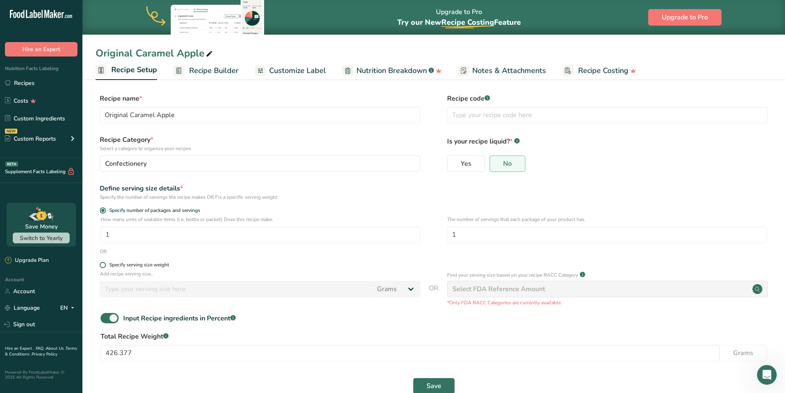
click at [103, 265] on input "Specify serving size weight" at bounding box center [102, 264] width 5 height 5
radio input "true"
radio input "false"
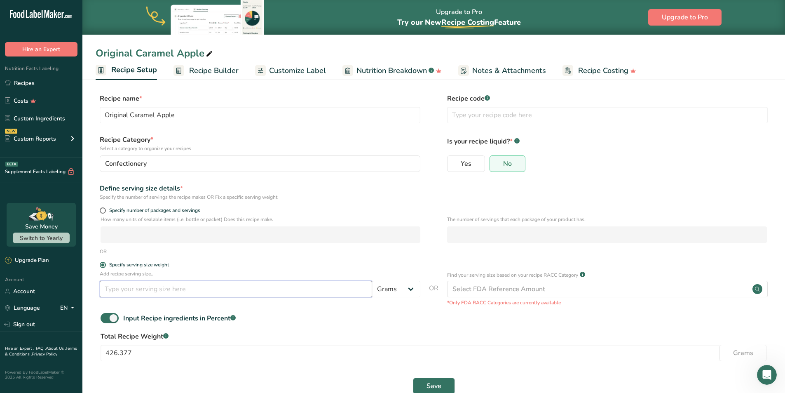
click at [145, 289] on input "number" at bounding box center [236, 289] width 272 height 16
type input "0.47"
click at [398, 291] on select "Grams kg mg mcg lb oz l mL fl oz tbsp tsp cup qt gallon" at bounding box center [396, 289] width 48 height 16
select select "12"
click at [372, 281] on select "Grams kg mg mcg lb oz l mL fl oz tbsp tsp cup qt gallon" at bounding box center [396, 289] width 48 height 16
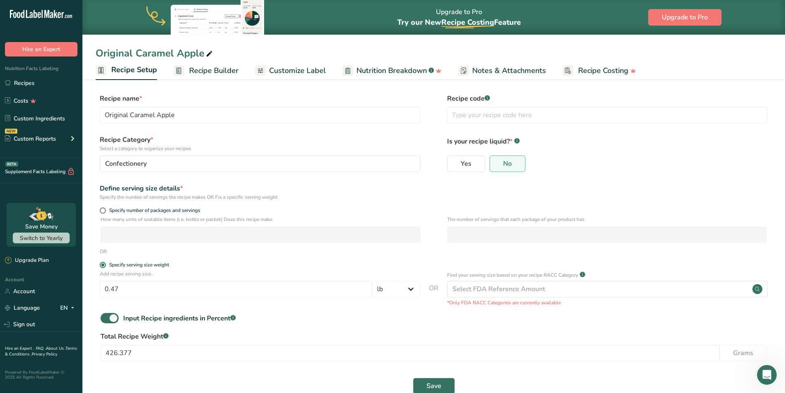
click at [402, 338] on label "Total Recipe Weight .a-a{fill:#347362;}.b-a{fill:#fff;}" at bounding box center [434, 336] width 666 height 10
drag, startPoint x: 263, startPoint y: 332, endPoint x: 403, endPoint y: 319, distance: 140.3
click at [266, 333] on label "Total Recipe Weight .a-a{fill:#347362;}.b-a{fill:#fff;}" at bounding box center [434, 336] width 666 height 10
click at [257, 333] on label "Total Recipe Weight .a-a{fill:#347362;}.b-a{fill:#fff;}" at bounding box center [434, 336] width 666 height 10
click at [434, 387] on span "Save" at bounding box center [434, 386] width 15 height 10
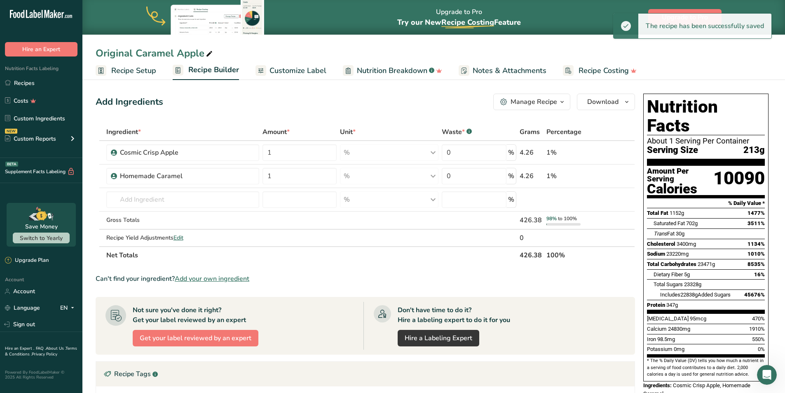
click at [285, 111] on div "Add Ingredients Manage Recipe Delete Recipe Duplicate Recipe Scale Recipe Save …" at bounding box center [368, 311] width 544 height 443
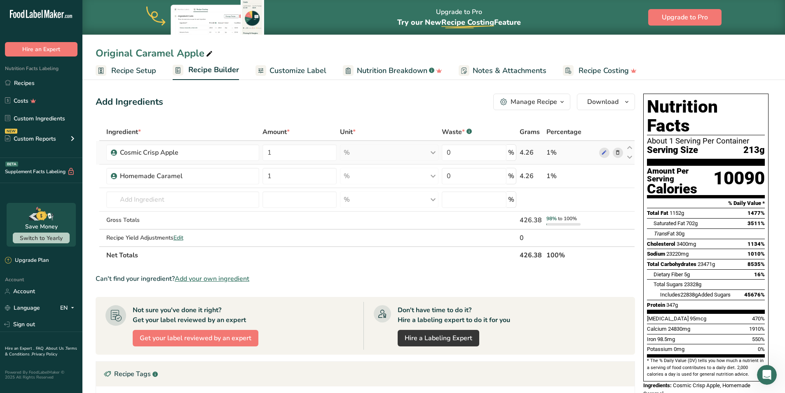
click at [622, 154] on span at bounding box center [618, 153] width 10 height 10
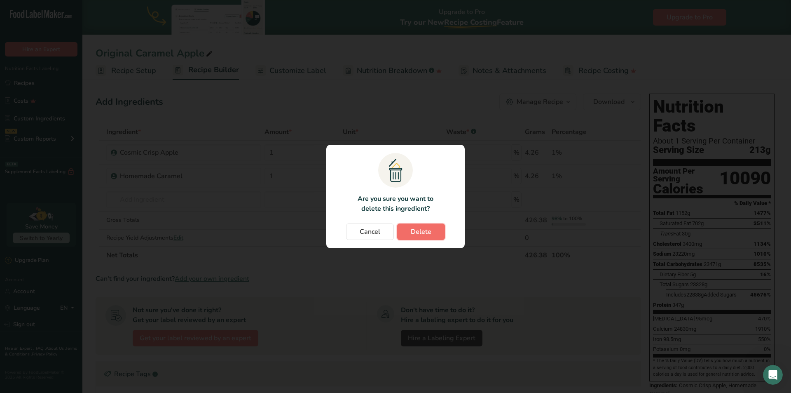
click at [422, 230] on span "Delete" at bounding box center [421, 232] width 21 height 10
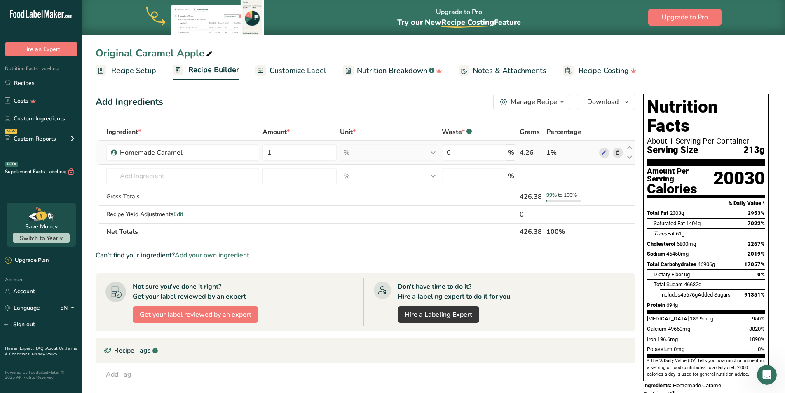
click at [617, 154] on icon at bounding box center [618, 152] width 6 height 9
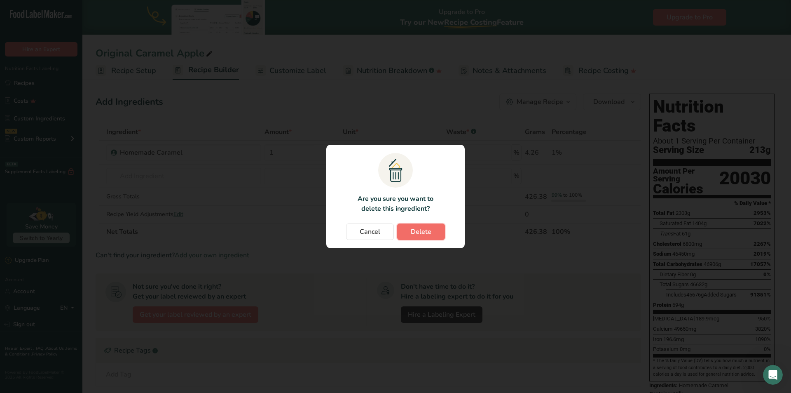
click at [431, 232] on span "Delete" at bounding box center [421, 232] width 21 height 10
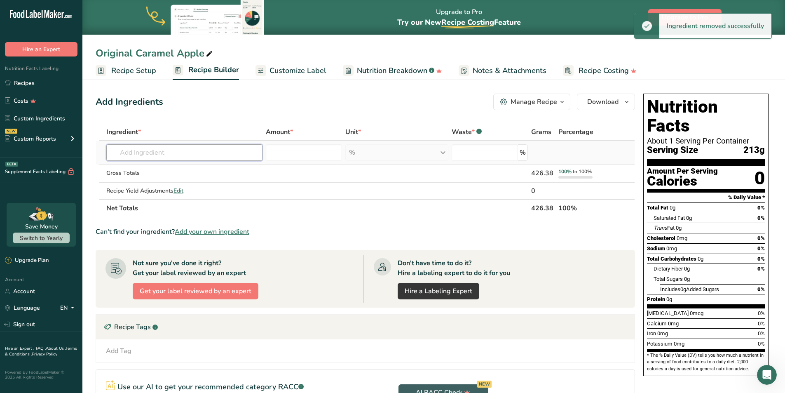
click at [122, 152] on input "text" at bounding box center [184, 152] width 156 height 16
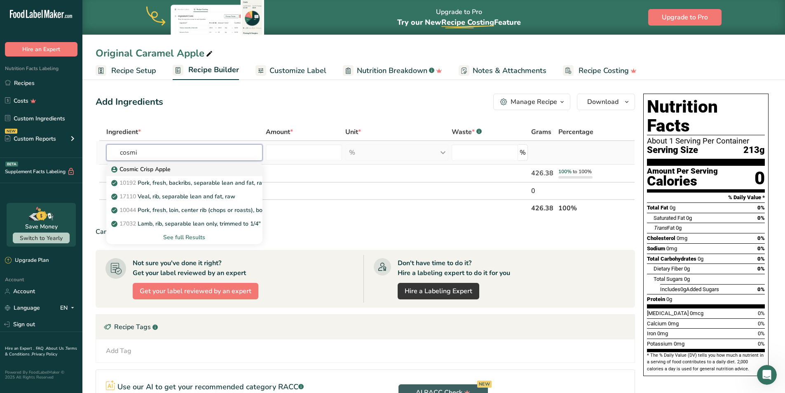
type input "cosmi"
click at [142, 166] on p "Cosmic Crisp Apple" at bounding box center [142, 169] width 58 height 9
type input "Cosmic Crisp Apple"
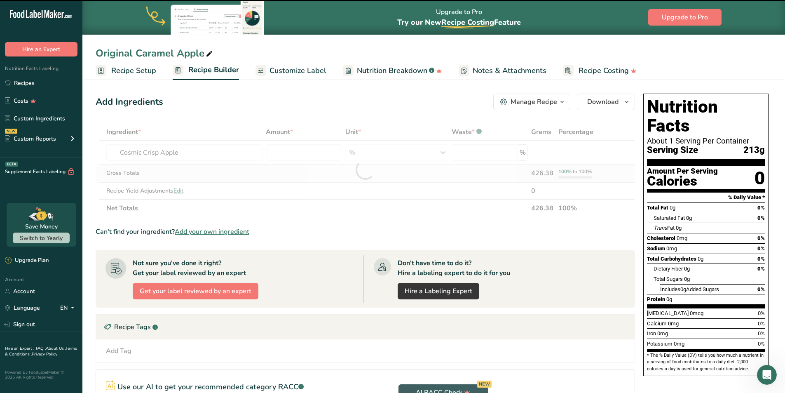
type input "0"
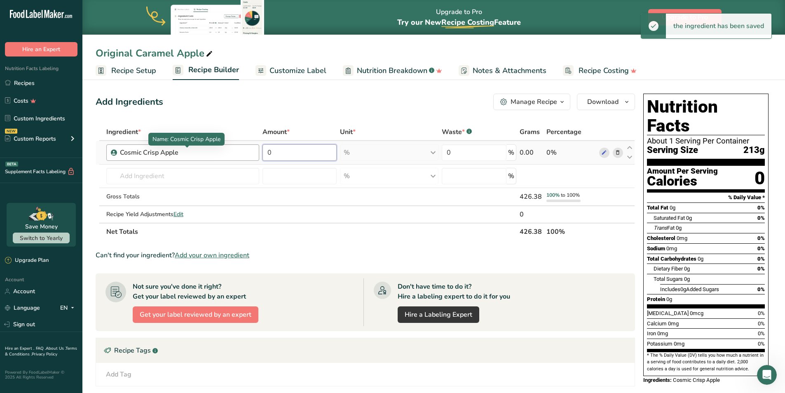
drag, startPoint x: 302, startPoint y: 156, endPoint x: 185, endPoint y: 153, distance: 117.5
click at [185, 153] on tr "Cosmic Crisp Apple 0 % Portions 174.63 gram Weight Units g kg mg See more Volum…" at bounding box center [365, 152] width 539 height 23
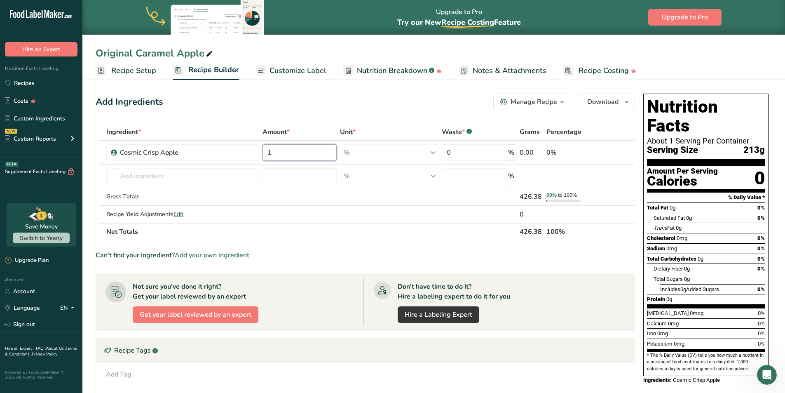
type input "1"
click at [346, 101] on div "Add Ingredients Manage Recipe Delete Recipe Duplicate Recipe Scale Recipe Save …" at bounding box center [366, 102] width 540 height 16
click at [157, 174] on input "text" at bounding box center [182, 176] width 153 height 16
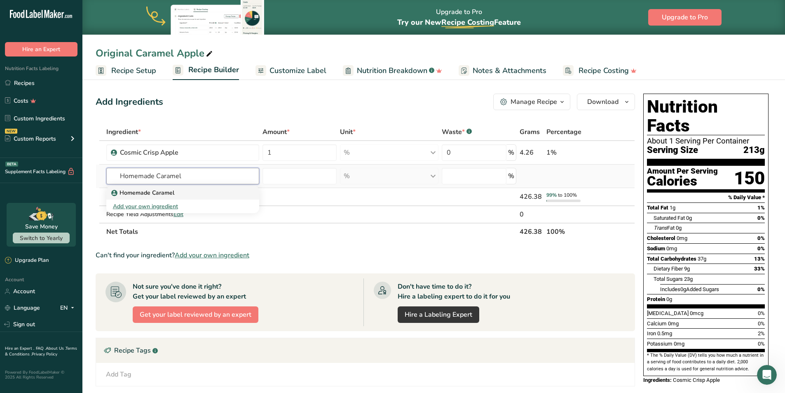
type input "Homemade Caramel"
click at [167, 192] on p "Homemade Caramel" at bounding box center [143, 192] width 61 height 9
type input "Homemade Caramel"
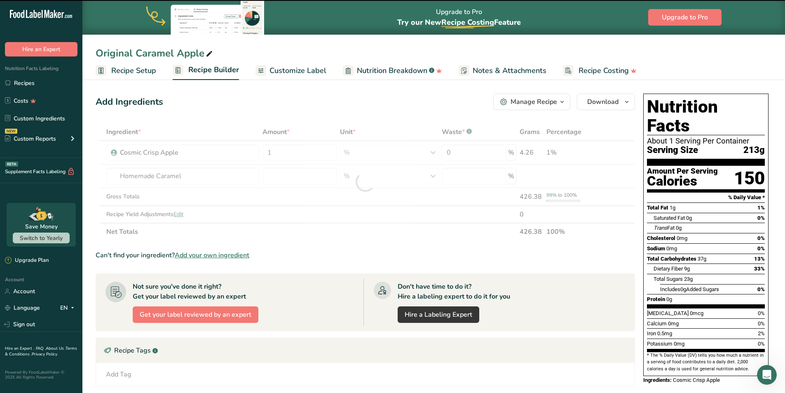
type input "0"
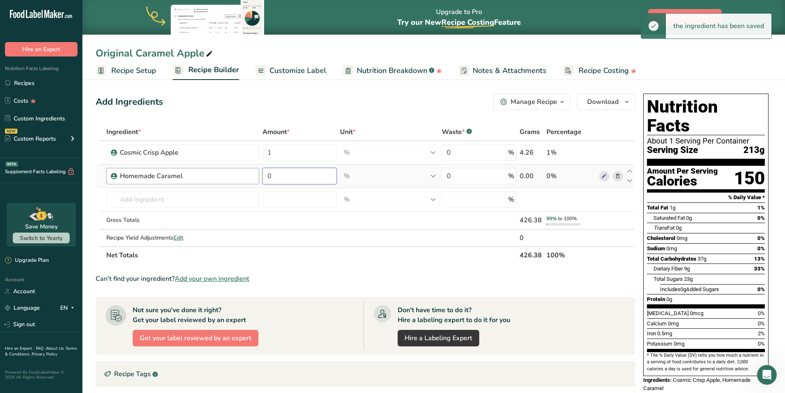
drag, startPoint x: 288, startPoint y: 179, endPoint x: 171, endPoint y: 170, distance: 117.4
click at [171, 170] on tr "Homemade Caramel 0 % Weight Units g kg mg See more Volume Units l Volume units …" at bounding box center [365, 175] width 539 height 23
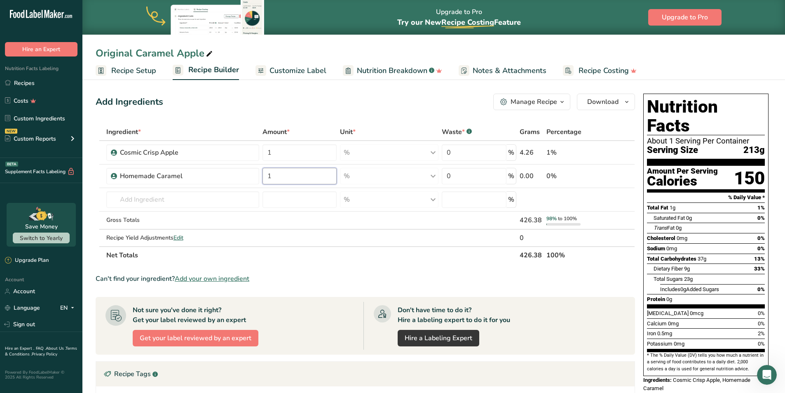
type input "1"
click at [378, 109] on div "Add Ingredients Manage Recipe Delete Recipe Duplicate Recipe Scale Recipe Save …" at bounding box center [366, 102] width 540 height 16
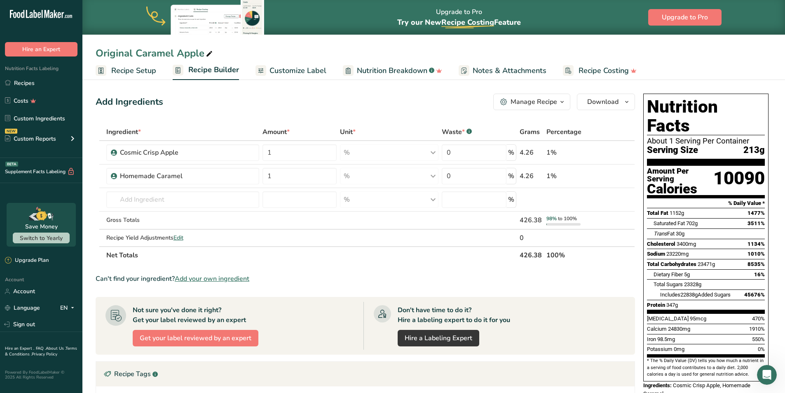
click at [138, 72] on span "Recipe Setup" at bounding box center [133, 70] width 45 height 11
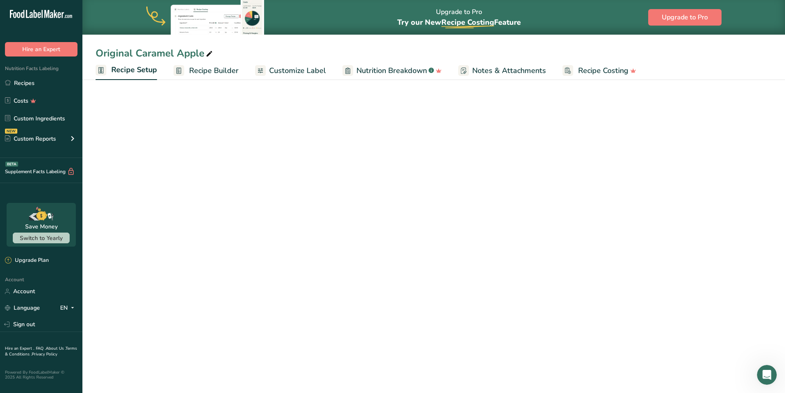
select select "12"
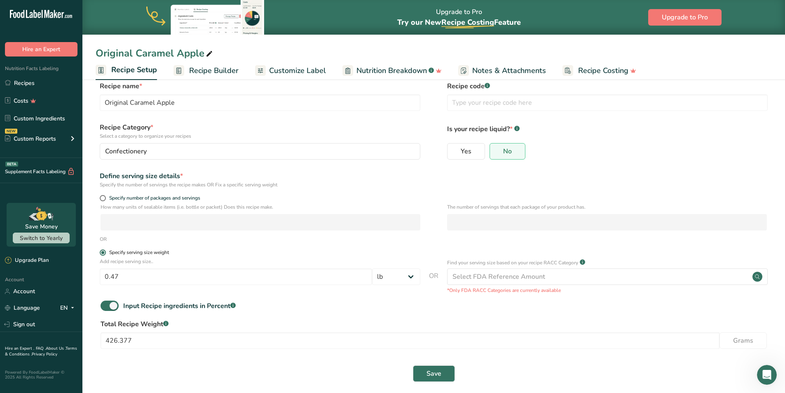
scroll to position [19, 0]
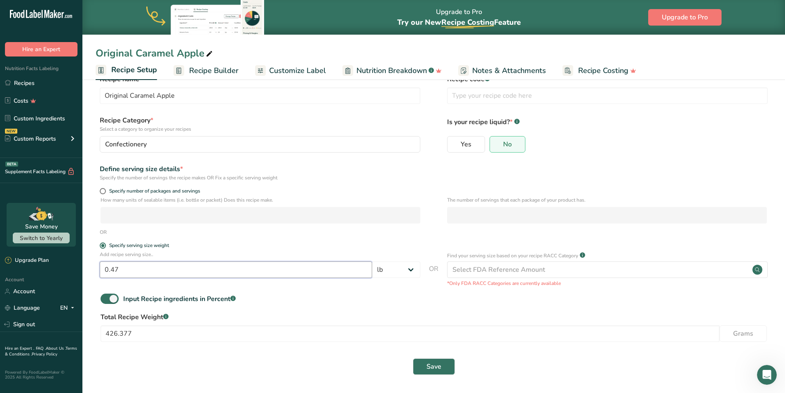
drag, startPoint x: 138, startPoint y: 272, endPoint x: 16, endPoint y: 273, distance: 121.2
click at [16, 273] on div ".a-20{fill:#fff;} Hire an Expert Nutrition Facts Labeling Recipes Costs Custom …" at bounding box center [392, 187] width 785 height 412
type input "0.94"
click at [221, 317] on label "Total Recipe Weight .a-a{fill:#347362;}.b-a{fill:#fff;}" at bounding box center [434, 317] width 666 height 10
click at [285, 305] on div "Input Recipe ingredients in Percent .a-a{fill:#347362;}.b-a{fill:#fff;}" at bounding box center [434, 301] width 676 height 17
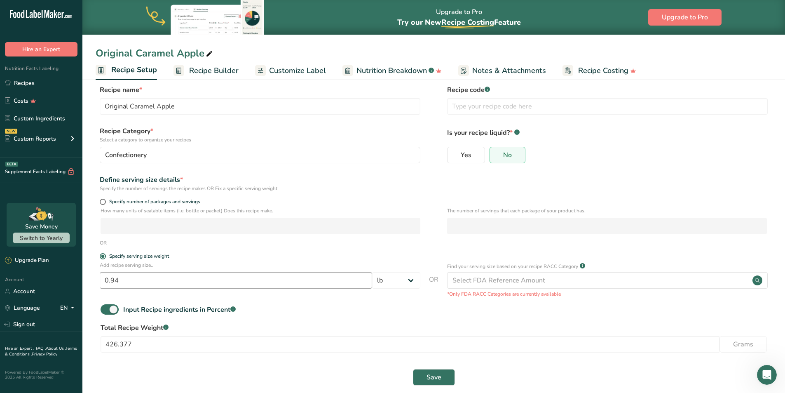
scroll to position [0, 0]
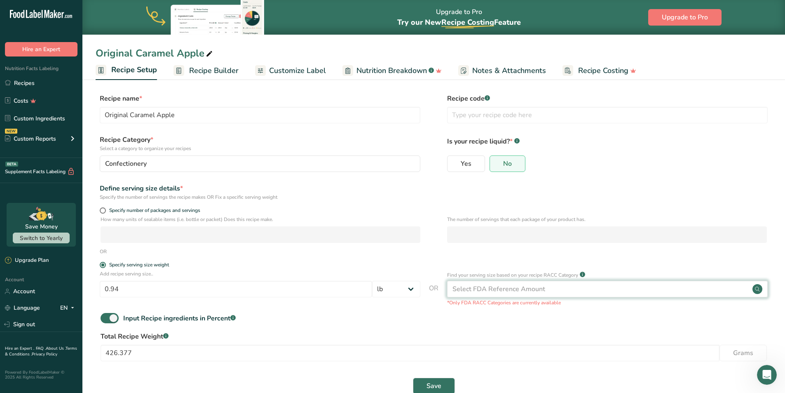
click at [483, 287] on div "Select FDA Reference Amount" at bounding box center [499, 289] width 93 height 10
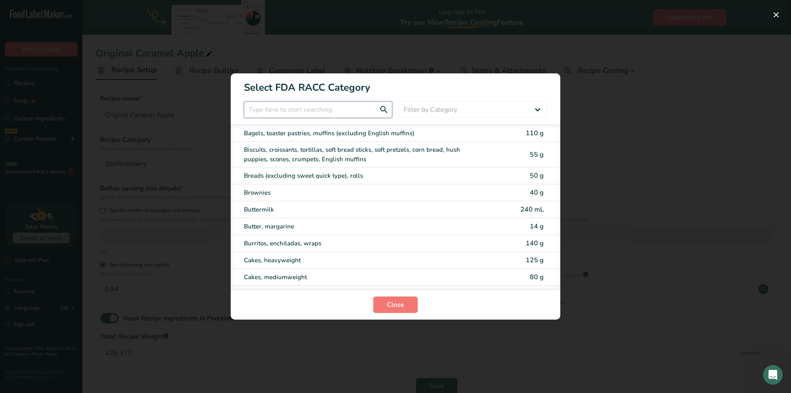
click at [310, 111] on input "RACC Category Selection Modal" at bounding box center [318, 109] width 148 height 16
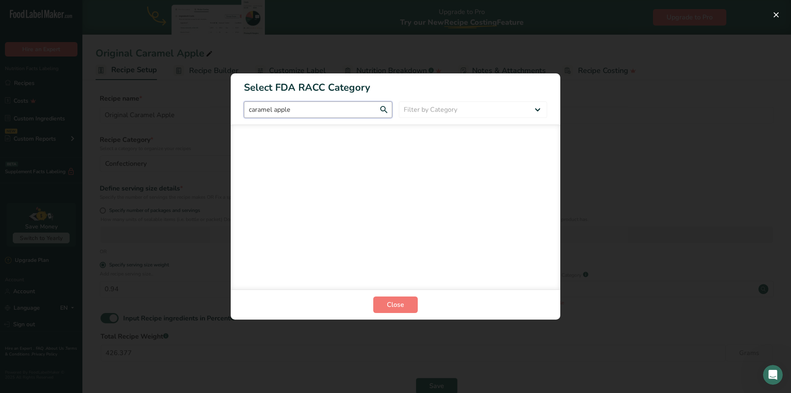
type input "caramel apple"
click at [398, 301] on span "Close" at bounding box center [395, 305] width 17 height 10
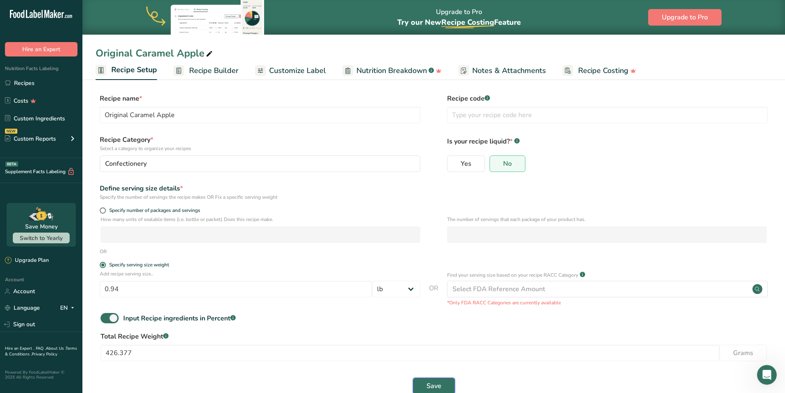
click at [436, 387] on span "Save" at bounding box center [434, 386] width 15 height 10
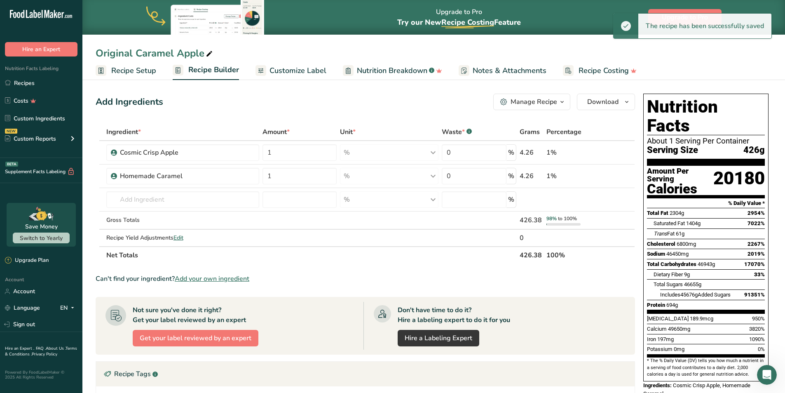
click at [382, 262] on th "Net Totals" at bounding box center [311, 254] width 413 height 17
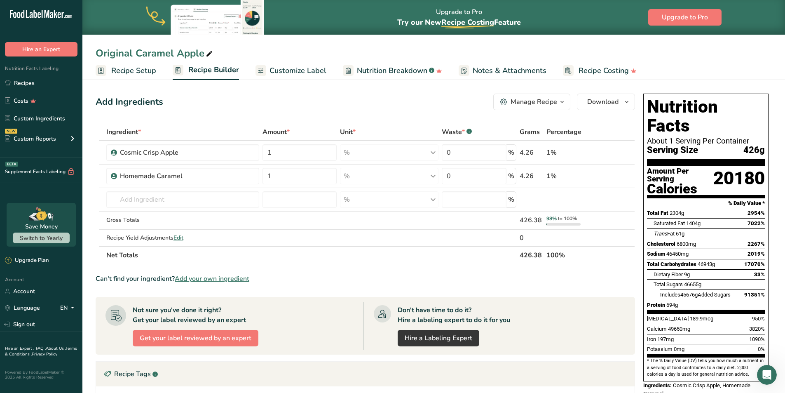
click at [574, 123] on div "Add Ingredients Manage Recipe Delete Recipe Duplicate Recipe Scale Recipe Save …" at bounding box center [368, 311] width 544 height 443
click at [129, 68] on span "Recipe Setup" at bounding box center [133, 70] width 45 height 11
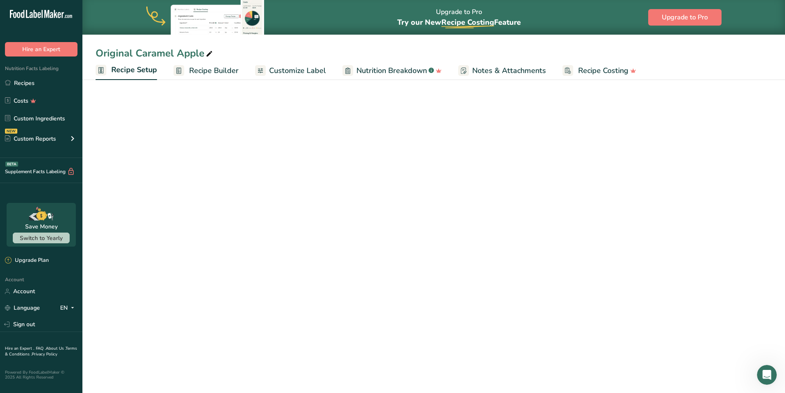
select select "12"
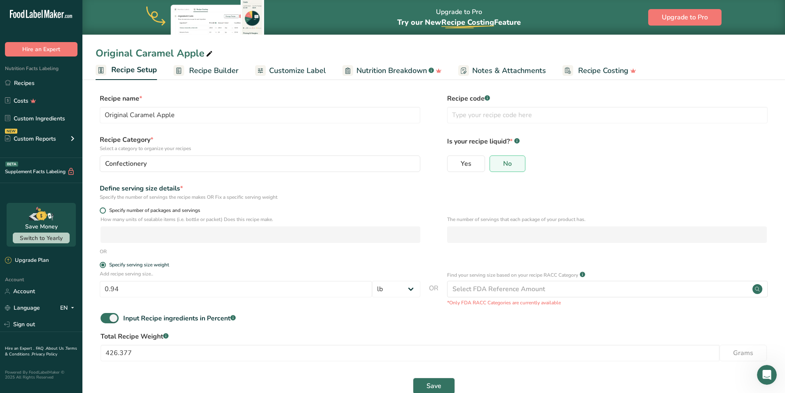
click at [103, 212] on span at bounding box center [103, 210] width 6 height 6
click at [103, 212] on input "Specify number of packages and servings" at bounding box center [102, 210] width 5 height 5
radio input "true"
radio input "false"
select select "0"
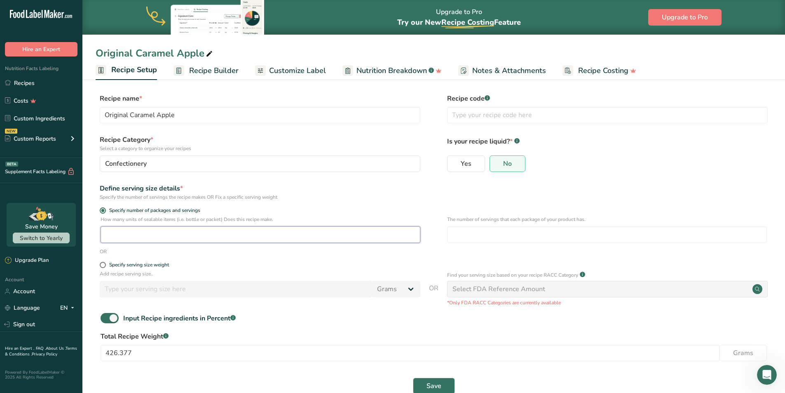
click at [125, 239] on input "number" at bounding box center [261, 234] width 320 height 16
type input "4"
click at [500, 231] on input "number" at bounding box center [607, 234] width 320 height 16
type input "2"
drag, startPoint x: 375, startPoint y: 258, endPoint x: 359, endPoint y: 277, distance: 24.8
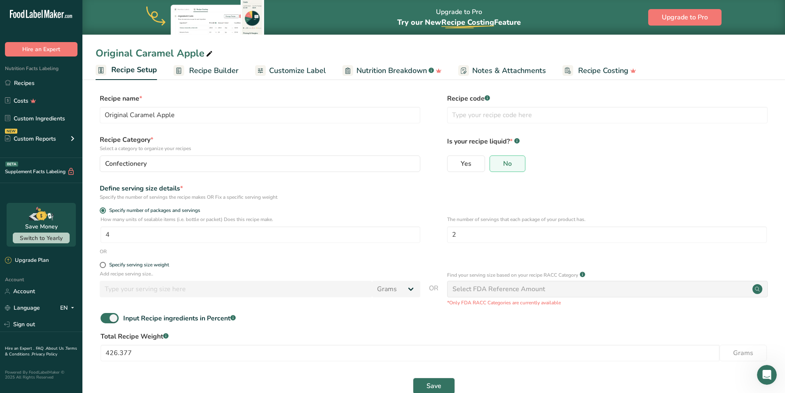
click at [375, 258] on form "Recipe name * Original Caramel Apple Recipe code .a-a{fill:#347362;}.b-a{fill:#…" at bounding box center [434, 246] width 676 height 305
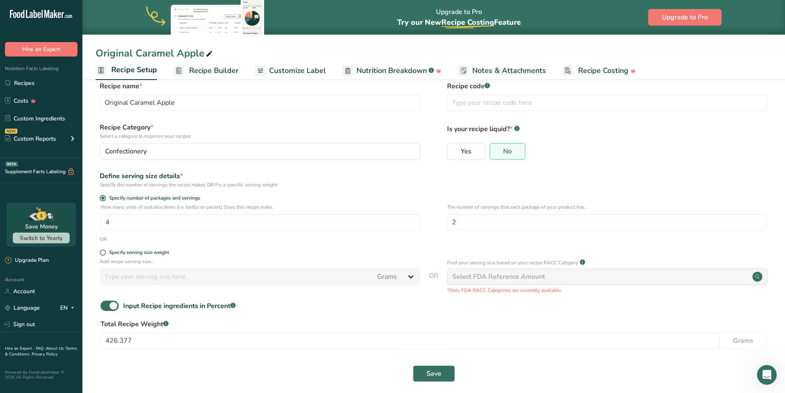
scroll to position [19, 0]
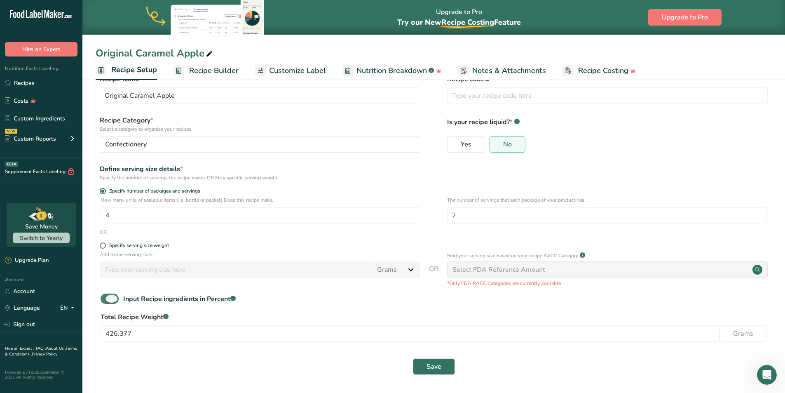
click at [105, 298] on span at bounding box center [110, 298] width 18 height 10
click at [105, 298] on input "Input Recipe ingredients in Percent .a-a{fill:#347362;}.b-a{fill:#fff;}" at bounding box center [103, 298] width 5 height 5
checkbox input "false"
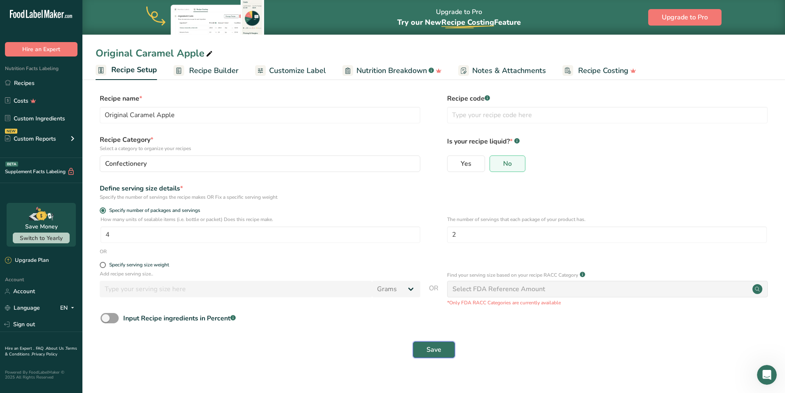
click at [429, 348] on span "Save" at bounding box center [434, 350] width 15 height 10
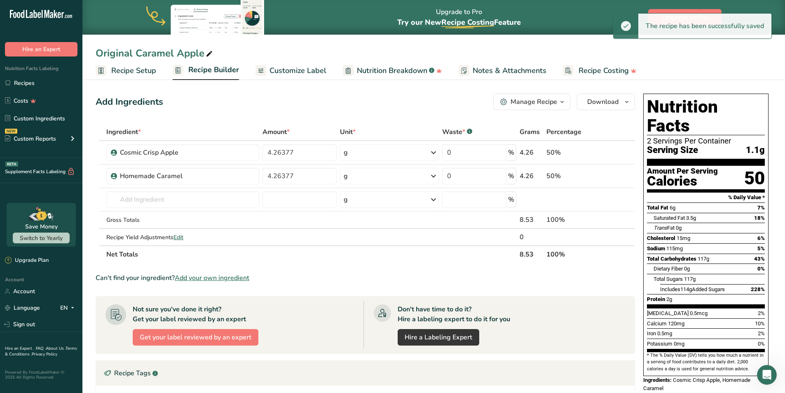
click at [223, 71] on span "Recipe Builder" at bounding box center [213, 69] width 51 height 11
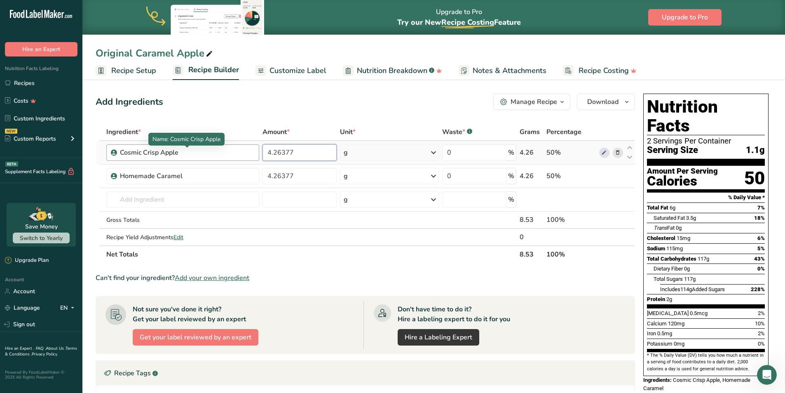
drag, startPoint x: 317, startPoint y: 153, endPoint x: 173, endPoint y: 155, distance: 143.9
click at [174, 155] on tr "Cosmic Crisp Apple 4.26377 g Portions 174.63 gram Weight Units g kg mg See more…" at bounding box center [365, 152] width 539 height 23
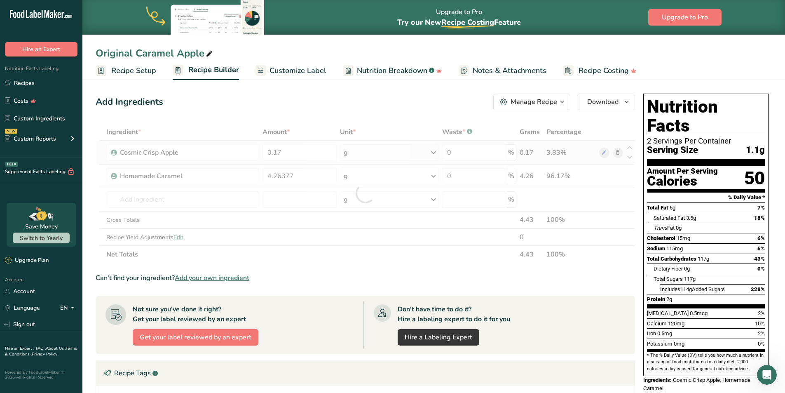
click at [394, 152] on div "Ingredient * Amount * Unit * Waste * .a-a{fill:#347362;}.b-a{fill:#fff;} Grams …" at bounding box center [366, 193] width 540 height 140
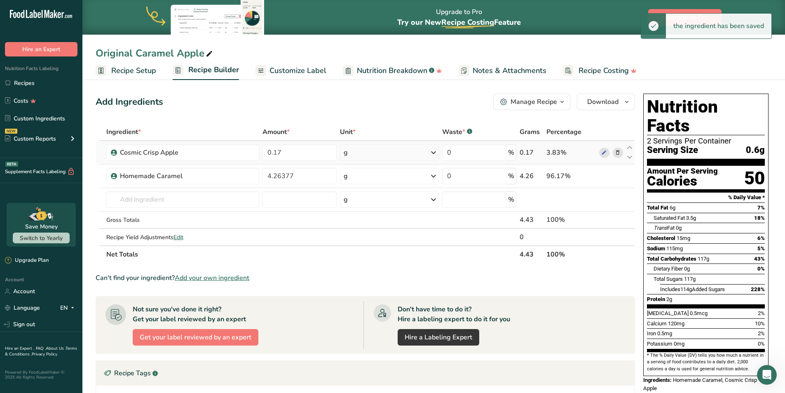
click at [420, 154] on div "g" at bounding box center [389, 152] width 99 height 16
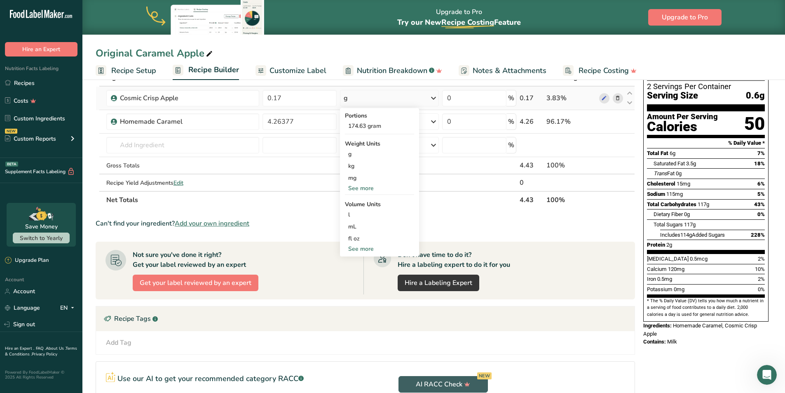
scroll to position [41, 0]
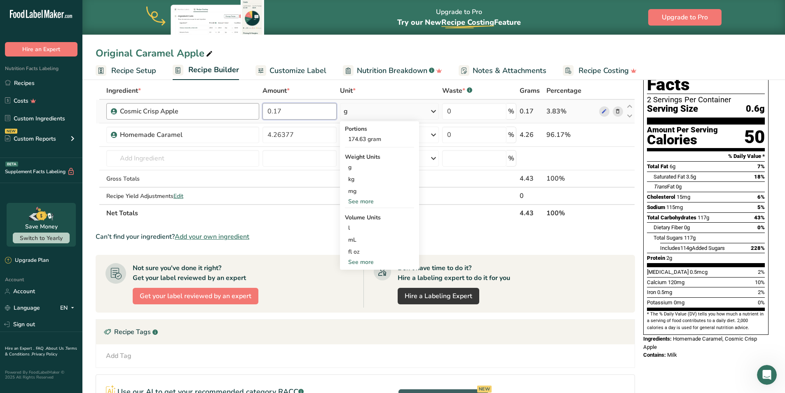
drag, startPoint x: 289, startPoint y: 115, endPoint x: 221, endPoint y: 110, distance: 67.7
click at [221, 110] on tr "Cosmic Crisp Apple 0.17 g Portions 174.63 gram Weight Units g kg mg See more Vo…" at bounding box center [365, 111] width 539 height 23
type input "77.111"
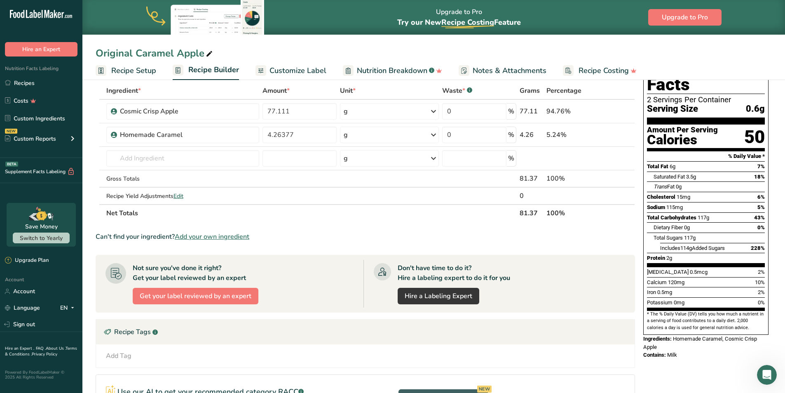
click at [425, 236] on div "Can't find your ingredient? Add your own ingredient" at bounding box center [366, 237] width 540 height 10
drag, startPoint x: 305, startPoint y: 137, endPoint x: 168, endPoint y: 141, distance: 136.9
click at [168, 141] on tr "Homemade Caramel 4.26377 g Weight Units g kg mg See more Volume Units l Volume …" at bounding box center [365, 134] width 539 height 23
type input "77.111"
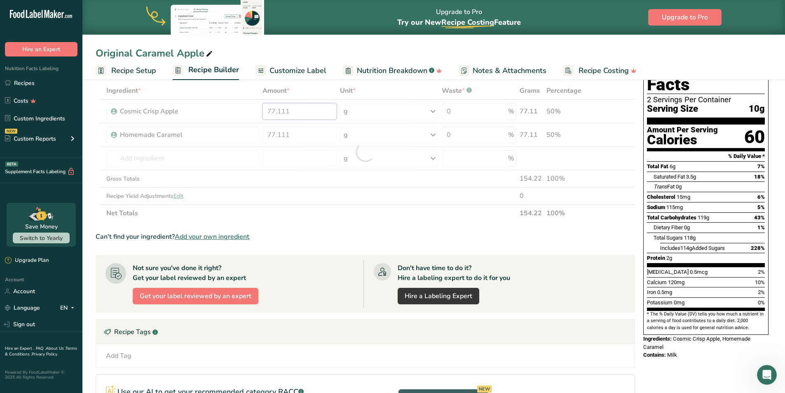
drag, startPoint x: 310, startPoint y: 110, endPoint x: 156, endPoint y: 104, distance: 154.7
click at [156, 104] on div "Ingredient * Amount * Unit * Waste * .a-a{fill:#347362;}.b-a{fill:#fff;} Grams …" at bounding box center [366, 152] width 540 height 140
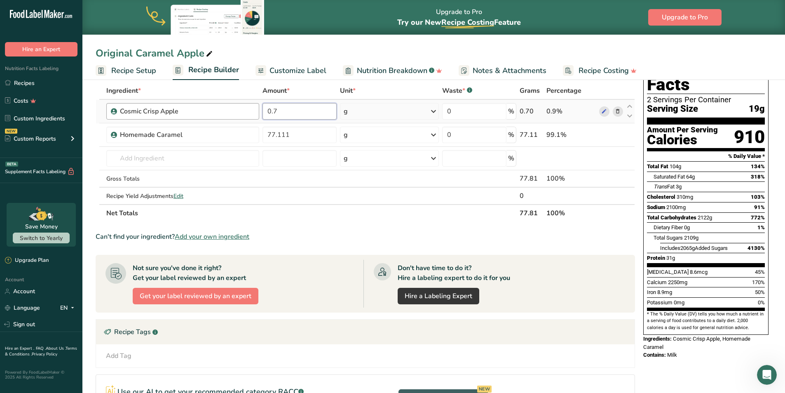
type input "0"
click at [274, 190] on div "Ingredient * Amount * Unit * Waste * .a-a{fill:#347362;}.b-a{fill:#fff;} Grams …" at bounding box center [366, 152] width 540 height 140
drag, startPoint x: 315, startPoint y: 114, endPoint x: 127, endPoint y: 105, distance: 188.1
click at [127, 105] on tr "Cosmic Crisp Apple 349.26 g Portions 174.63 gram Weight Units g kg mg See more …" at bounding box center [365, 111] width 539 height 23
type input "174.63"
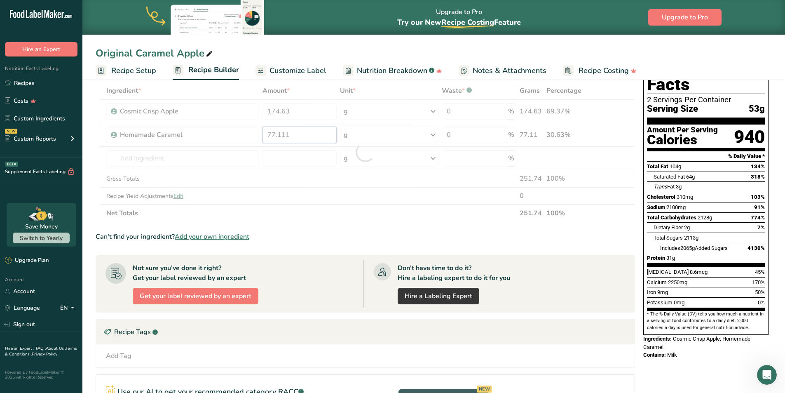
drag, startPoint x: 300, startPoint y: 137, endPoint x: 139, endPoint y: 120, distance: 162.1
click at [162, 123] on div "Ingredient * Amount * Unit * Waste * .a-a{fill:#347362;}.b-a{fill:#fff;} Grams …" at bounding box center [366, 152] width 540 height 140
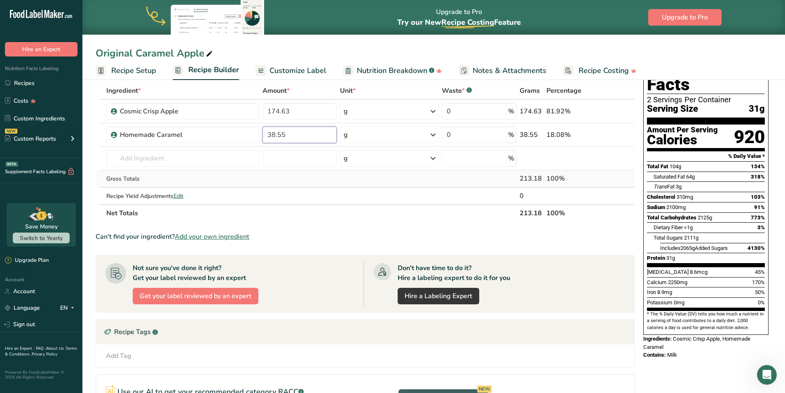
type input "38.55"
click at [300, 173] on div "Ingredient * Amount * Unit * Waste * .a-a{fill:#347362;}.b-a{fill:#fff;} Grams …" at bounding box center [366, 152] width 540 height 140
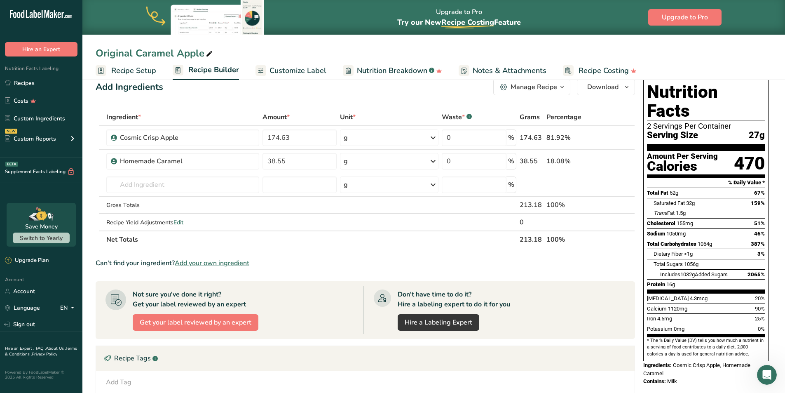
scroll to position [0, 0]
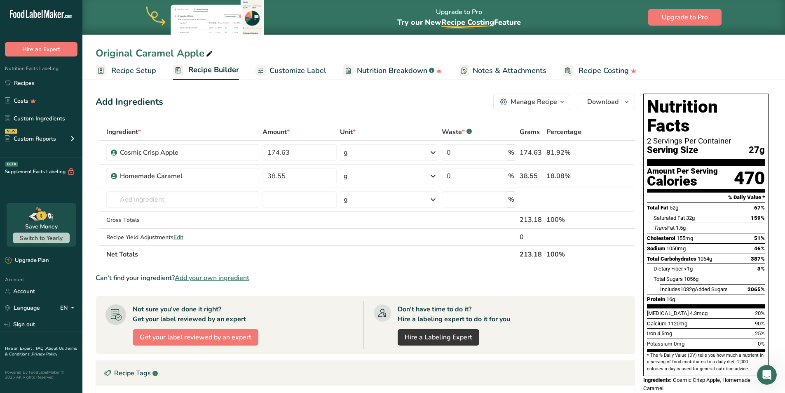
click at [301, 272] on section "Ingredient * Amount * Unit * Waste * .a-a{fill:#347362;}.b-a{fill:#fff;} Grams …" at bounding box center [366, 321] width 540 height 396
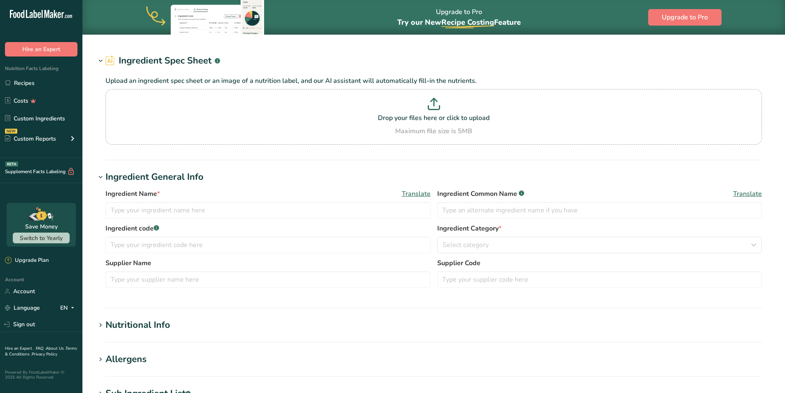
type input "Cosmic Crisp Apple"
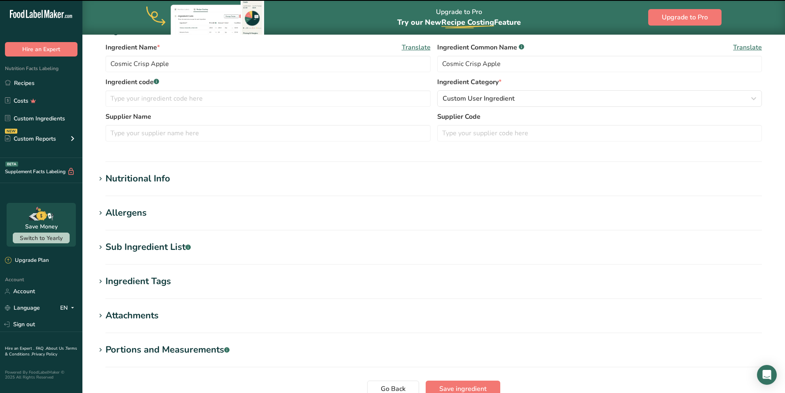
scroll to position [239, 0]
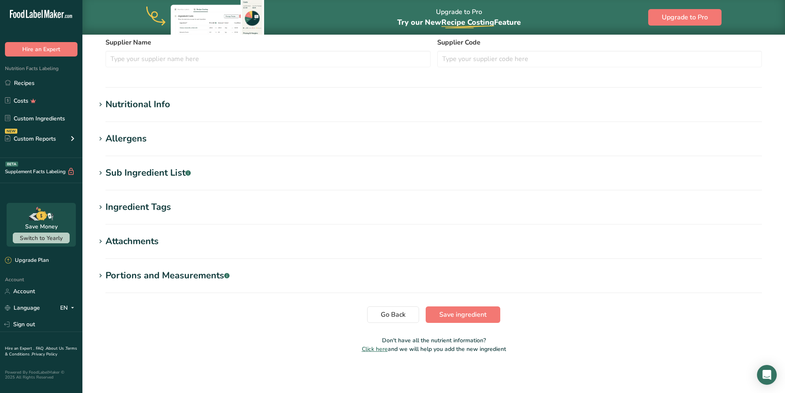
click at [151, 274] on div "Portions and Measurements .a-a{fill:#347362;}.b-a{fill:#fff;}" at bounding box center [168, 276] width 124 height 14
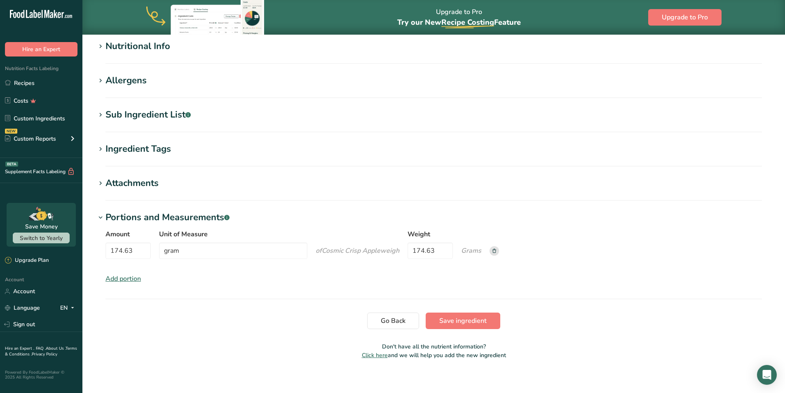
scroll to position [303, 0]
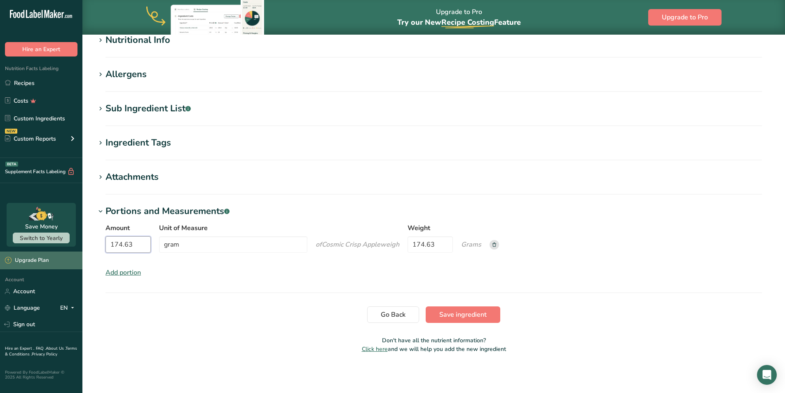
drag, startPoint x: 138, startPoint y: 246, endPoint x: 0, endPoint y: 256, distance: 138.4
click at [0, 256] on div ".a-20{fill:#fff;} Hire an Expert Nutrition Facts Labeling Recipes Costs Custom …" at bounding box center [392, 45] width 785 height 696
type input "87.315"
click at [439, 249] on input "174.63" at bounding box center [430, 244] width 45 height 16
drag, startPoint x: 440, startPoint y: 247, endPoint x: 267, endPoint y: 210, distance: 177.0
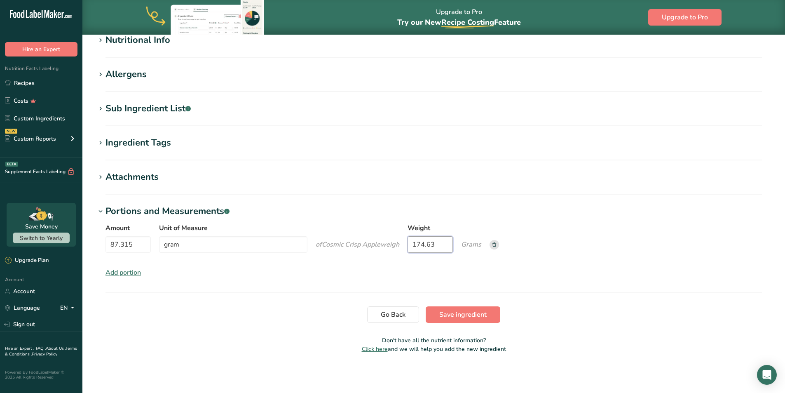
click at [267, 210] on div "Portions and Measurements .a-a{fill:#347362;}.b-a{fill:#fff;} Amount 87.315 Uni…" at bounding box center [434, 243] width 676 height 78
type input "87.315"
click at [471, 319] on button "Save ingredient" at bounding box center [463, 314] width 75 height 16
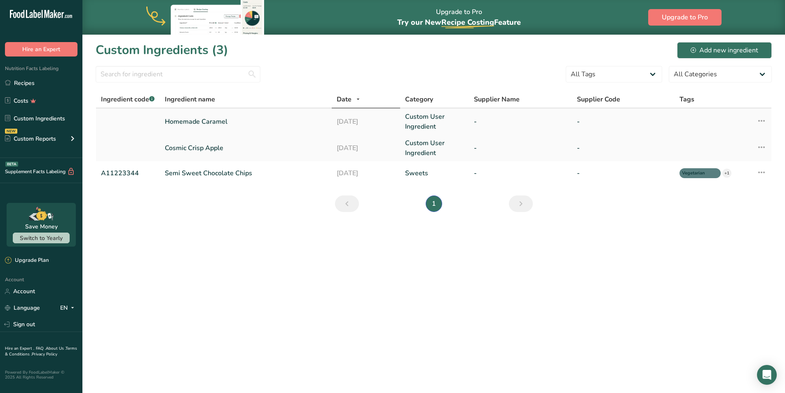
click at [224, 118] on link "Homemade Caramel" at bounding box center [246, 122] width 162 height 10
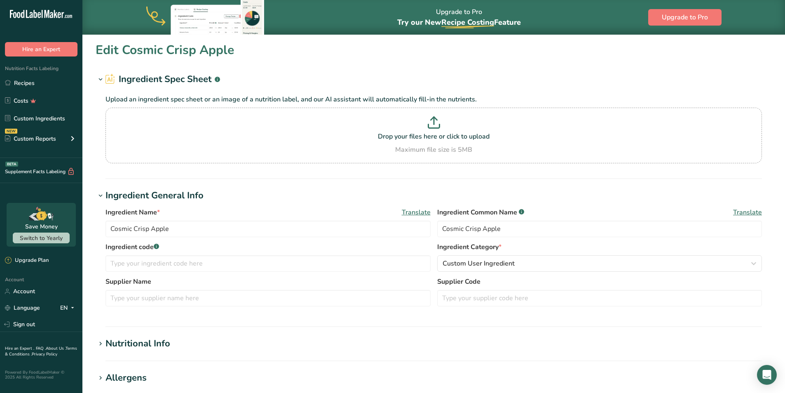
type input "Homemade Caramel"
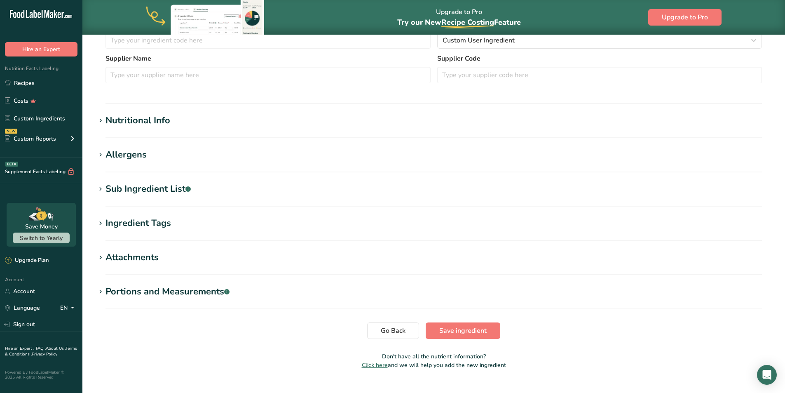
scroll to position [199, 0]
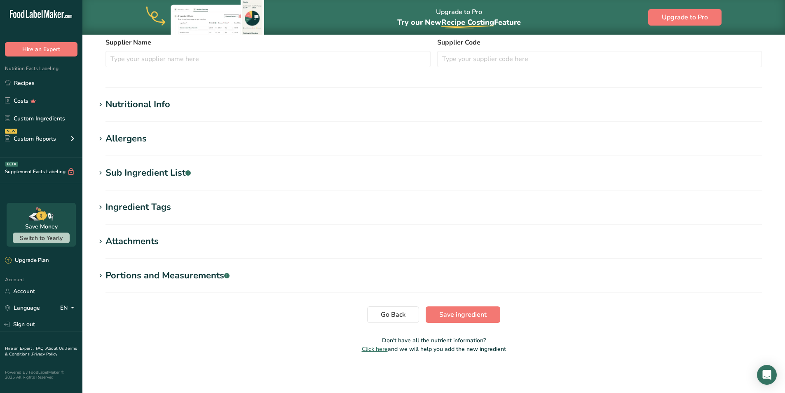
click at [173, 273] on div "Portions and Measurements .a-a{fill:#347362;}.b-a{fill:#fff;}" at bounding box center [168, 276] width 124 height 14
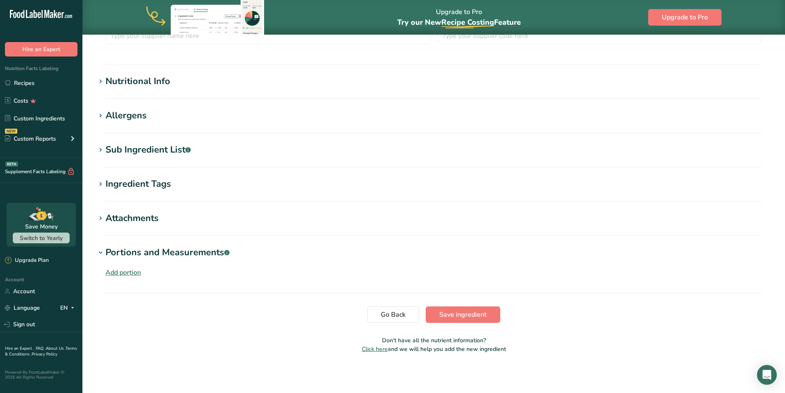
click at [156, 253] on div "Portions and Measurements .a-a{fill:#347362;}.b-a{fill:#fff;}" at bounding box center [168, 253] width 124 height 14
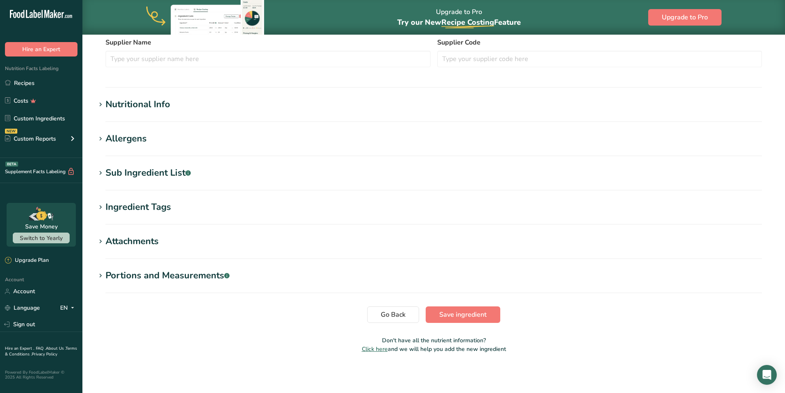
click at [176, 266] on section "Edit Homemade Caramel Ingredient Spec Sheet .a-a{fill:#347362;}.b-a{fill:#fff;}…" at bounding box center [433, 100] width 703 height 531
click at [171, 276] on div "Portions and Measurements .a-a{fill:#347362;}.b-a{fill:#fff;}" at bounding box center [168, 276] width 124 height 14
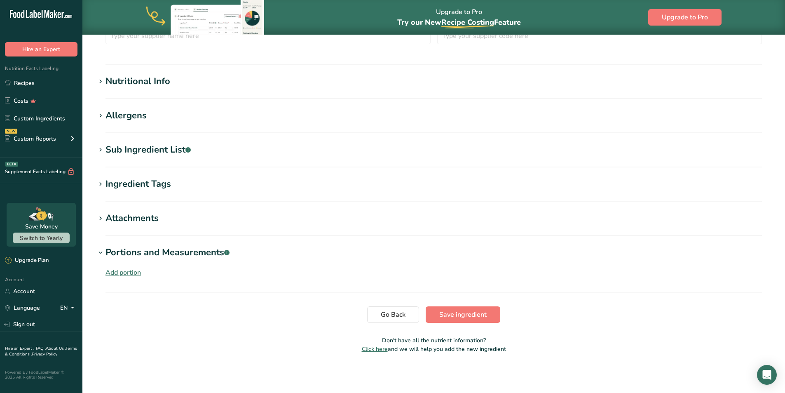
click at [115, 276] on div "Add portion" at bounding box center [123, 272] width 35 height 10
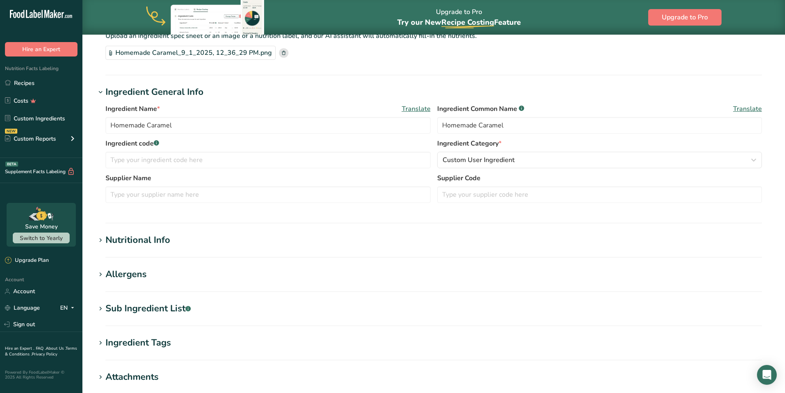
scroll to position [0, 0]
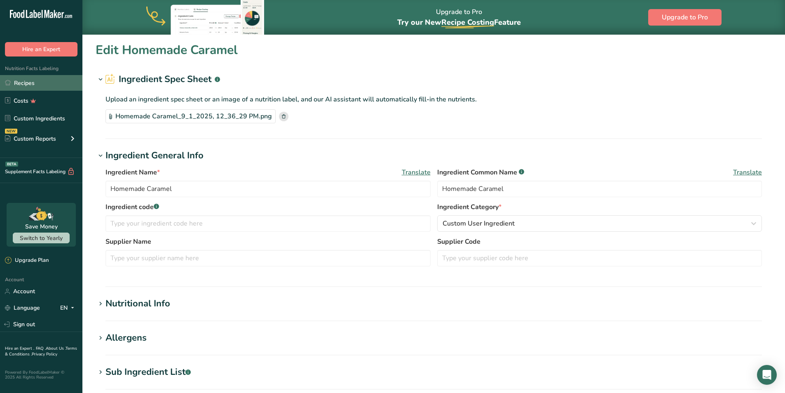
click at [28, 82] on link "Recipes" at bounding box center [41, 83] width 82 height 16
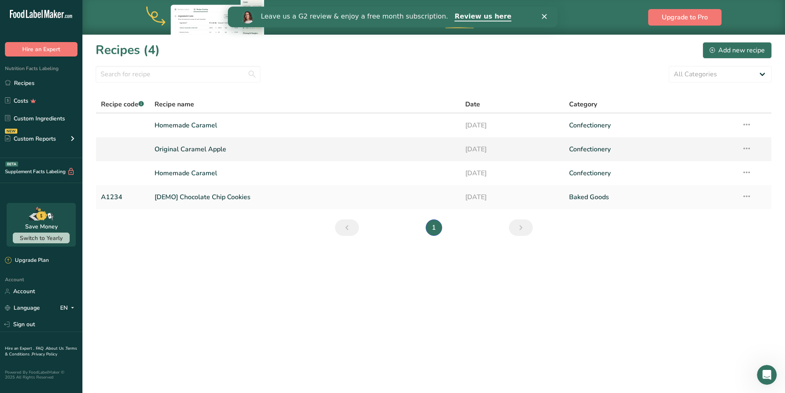
click at [197, 153] on link "Original Caramel Apple" at bounding box center [305, 149] width 301 height 17
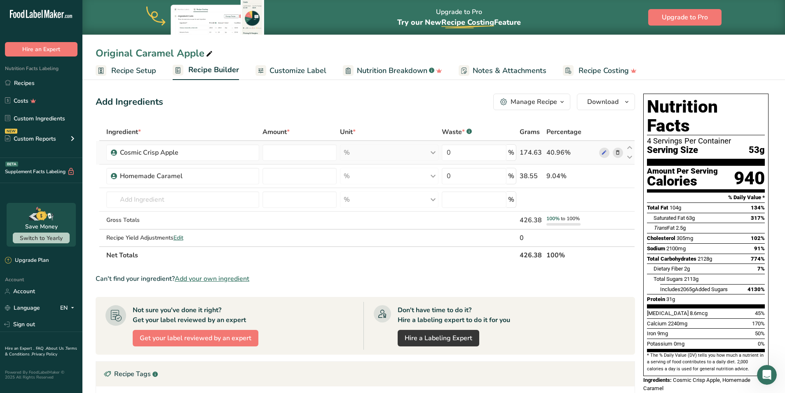
click at [507, 156] on div "0 %" at bounding box center [479, 152] width 74 height 16
click at [528, 152] on div "174.63" at bounding box center [531, 153] width 23 height 10
click at [542, 154] on div "174.63" at bounding box center [531, 153] width 23 height 10
click at [604, 155] on icon at bounding box center [604, 152] width 6 height 9
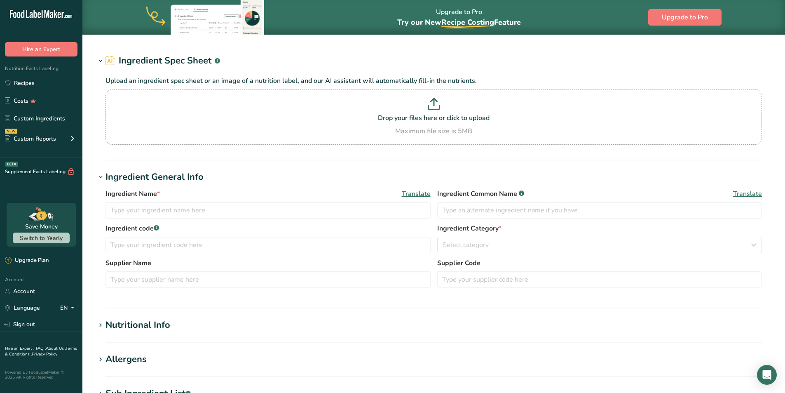
type input "Cosmic Crisp Apple"
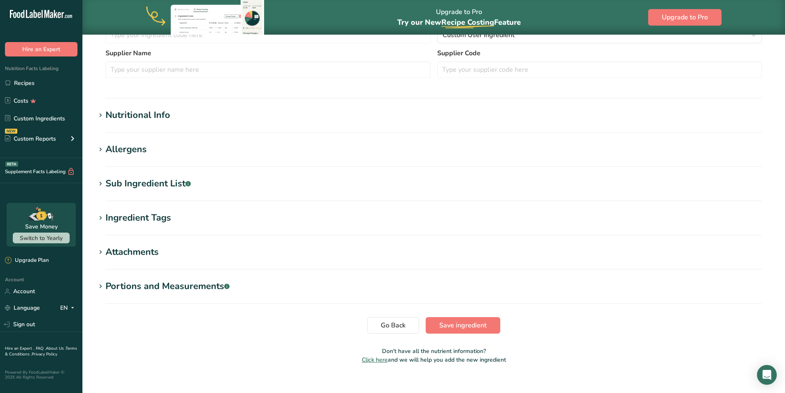
scroll to position [239, 0]
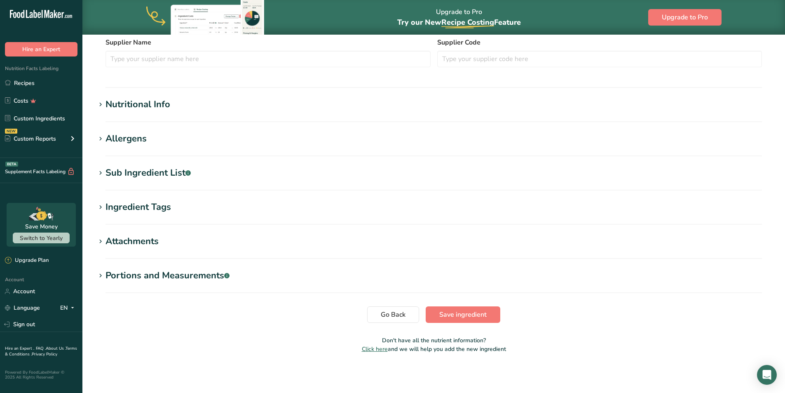
click at [160, 275] on div "Portions and Measurements .a-a{fill:#347362;}.b-a{fill:#fff;}" at bounding box center [168, 276] width 124 height 14
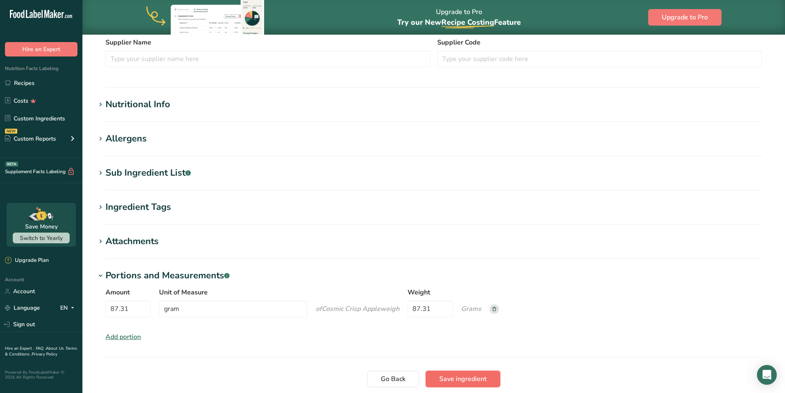
click at [460, 379] on span "Save ingredient" at bounding box center [462, 379] width 47 height 10
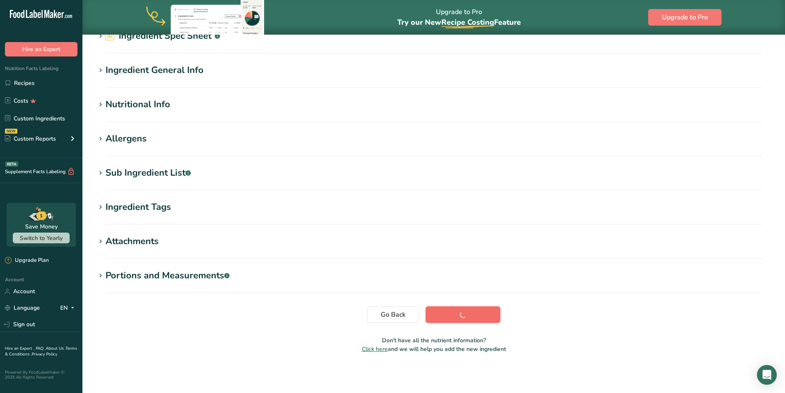
scroll to position [43, 0]
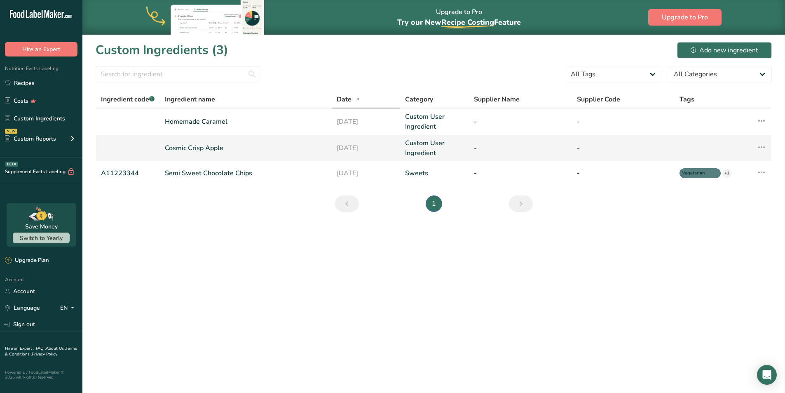
click at [219, 148] on link "Cosmic Crisp Apple" at bounding box center [246, 148] width 162 height 10
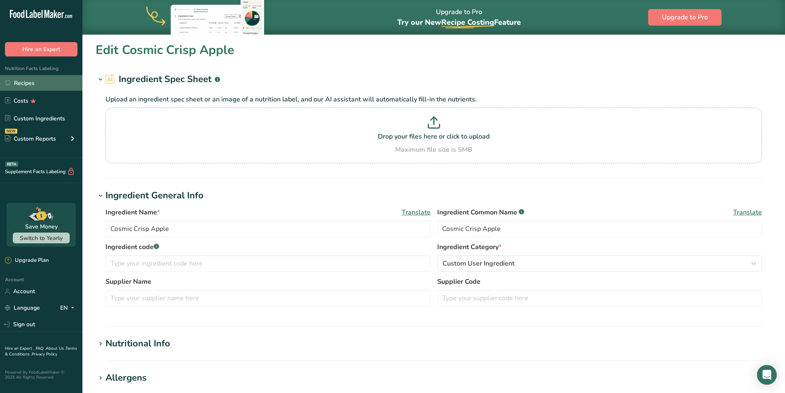
click at [13, 81] on link "Recipes" at bounding box center [41, 83] width 82 height 16
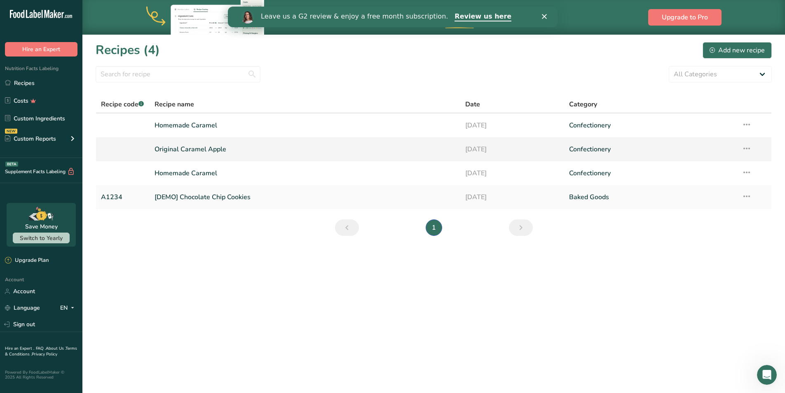
click at [205, 150] on link "Original Caramel Apple" at bounding box center [305, 149] width 301 height 17
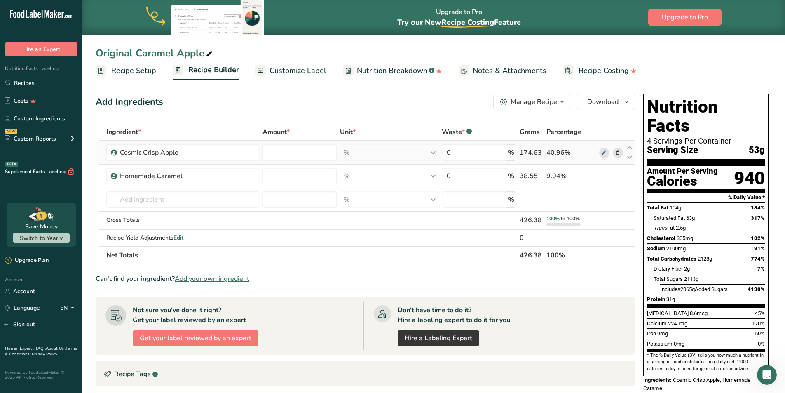
click at [617, 154] on icon at bounding box center [618, 152] width 6 height 9
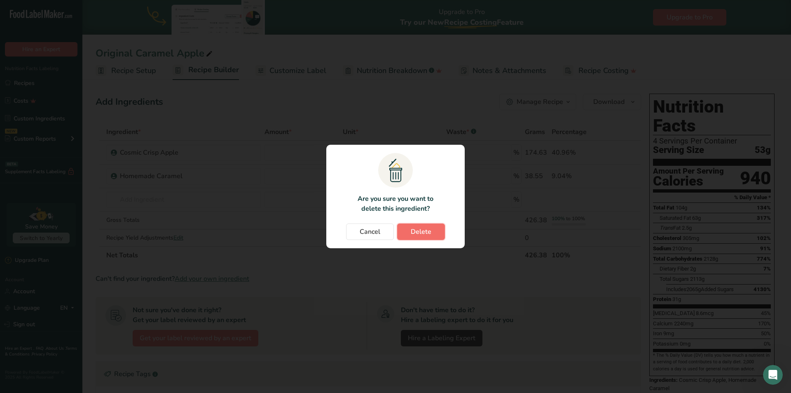
click at [428, 231] on span "Delete" at bounding box center [421, 232] width 21 height 10
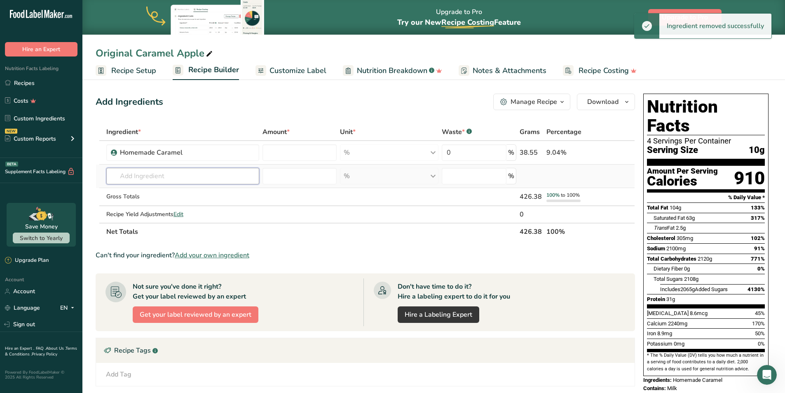
click at [125, 178] on input "text" at bounding box center [182, 176] width 153 height 16
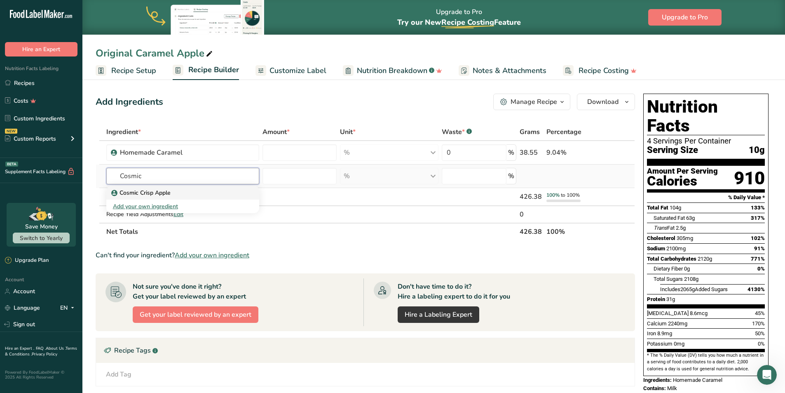
type input "Cosmic"
click at [143, 193] on p "Cosmic Crisp Apple" at bounding box center [142, 192] width 58 height 9
type input "Cosmic Crisp Apple"
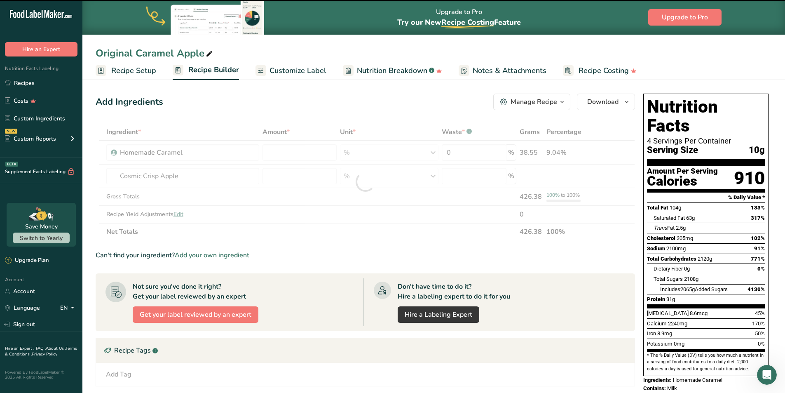
type input "0"
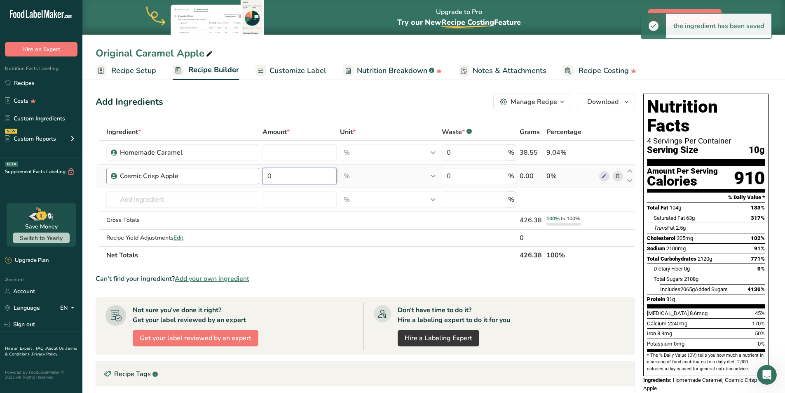
drag, startPoint x: 281, startPoint y: 178, endPoint x: 232, endPoint y: 176, distance: 49.5
click at [232, 176] on tr "Cosmic Crisp Apple 0 % Portions 87.31 gram Weight Units g kg mg See more Volume…" at bounding box center [365, 175] width 539 height 23
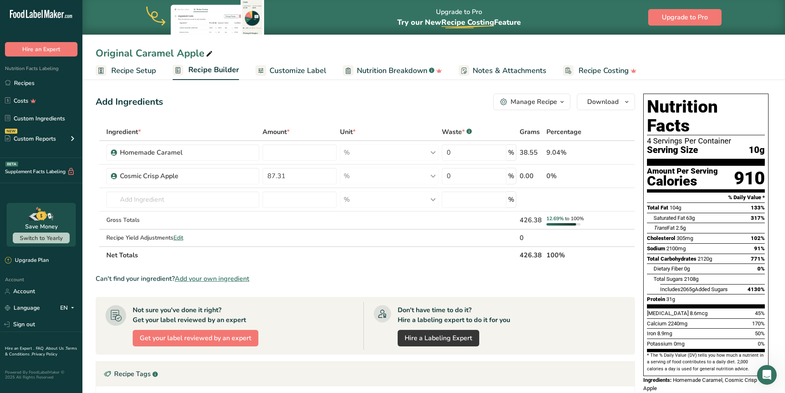
click at [382, 271] on section "Ingredient * Amount * Unit * Waste * .a-a{fill:#347362;}.b-a{fill:#fff;} Grams …" at bounding box center [366, 321] width 540 height 397
drag, startPoint x: 289, startPoint y: 177, endPoint x: 197, endPoint y: 162, distance: 93.0
click at [198, 165] on tr "Cosmic Crisp Apple 87.31 % Portions 87.31 gram Weight Units g kg mg See more Vo…" at bounding box center [365, 175] width 539 height 23
type input "1"
click at [348, 273] on section "Ingredient * Amount * Unit * Waste * .a-a{fill:#347362;}.b-a{fill:#fff;} Grams …" at bounding box center [366, 321] width 540 height 397
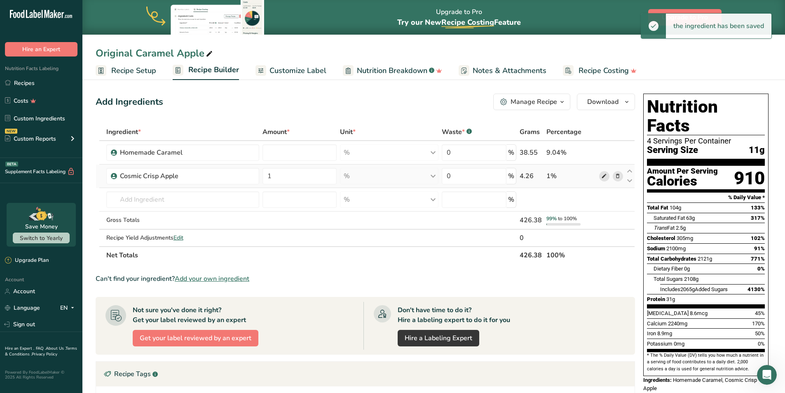
click at [605, 176] on icon at bounding box center [604, 176] width 6 height 9
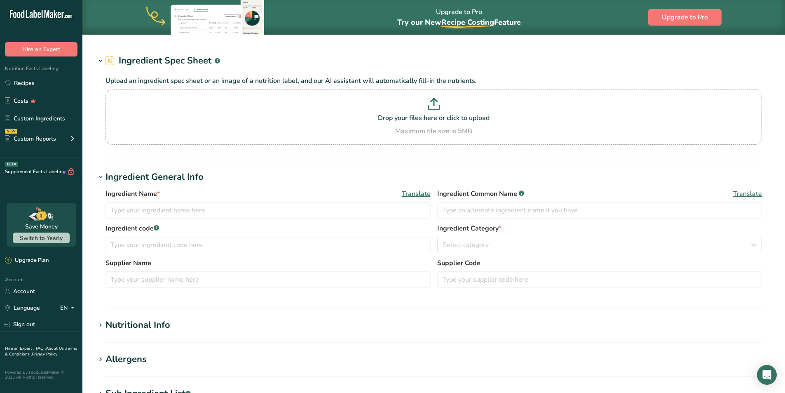
type input "Cosmic Crisp Apple"
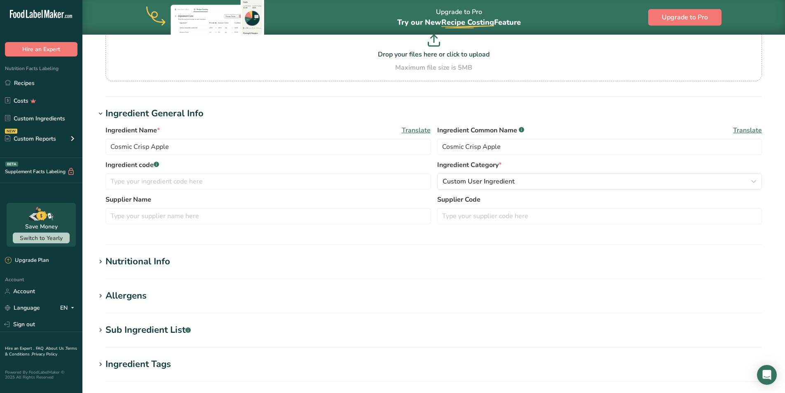
scroll to position [82, 0]
click at [135, 264] on div "Nutritional Info" at bounding box center [138, 261] width 65 height 14
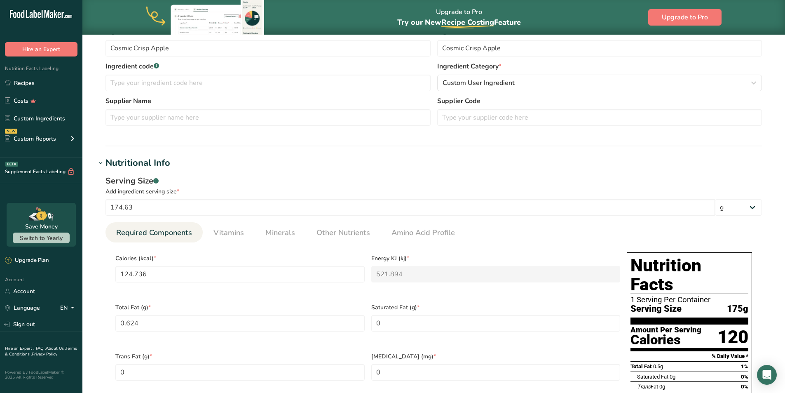
scroll to position [206, 0]
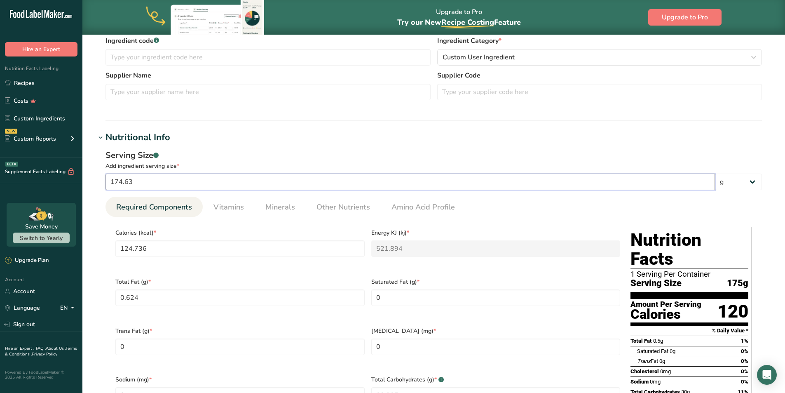
drag, startPoint x: 139, startPoint y: 184, endPoint x: 29, endPoint y: 181, distance: 110.1
click at [29, 181] on div ".a-20{fill:#fff;} Hire an Expert Nutrition Facts Labeling Recipes Costs Custom …" at bounding box center [392, 302] width 785 height 1016
type input "8"
type input "5.7143"
type KJ "23.9086"
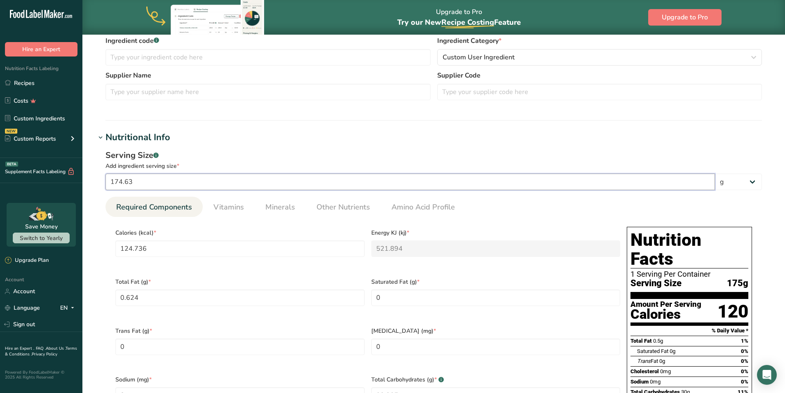
type Fat "0.0286"
type Carbohydrates "1.3714"
type Fiber "0.3428"
type Sugars "0.8571"
type input "8.3"
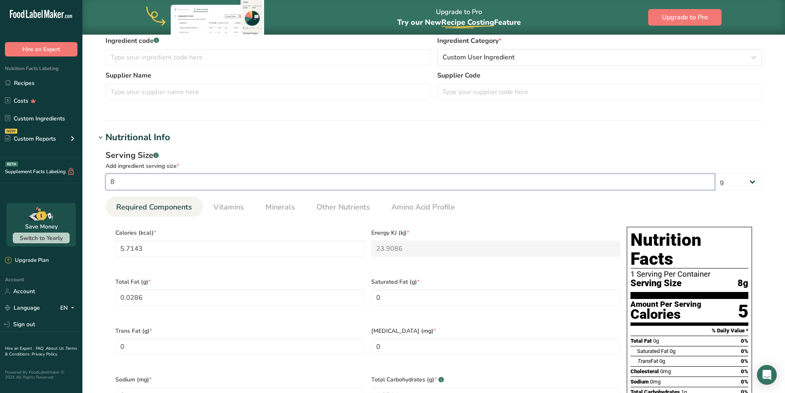
type input "5.9286"
type KJ "24.8051"
type Fat "0.0297"
type Carbohydrates "1.4229"
type Fiber "0.3557"
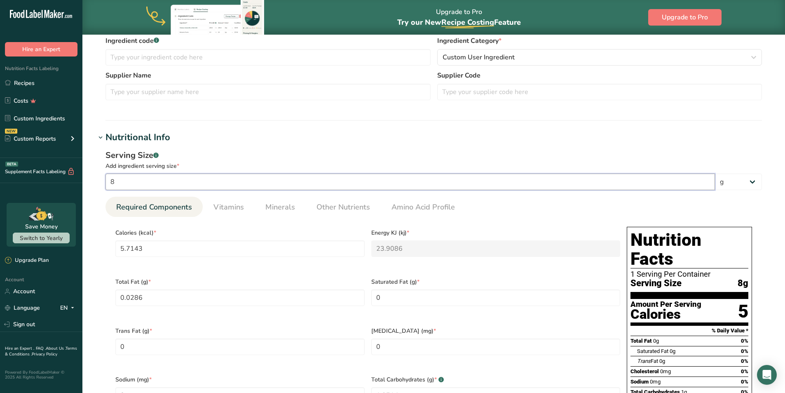
type Sugars "0.8893"
type input "8.31"
type input "5.9357"
type KJ "24.835"
type Carbohydrates "1.4246"
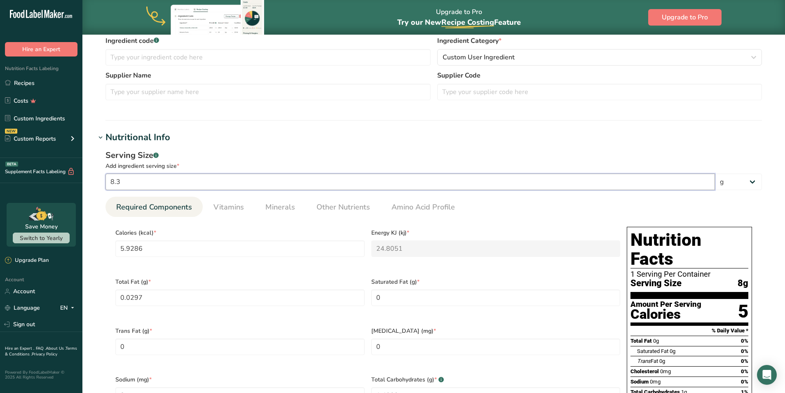
type Fiber "0.3561"
type Sugars "0.8903"
type input "8.3"
type input "5.9286"
type KJ "24.8051"
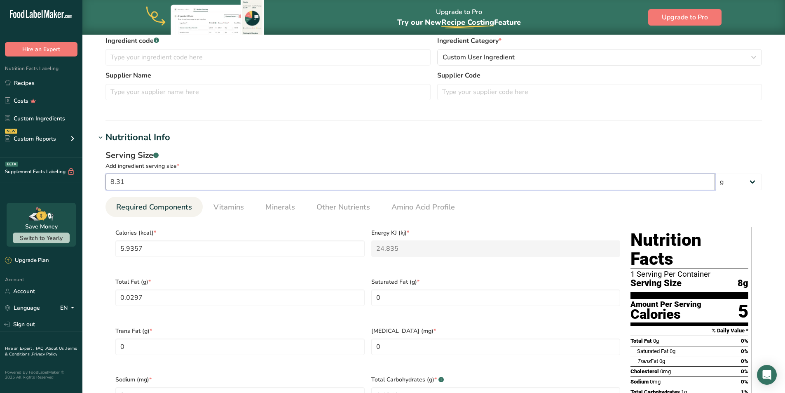
type Carbohydrates "1.4229"
type Fiber "0.3557"
type Sugars "0.8893"
type input "8"
type input "5.7143"
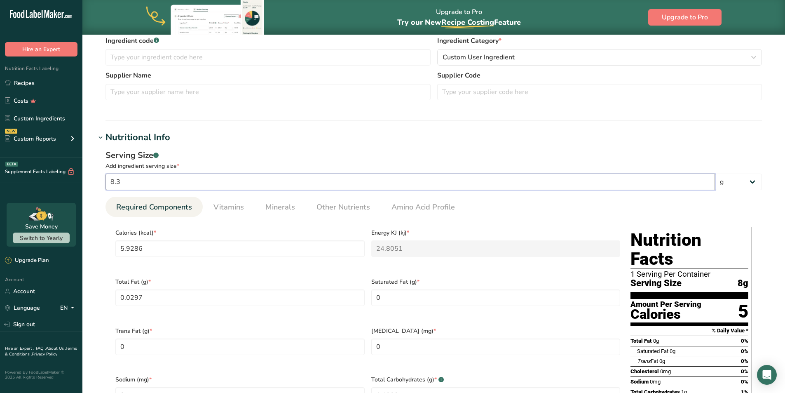
type KJ "23.9086"
type Fat "0.0286"
type Carbohydrates "1.3714"
type Fiber "0.3428"
type Sugars "0.8571"
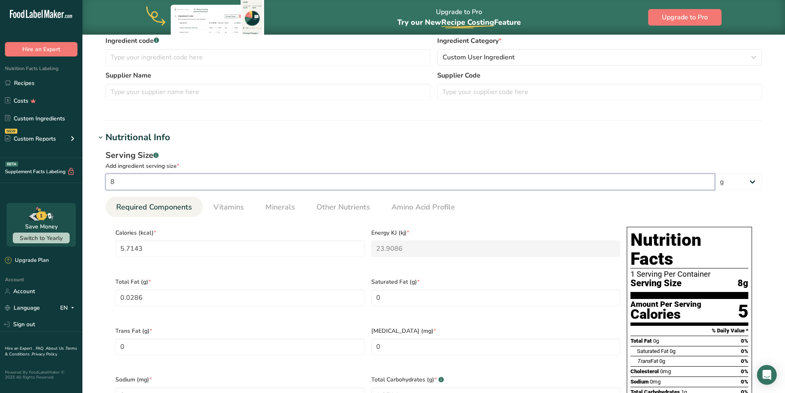
type input "87"
type input "62.143"
type KJ "260.0056"
type Fat "0.3109"
type Carbohydrates "14.9145"
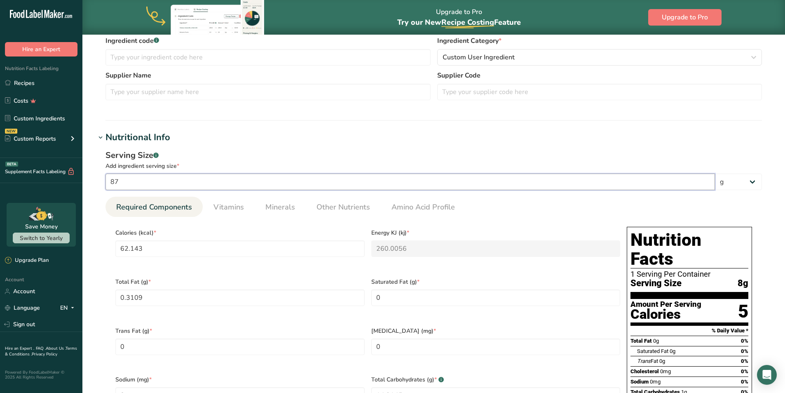
type Fiber "3.7285"
type Sugars "9.3213"
type input "87.3"
type input "62.3573"
type KJ "260.9022"
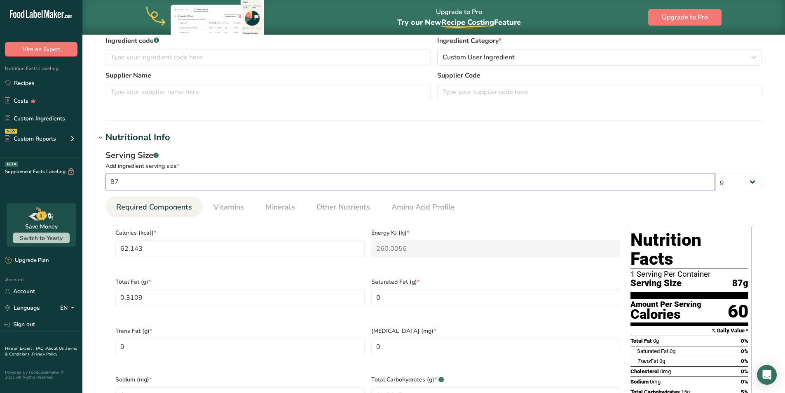
type Fat "0.3119"
type Carbohydrates "14.9659"
type Fiber "3.7413"
type Sugars "9.3534"
type input "87.31"
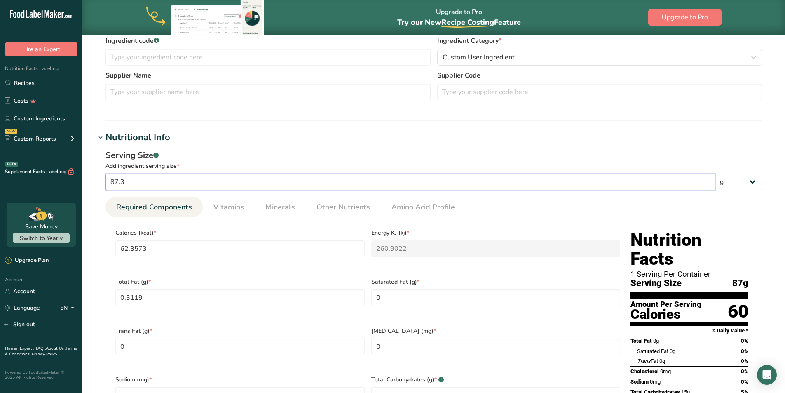
type input "62.3644"
type KJ "260.932"
type Fat "0.312"
type Carbohydrates "14.9676"
type Fiber "3.7418"
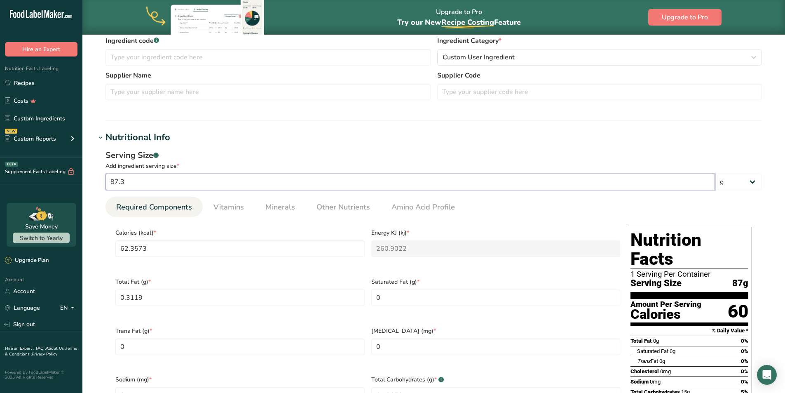
type Sugars "9.3545"
type input "87.31"
click at [445, 160] on div "Serving Size .a-a{fill:#347362;}.b-a{fill:#fff;}" at bounding box center [434, 155] width 657 height 12
click at [380, 143] on h1 "Nutritional Info" at bounding box center [434, 138] width 676 height 14
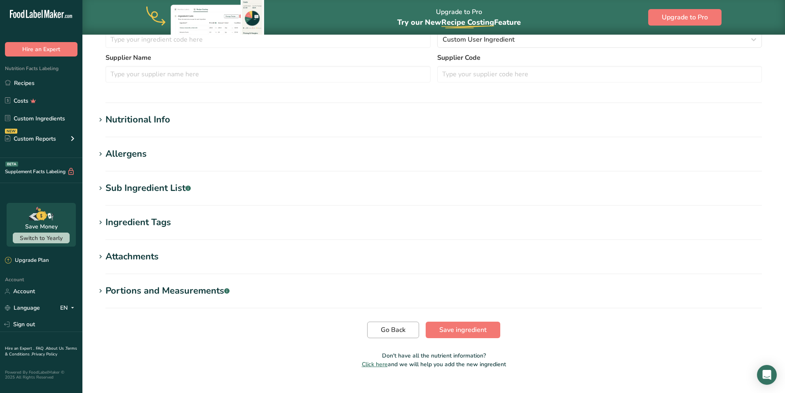
scroll to position [239, 0]
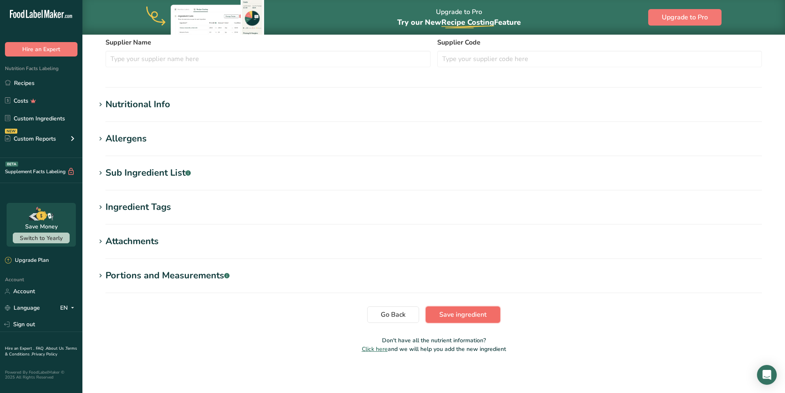
click at [481, 312] on span "Save ingredient" at bounding box center [462, 315] width 47 height 10
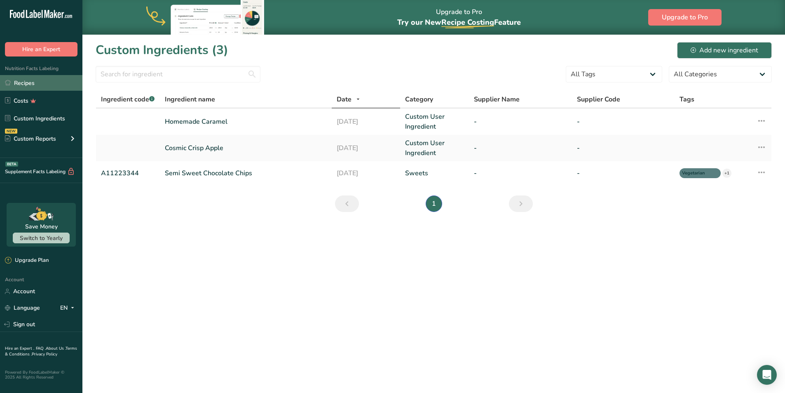
click at [32, 85] on link "Recipes" at bounding box center [41, 83] width 82 height 16
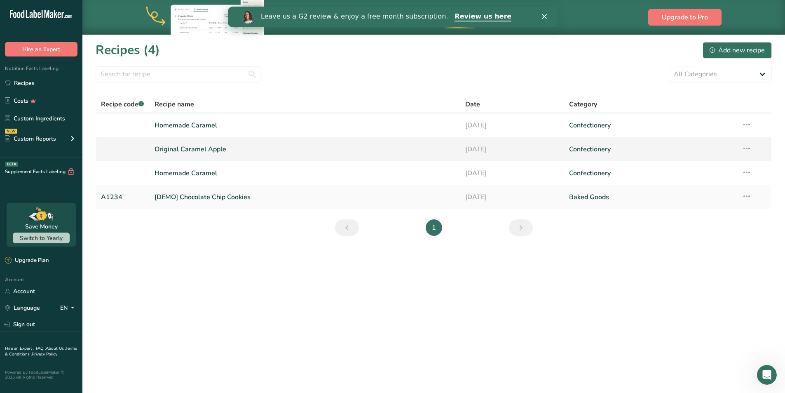
click at [205, 145] on link "Original Caramel Apple" at bounding box center [305, 149] width 301 height 17
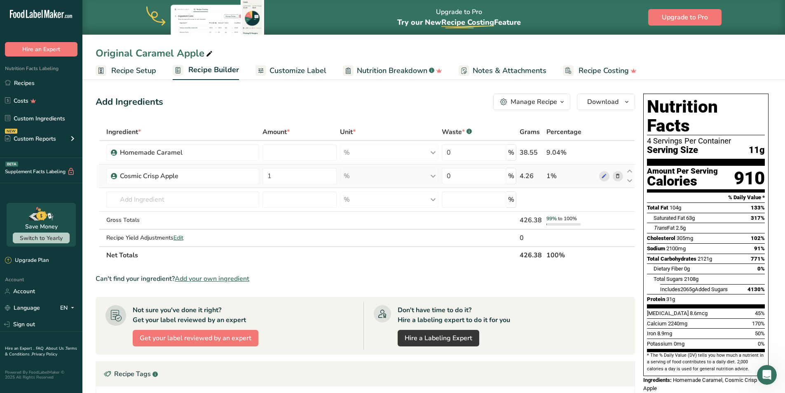
click at [618, 179] on icon at bounding box center [618, 176] width 6 height 9
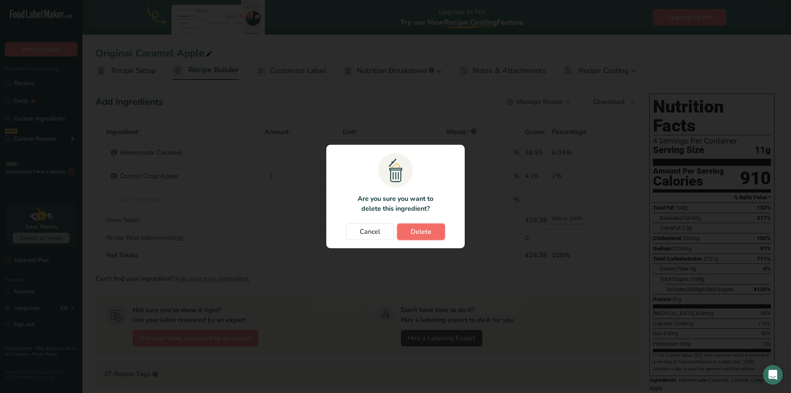
click at [425, 227] on span "Delete" at bounding box center [421, 232] width 21 height 10
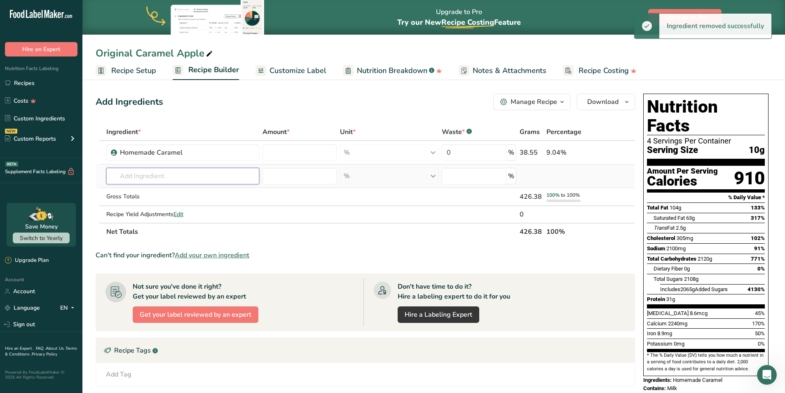
click at [172, 180] on input "text" at bounding box center [182, 176] width 153 height 16
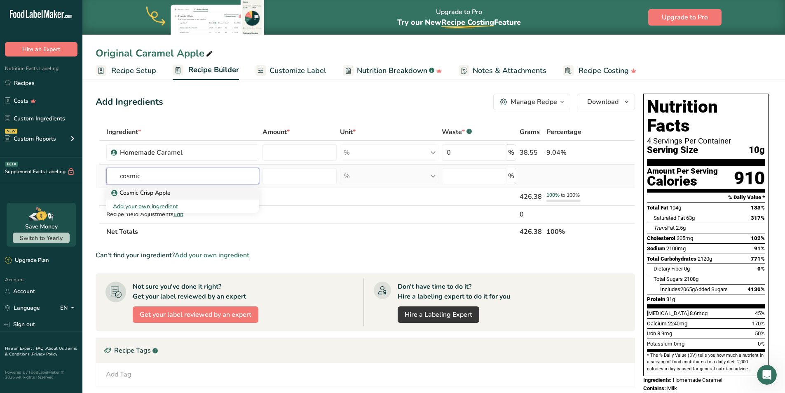
type input "cosmic"
click at [166, 194] on p "Cosmic Crisp Apple" at bounding box center [142, 192] width 58 height 9
type input "Cosmic Crisp Apple"
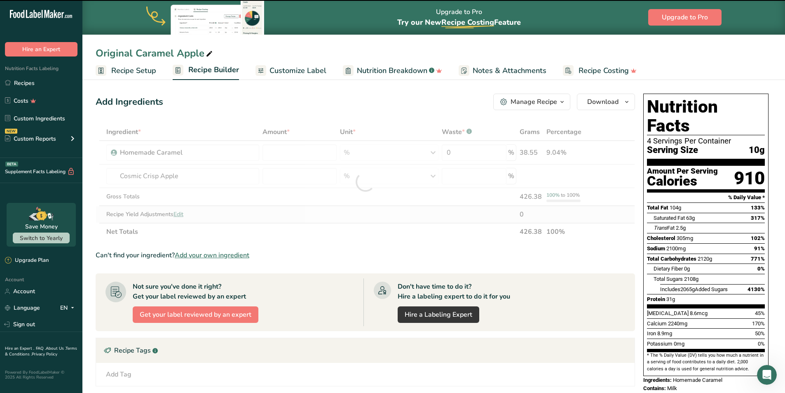
type input "0"
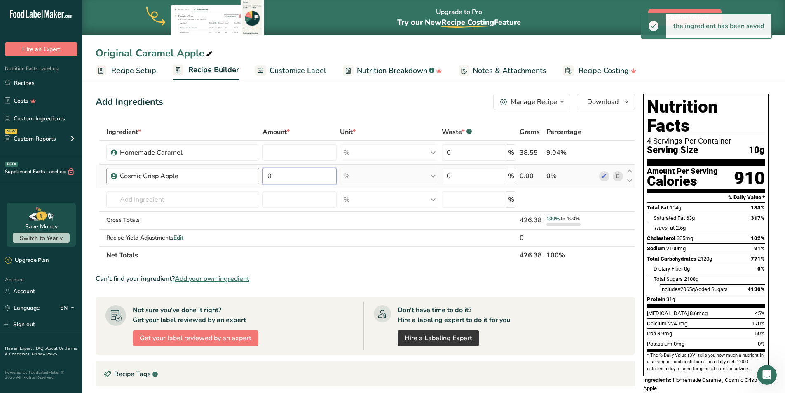
drag, startPoint x: 217, startPoint y: 173, endPoint x: 207, endPoint y: 171, distance: 10.5
click at [207, 171] on tr "Cosmic Crisp Apple 0 % Portions 87.31 gram Weight Units g kg mg See more Volume…" at bounding box center [365, 175] width 539 height 23
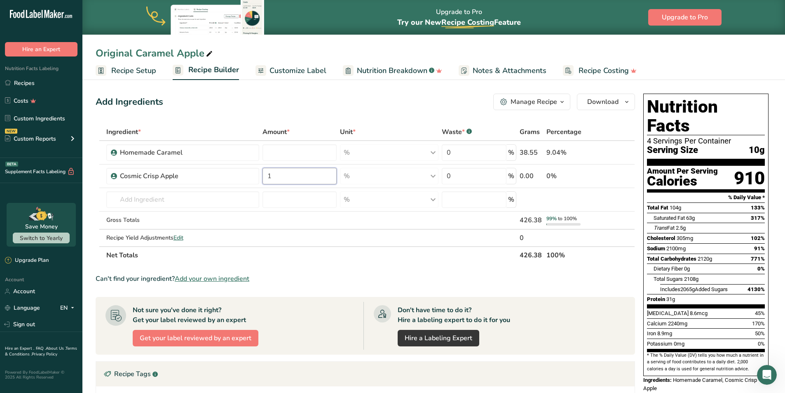
type input "1"
click at [345, 251] on div "Ingredient * Amount * Unit * Waste * .a-a{fill:#347362;}.b-a{fill:#fff;} Grams …" at bounding box center [366, 193] width 540 height 141
click at [33, 84] on link "Recipes" at bounding box center [41, 83] width 82 height 16
